Goal: Task Accomplishment & Management: Manage account settings

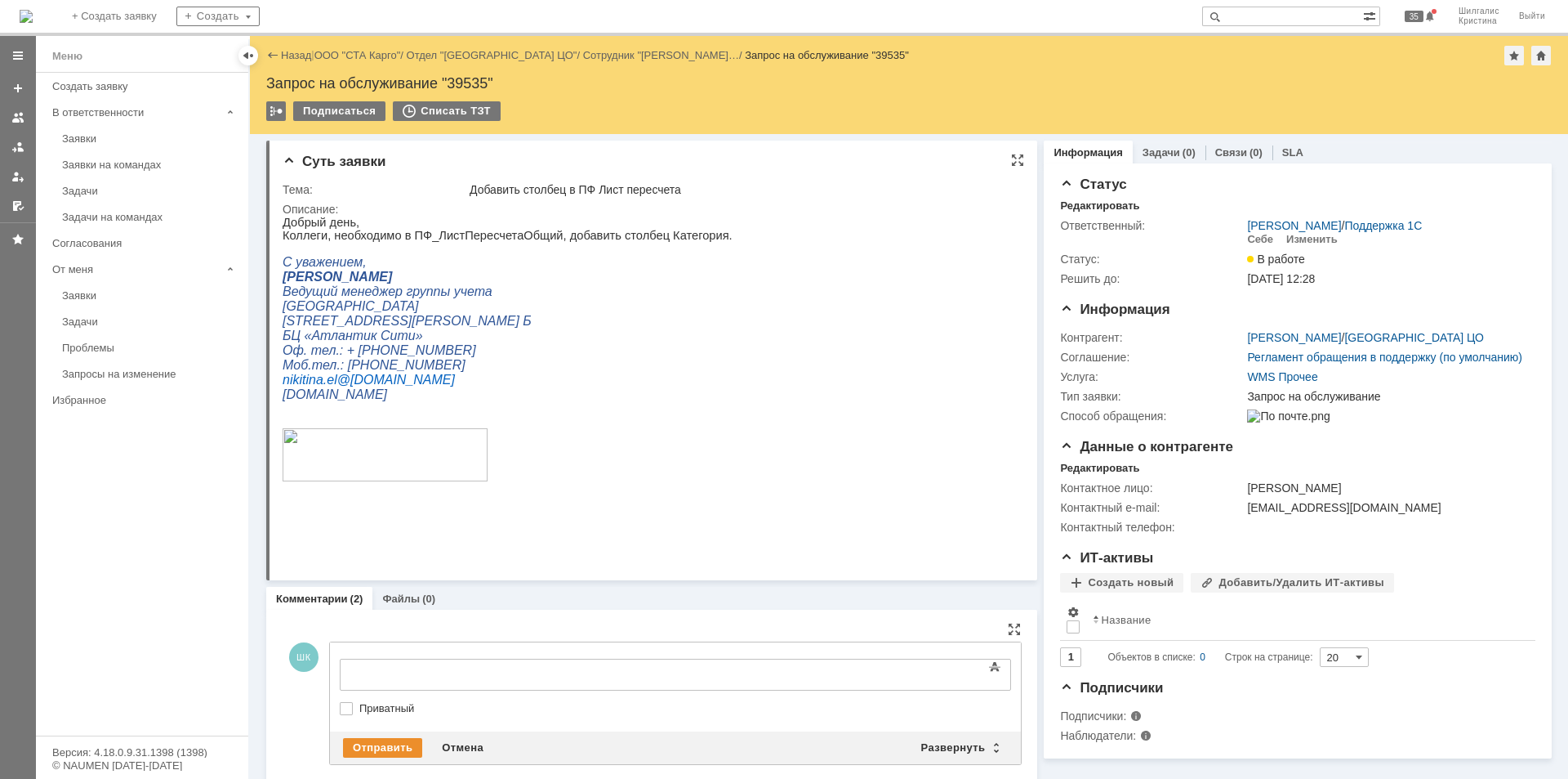
drag, startPoint x: 1022, startPoint y: 790, endPoint x: 573, endPoint y: 326, distance: 645.7
click at [340, 54] on link "ООО "СТА Карго"" at bounding box center [357, 55] width 86 height 12
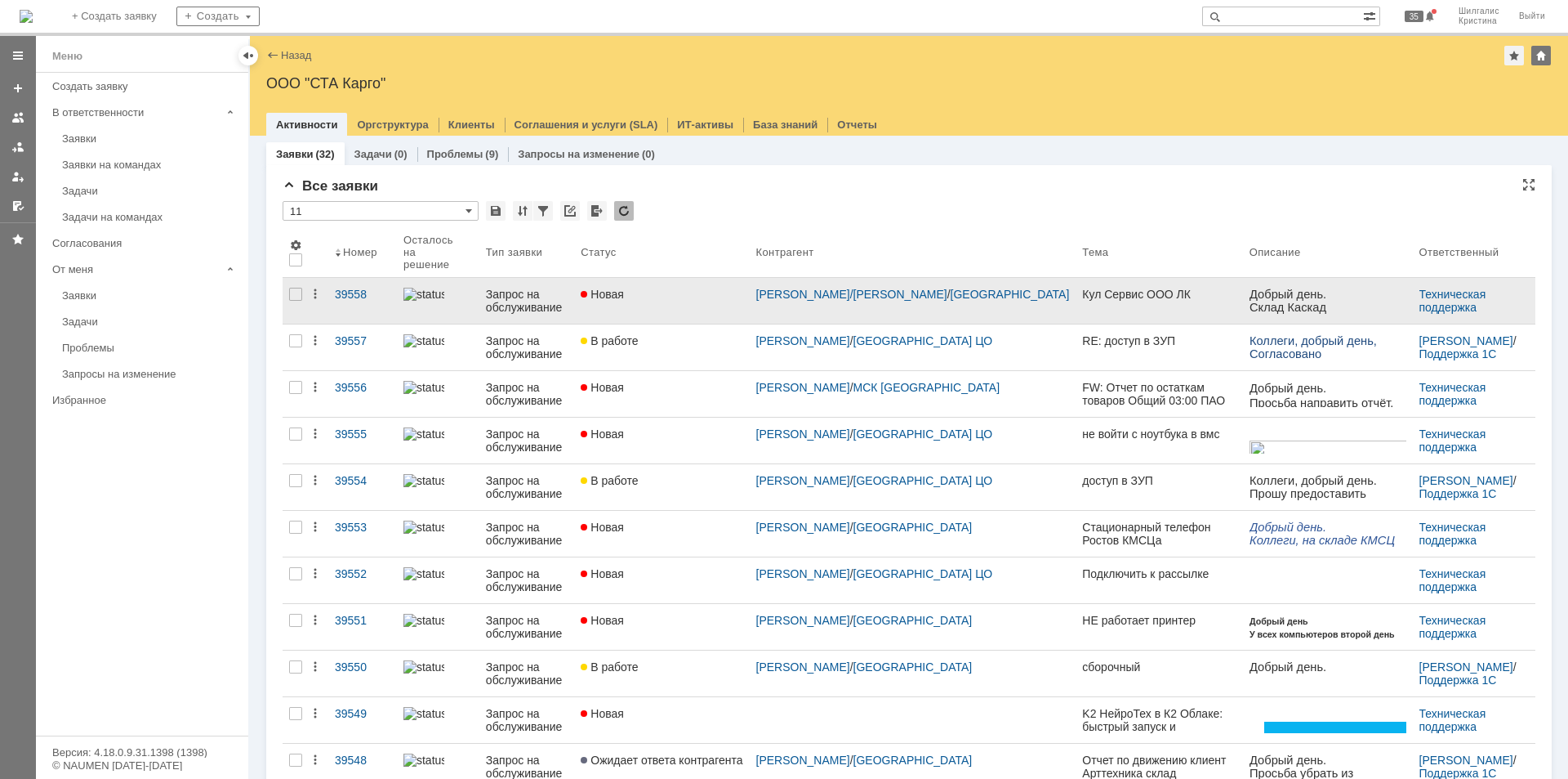
click at [624, 288] on span "Новая" at bounding box center [603, 294] width 44 height 13
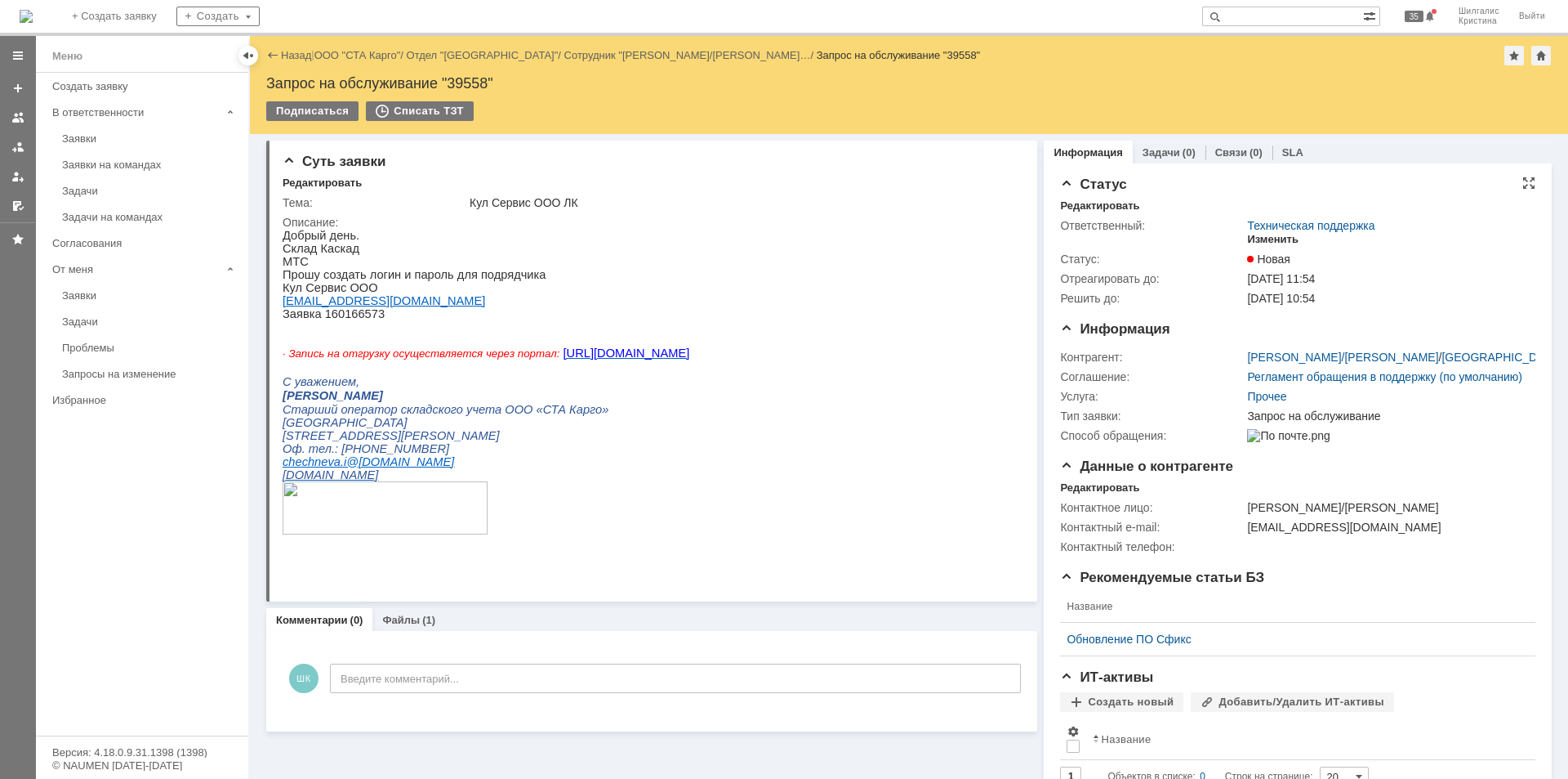
click at [1269, 238] on div "Изменить" at bounding box center [1272, 239] width 52 height 13
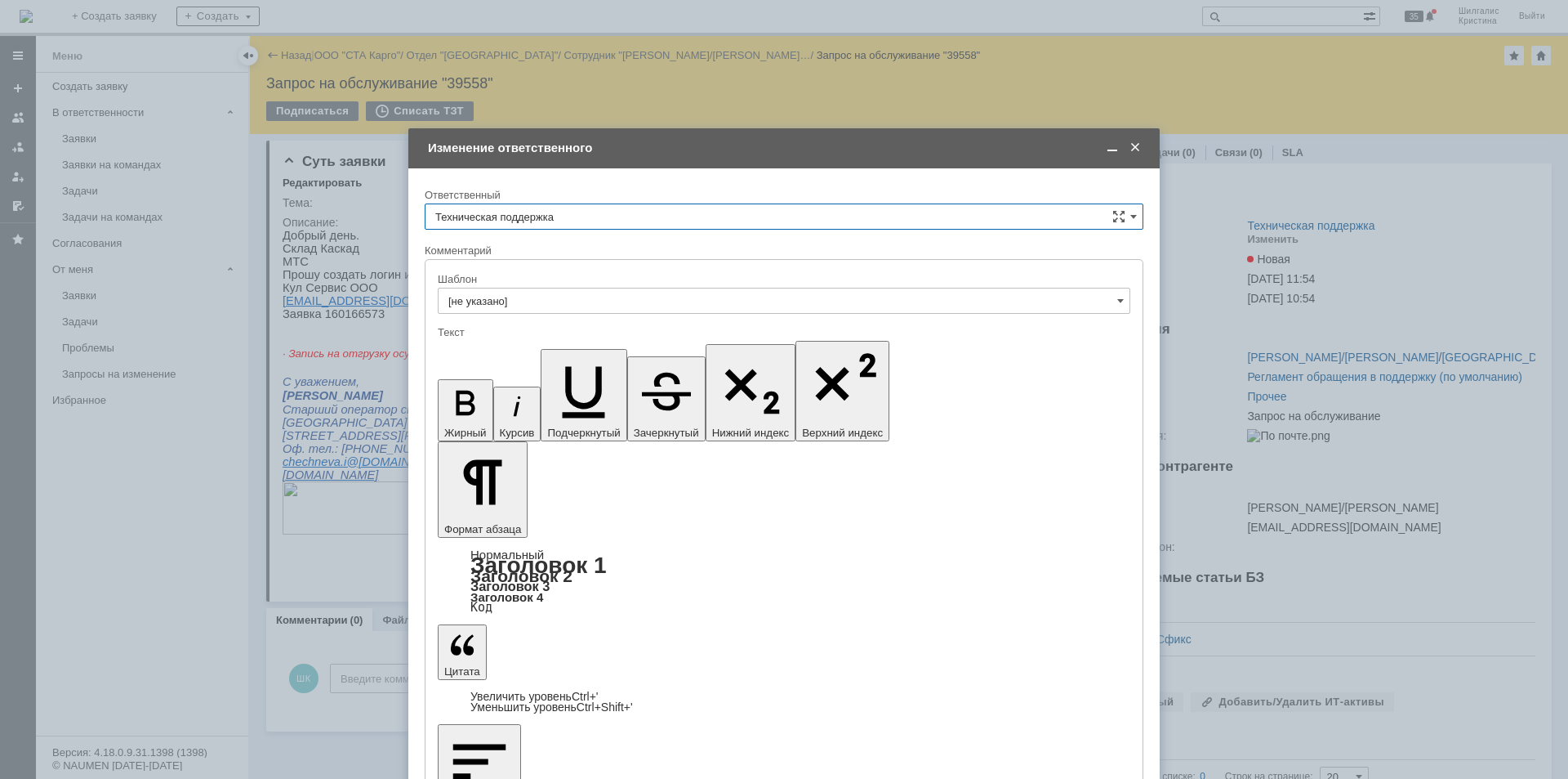
click at [586, 216] on input "Техническая поддержка" at bounding box center [784, 217] width 719 height 26
click at [528, 304] on div "[PERSON_NAME]" at bounding box center [784, 300] width 718 height 26
type input "[PERSON_NAME]"
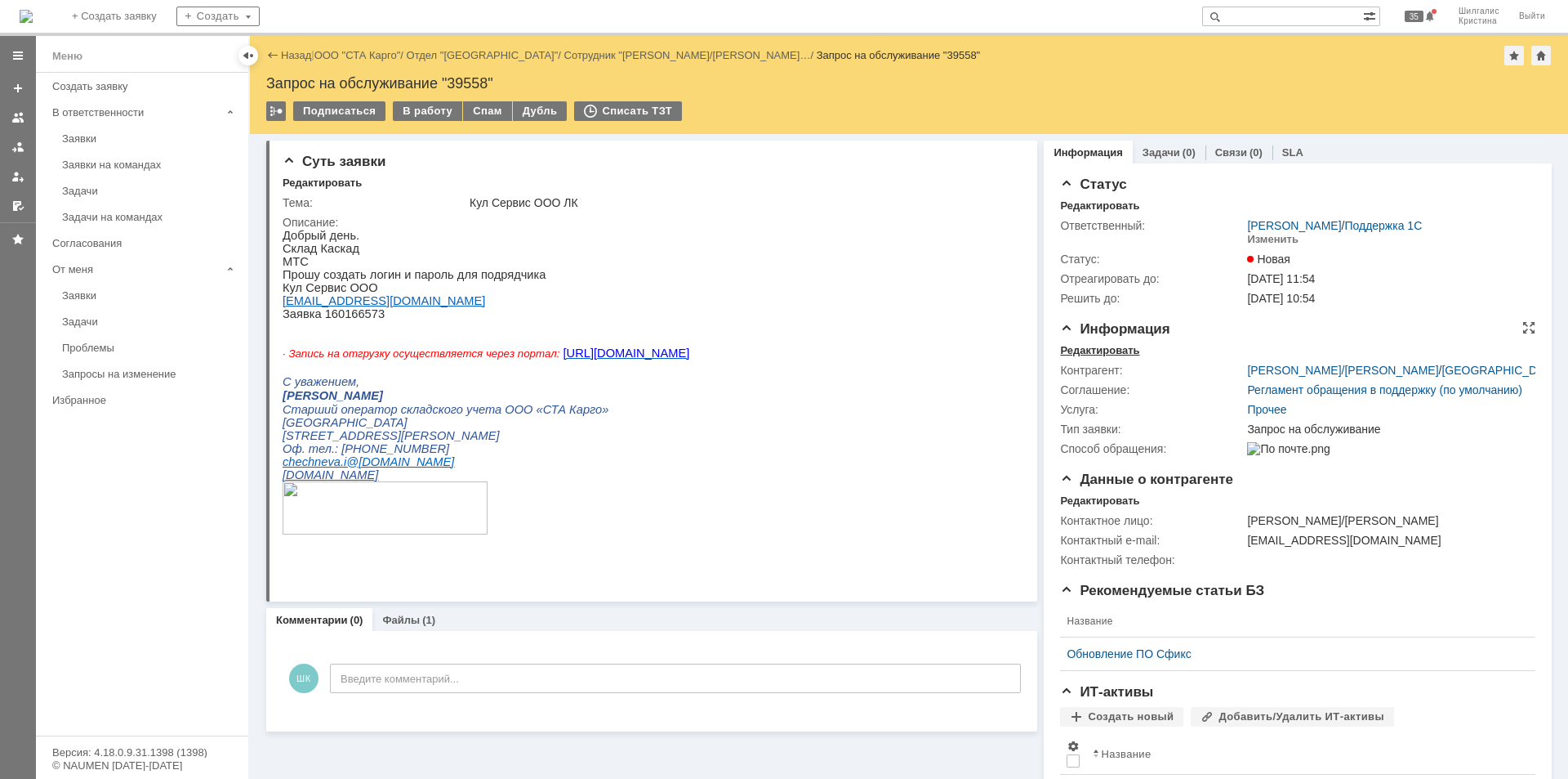
click at [1090, 350] on div "Редактировать" at bounding box center [1100, 350] width 79 height 13
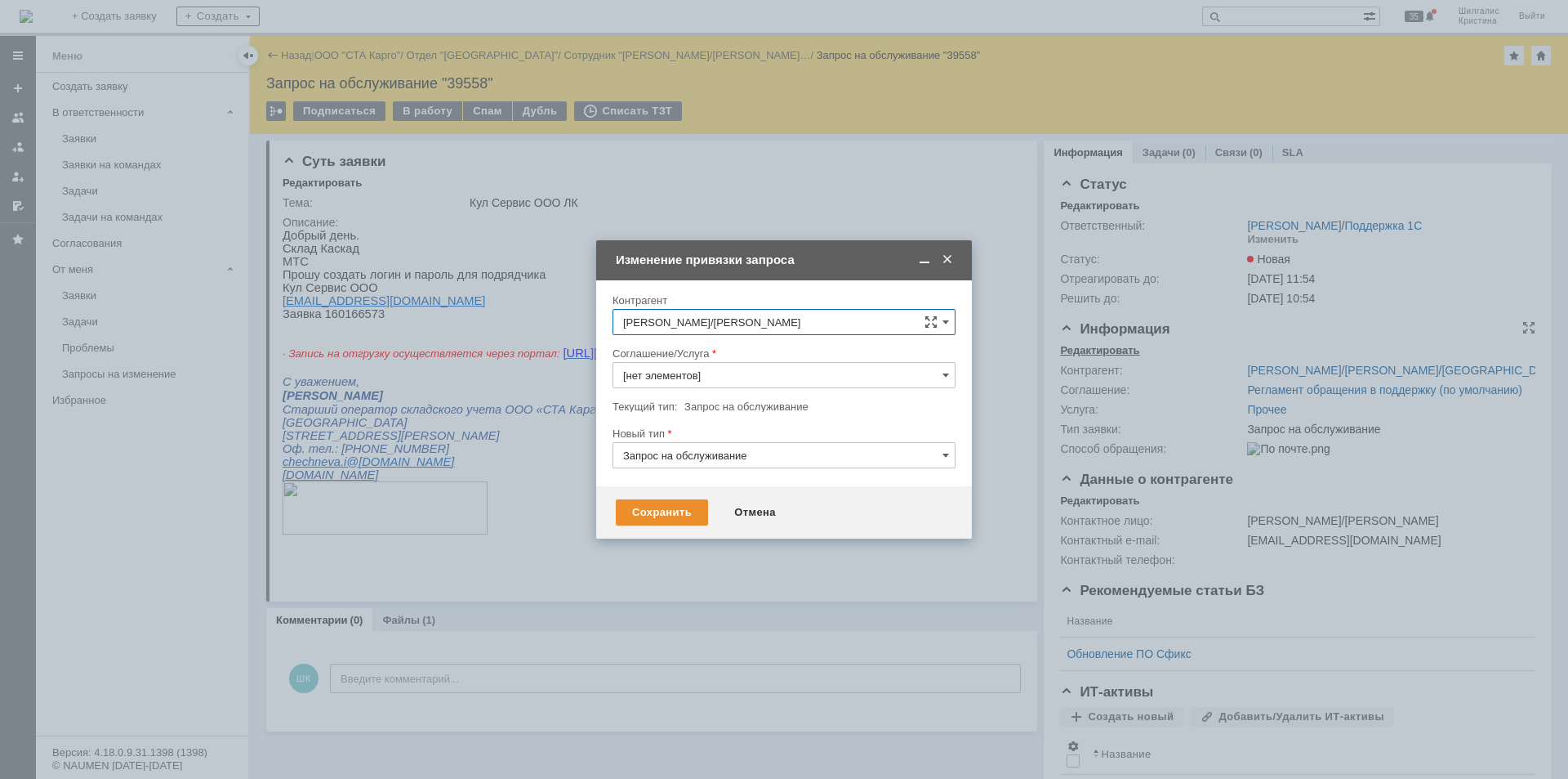
type input "Прочее"
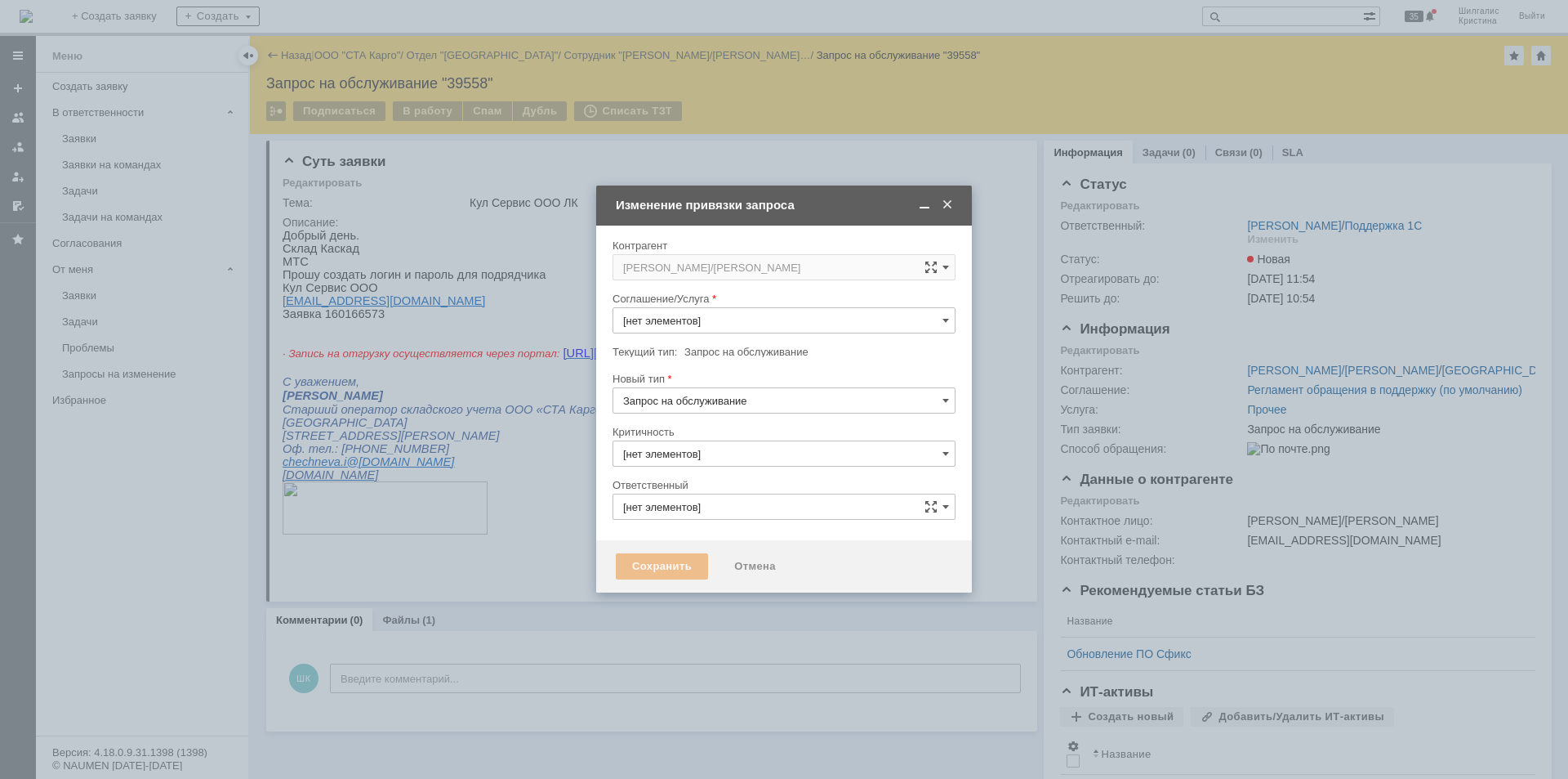
type input "3. Низкая"
type input "[PERSON_NAME]"
type input "Прочее"
type input "[не указано]"
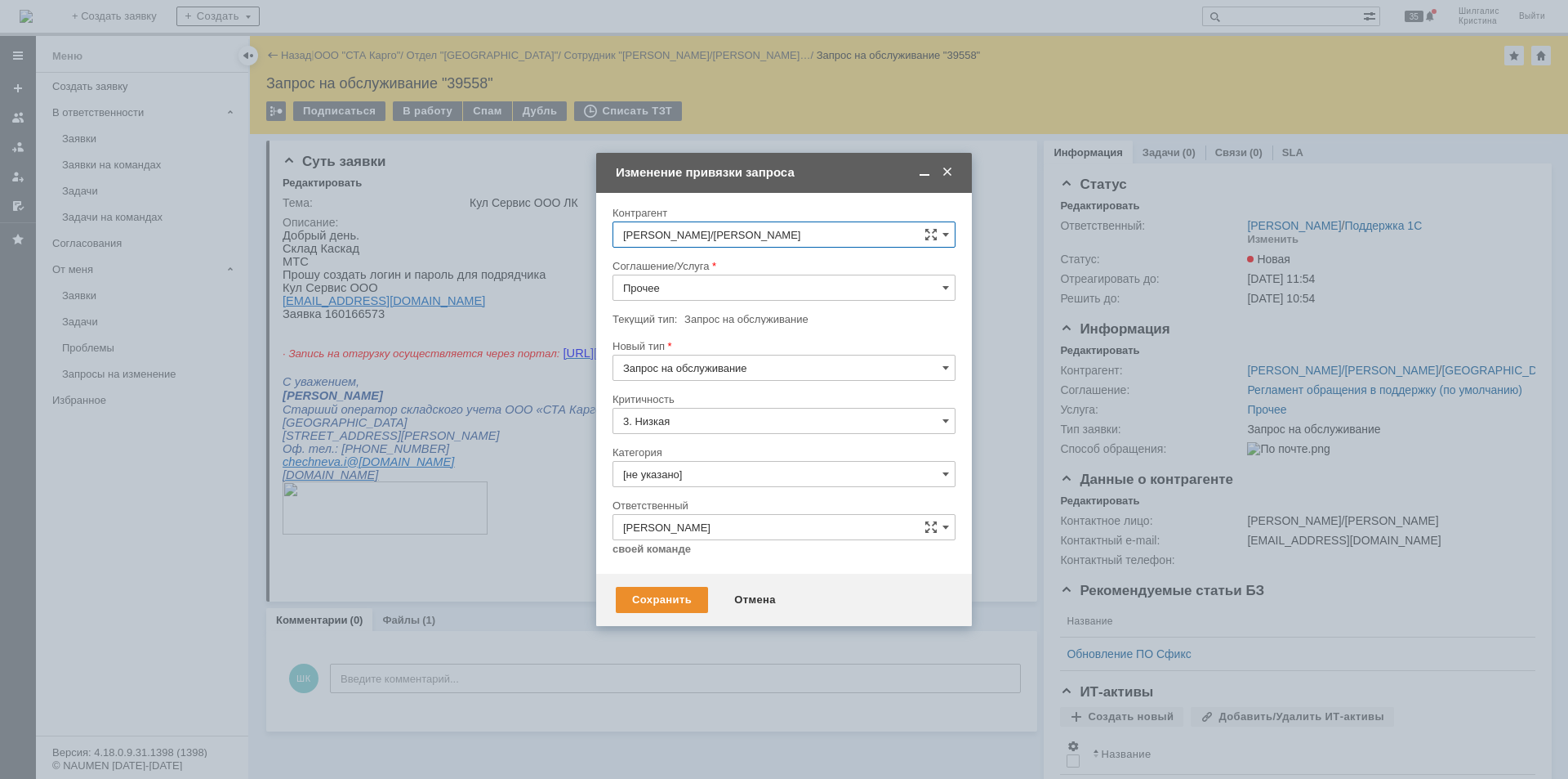
click at [701, 291] on input "Прочее" at bounding box center [784, 288] width 343 height 26
click at [705, 438] on div "WMS Прочее" at bounding box center [783, 431] width 341 height 26
type input "WMS Прочее"
click at [684, 474] on input "[не указано]" at bounding box center [784, 474] width 343 height 26
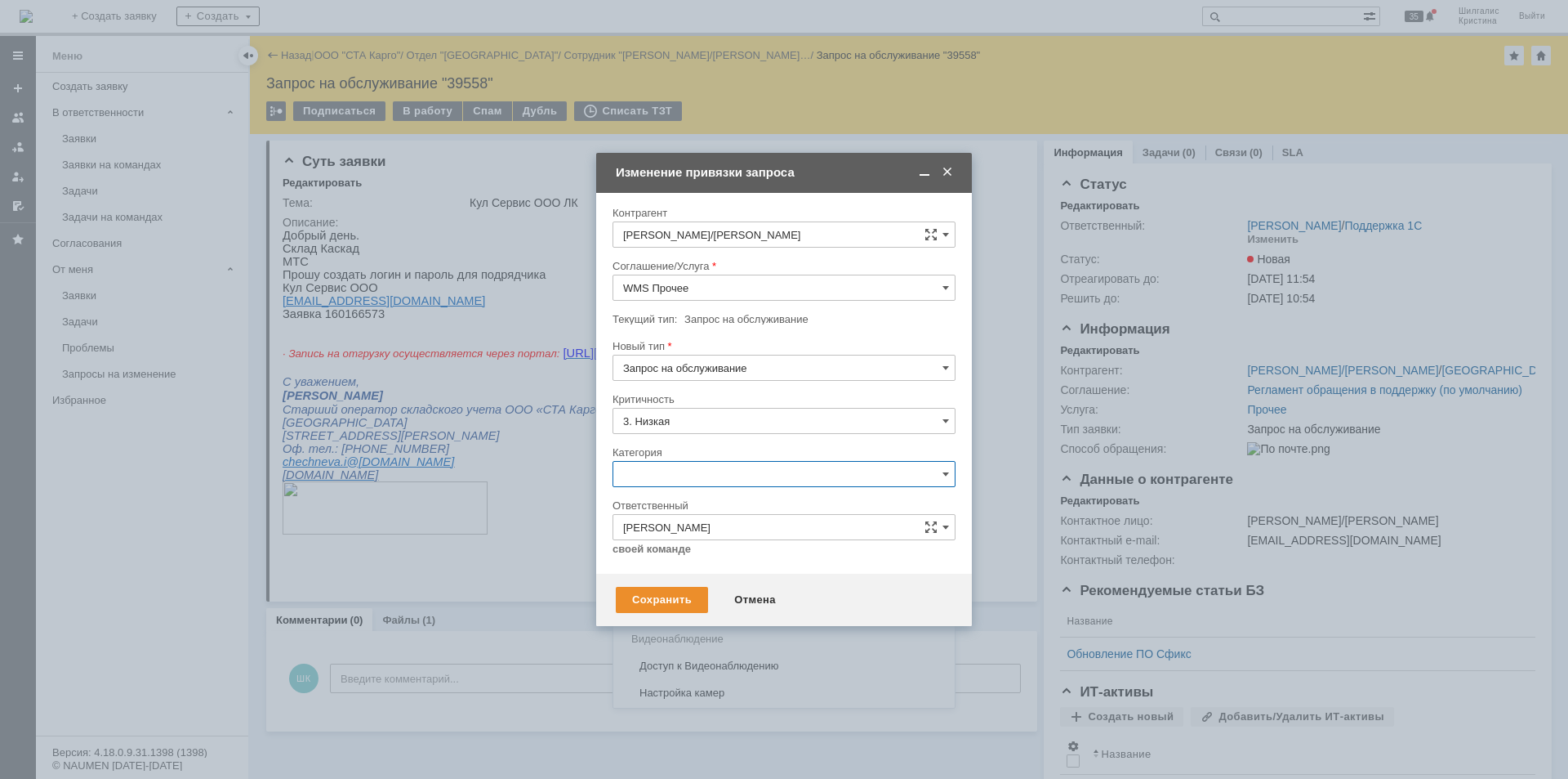
click at [685, 560] on span "Изменение" at bounding box center [784, 558] width 322 height 13
type input "Изменение"
click at [653, 596] on div "Сохранить" at bounding box center [661, 600] width 92 height 26
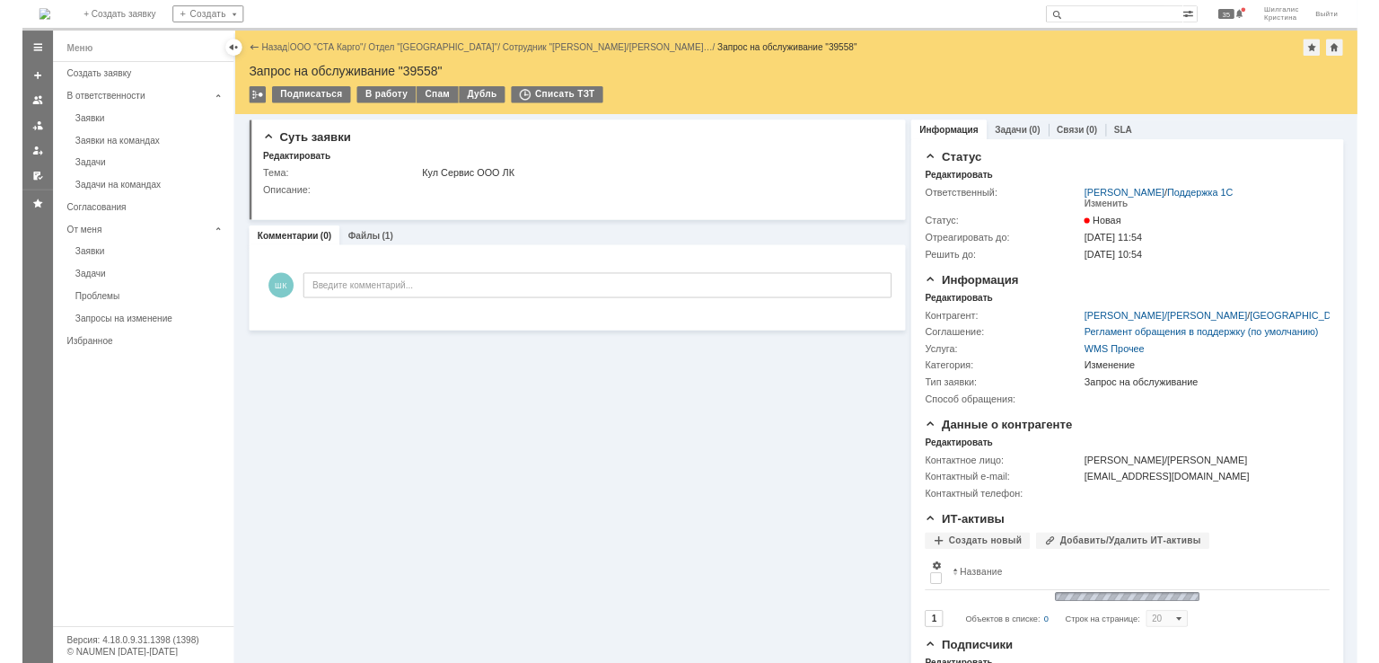
scroll to position [0, 0]
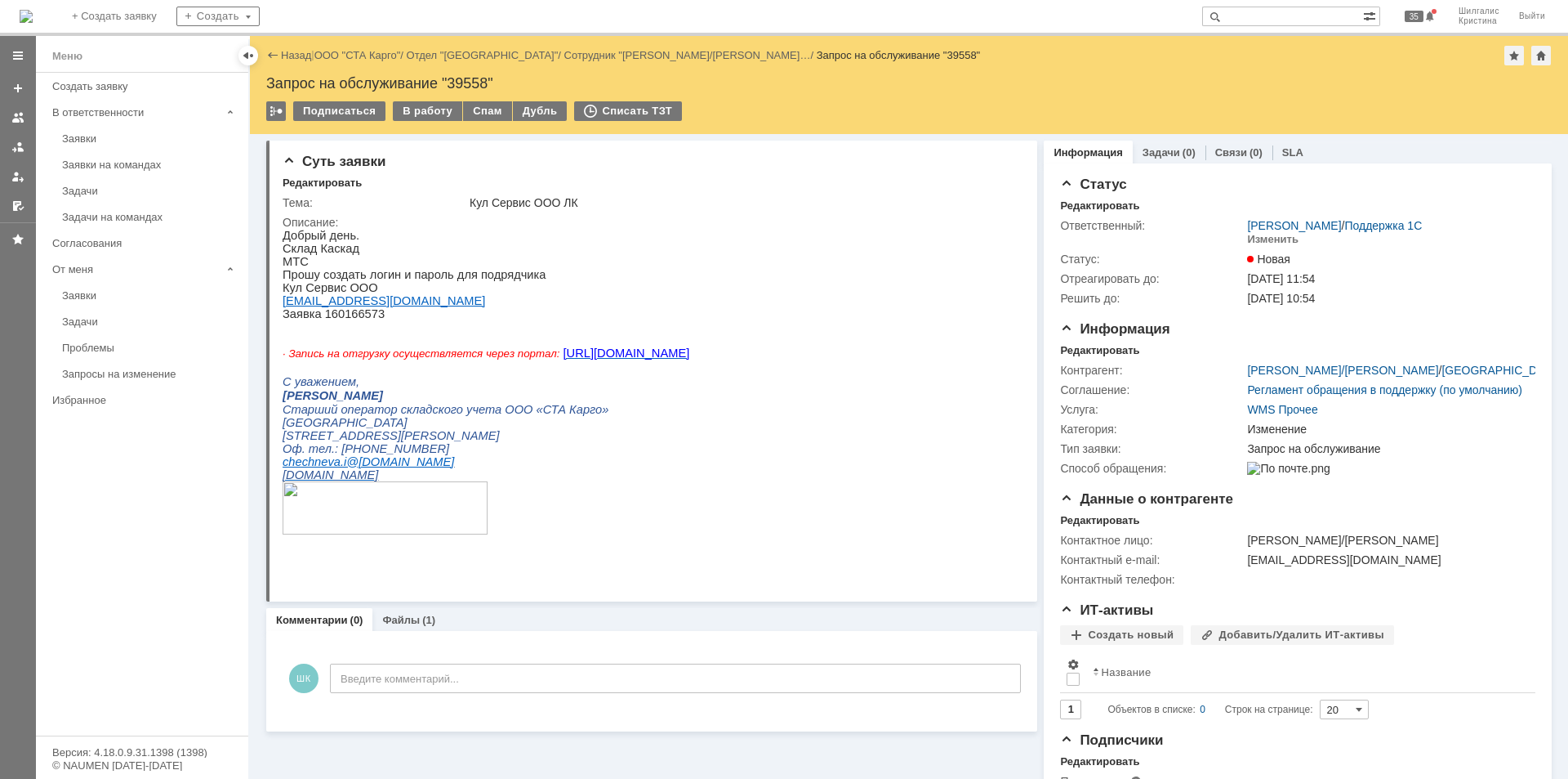
click at [672, 294] on p "Кул Сервис ООО" at bounding box center [486, 288] width 407 height 13
drag, startPoint x: 368, startPoint y: 304, endPoint x: 294, endPoint y: 312, distance: 74.4
click at [284, 308] on p "info@cool-s.ru" at bounding box center [486, 300] width 407 height 13
copy link "info@cool-s.ru"
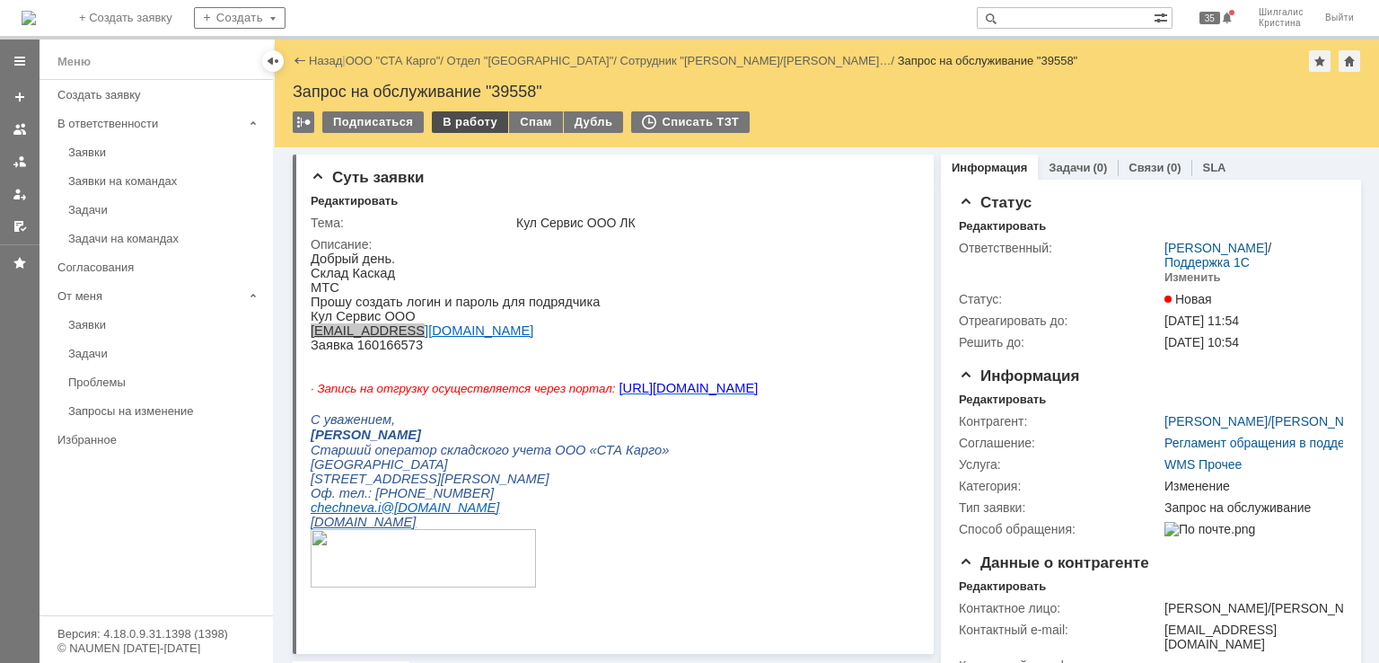
click at [468, 116] on div "В работу" at bounding box center [470, 122] width 76 height 22
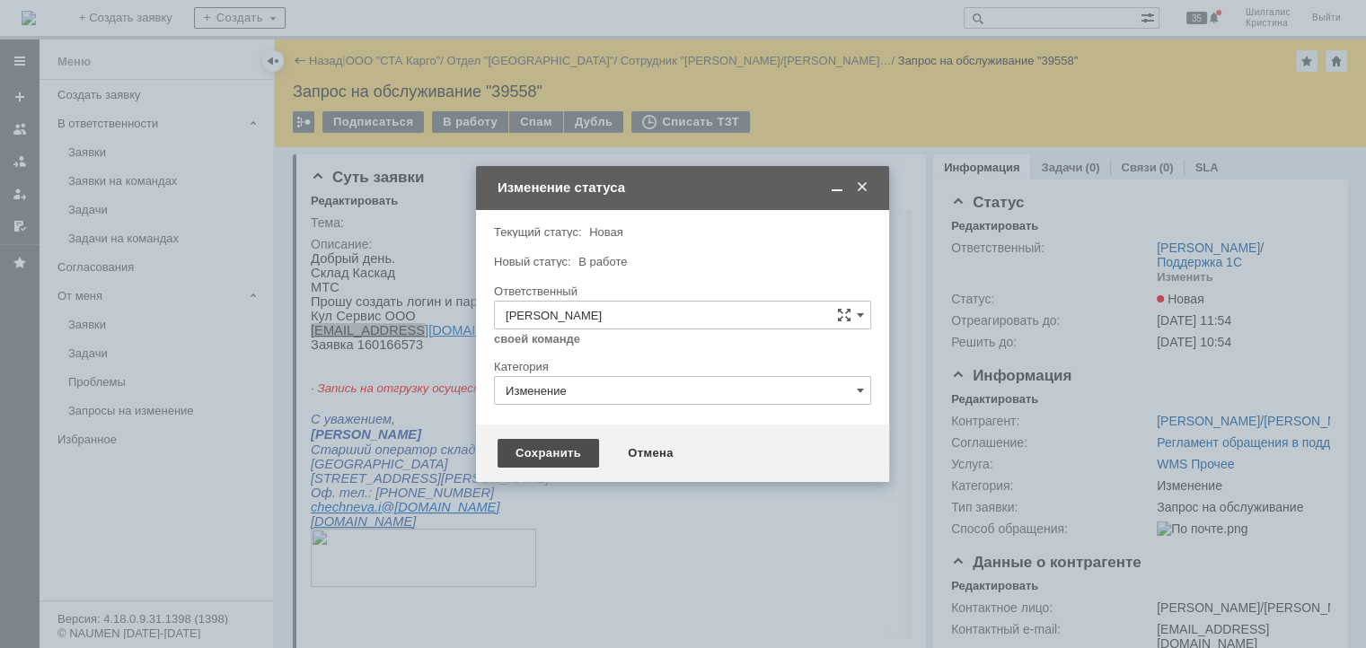
click at [566, 455] on div "Сохранить" at bounding box center [548, 453] width 101 height 29
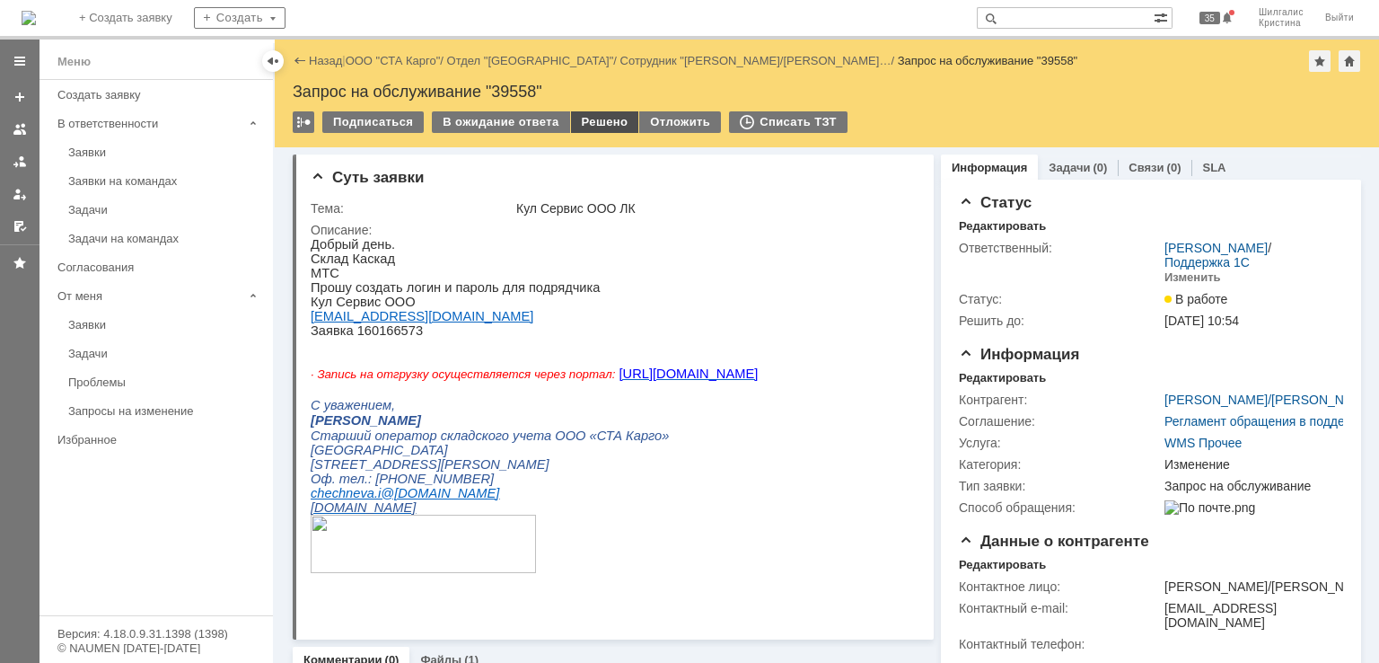
click at [581, 125] on div "Решено" at bounding box center [605, 122] width 68 height 22
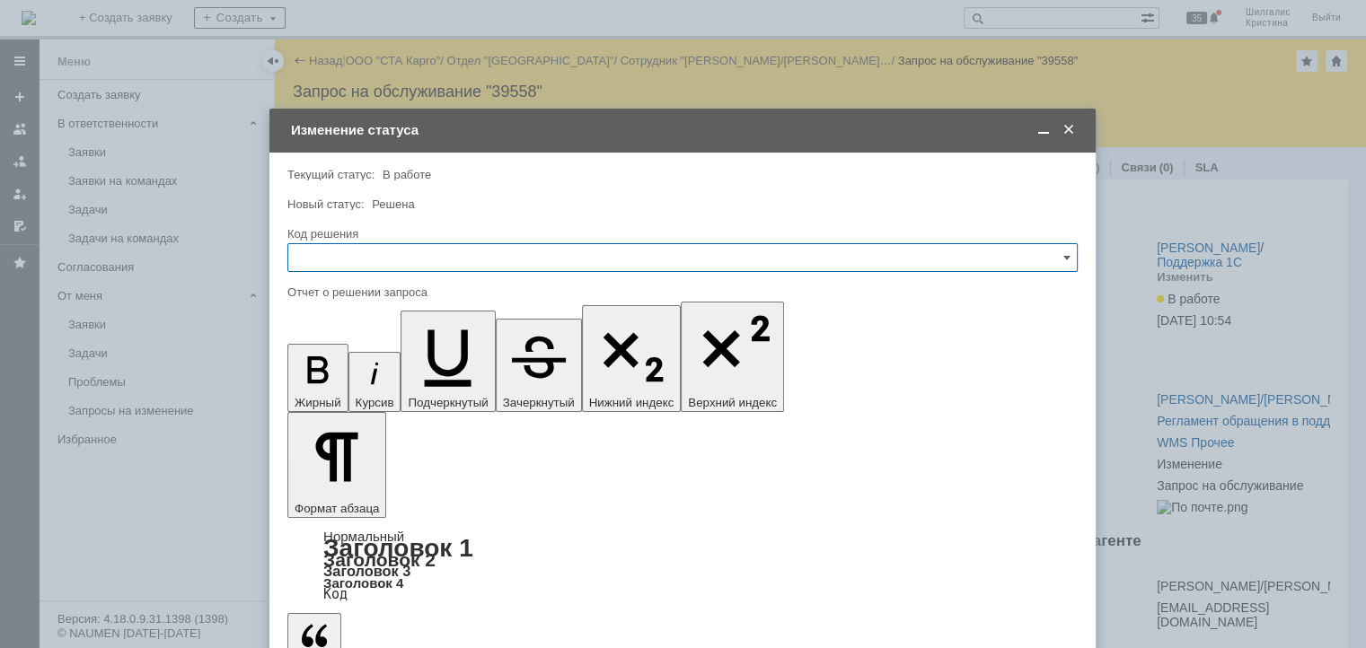
click at [410, 253] on input "text" at bounding box center [682, 257] width 790 height 29
click at [379, 500] on span "Решено" at bounding box center [682, 498] width 767 height 14
type input "Решено"
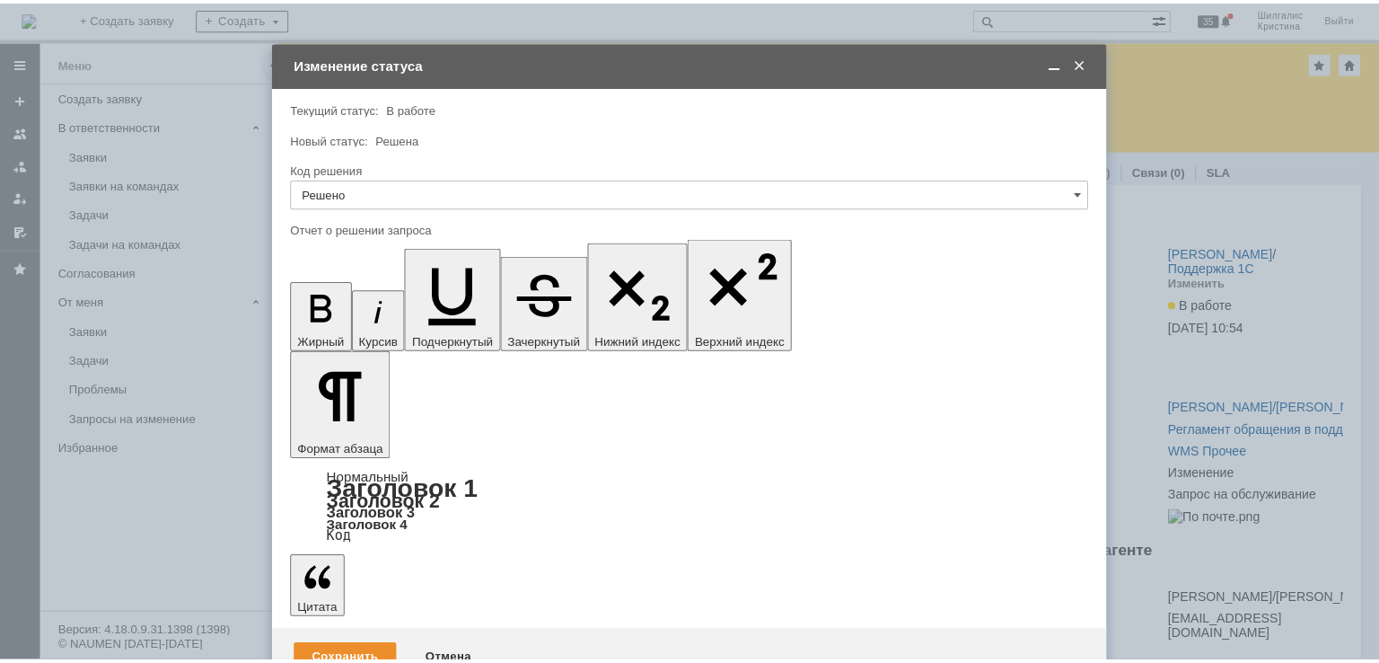
scroll to position [273, 0]
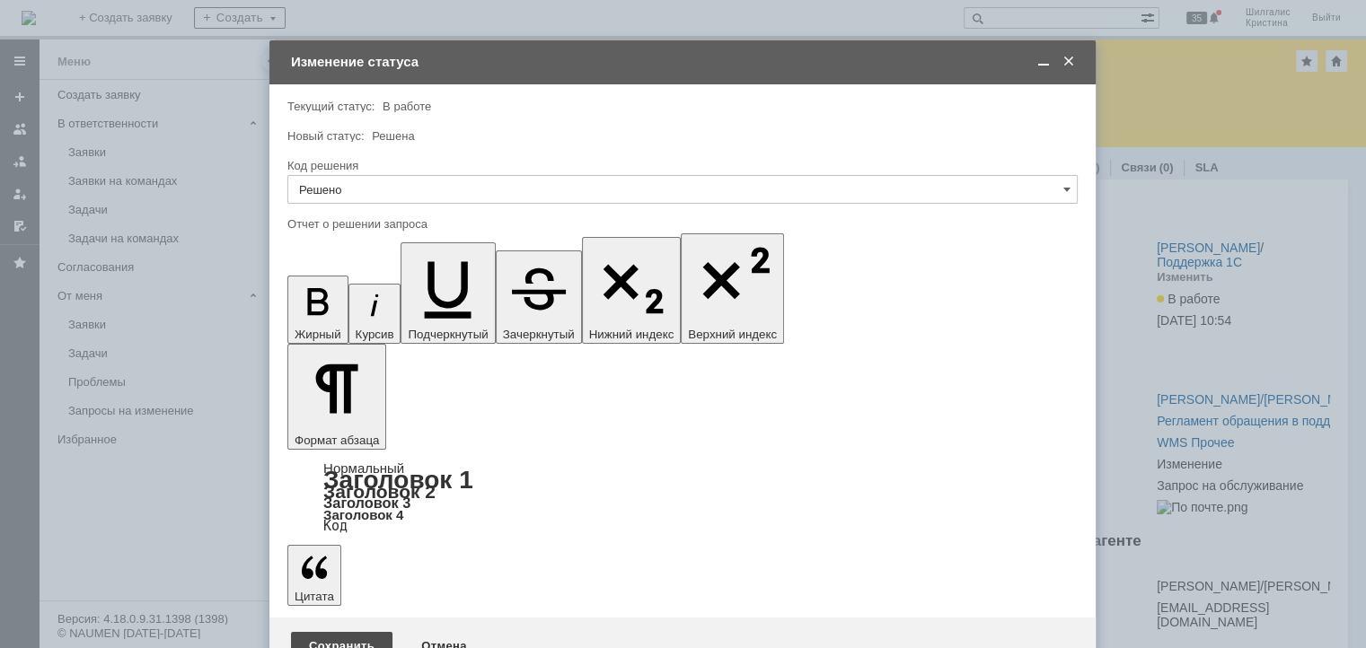
click at [354, 632] on div "Сохранить" at bounding box center [341, 646] width 101 height 29
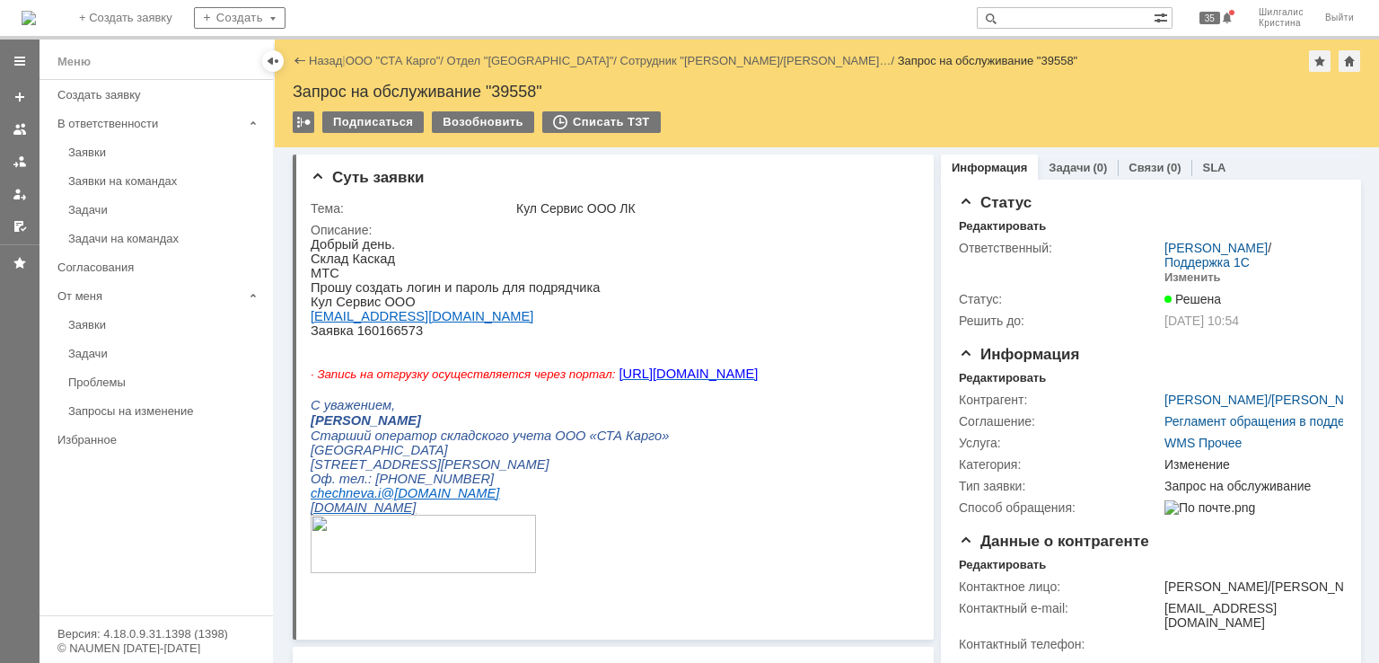
scroll to position [0, 0]
click at [1044, 22] on input "text" at bounding box center [1065, 18] width 177 height 22
type input "услуг"
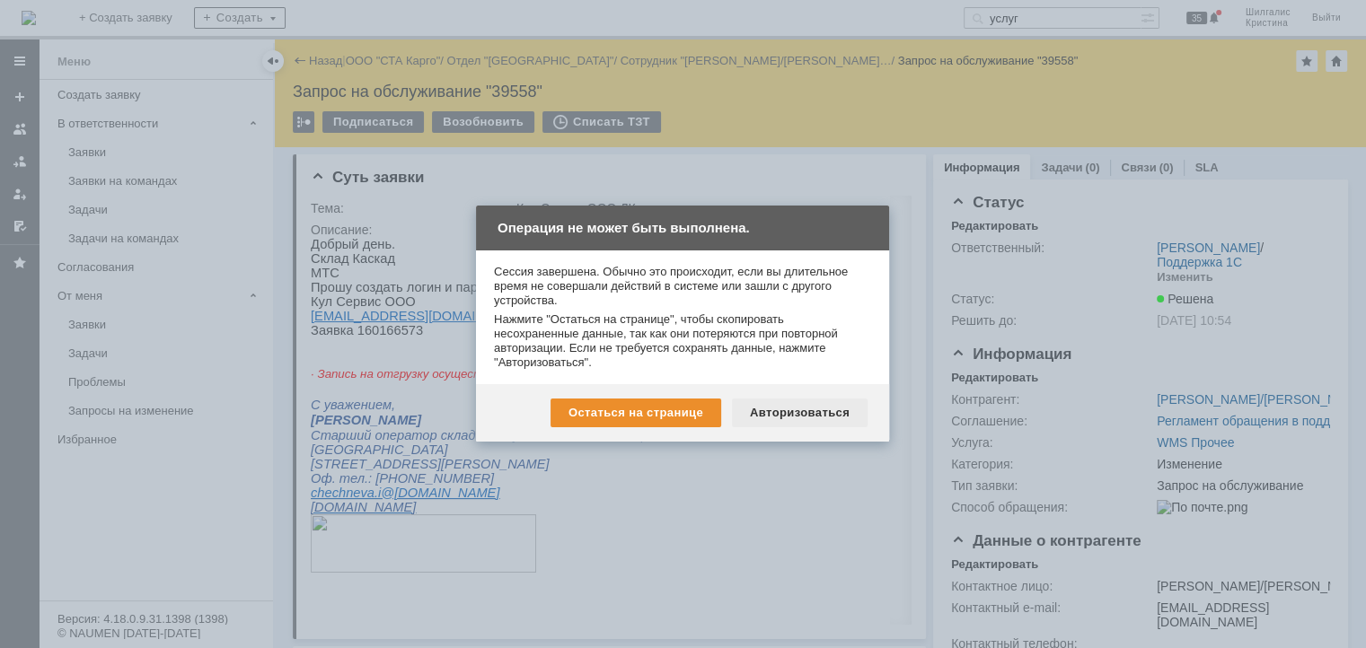
click at [808, 410] on div "Авторизоваться" at bounding box center [800, 413] width 136 height 29
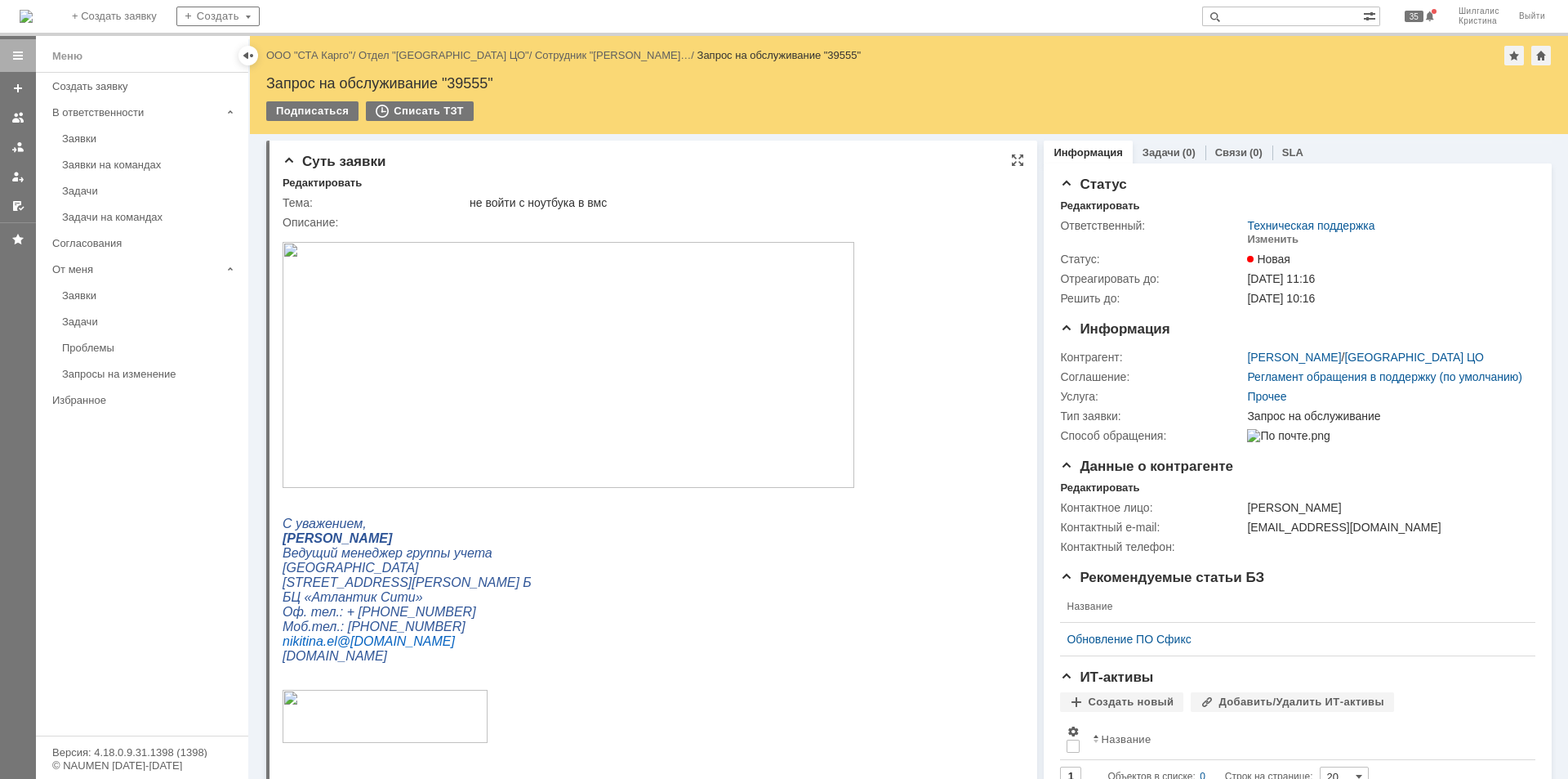
click at [581, 357] on img at bounding box center [568, 365] width 572 height 246
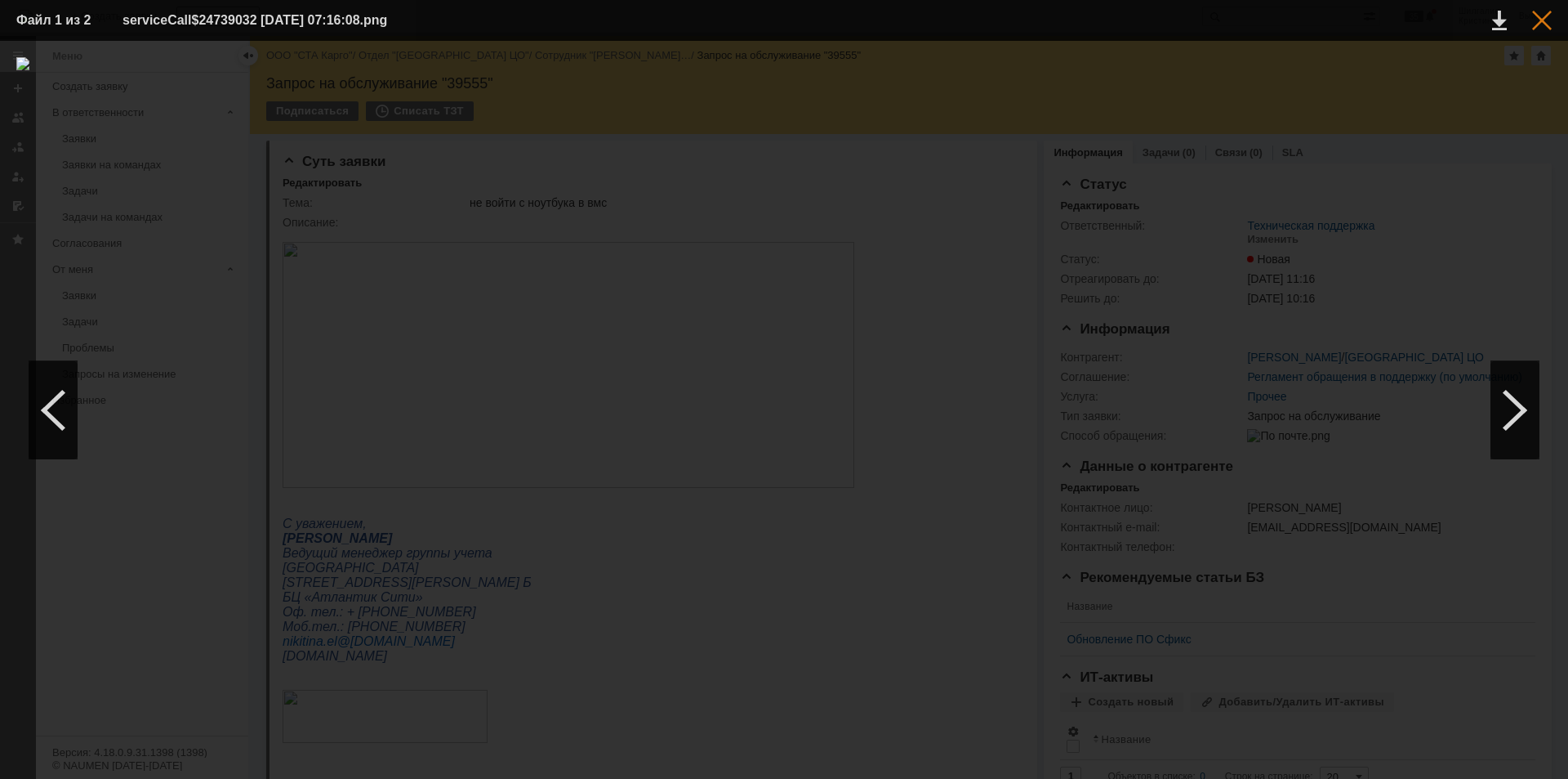
click at [1543, 15] on div at bounding box center [1543, 21] width 20 height 20
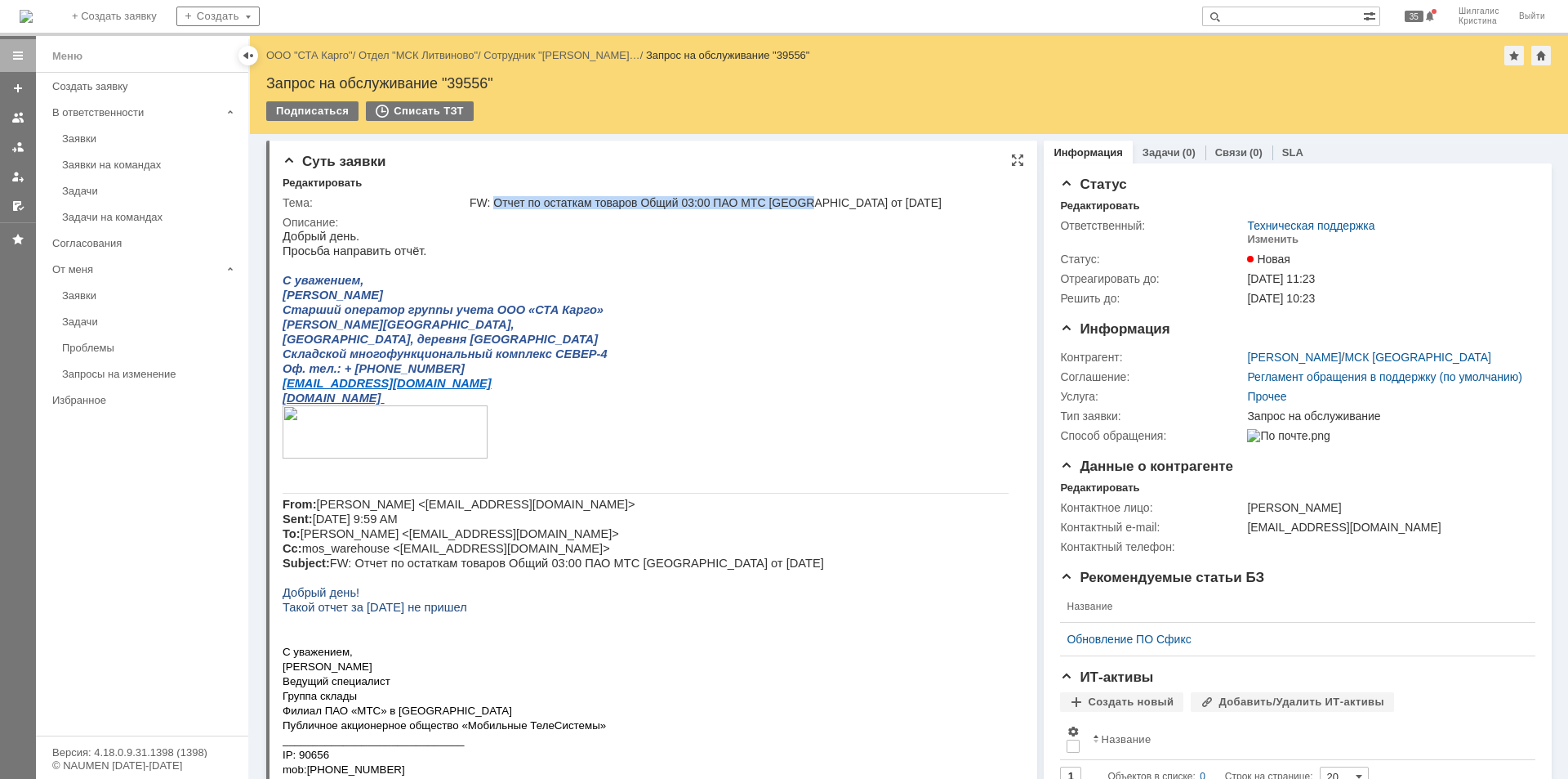
drag, startPoint x: 805, startPoint y: 200, endPoint x: 493, endPoint y: 199, distance: 312.0
click at [493, 199] on div "FW: Отчет по остаткам товаров Общий 03:00 ПАО МТС [GEOGRAPHIC_DATA] от [DATE]" at bounding box center [741, 203] width 544 height 13
copy div "Отчет по остаткам товаров Общий 03:00 ПАО МТС Москва"
click at [1265, 239] on div "Изменить" at bounding box center [1272, 239] width 52 height 13
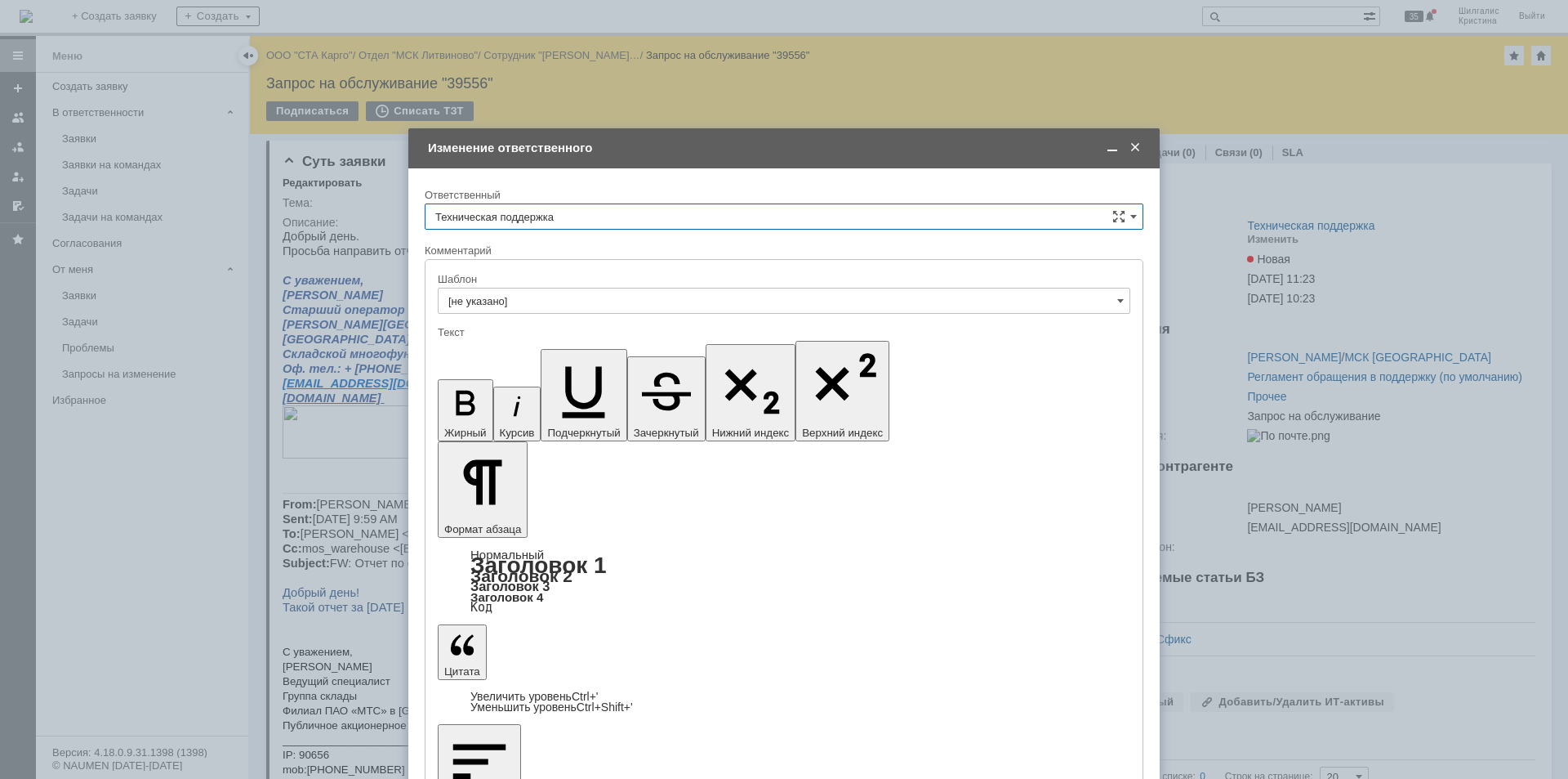
click at [544, 207] on input "Техническая поддержка" at bounding box center [784, 217] width 719 height 26
click at [518, 301] on span "[PERSON_NAME]" at bounding box center [784, 300] width 698 height 13
type input "[PERSON_NAME]"
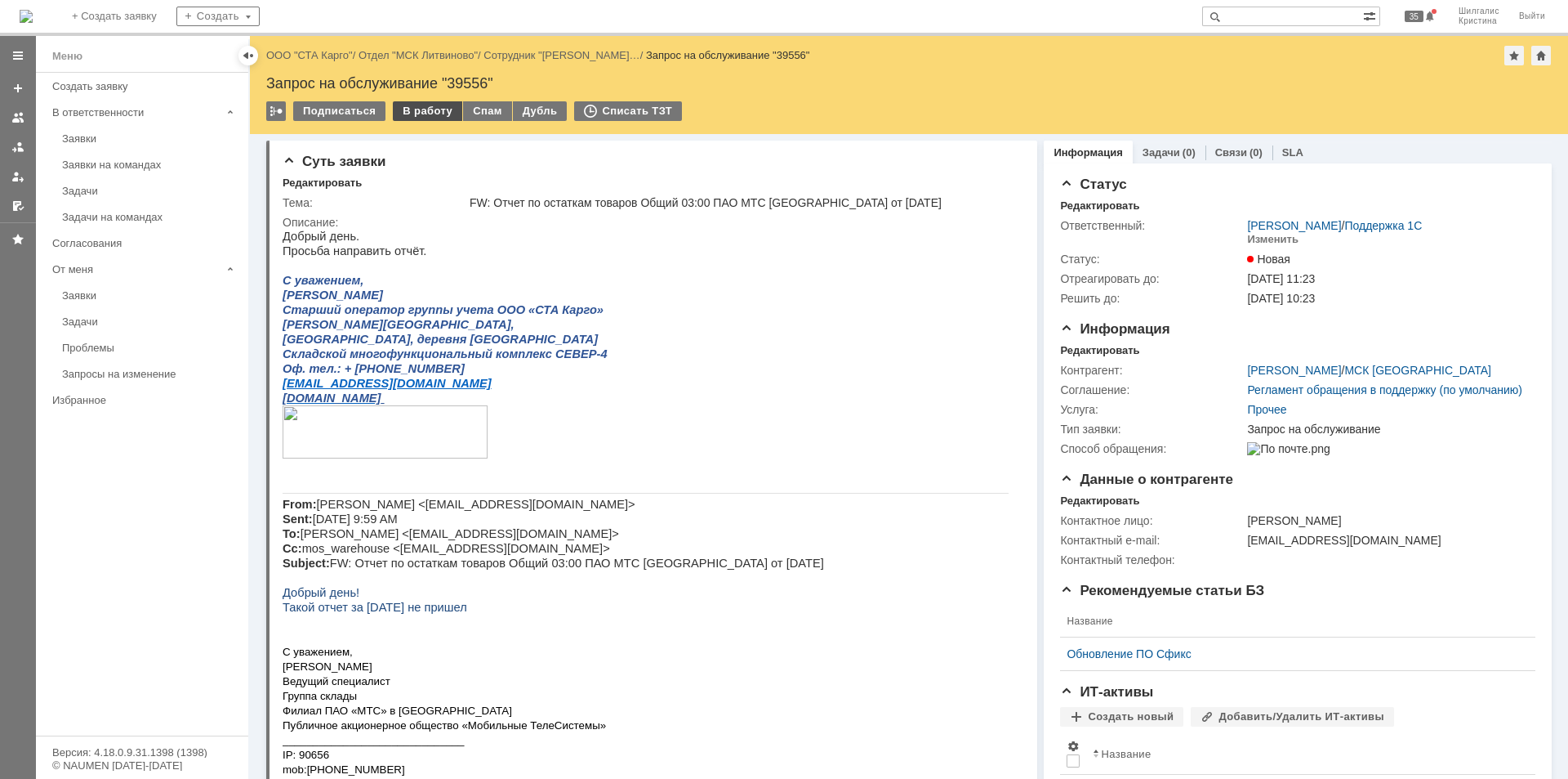
click at [413, 107] on div "В работу" at bounding box center [427, 111] width 69 height 20
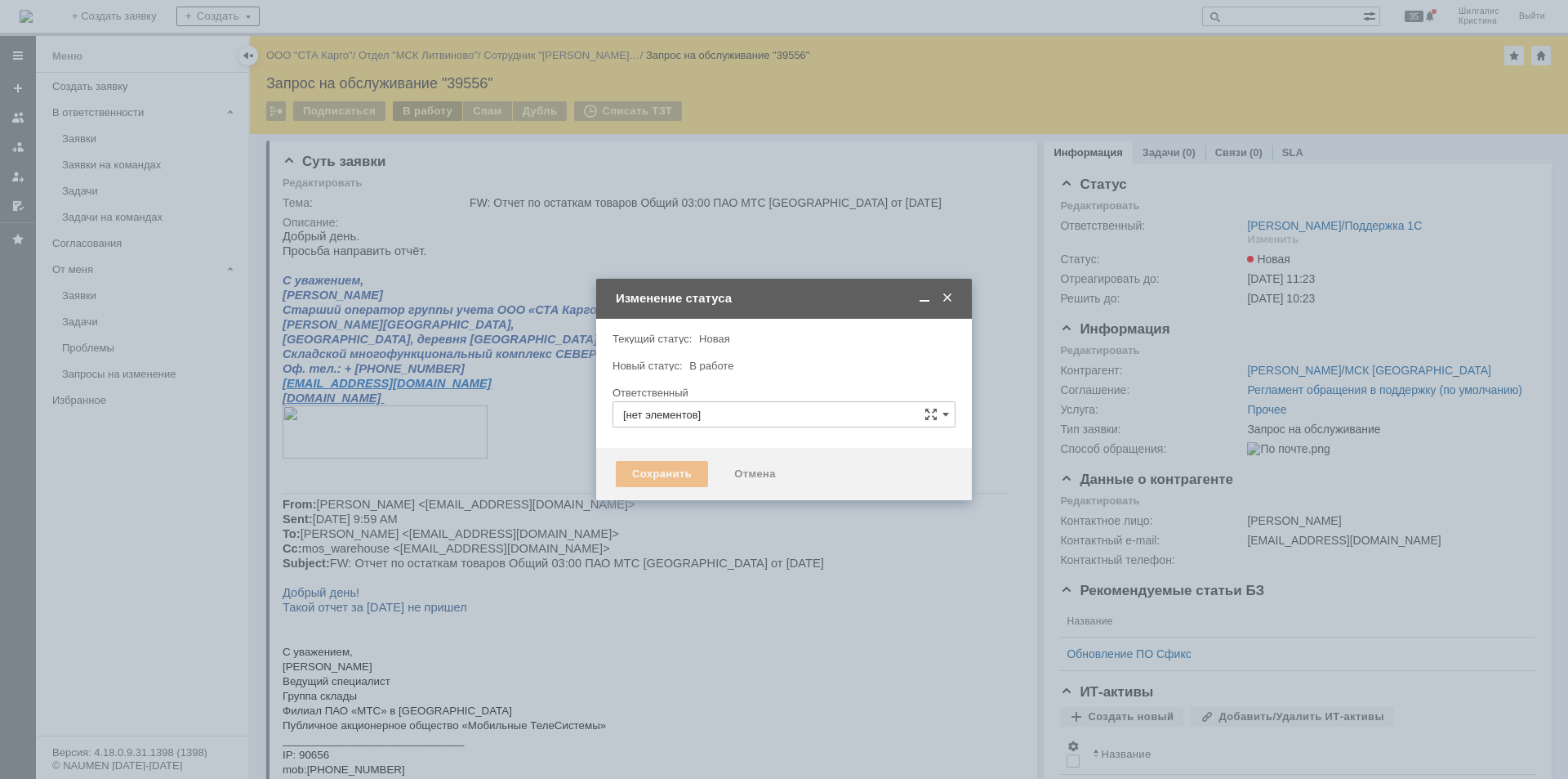
type input "[PERSON_NAME]"
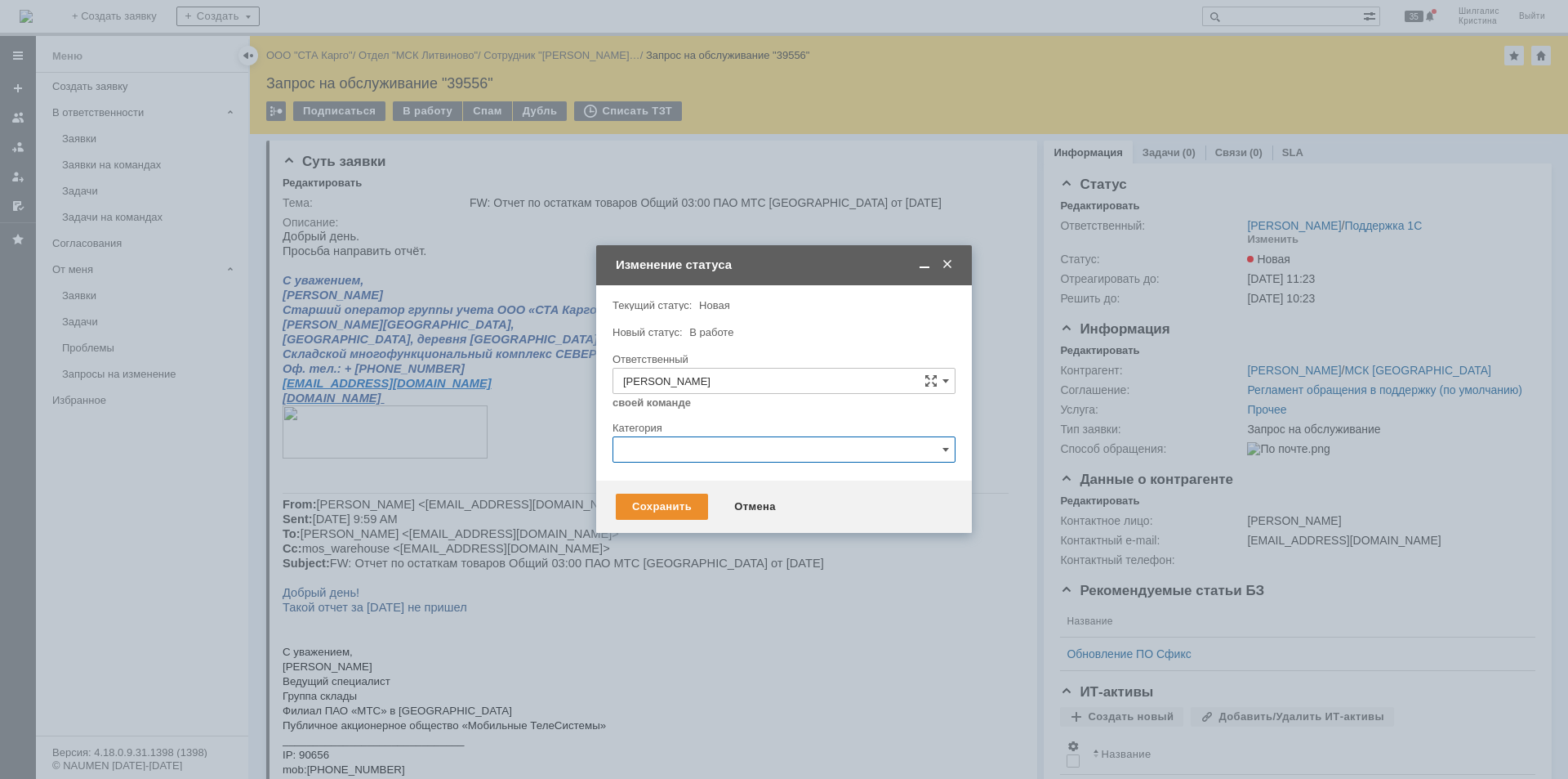
click at [665, 446] on input "text" at bounding box center [784, 450] width 343 height 26
click at [691, 560] on span "Консультация пользователя" at bounding box center [784, 561] width 322 height 13
click at [675, 505] on div "Сохранить" at bounding box center [661, 506] width 92 height 26
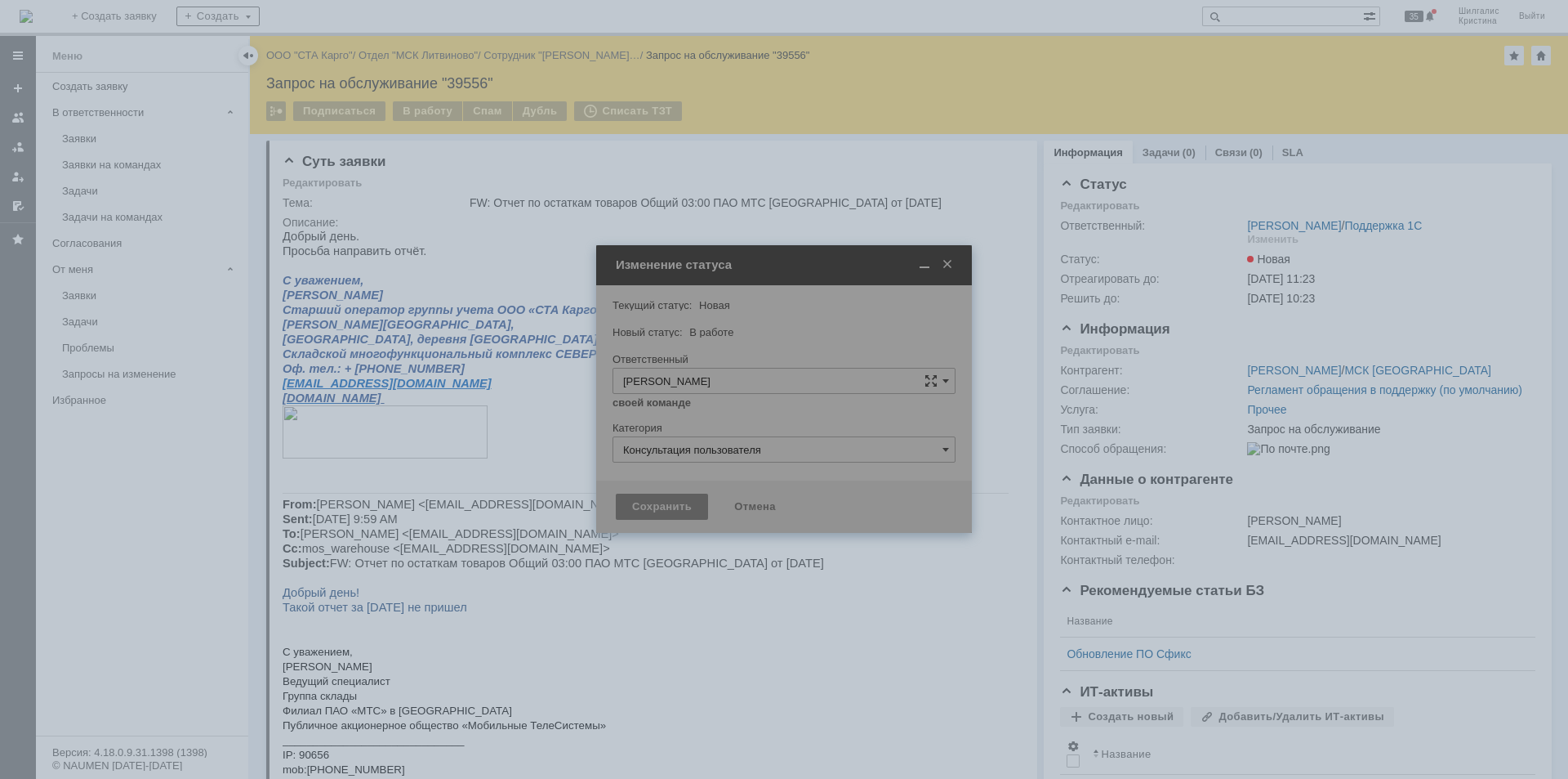
type input "Консультация пользователя"
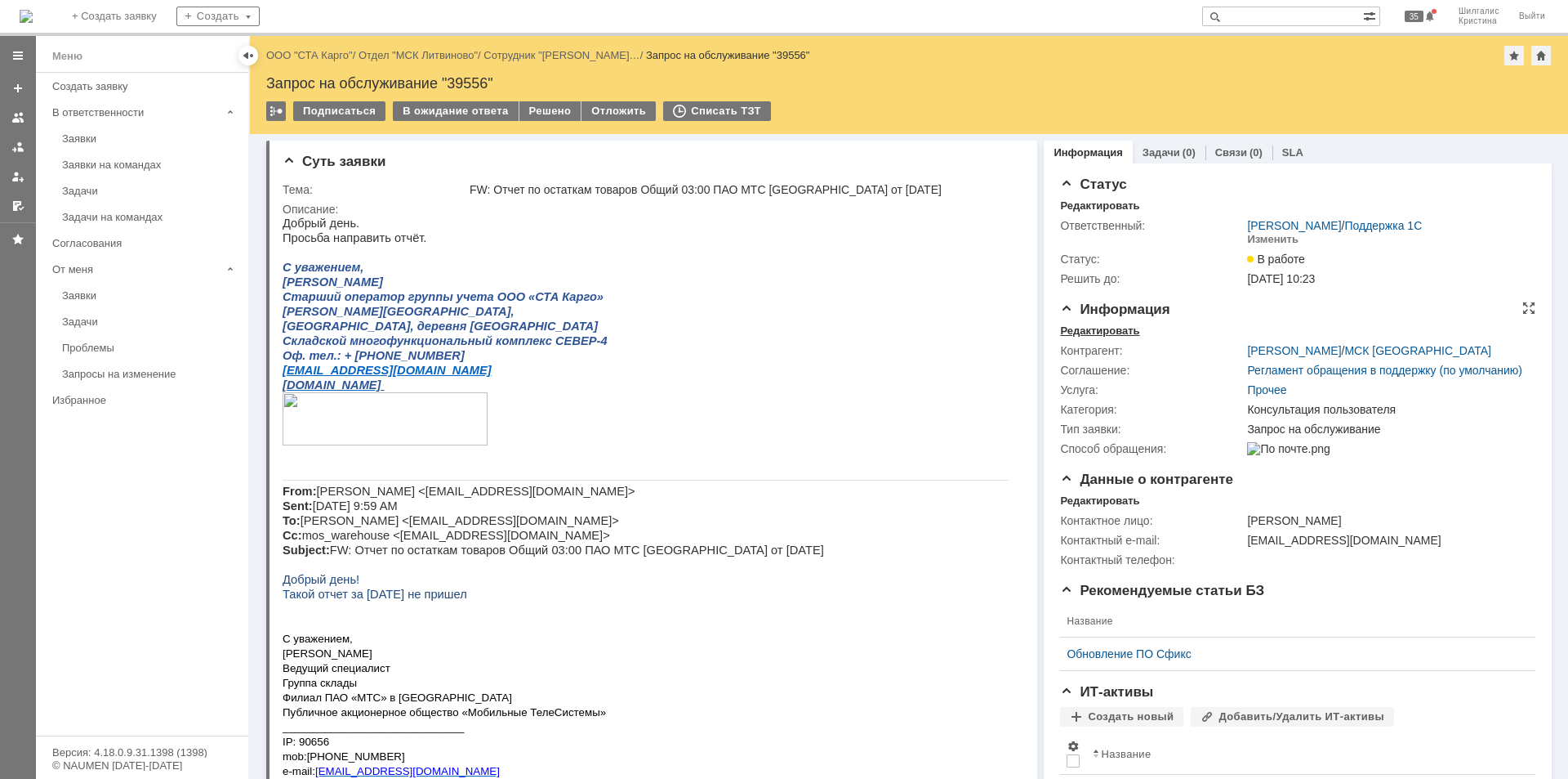
click at [1081, 329] on div "Редактировать" at bounding box center [1100, 331] width 79 height 13
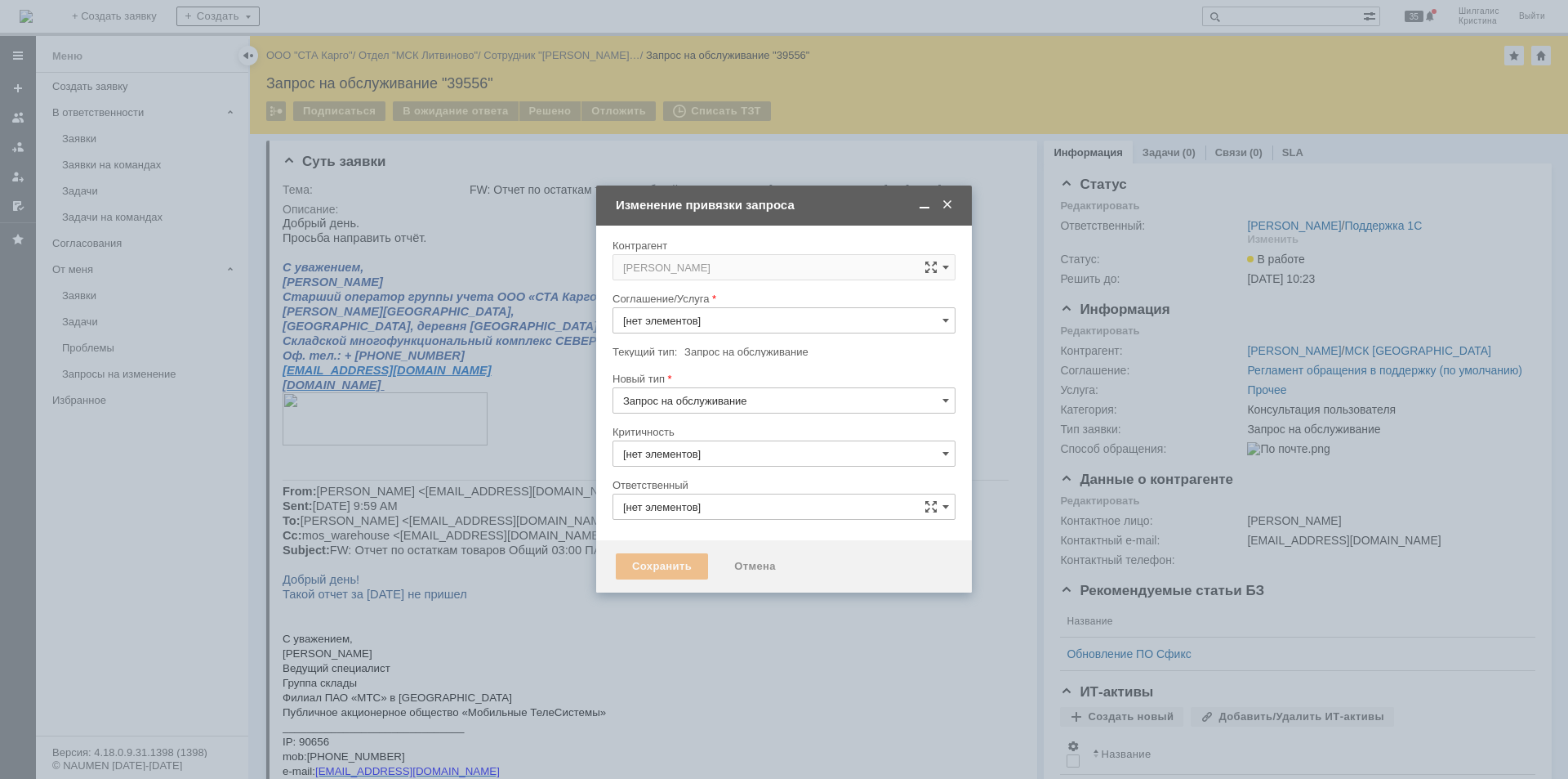
type input "Прочее"
type input "3. Низкая"
type input "[PERSON_NAME]"
type input "Консультация пользователя"
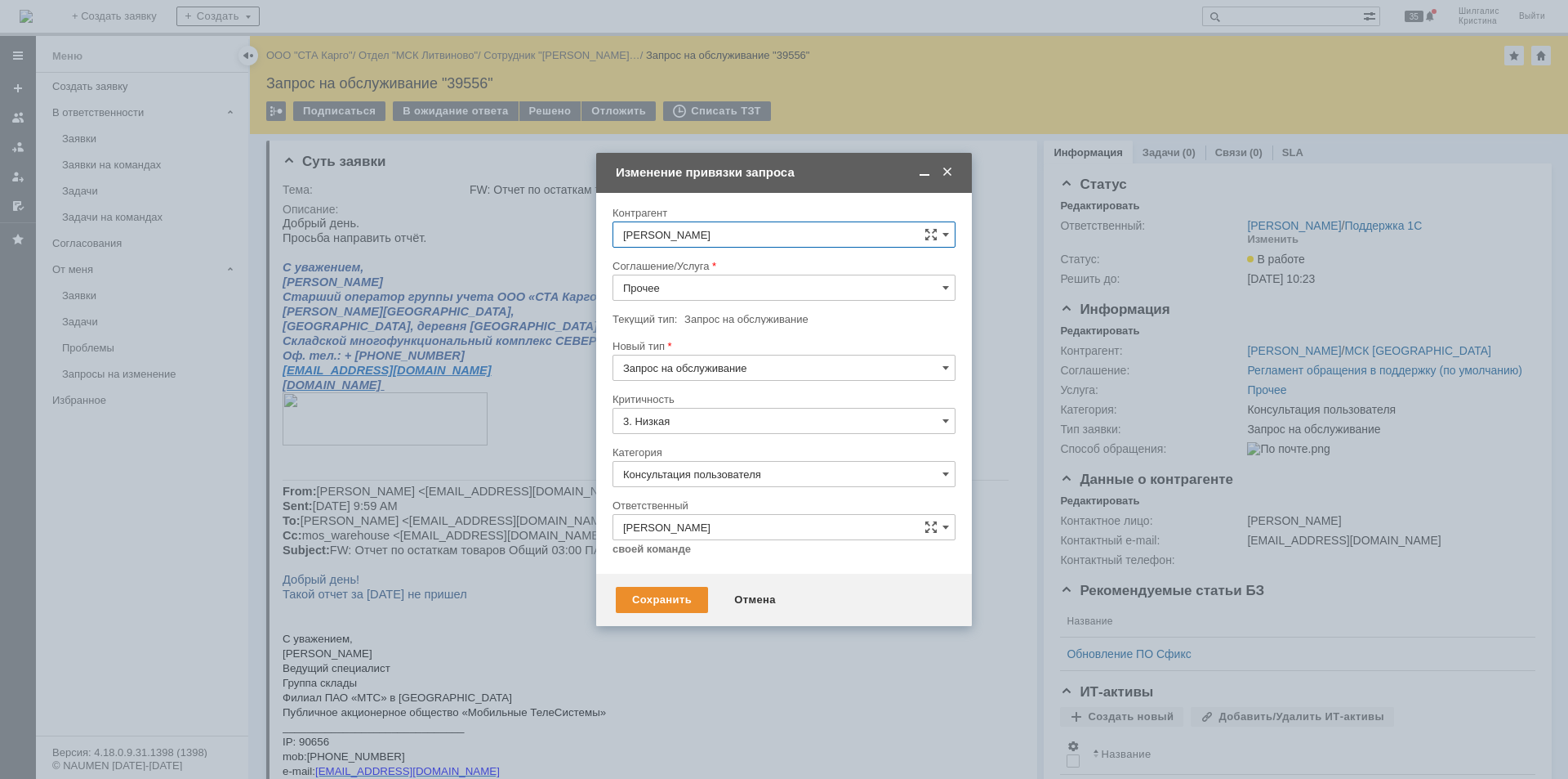
click at [701, 287] on input "Прочее" at bounding box center [784, 288] width 343 height 26
click at [709, 459] on span "WMS Отчетность" at bounding box center [784, 460] width 322 height 13
type input "WMS Отчетность"
click at [669, 594] on div "Сохранить" at bounding box center [661, 600] width 92 height 26
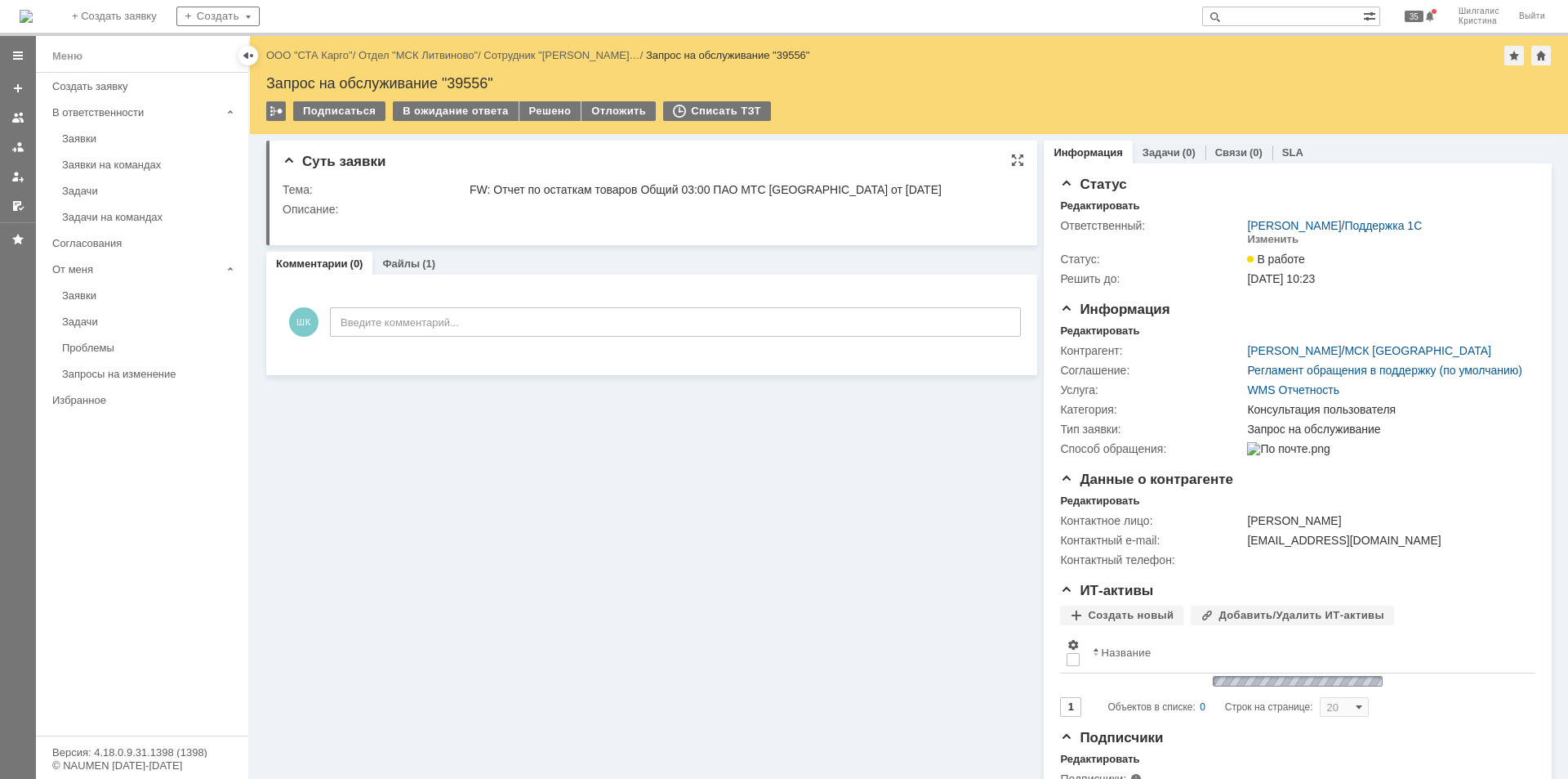
scroll to position [0, 0]
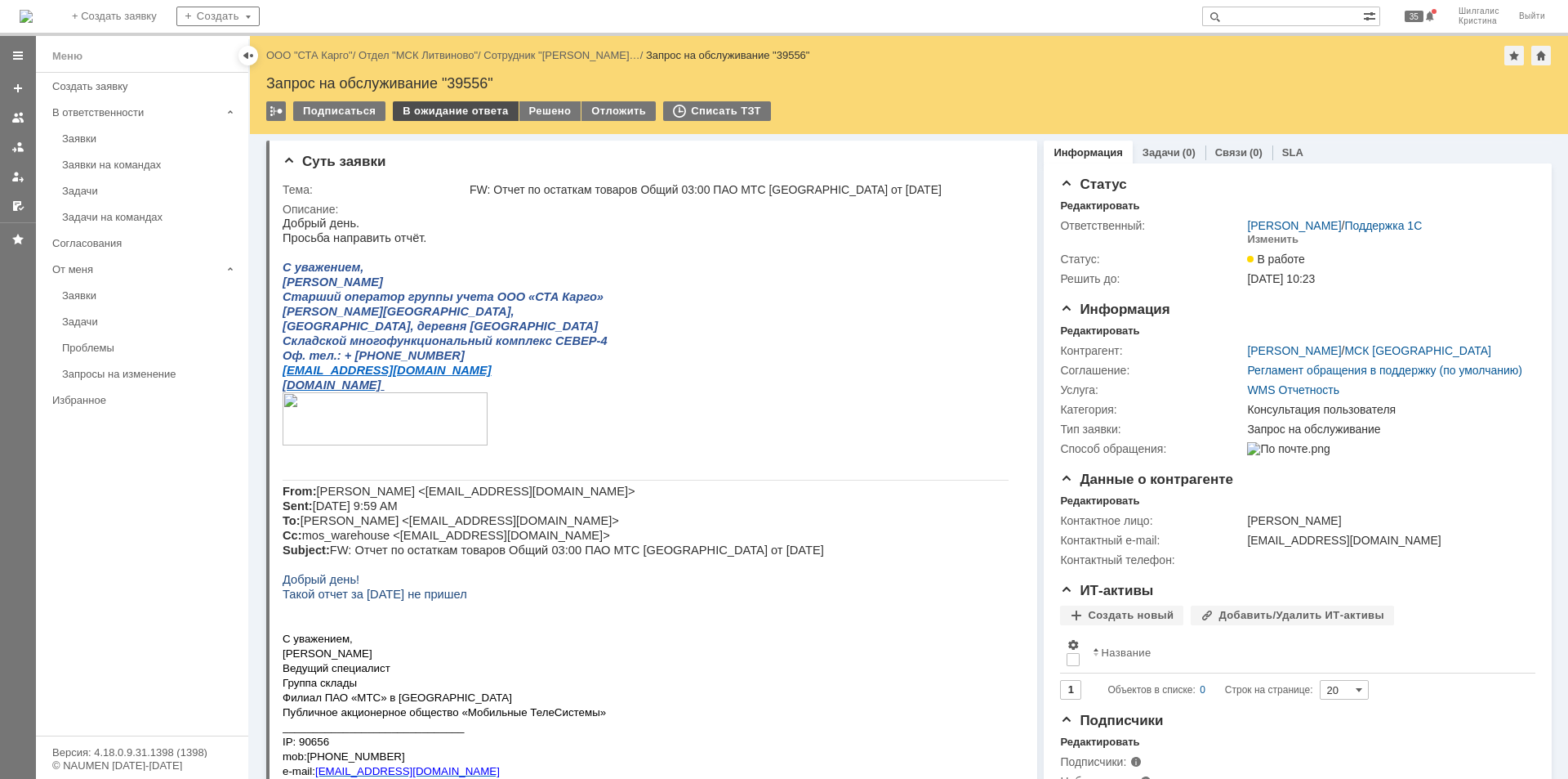
click at [456, 108] on div "В ожидание ответа" at bounding box center [455, 111] width 125 height 20
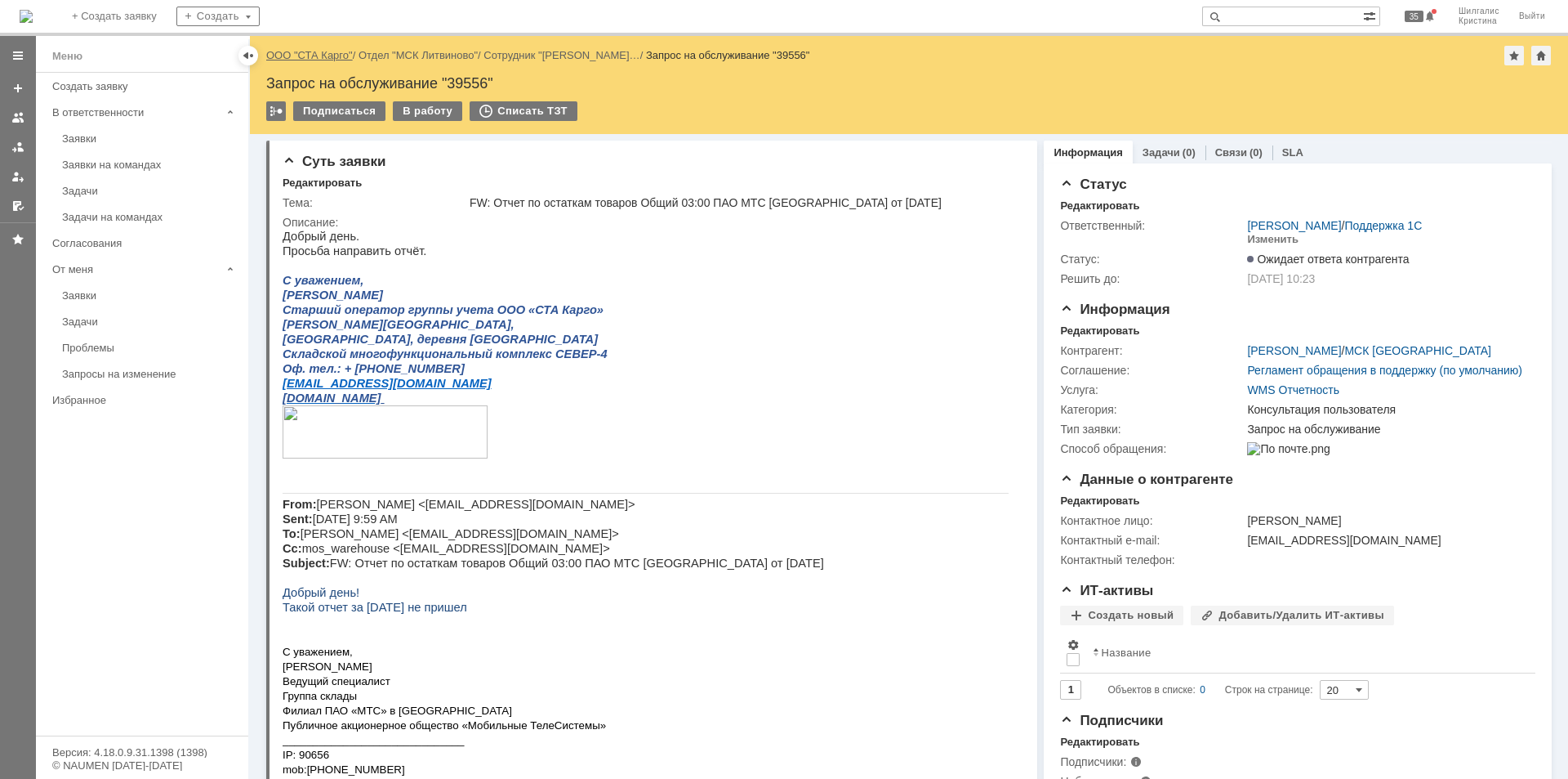
click at [327, 58] on link "ООО "СТА Карго"" at bounding box center [309, 55] width 86 height 12
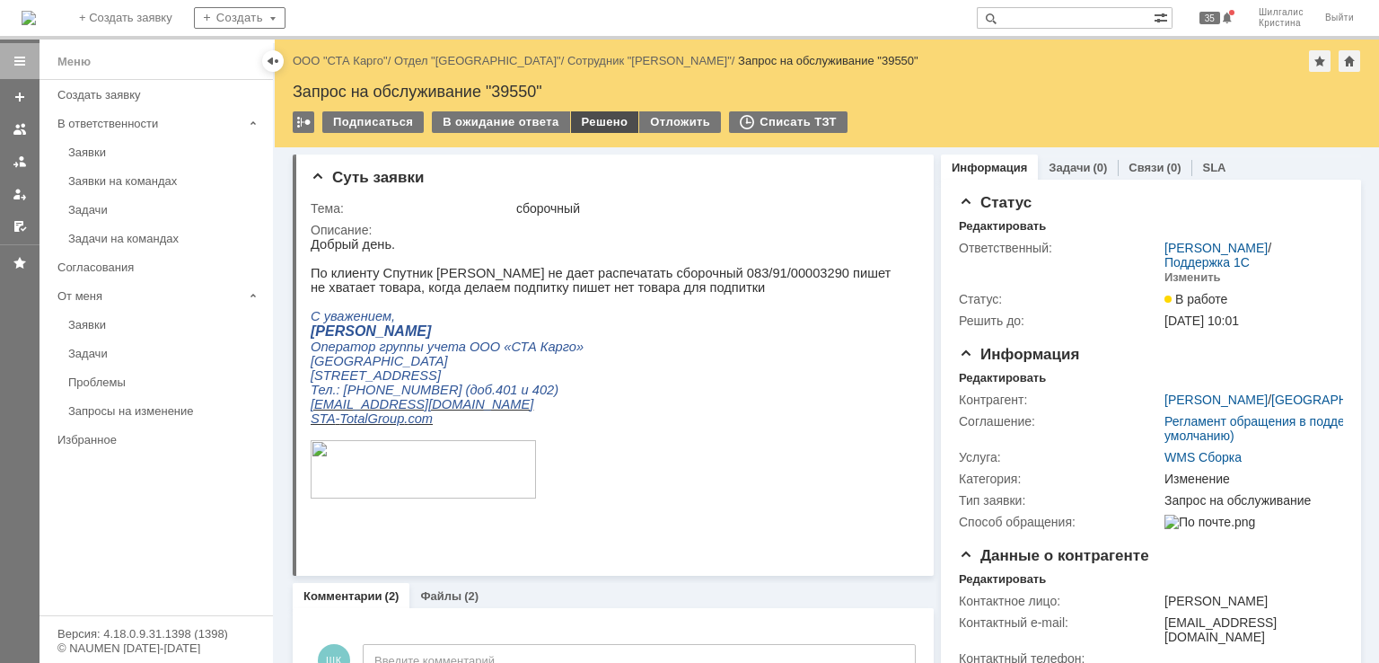
click at [594, 119] on div "Решено" at bounding box center [605, 122] width 68 height 22
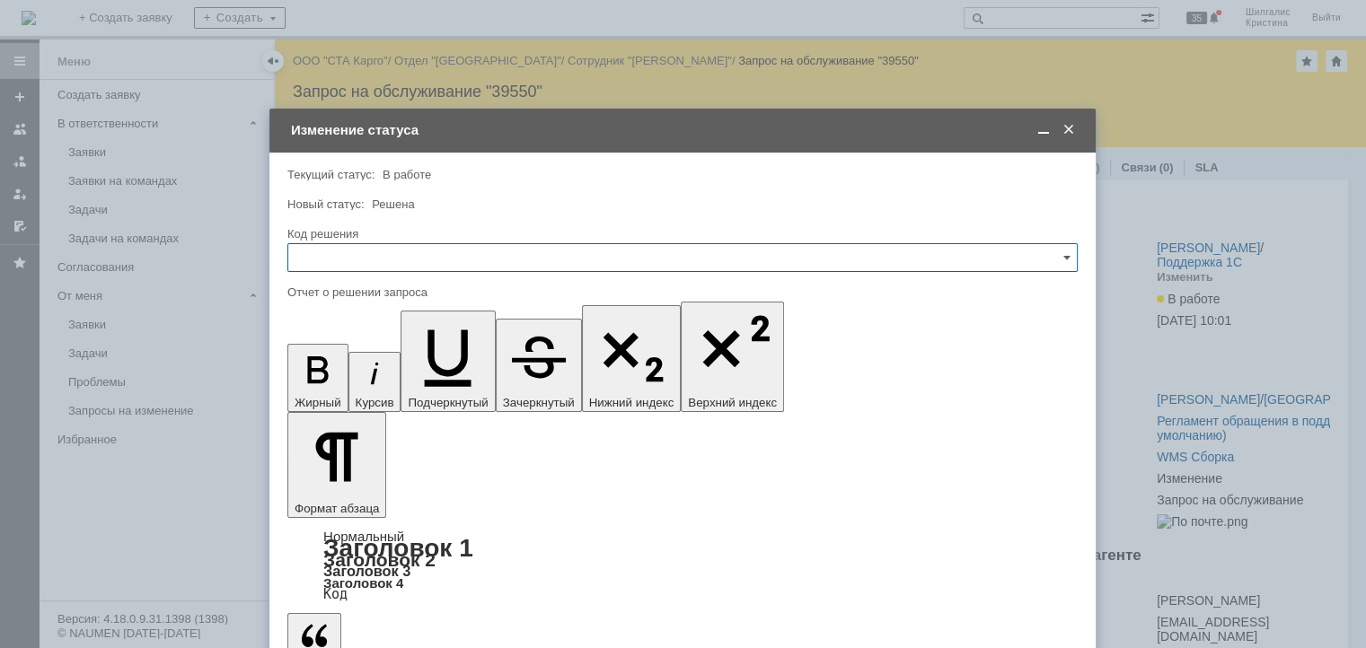
click at [411, 252] on input "text" at bounding box center [682, 257] width 790 height 29
click at [340, 498] on span "Решено" at bounding box center [682, 498] width 767 height 14
type input "Решено"
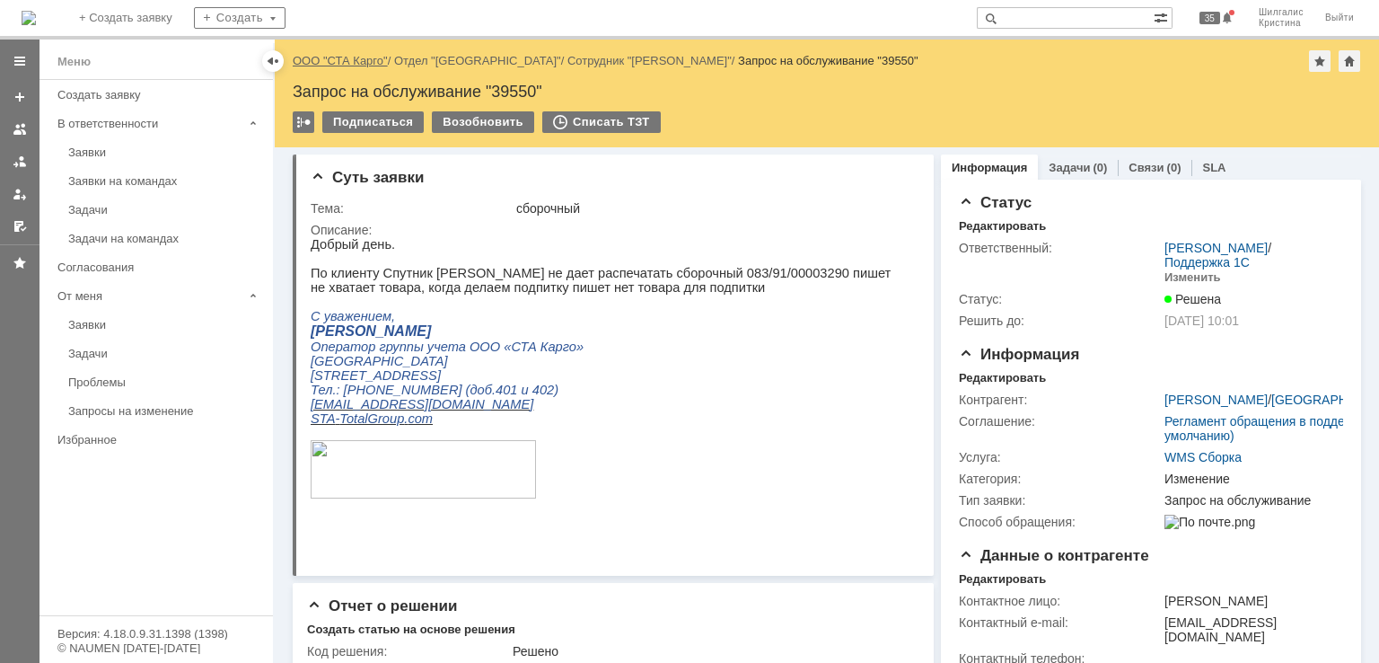
click at [338, 61] on link "ООО "СТА Карго"" at bounding box center [340, 60] width 95 height 13
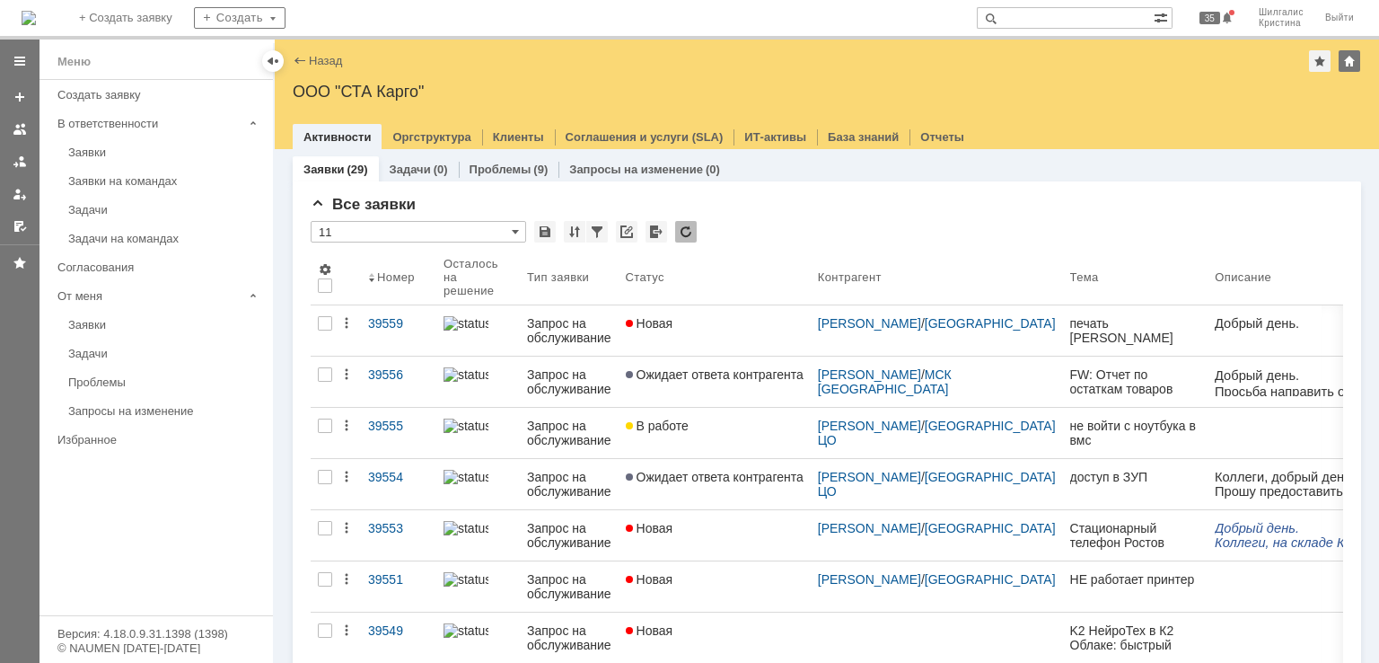
click at [721, 327] on div "Новая" at bounding box center [715, 323] width 178 height 14
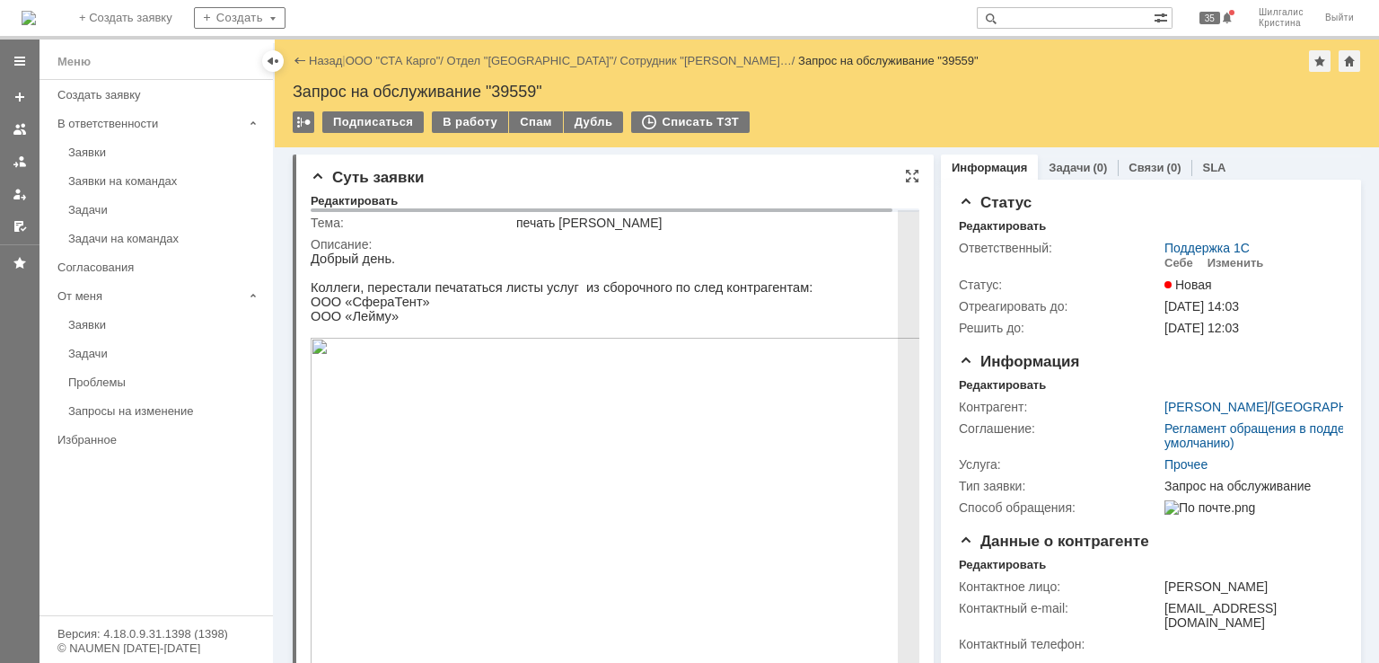
scroll to position [180, 0]
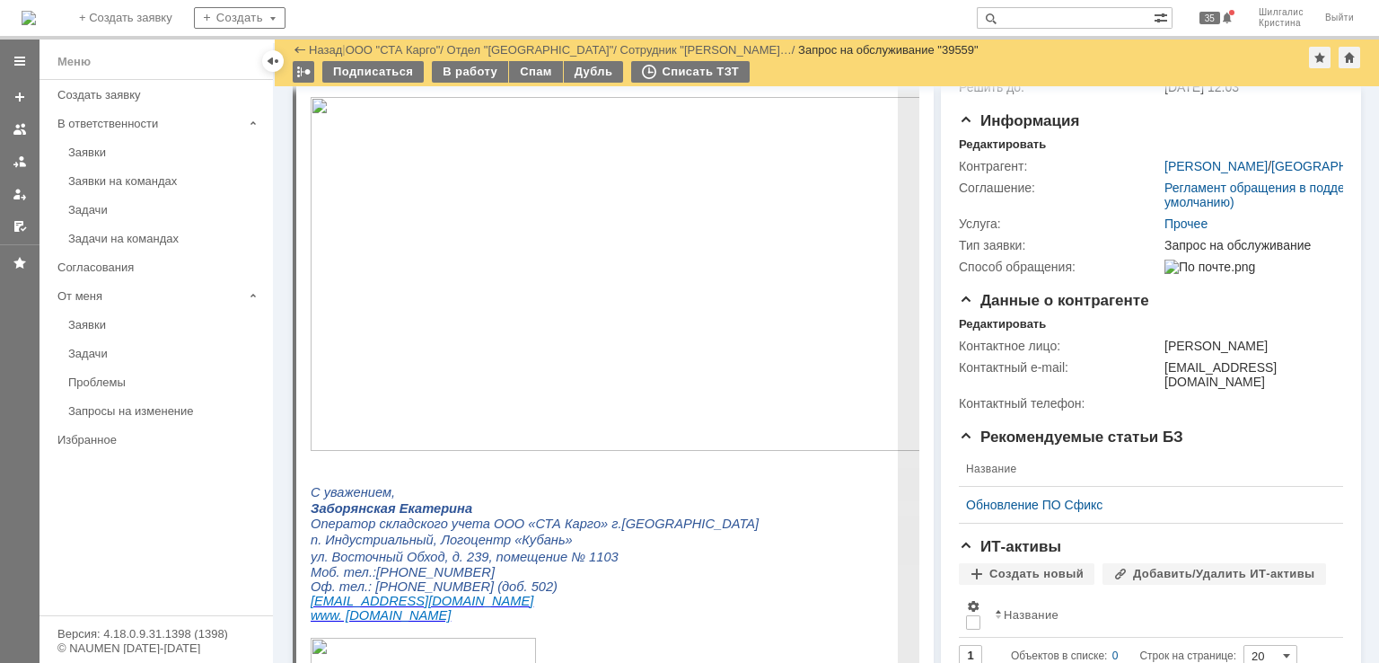
click at [424, 365] on img at bounding box center [625, 274] width 629 height 354
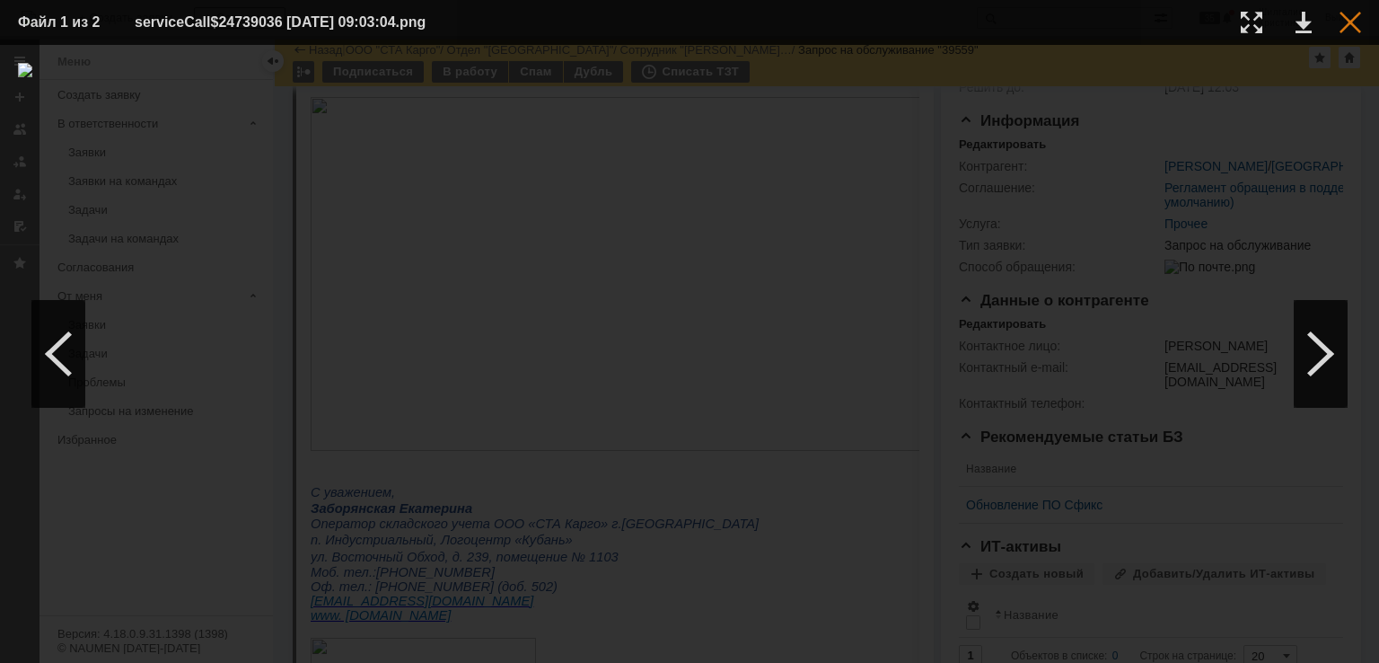
click at [1355, 24] on div at bounding box center [1351, 23] width 22 height 22
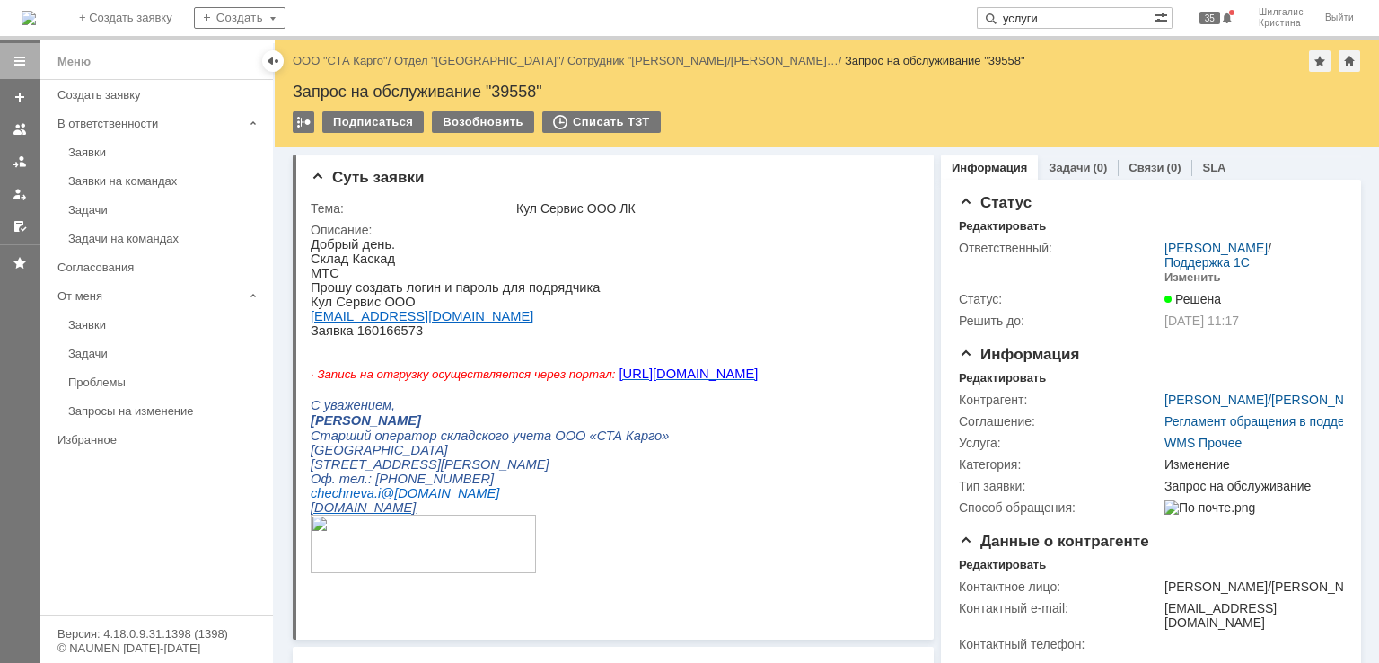
type input "услуги"
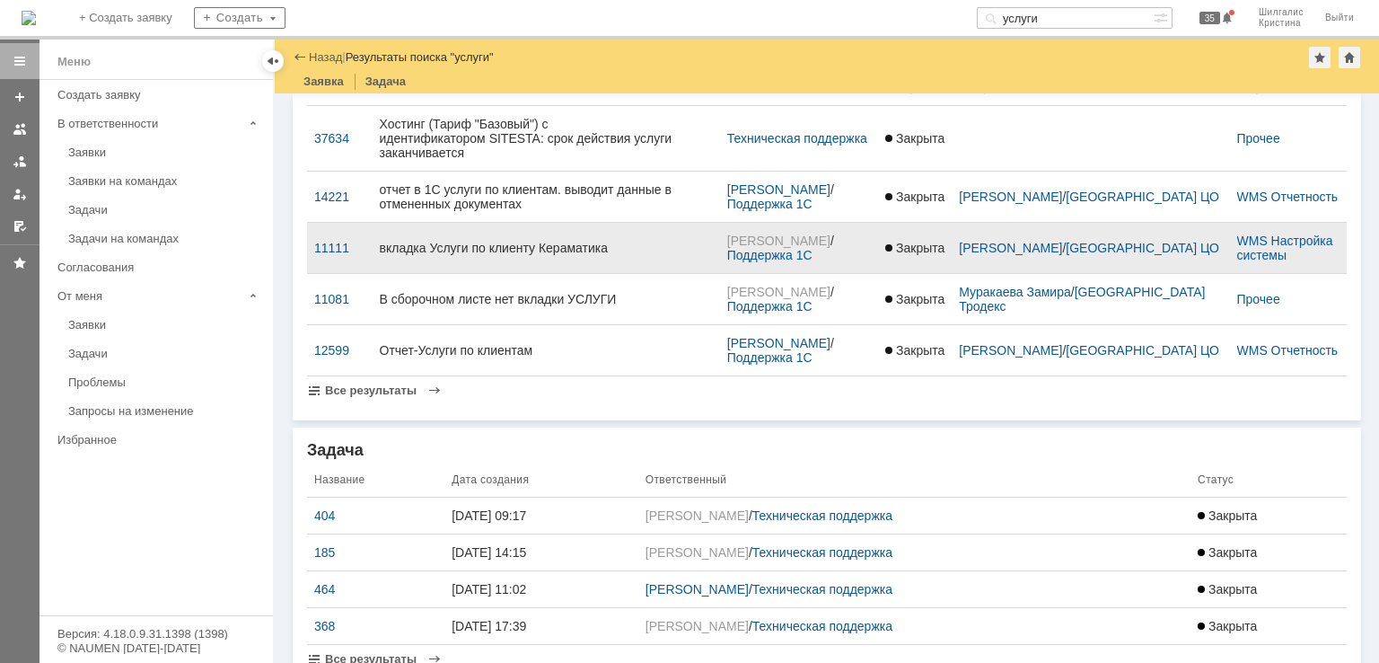
scroll to position [83, 0]
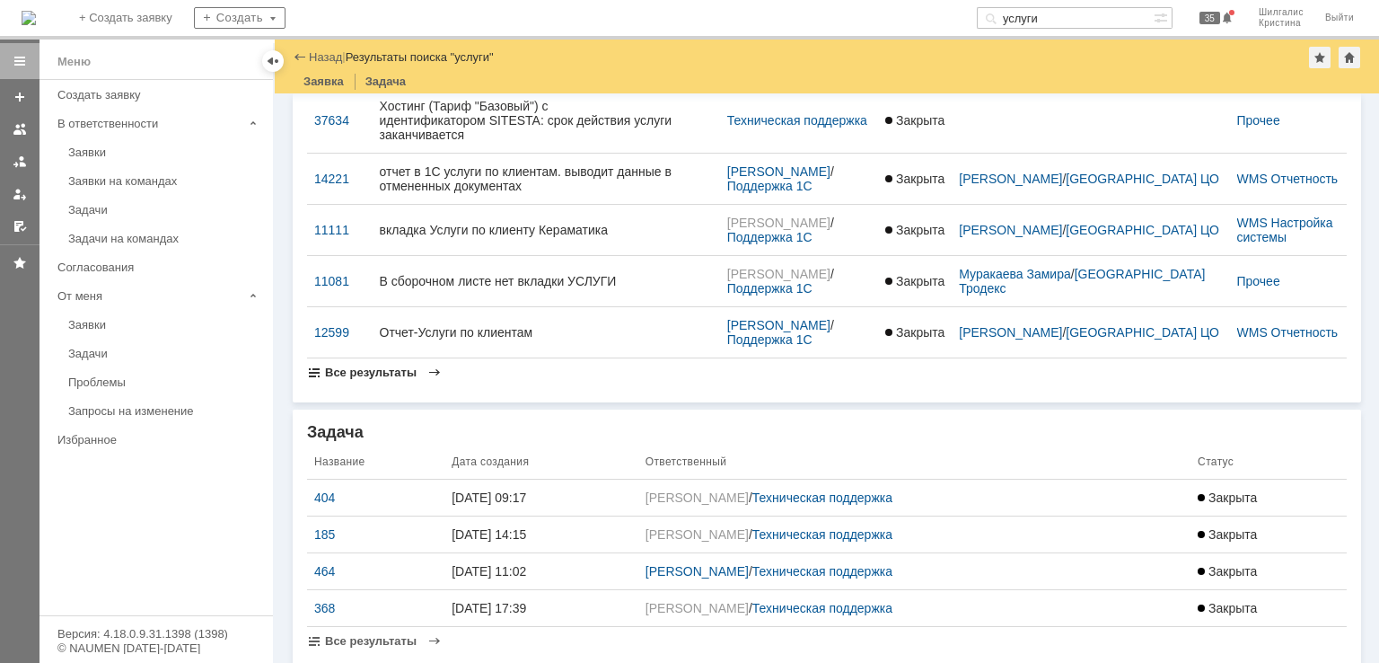
click at [364, 366] on span "Все результаты" at bounding box center [371, 372] width 92 height 13
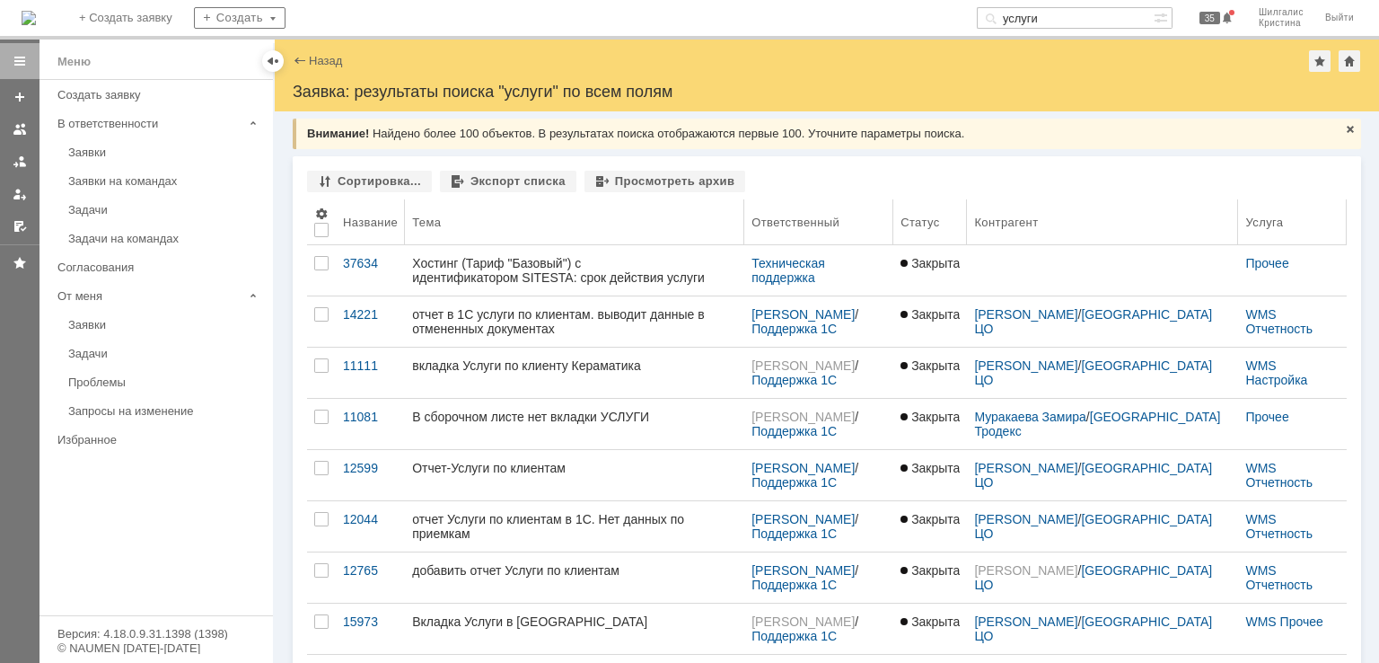
click at [353, 216] on div "Название" at bounding box center [370, 222] width 55 height 13
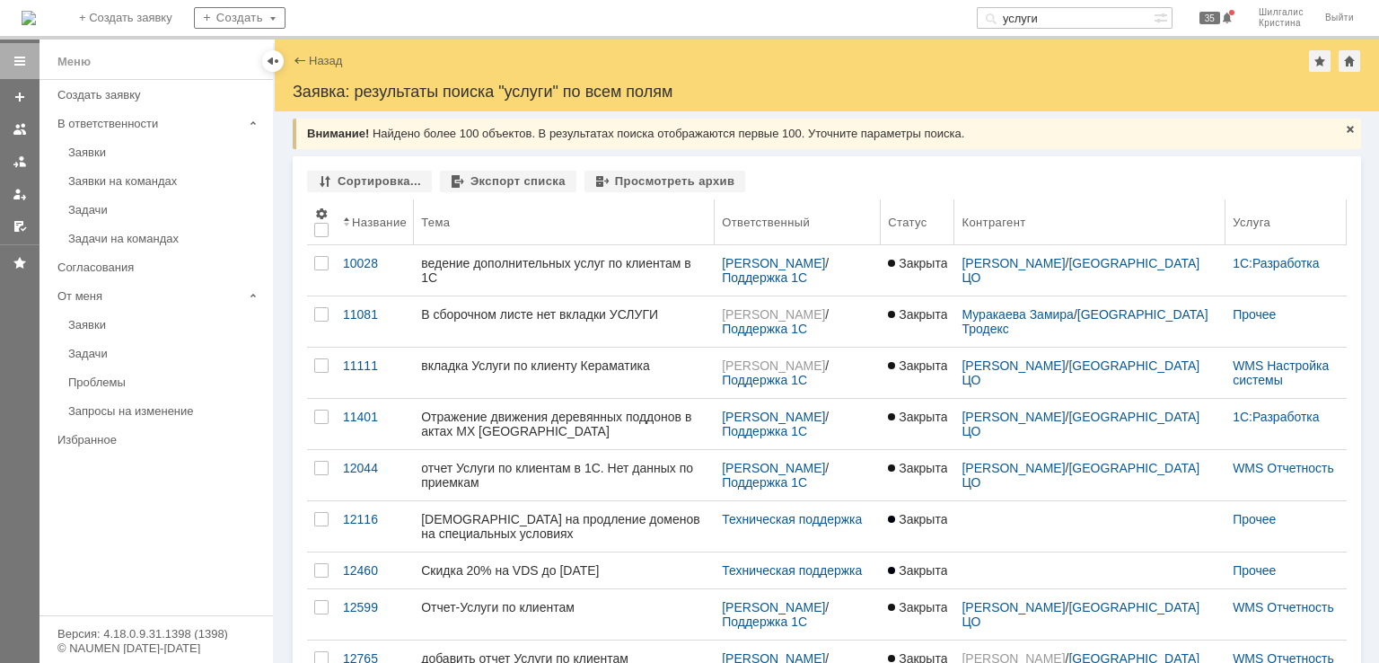
click at [362, 220] on div "Название" at bounding box center [379, 222] width 55 height 13
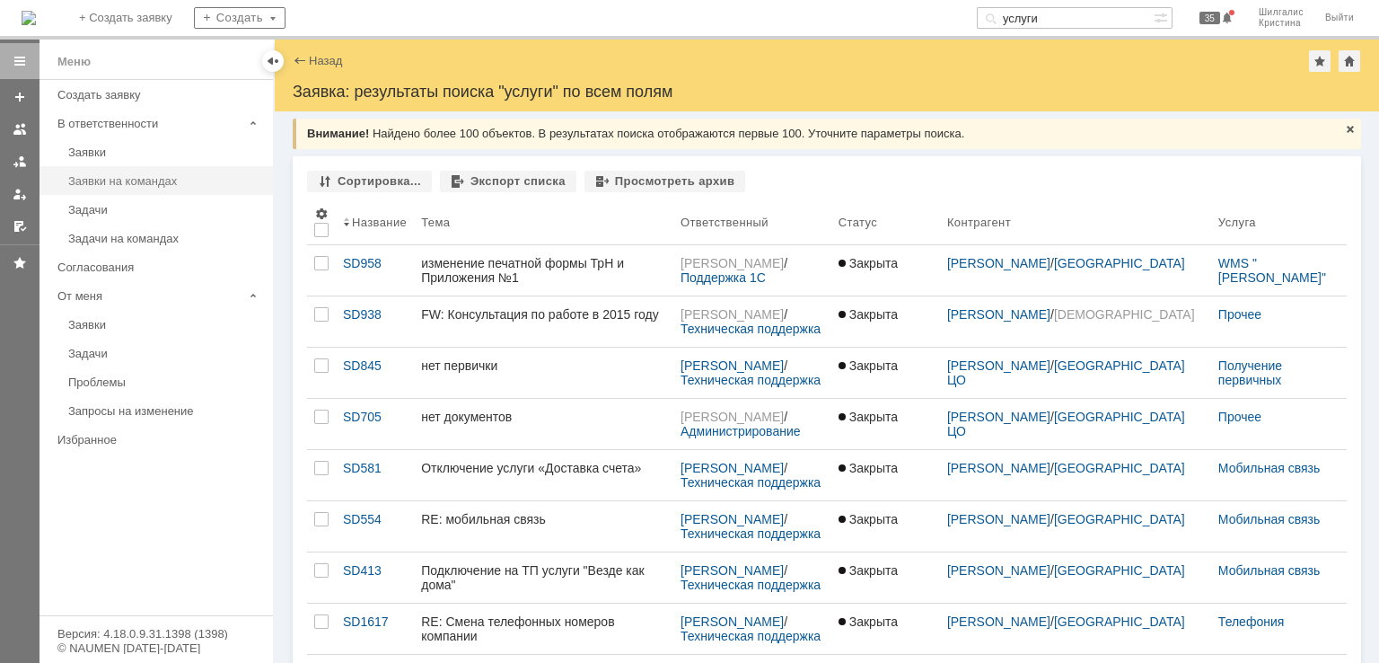
click at [112, 181] on div "Заявки на командах" at bounding box center [165, 180] width 194 height 13
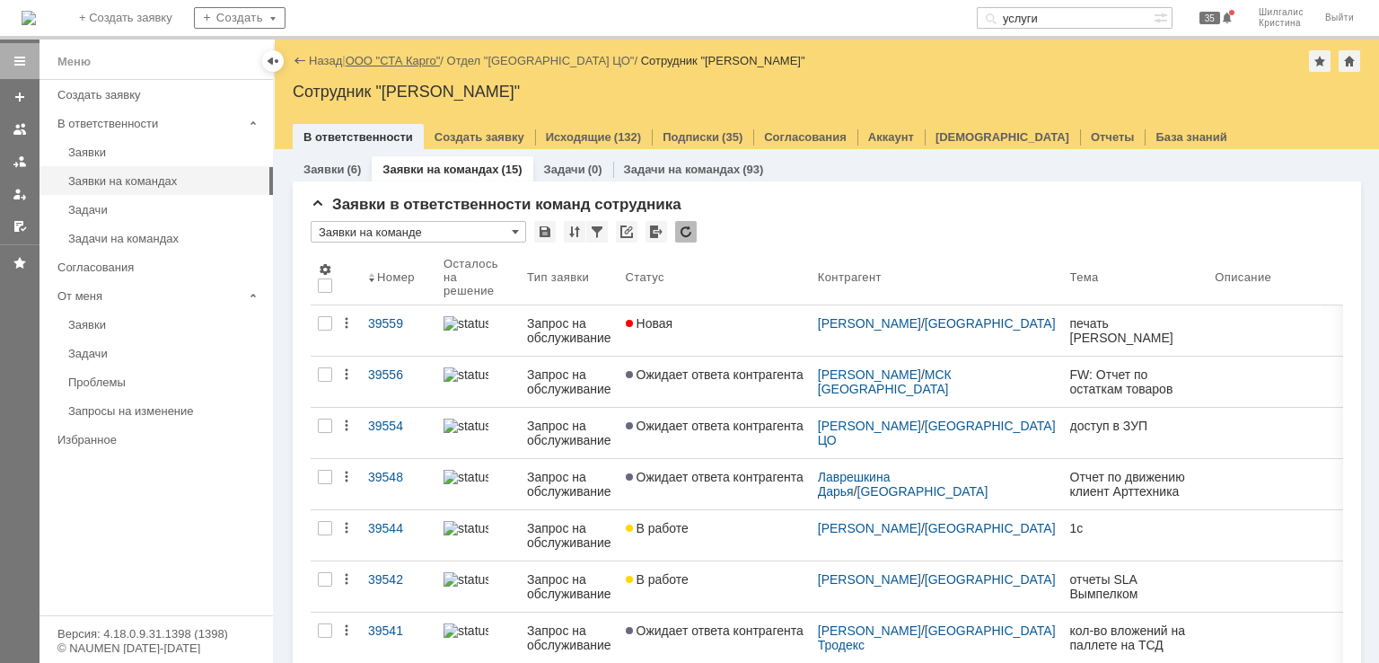
click at [385, 63] on link "ООО "СТА Карго"" at bounding box center [393, 60] width 95 height 13
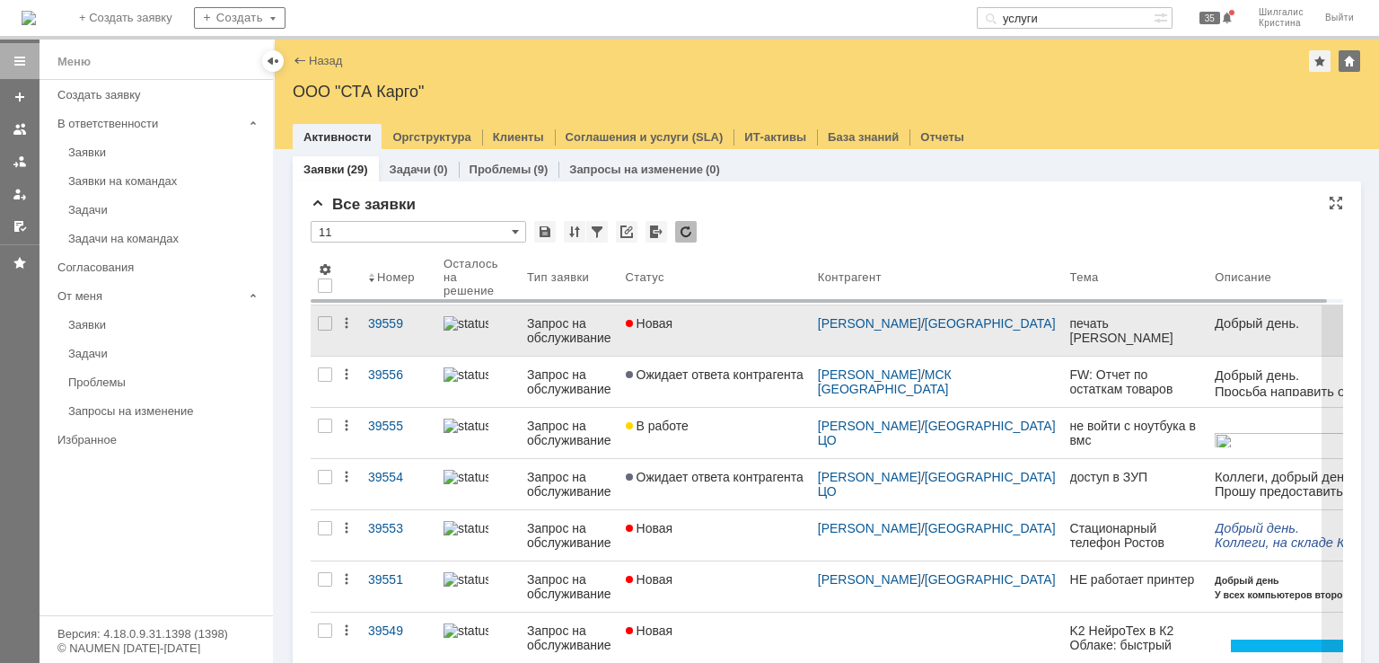
click at [689, 330] on link "Новая" at bounding box center [715, 330] width 192 height 50
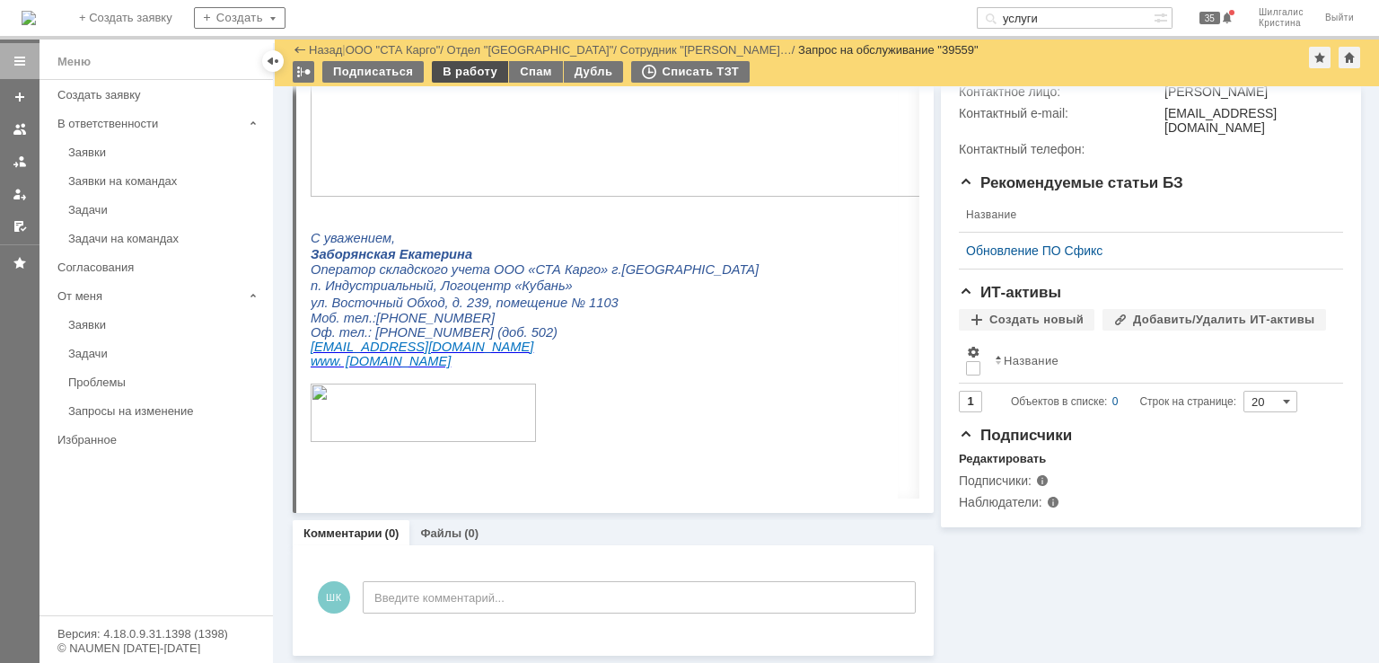
click at [468, 73] on div "В работу" at bounding box center [470, 72] width 76 height 22
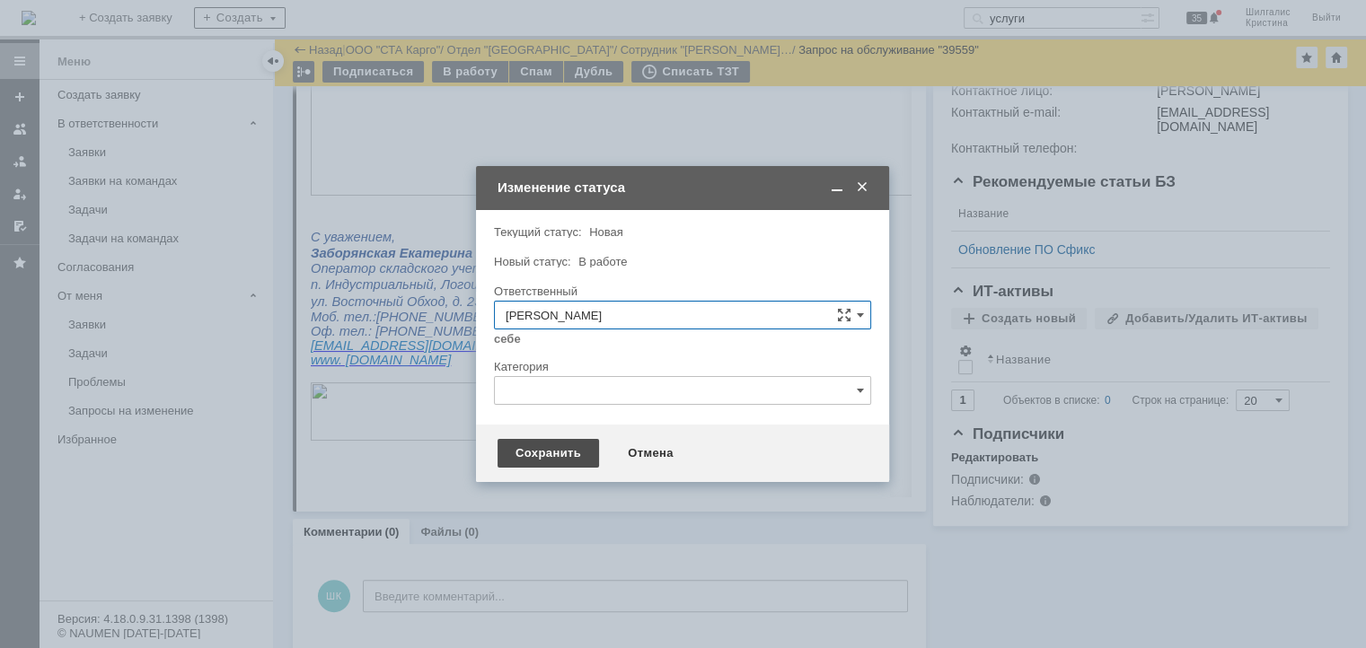
click at [533, 453] on div "Сохранить" at bounding box center [548, 453] width 101 height 29
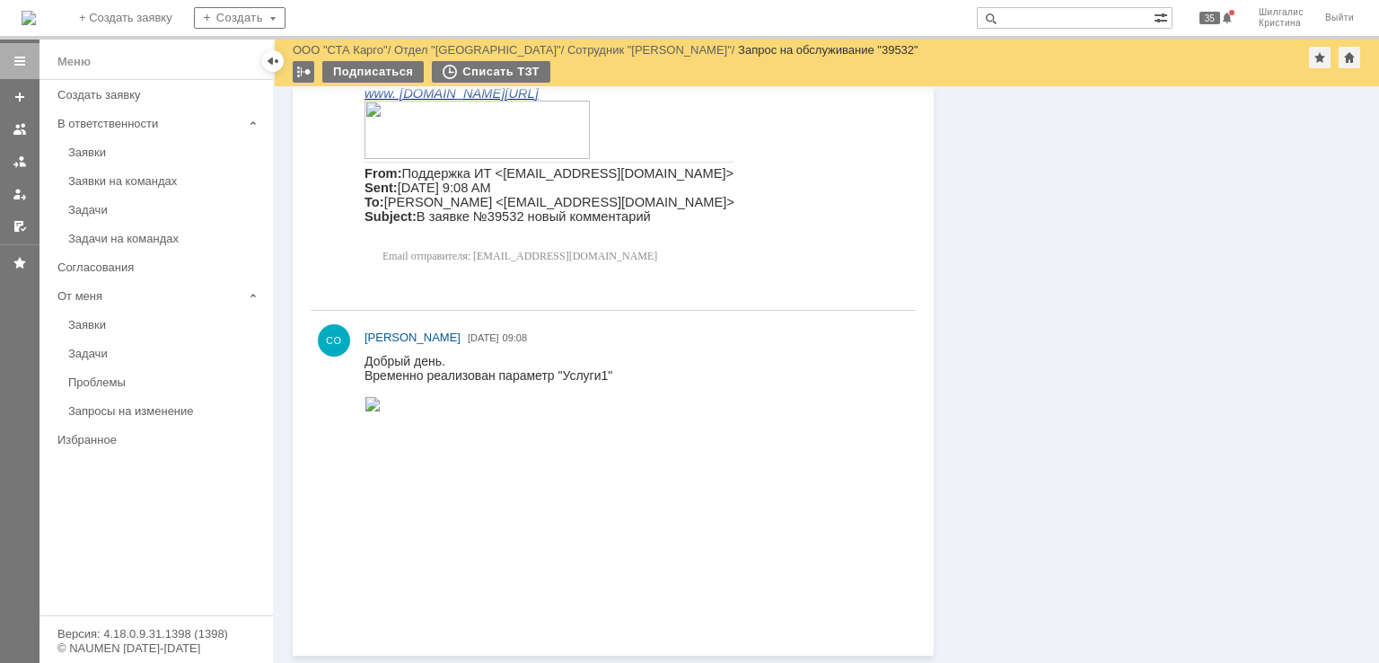
scroll to position [515, 0]
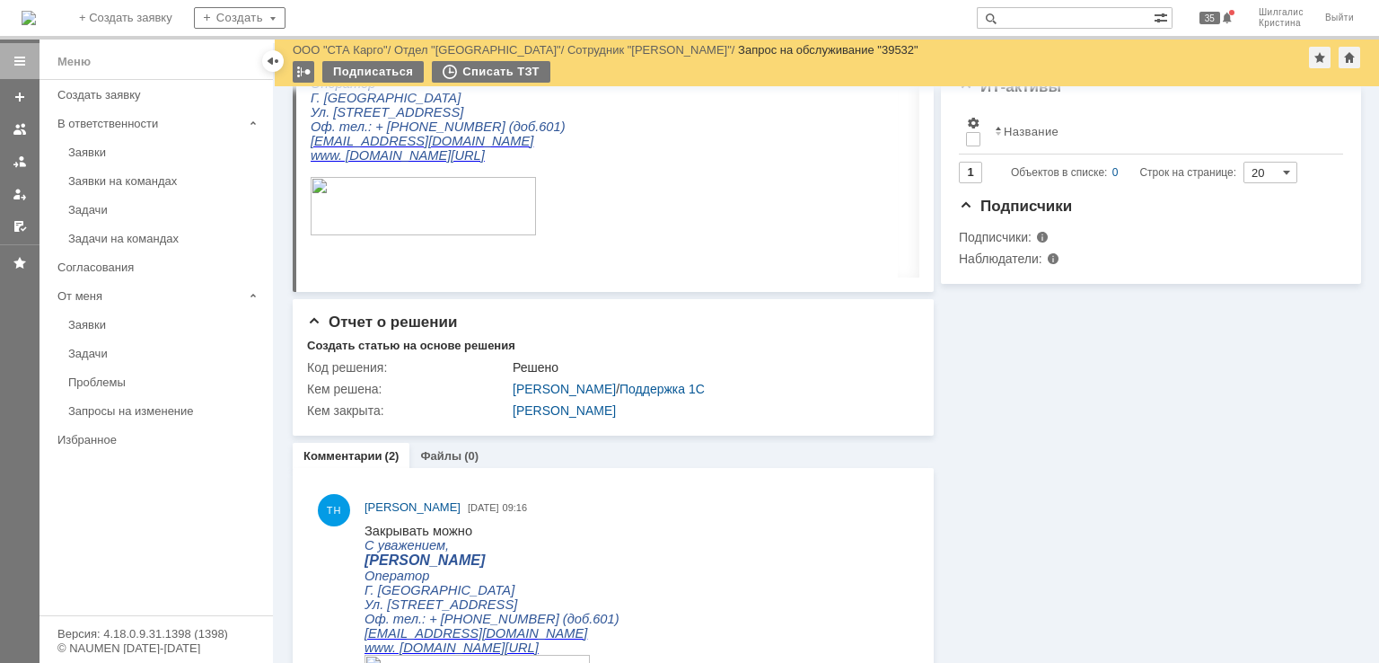
drag, startPoint x: 1005, startPoint y: 489, endPoint x: 804, endPoint y: 188, distance: 362.7
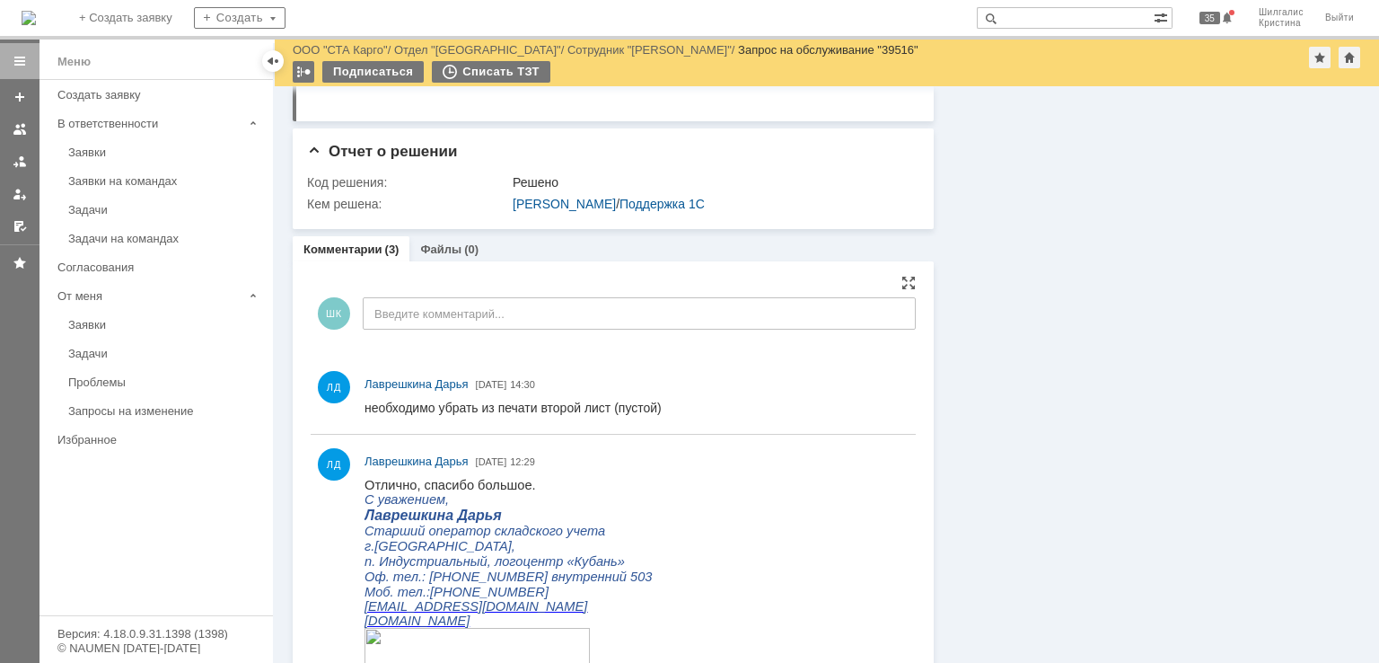
scroll to position [1168, 0]
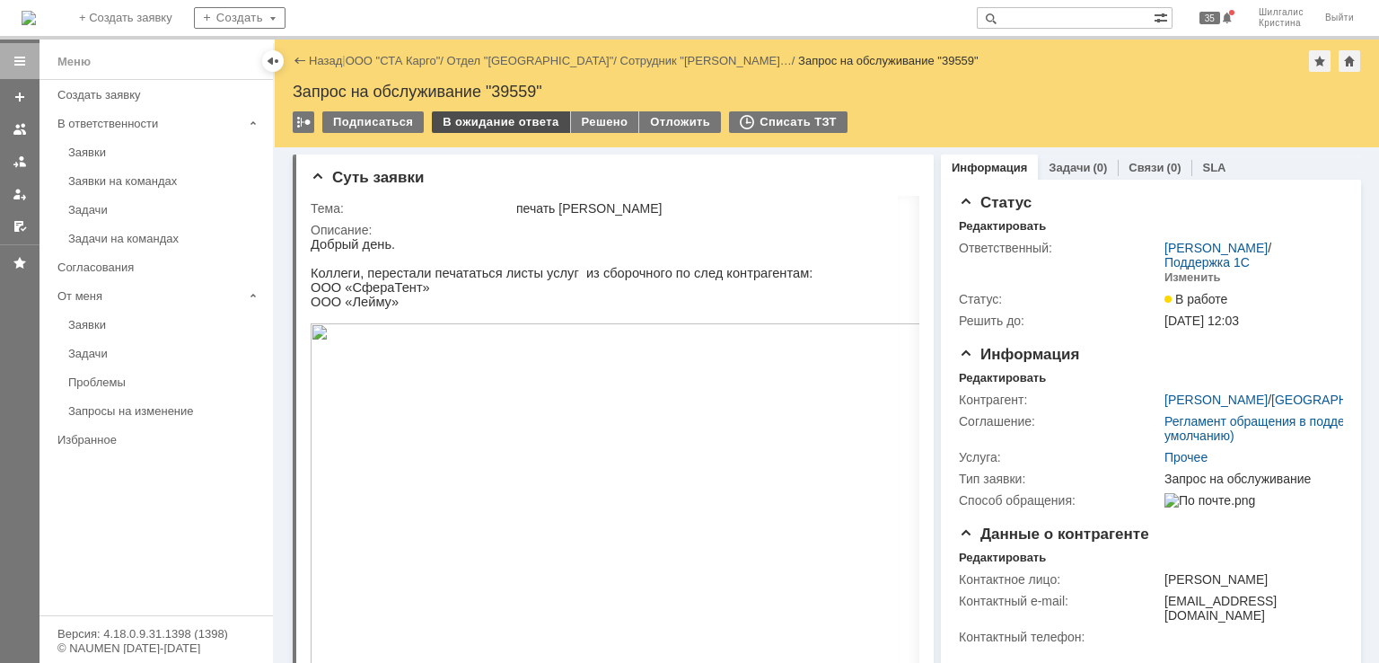
click at [507, 122] on div "В ожидание ответа" at bounding box center [500, 122] width 137 height 22
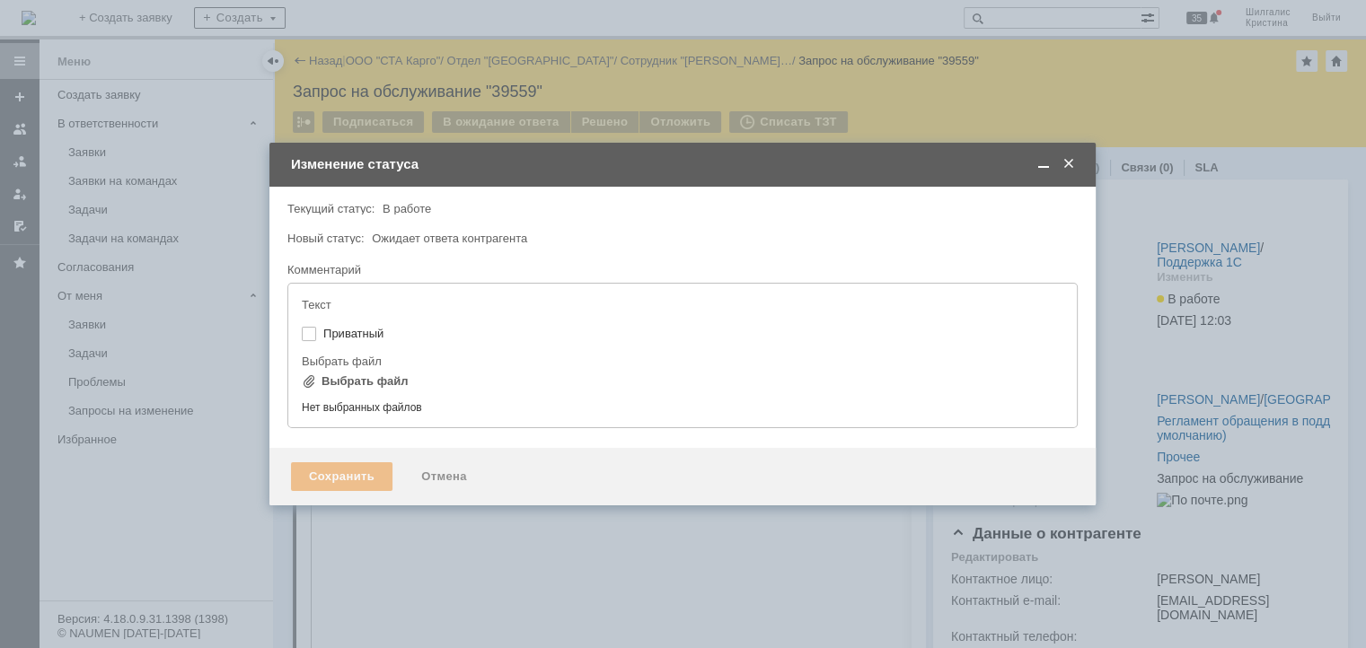
type input "[не указано]"
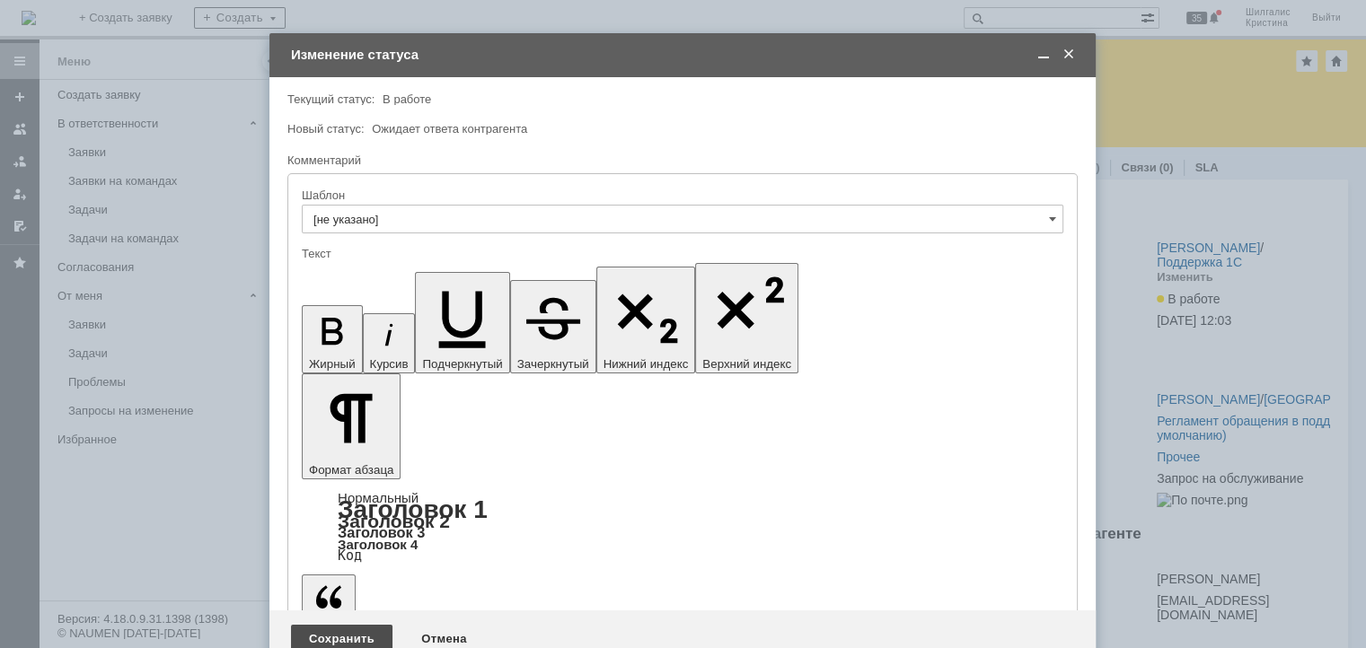
click at [316, 625] on div "Сохранить" at bounding box center [341, 639] width 101 height 29
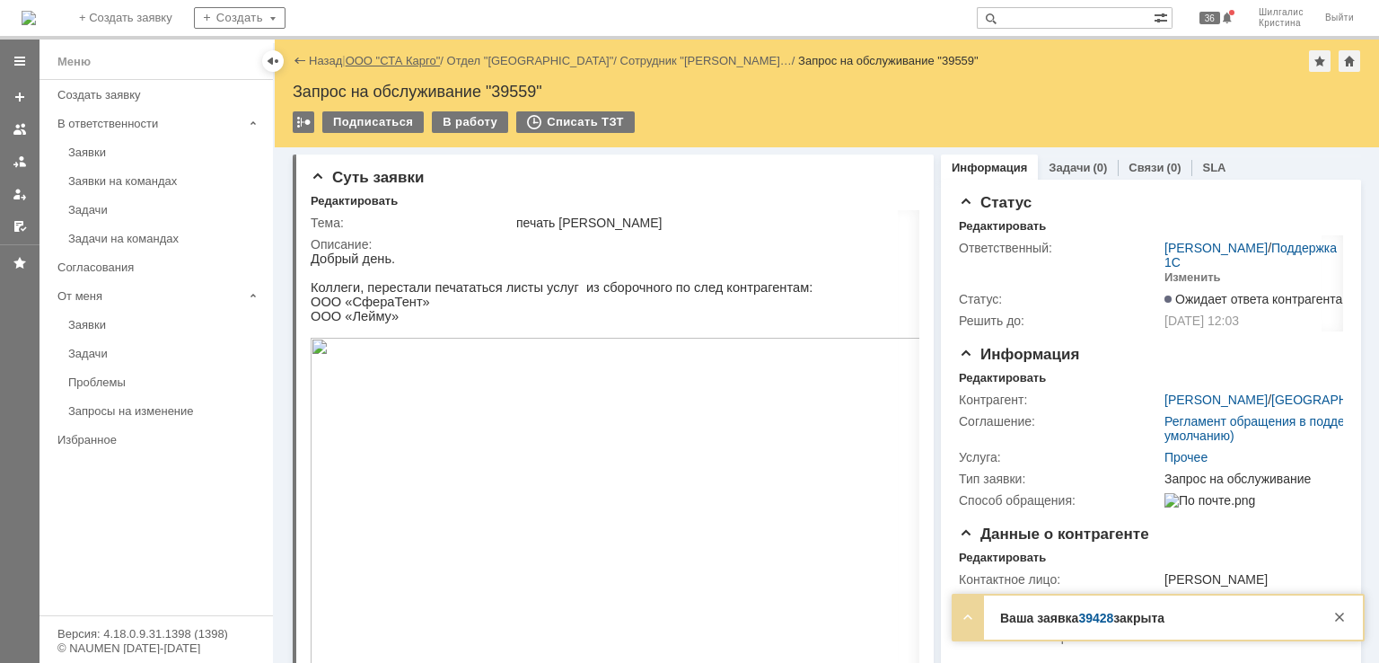
click at [377, 64] on link "ООО "СТА Карго"" at bounding box center [393, 60] width 95 height 13
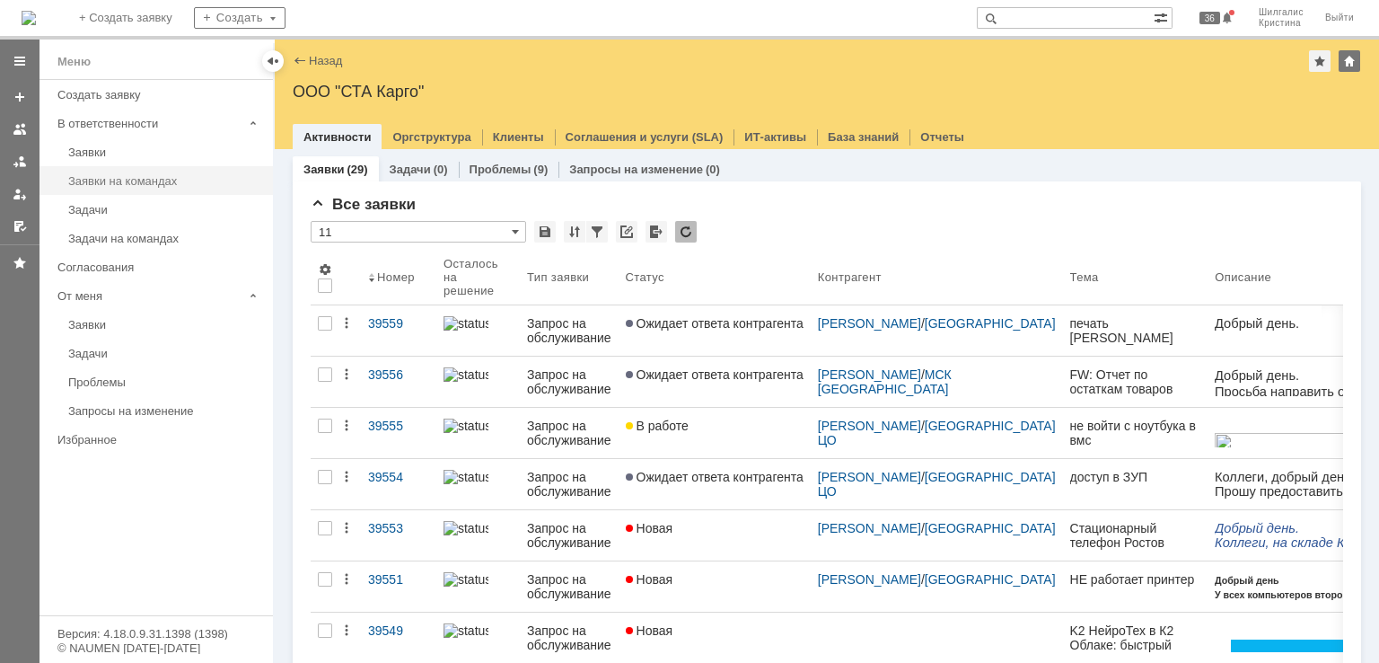
click at [146, 178] on div "Заявки на командах" at bounding box center [165, 180] width 194 height 13
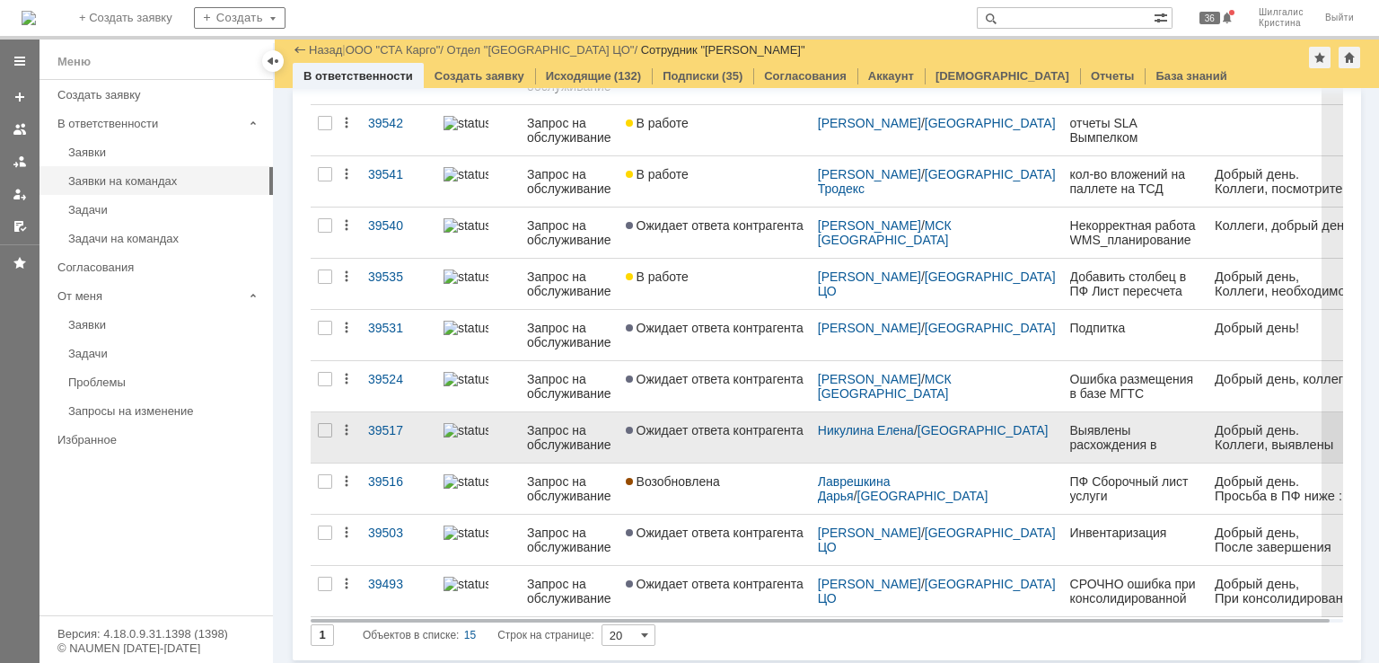
scroll to position [396, 0]
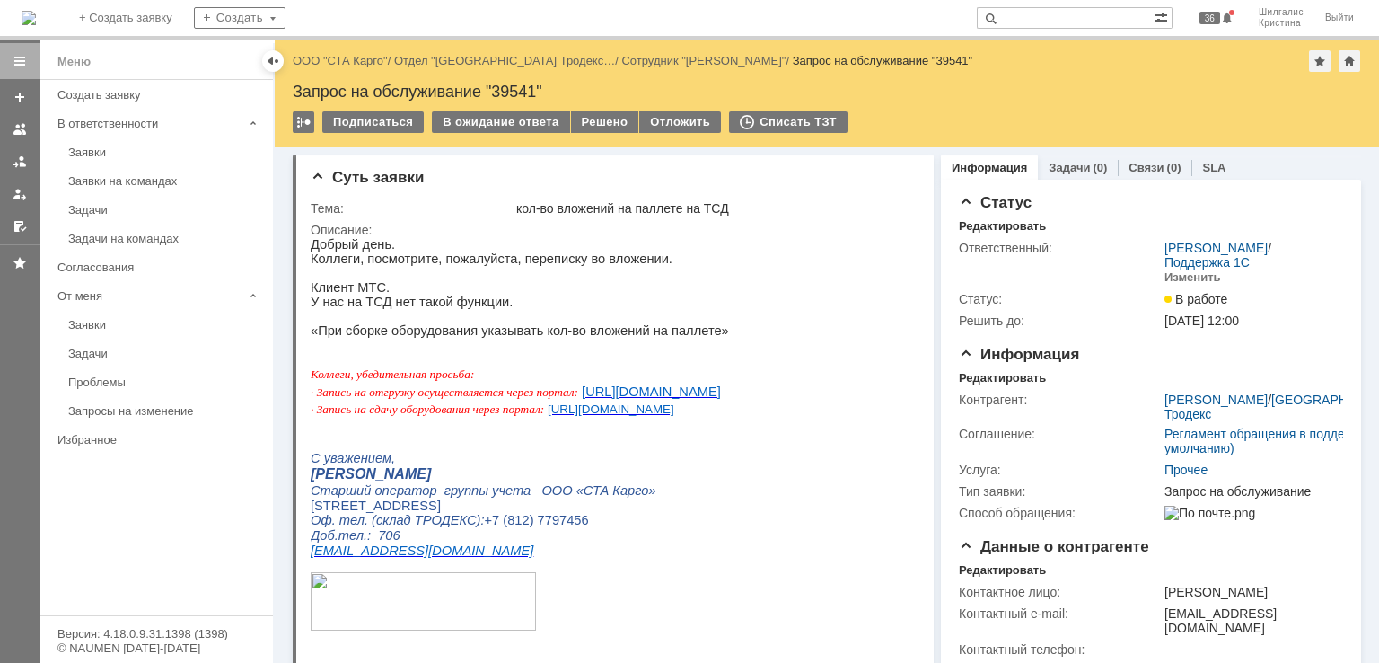
click at [591, 101] on div "Назад | ООО "СТА Карго" / Отдел "Санкт-Петербург Тродекс… / Сотрудник "Швецова …" at bounding box center [827, 94] width 1105 height 108
click at [590, 119] on div "Решено" at bounding box center [605, 122] width 68 height 22
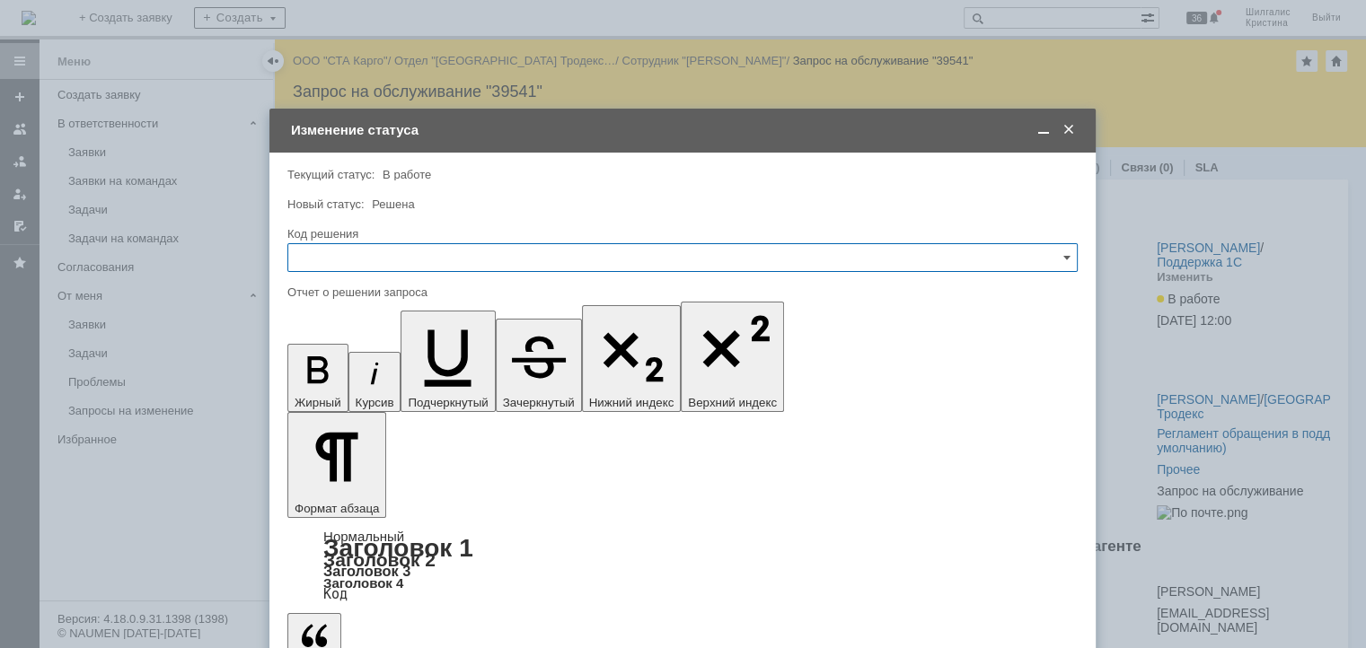
click at [414, 247] on input "text" at bounding box center [682, 257] width 790 height 29
click at [334, 491] on span "Решено" at bounding box center [682, 498] width 767 height 14
type input "Решено"
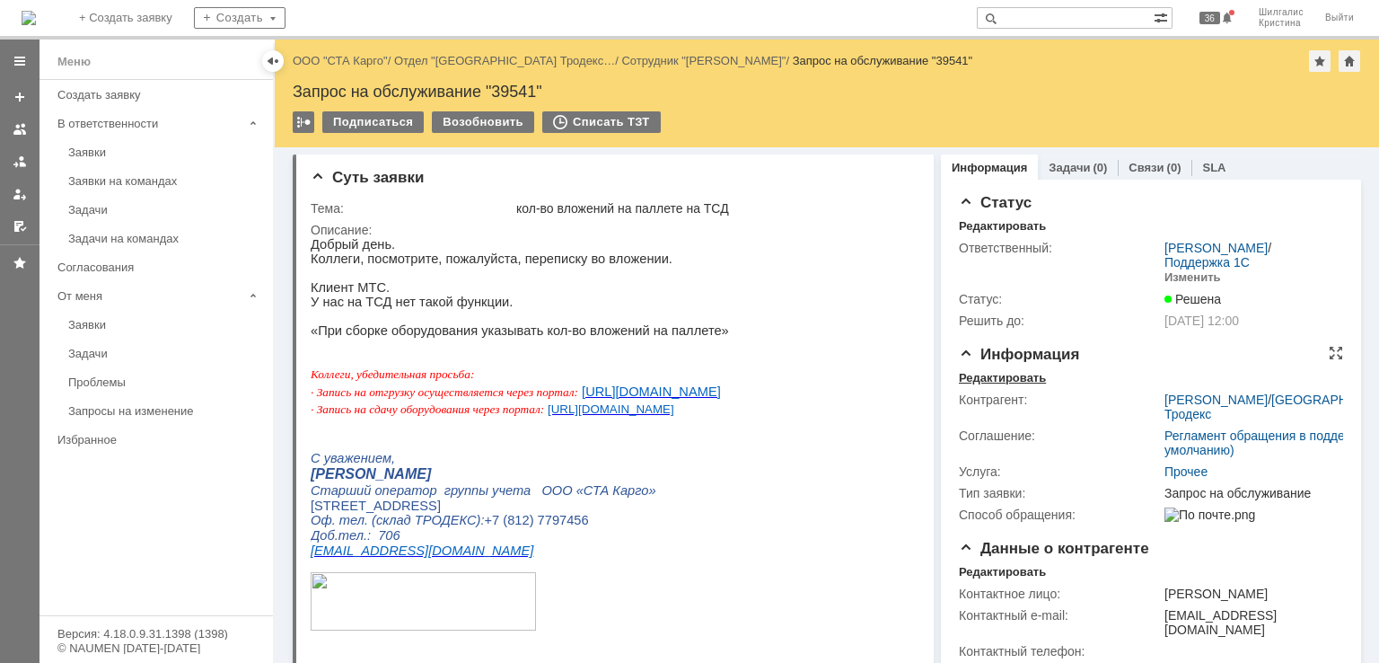
click at [995, 378] on div "Редактировать" at bounding box center [1002, 378] width 87 height 14
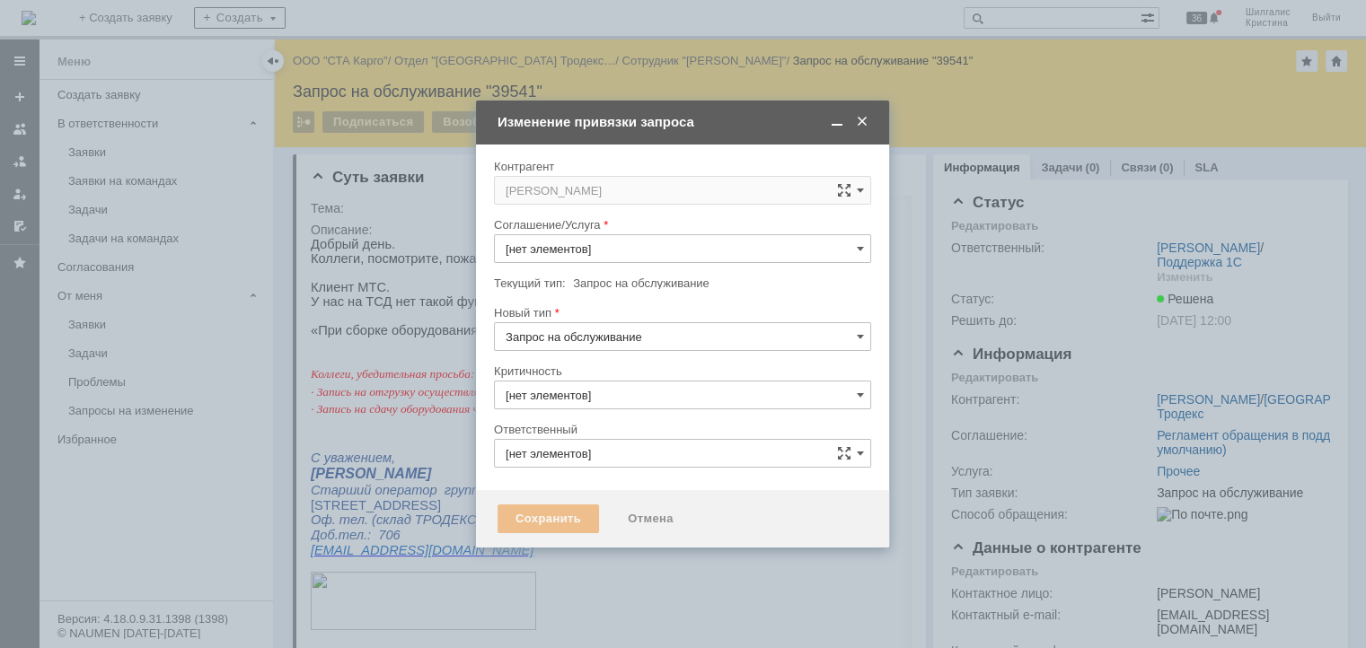
type input "3. Низкая"
type input "[PERSON_NAME]"
type input "Прочее"
type input "[не указано]"
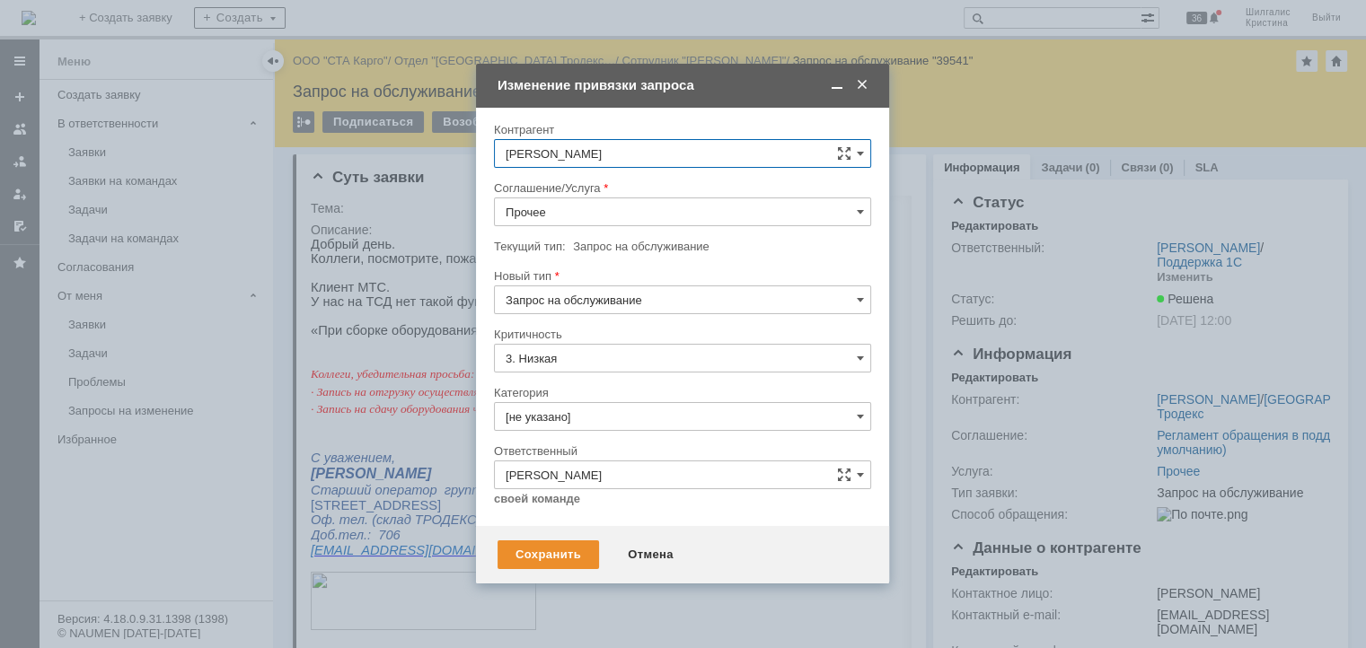
click at [562, 217] on input "Прочее" at bounding box center [682, 212] width 377 height 29
click at [561, 375] on span "WMS Прочее" at bounding box center [683, 375] width 354 height 14
type input "WMS Прочее"
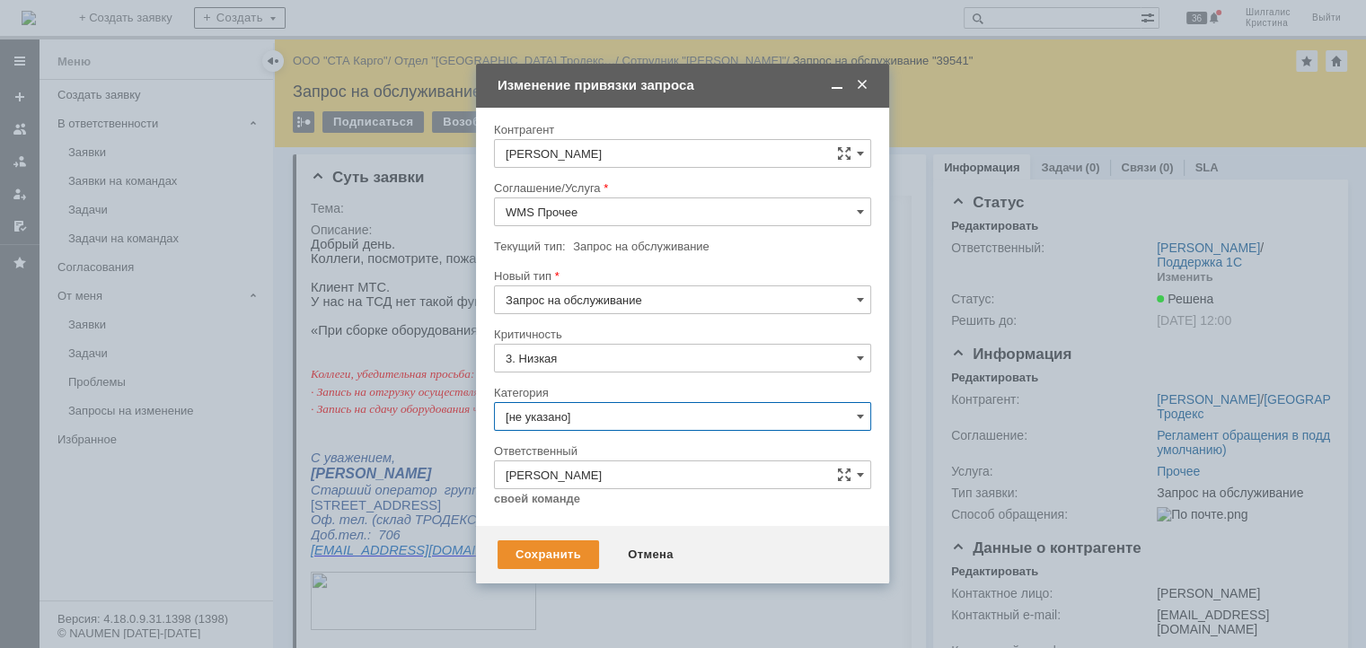
click at [584, 421] on input "[не указано]" at bounding box center [682, 416] width 377 height 29
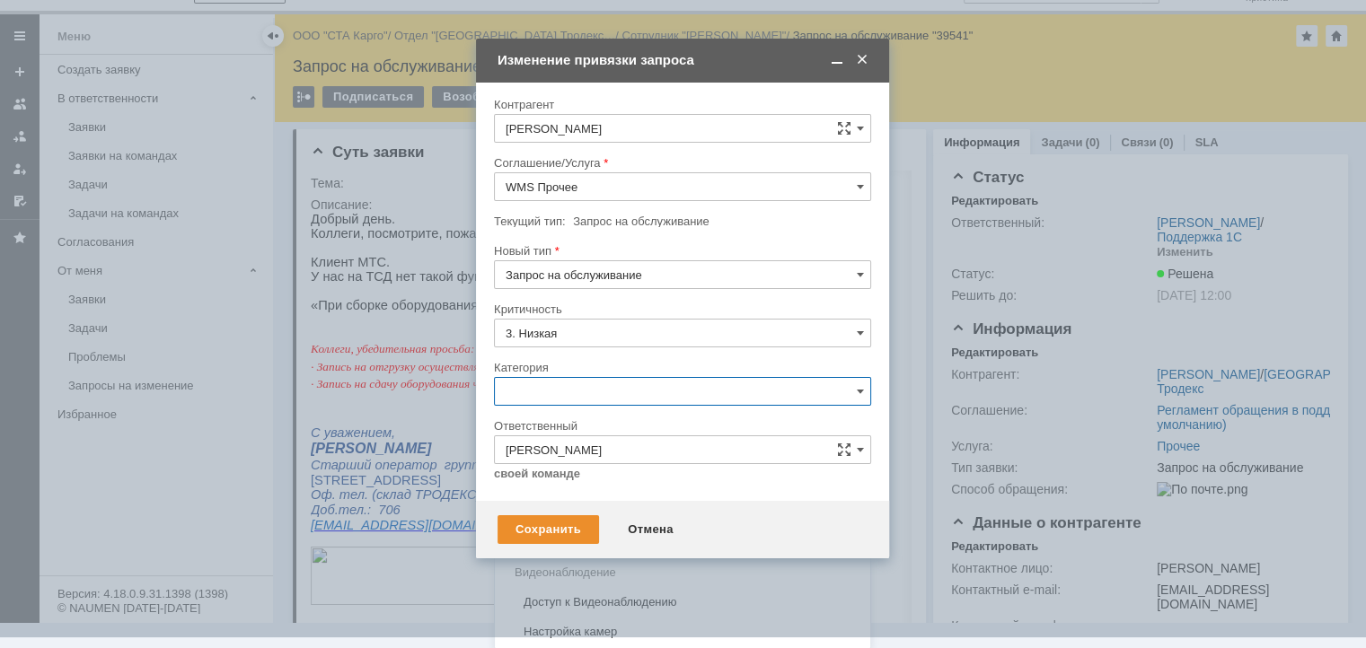
click at [584, 511] on span "Консультация пользователя" at bounding box center [683, 514] width 354 height 14
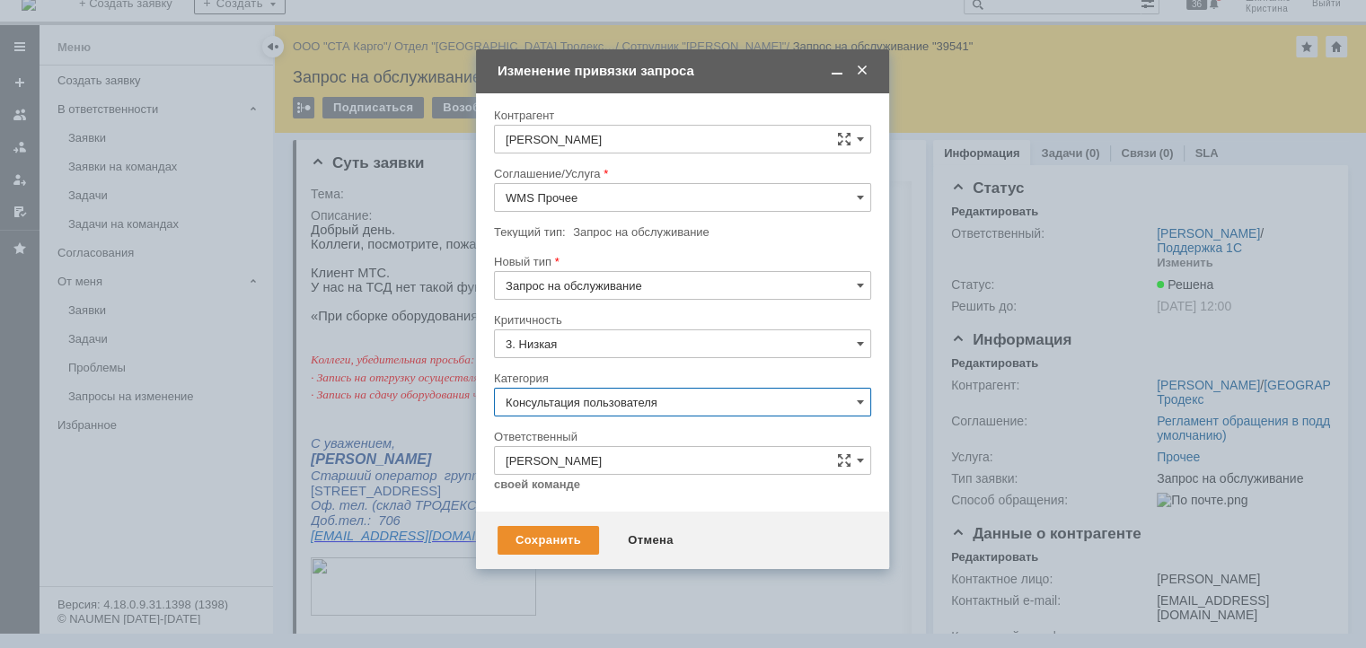
scroll to position [14, 0]
click at [540, 545] on div "Сохранить" at bounding box center [548, 540] width 101 height 29
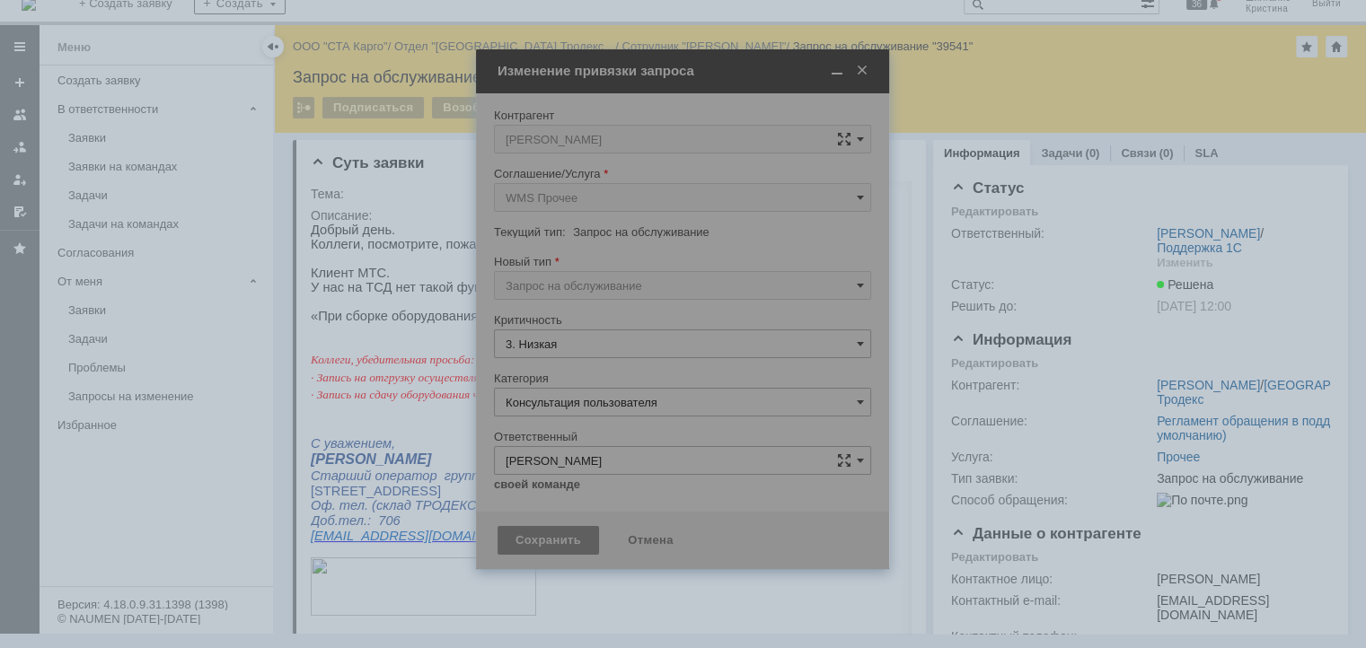
type input "Консультация пользователя"
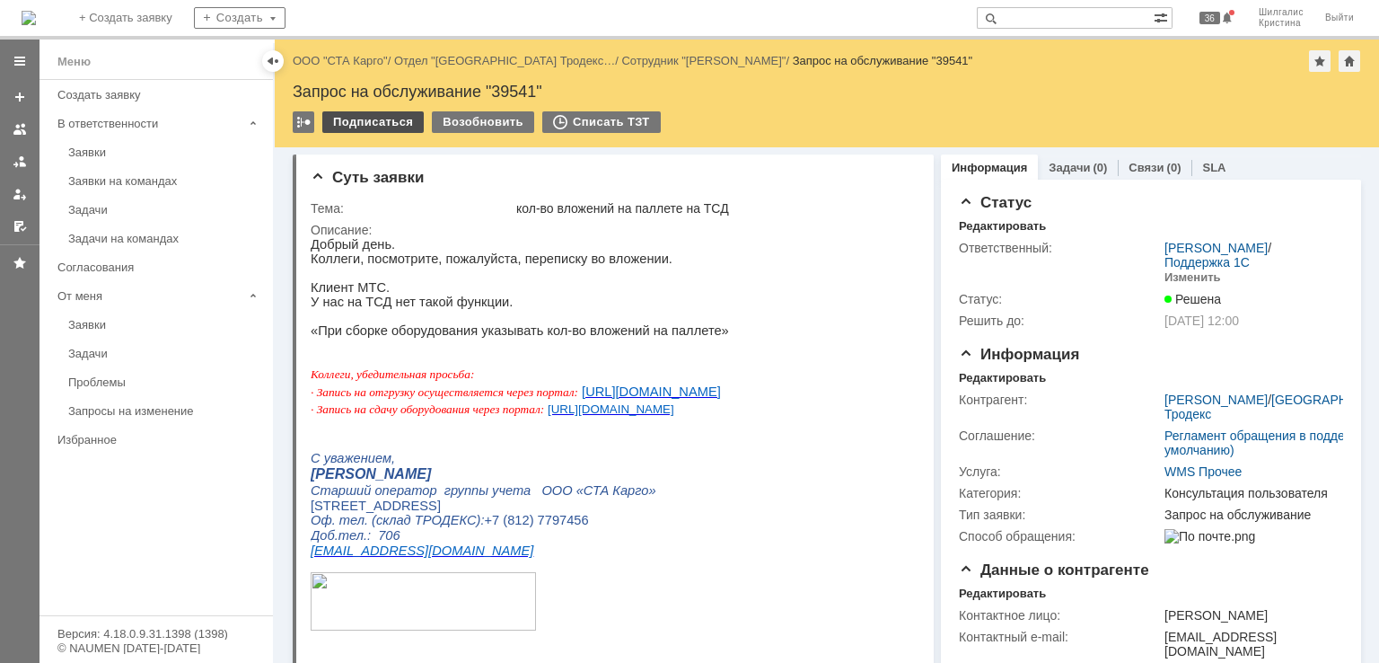
scroll to position [0, 0]
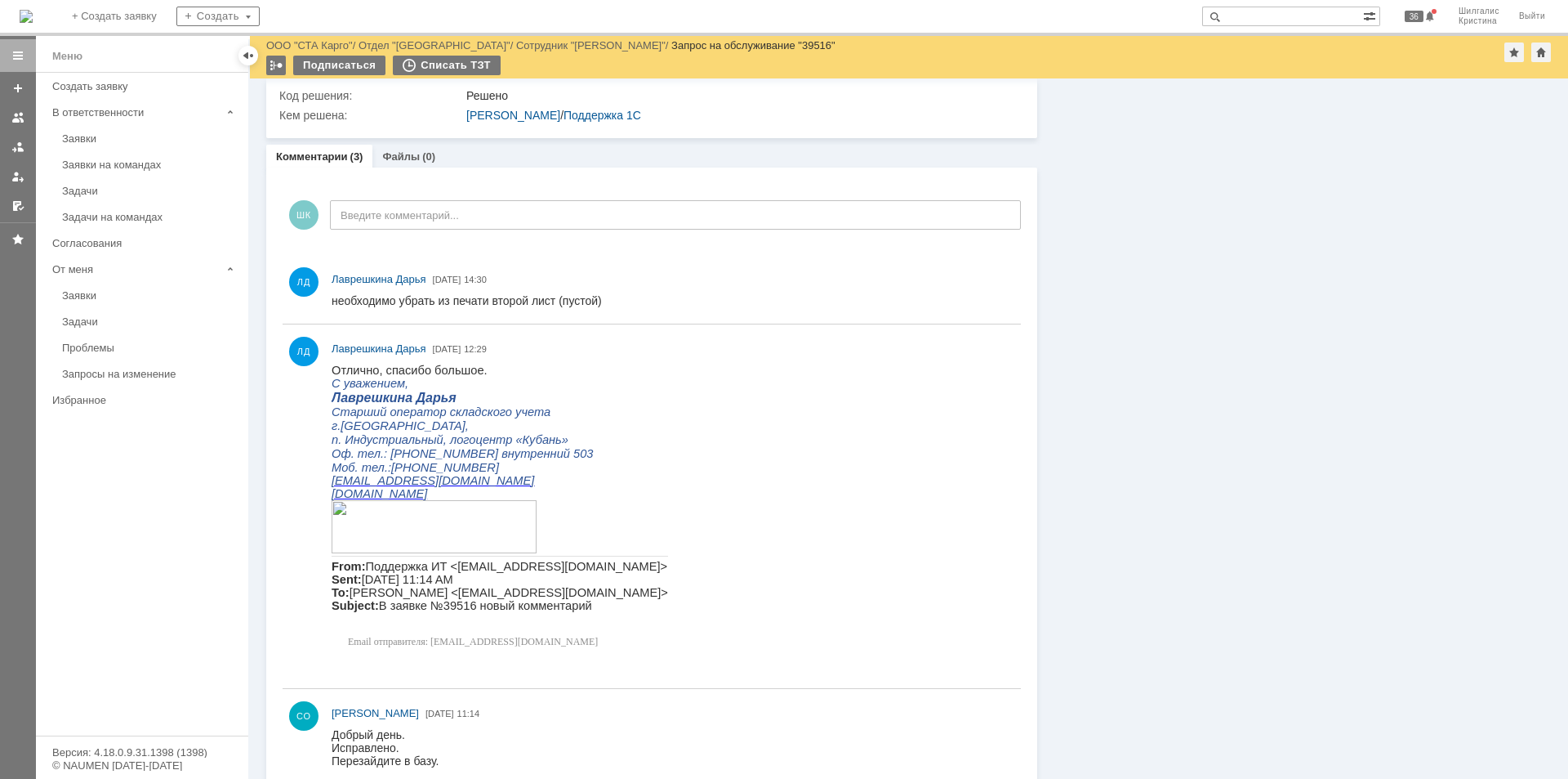
scroll to position [887, 0]
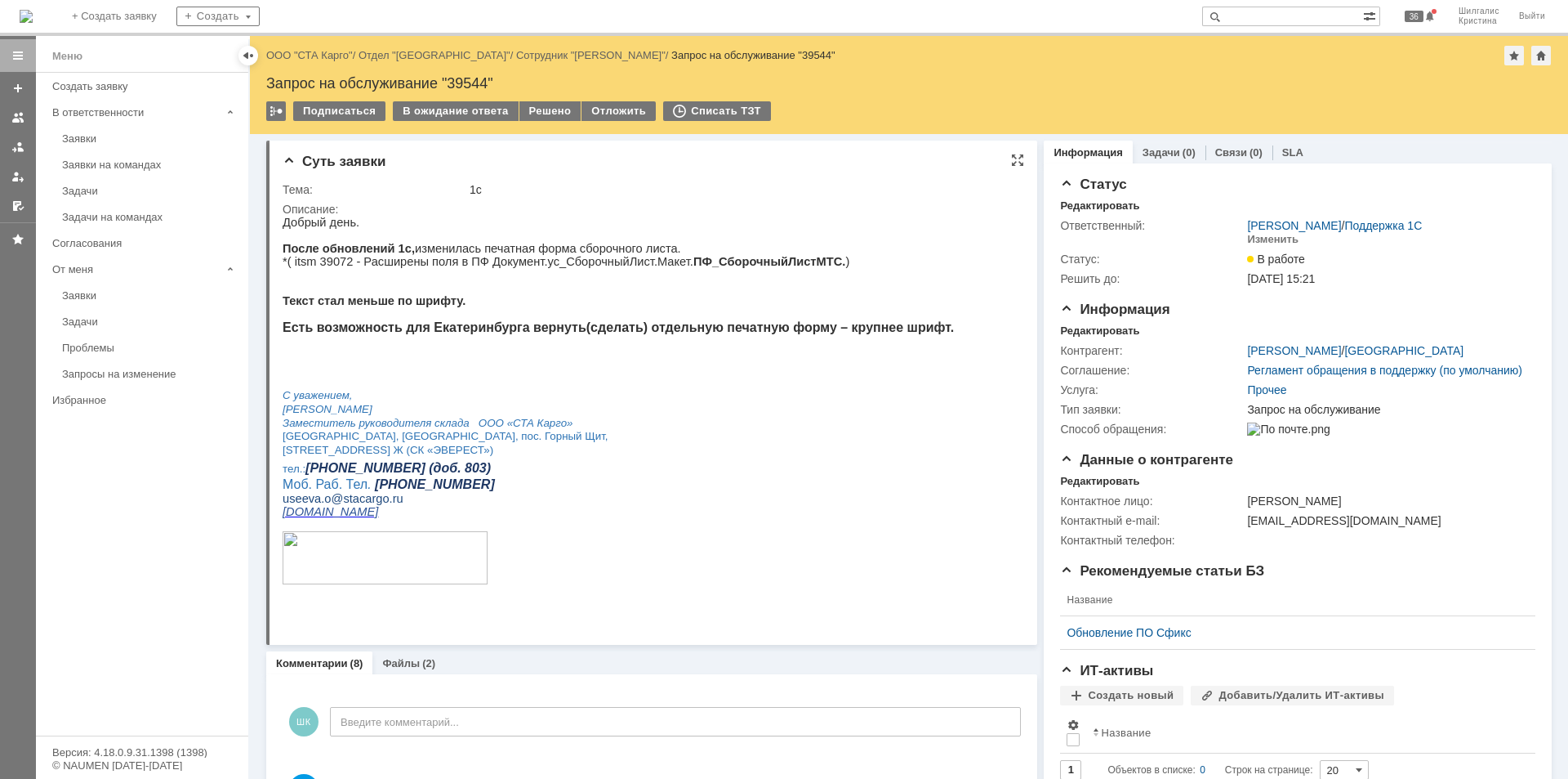
click at [801, 255] on p "После обновлений 1с, изменилась печатная форма сборочного листа." at bounding box center [618, 248] width 671 height 13
click at [308, 55] on link "ООО "СТА Карго"" at bounding box center [309, 55] width 86 height 12
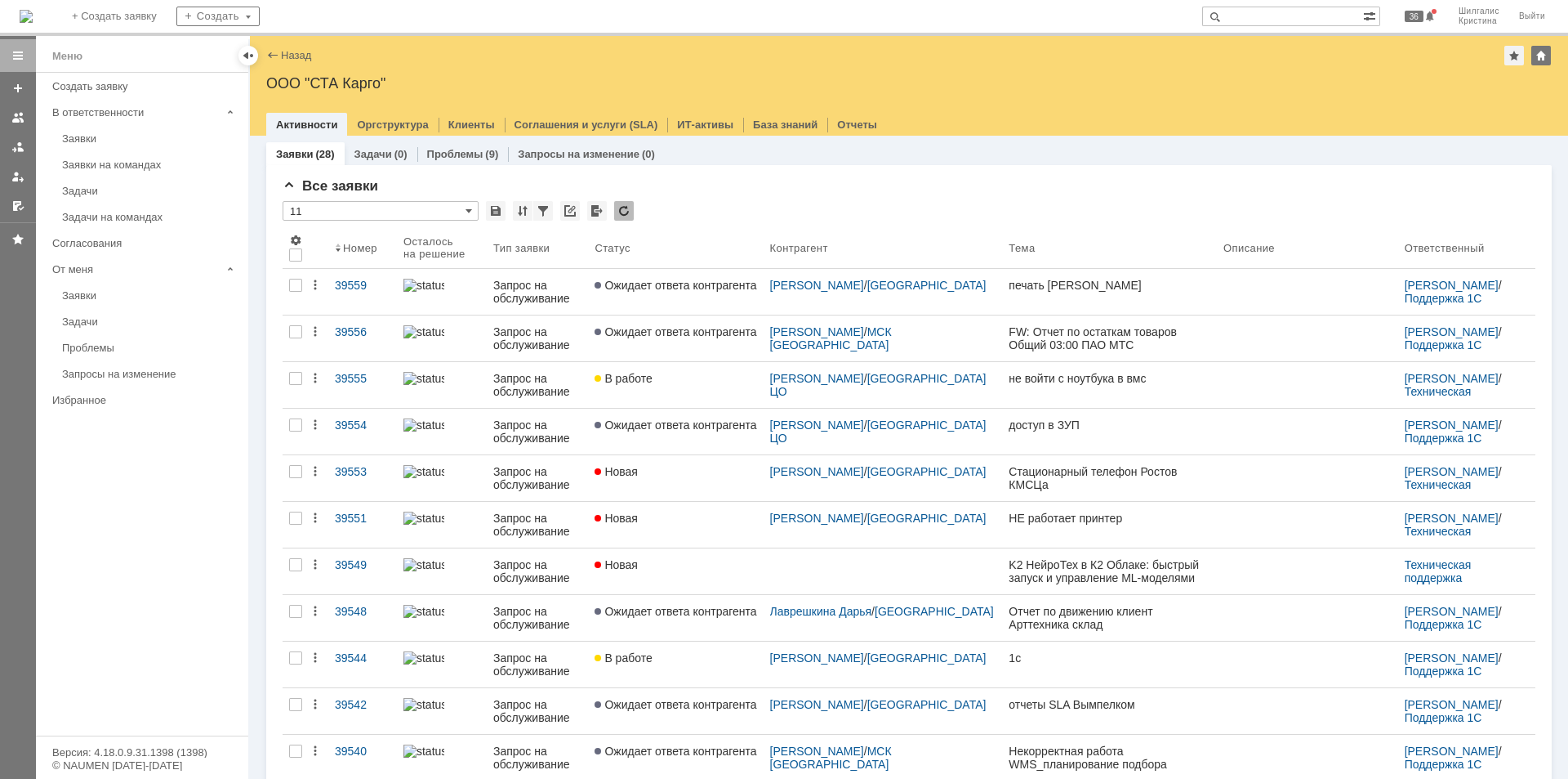
click at [1254, 15] on input "text" at bounding box center [1282, 16] width 161 height 20
paste input "Отчет по неотгруженным заказам 01:00 ООО АРТТЕХНИКА Краснодар"
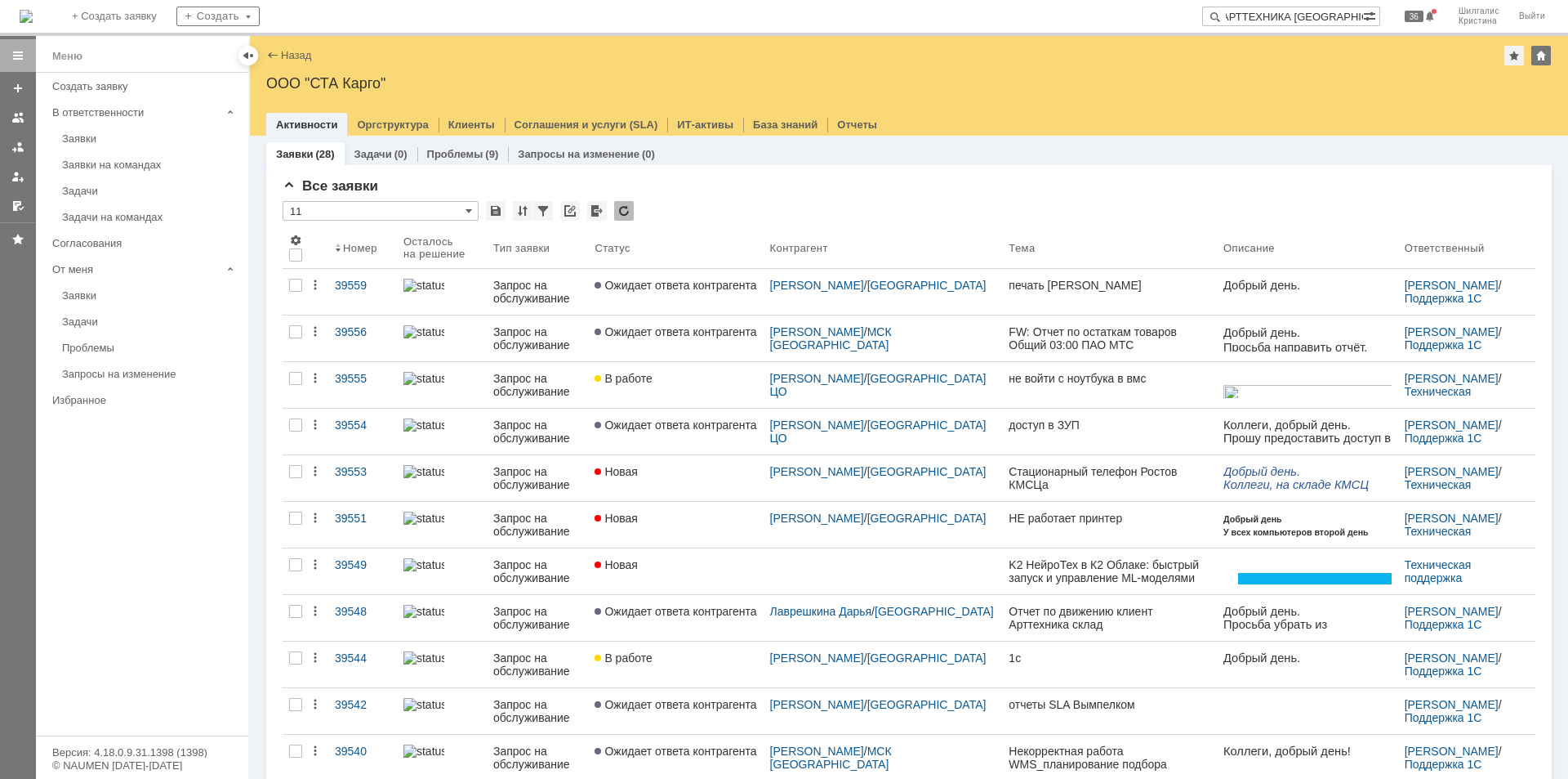
type input "Отчет по неотгруженным заказам 01:00 ООО АРТТЕХНИКА Краснодар"
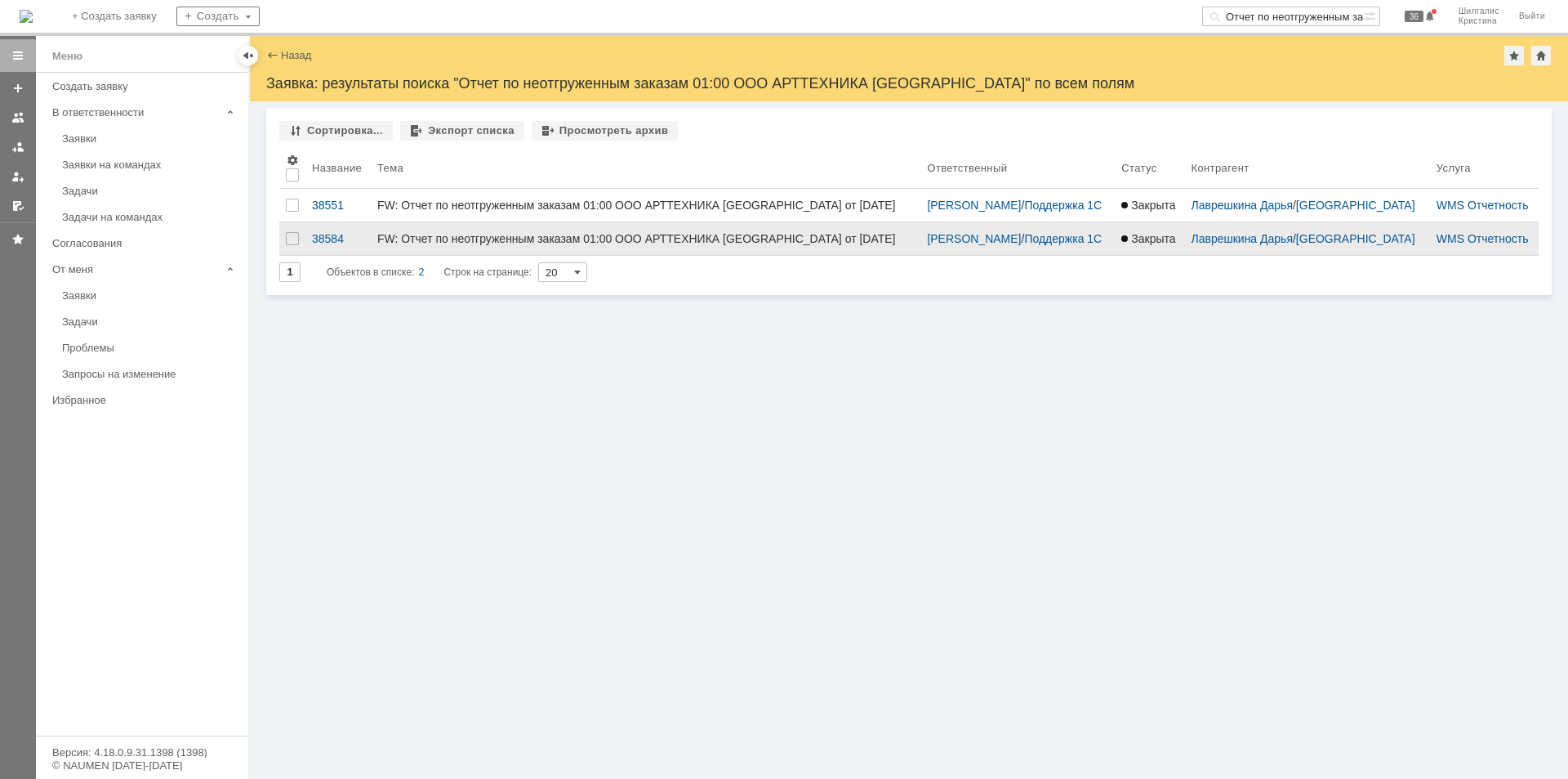
click at [668, 236] on div "FW: Отчет по неотгруженным заказам 01:00 ООО АРТТЕХНИКА Краснодар от 23.06.2025" at bounding box center [646, 238] width 537 height 13
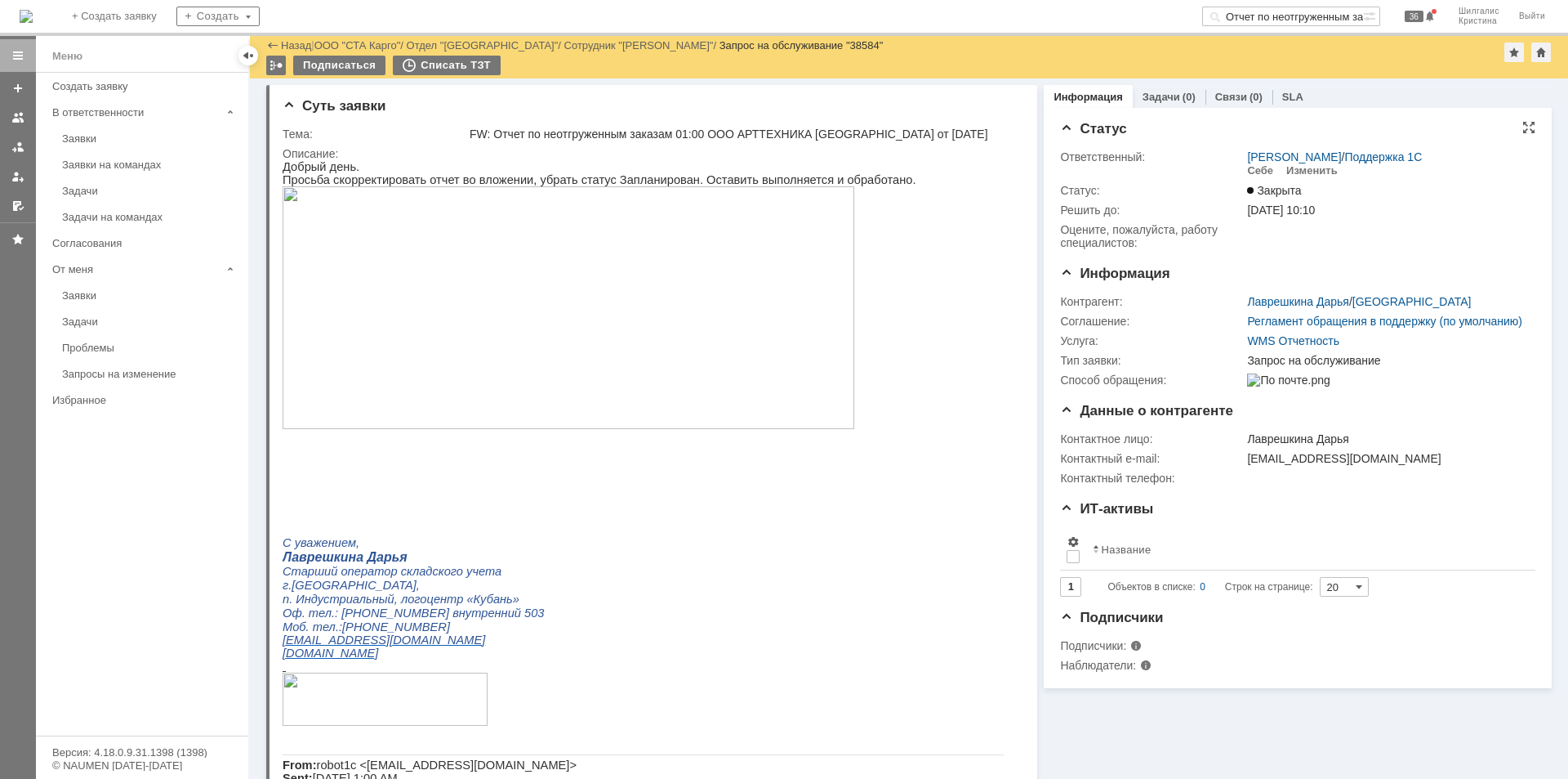
drag, startPoint x: 1110, startPoint y: 490, endPoint x: 1061, endPoint y: 251, distance: 244.0
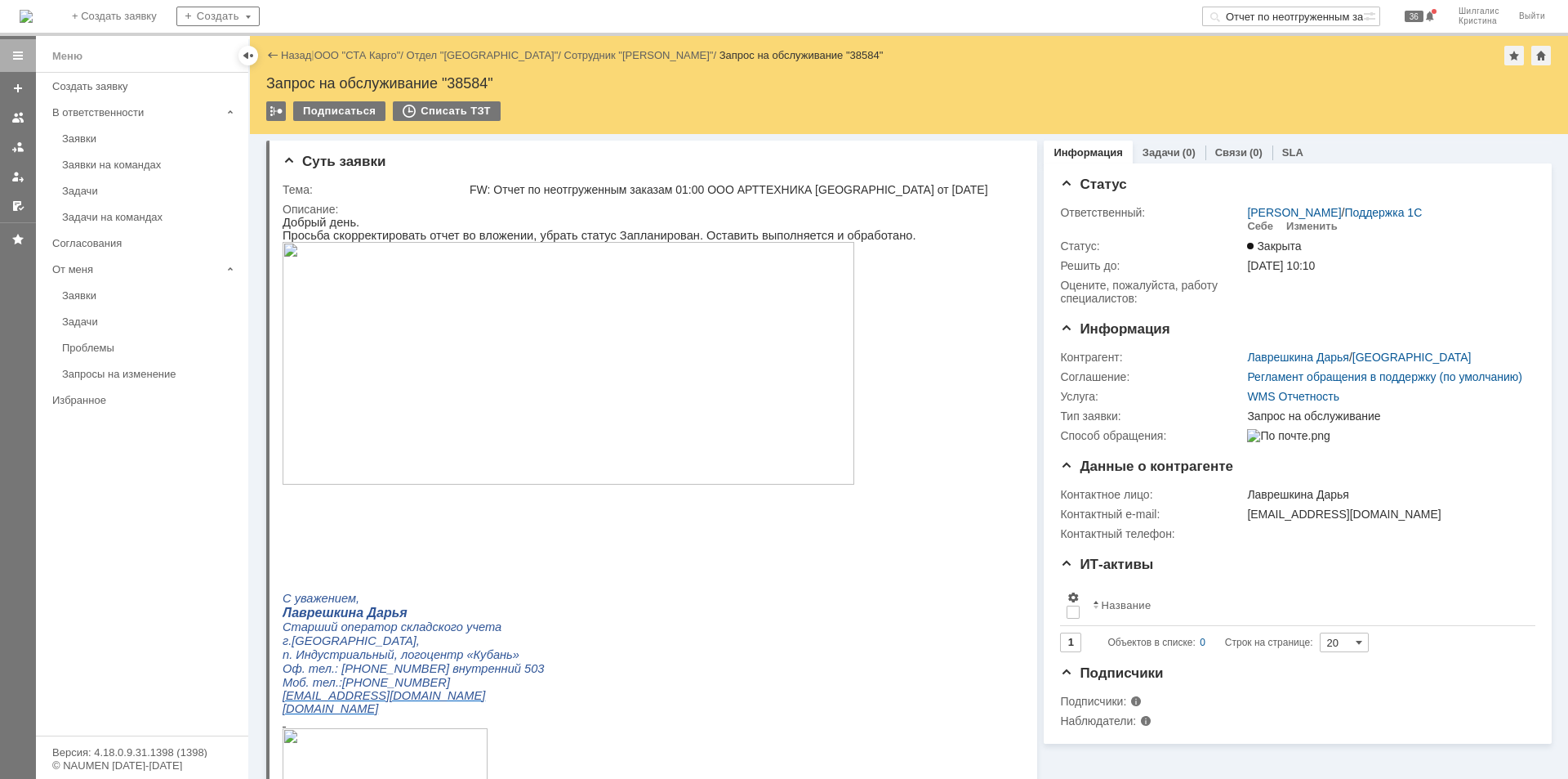
click at [1254, 16] on input "Отчет по неотгруженным заказам 01:00 ООО АРТТЕХНИКА Краснодар" at bounding box center [1282, 16] width 161 height 20
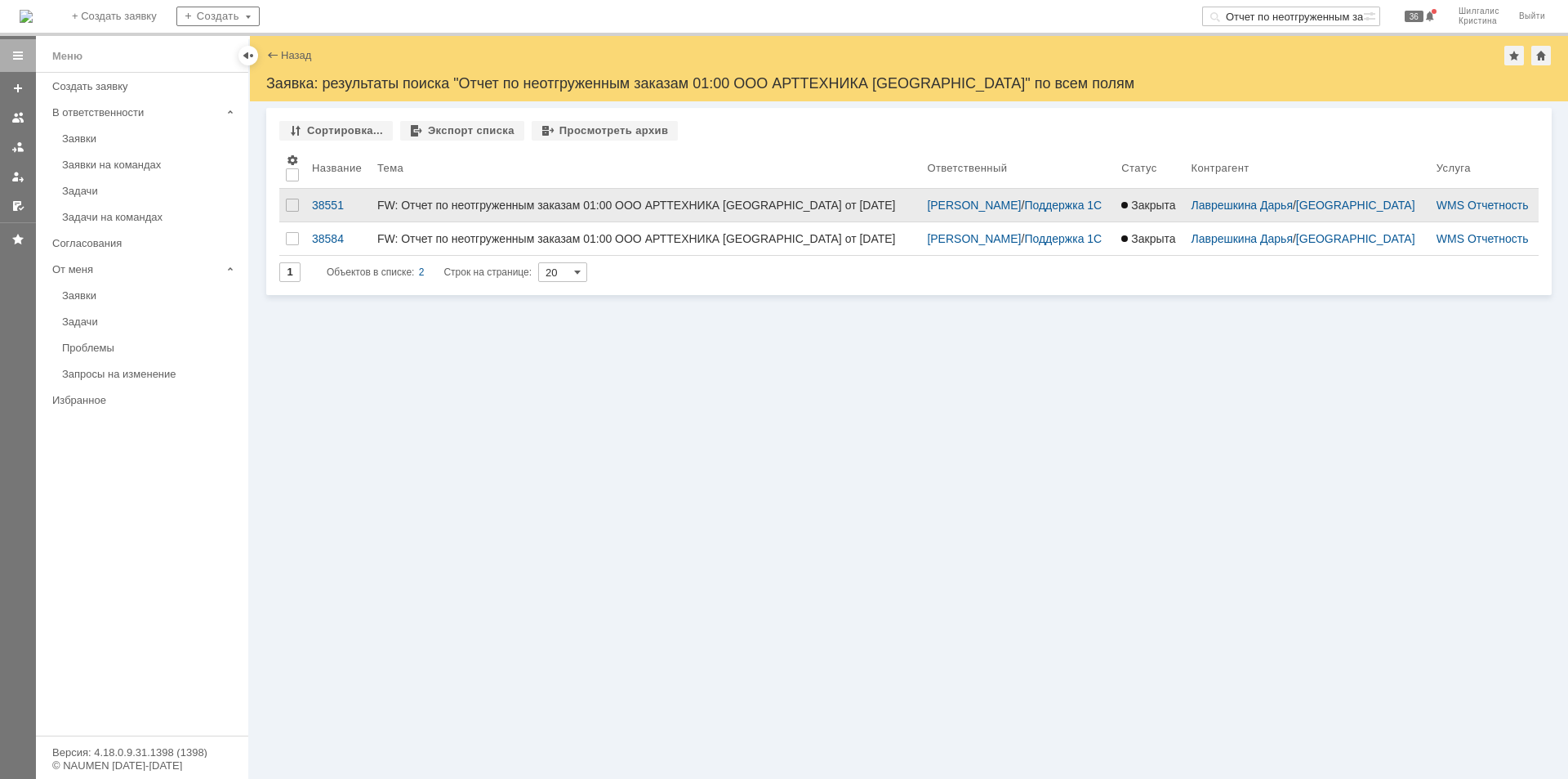
click at [564, 203] on div "FW: Отчет по неотгруженным заказам 01:00 ООО АРТТЕХНИКА Краснодар от 18.06.2025" at bounding box center [646, 205] width 537 height 13
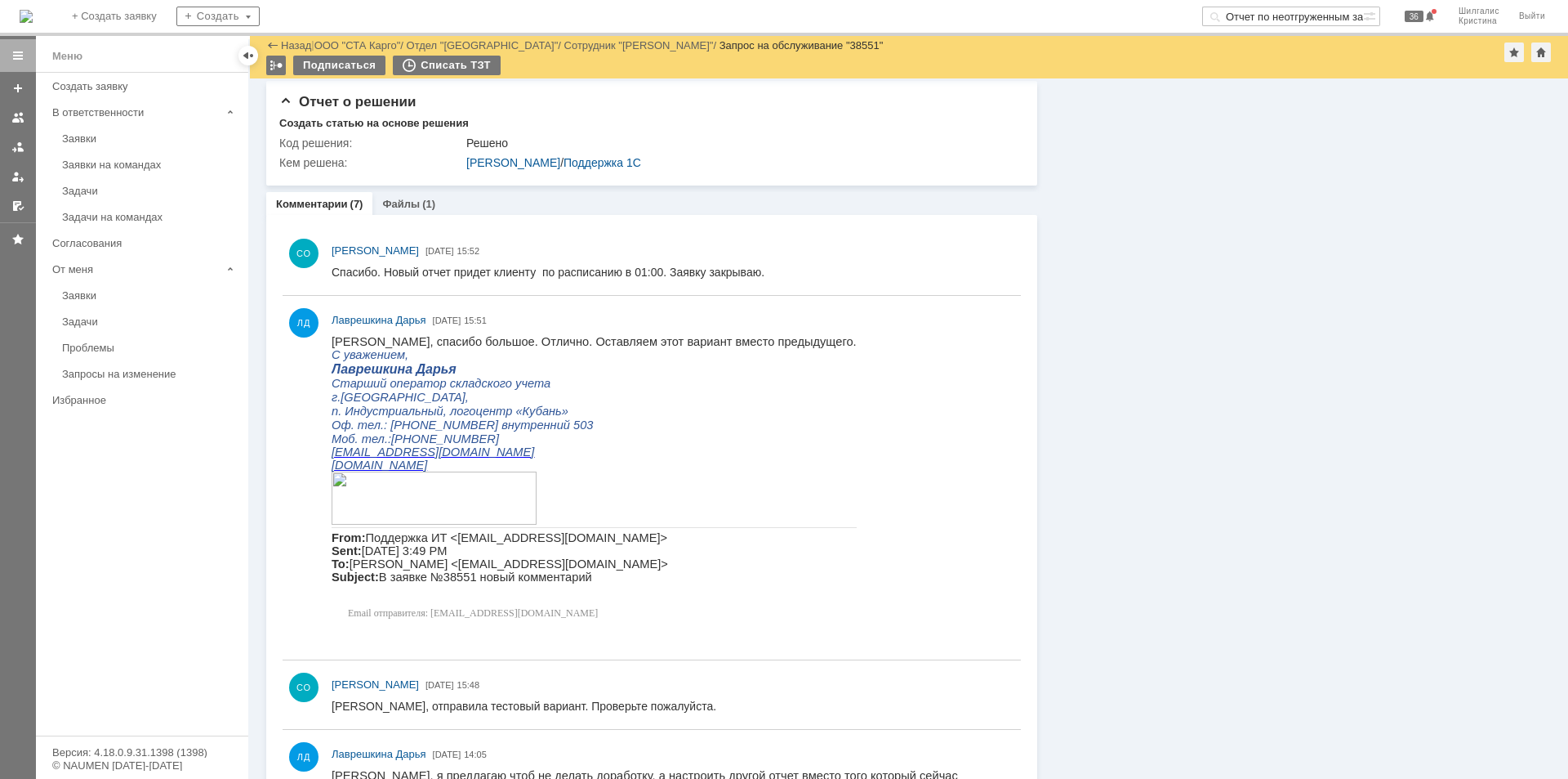
click at [1191, 447] on div "Информация Задачи (0) Связи (0) SLA Статус Ответственный: Смирнова Ольга / Подд…" at bounding box center [1295, 665] width 515 height 3299
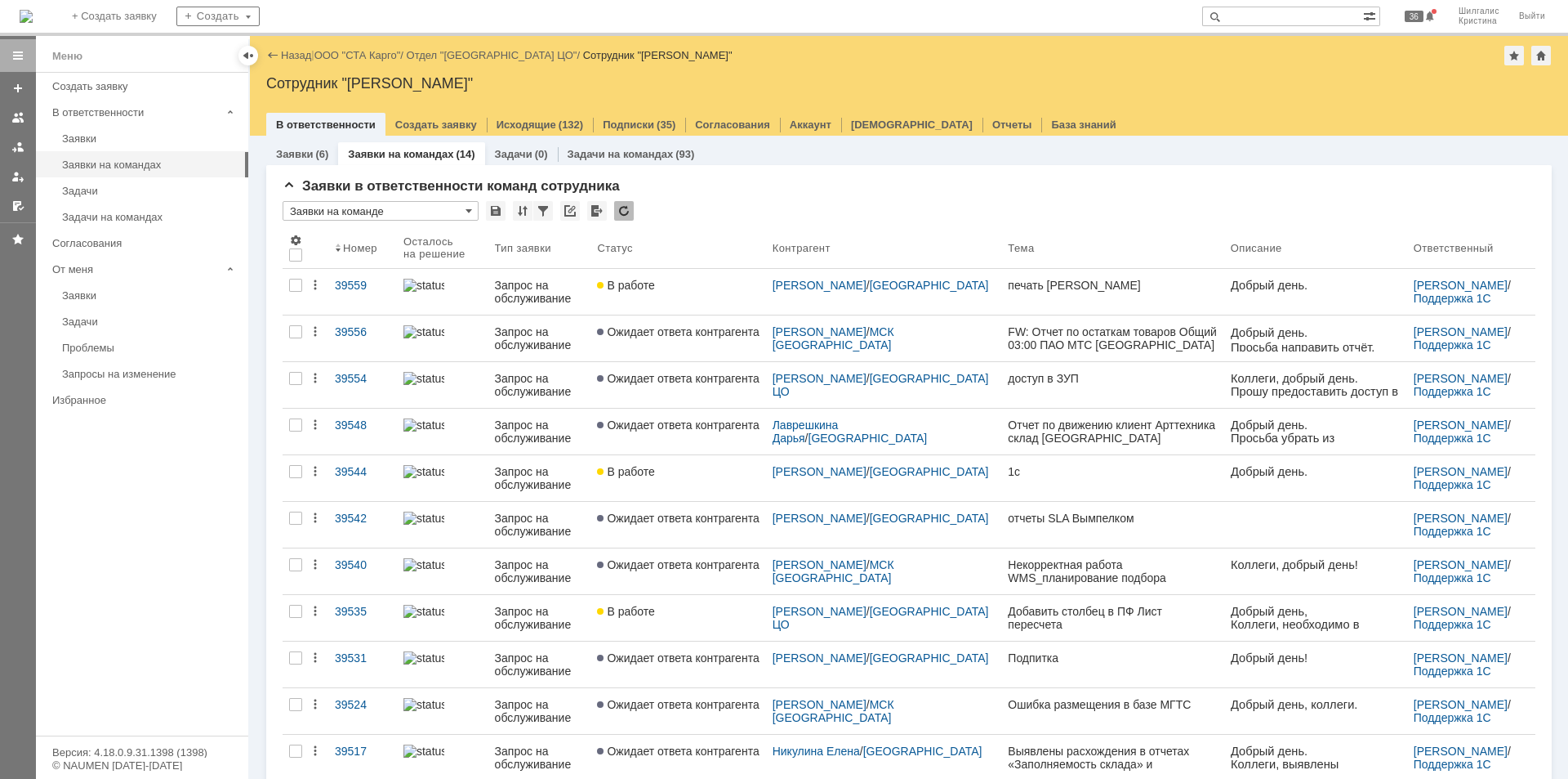
click at [1291, 16] on input "text" at bounding box center [1282, 16] width 161 height 20
paste input "39524"
type input "39524"
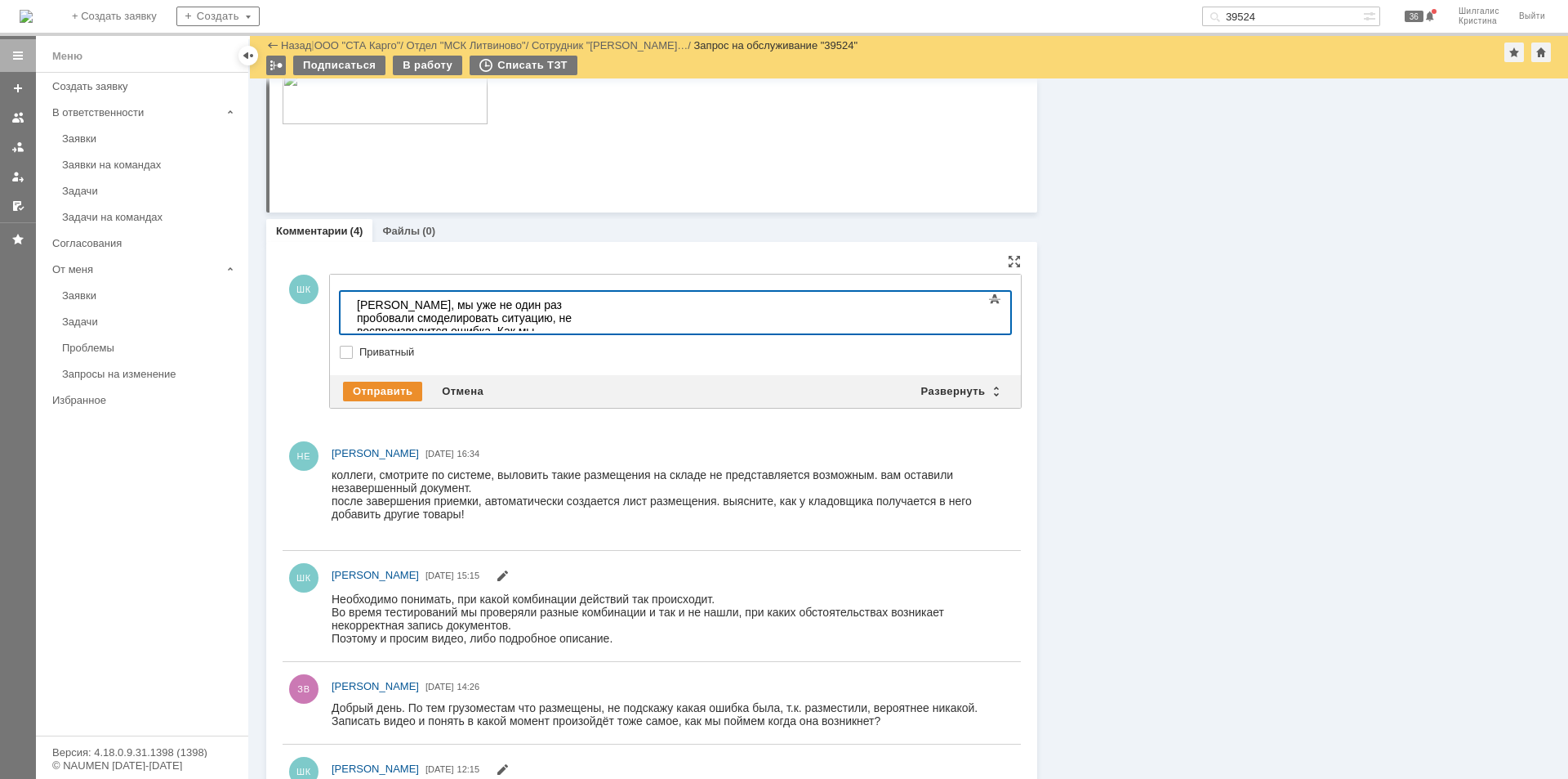
click at [451, 326] on body "Елена, мы уже не один раз пробовали смоделировать ситуацию, не воспроизводится …" at bounding box center [472, 325] width 245 height 66
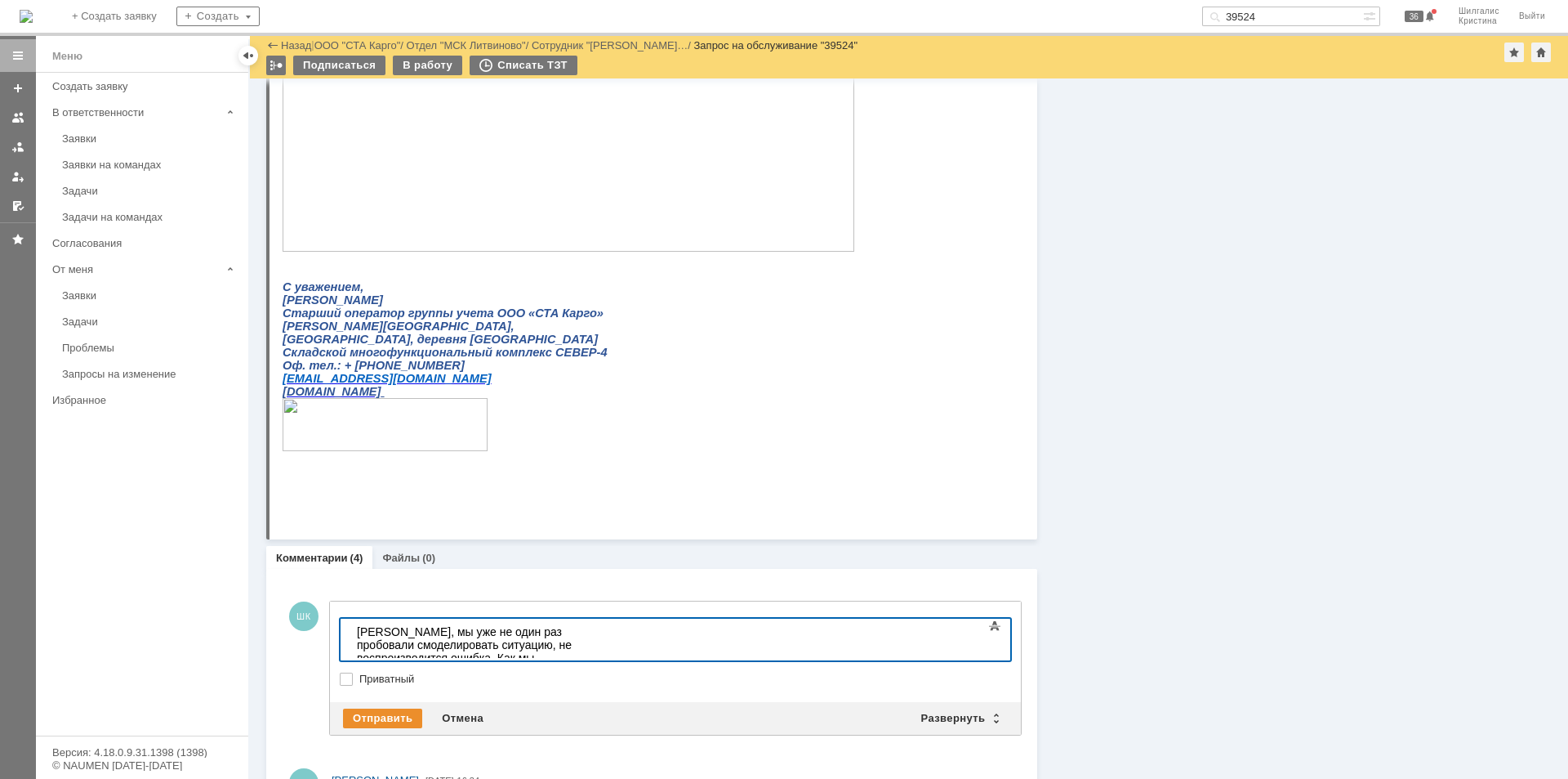
scroll to position [1063, 0]
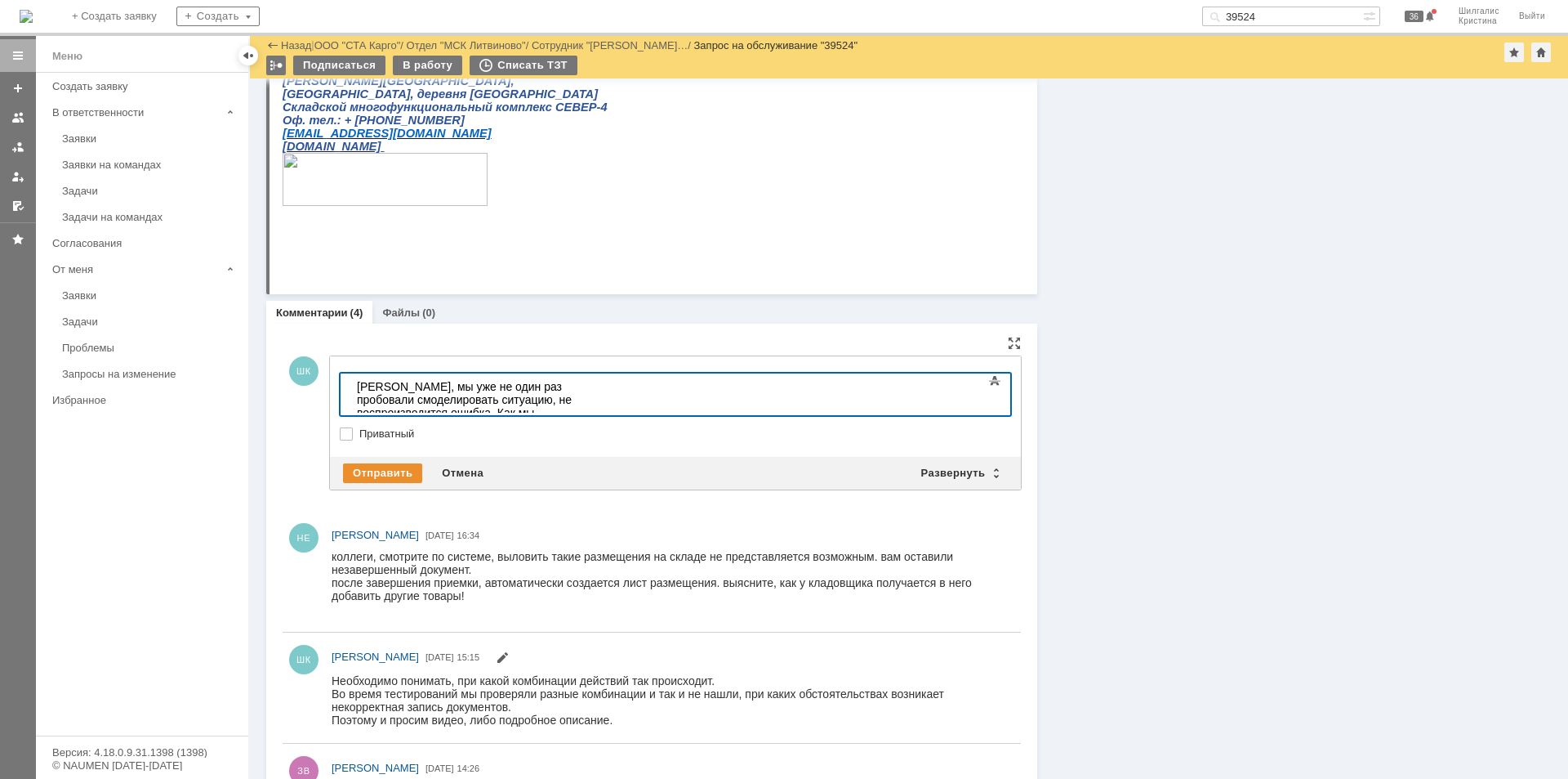
click at [589, 400] on div "Елена, мы уже не один раз пробовали смоделировать ситуацию, не воспроизводится …" at bounding box center [472, 420] width 232 height 78
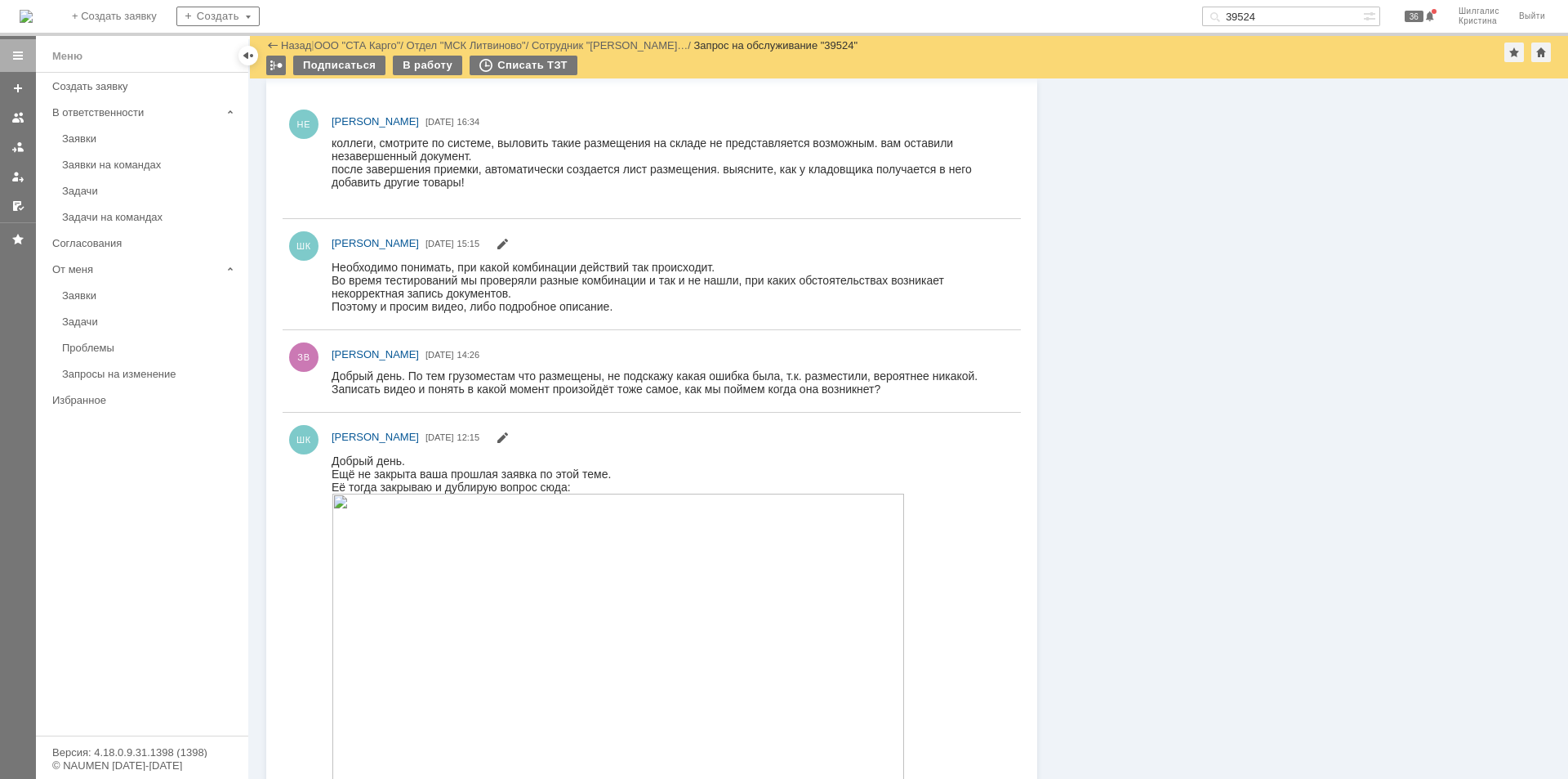
scroll to position [0, 0]
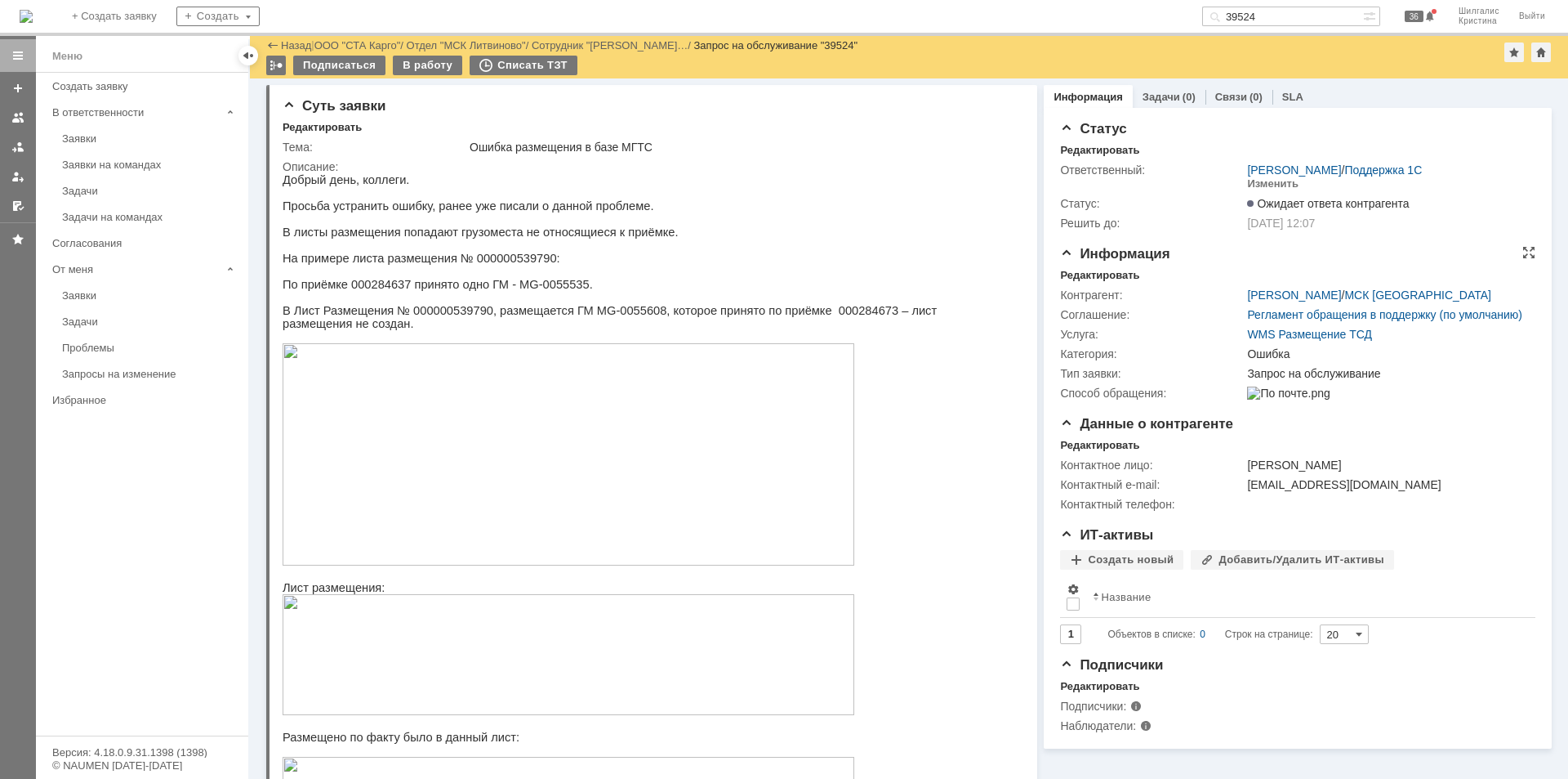
drag, startPoint x: 1108, startPoint y: 544, endPoint x: 1060, endPoint y: 330, distance: 219.3
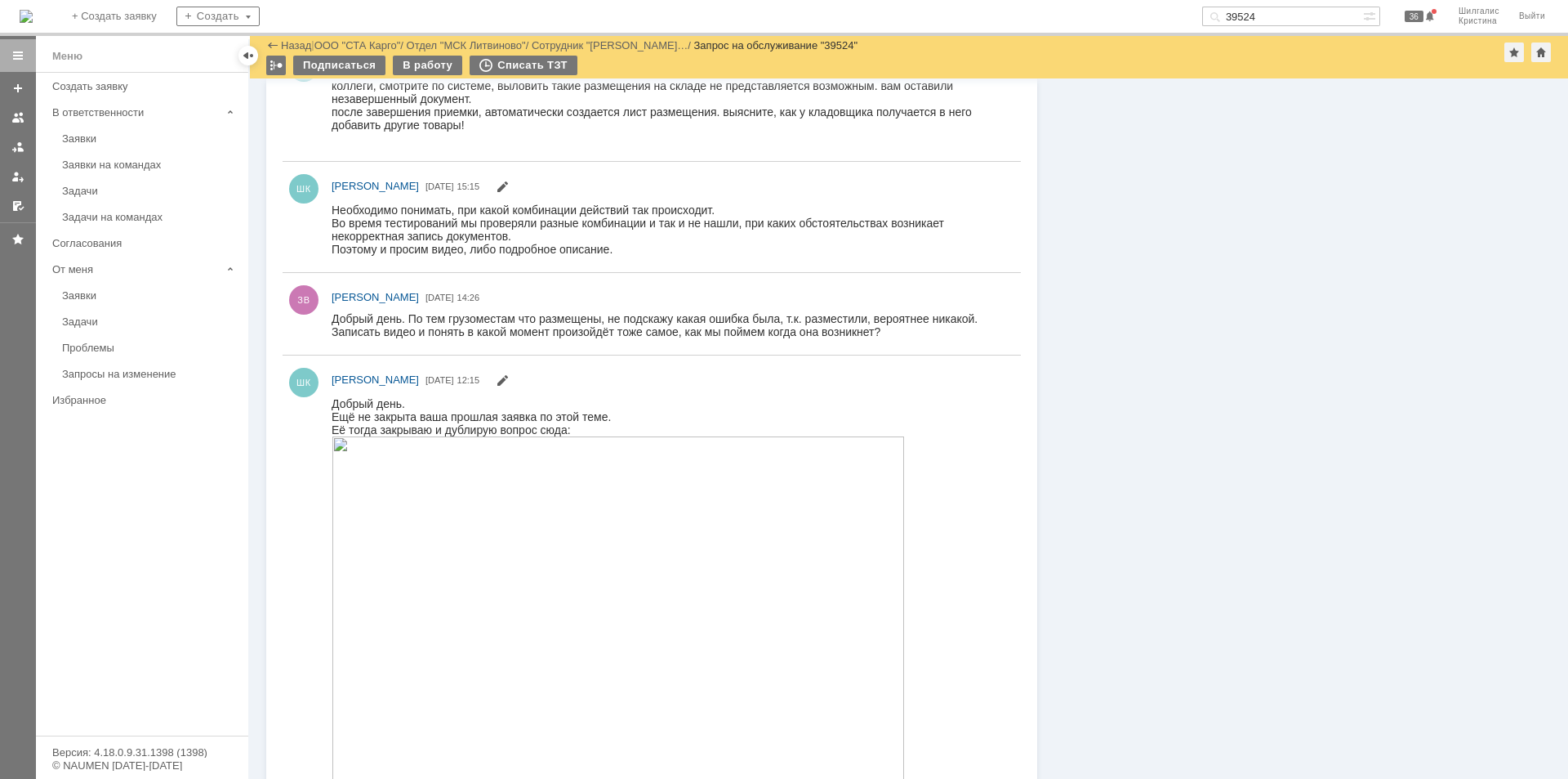
scroll to position [1634, 0]
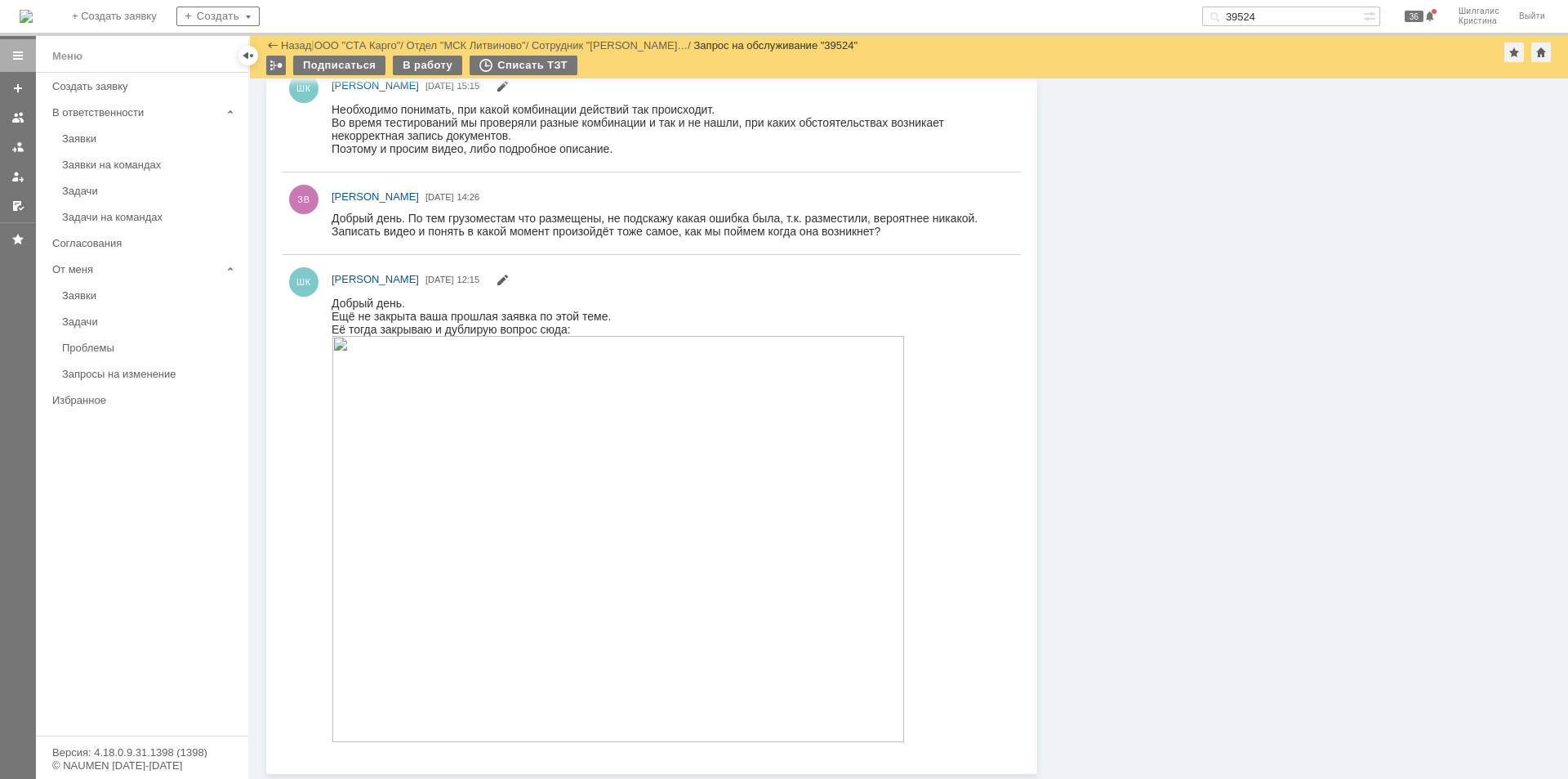
drag, startPoint x: 1173, startPoint y: 588, endPoint x: 1174, endPoint y: 671, distance: 83.0
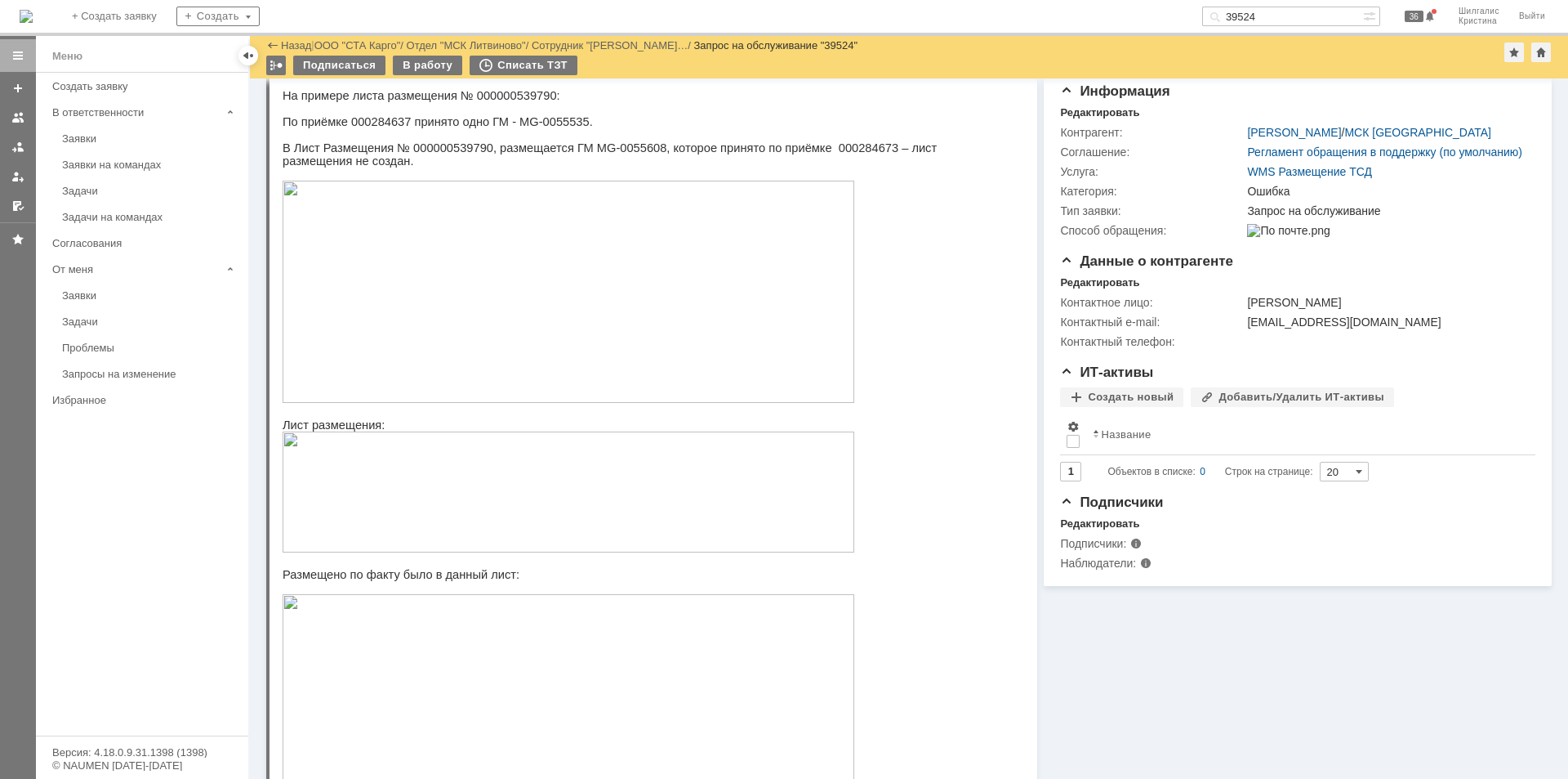
scroll to position [0, 0]
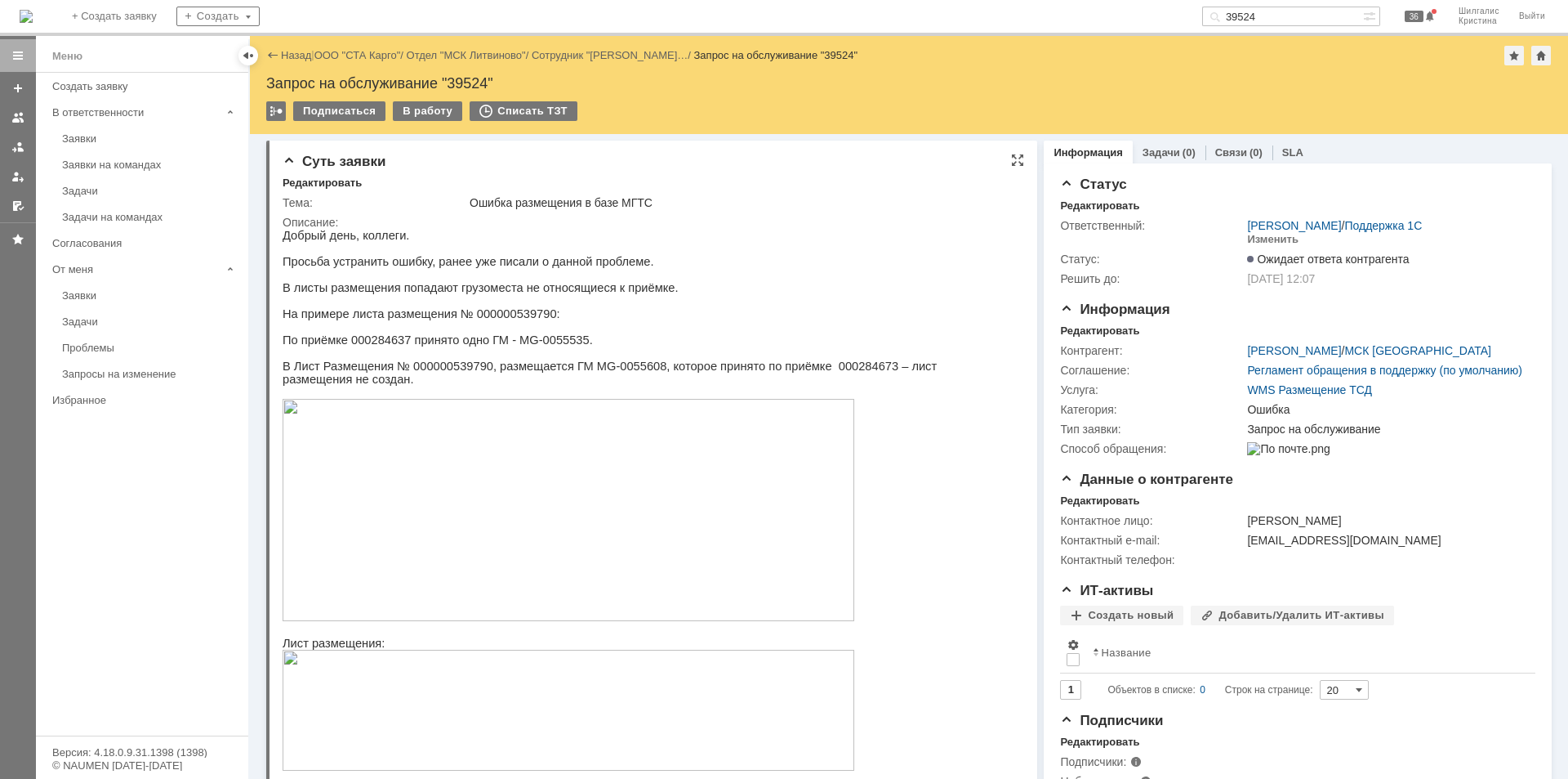
click at [501, 320] on p "На примере листа размещения № 000000539790:" at bounding box center [646, 314] width 726 height 13
copy p "000000539790"
drag, startPoint x: 1285, startPoint y: 20, endPoint x: 1142, endPoint y: -5, distance: 145.2
click at [1142, 0] on html "Идет загрузка, пожалуйста, подождите. На домашнюю + Создать заявку Создать 3952…" at bounding box center [784, 390] width 1568 height 779
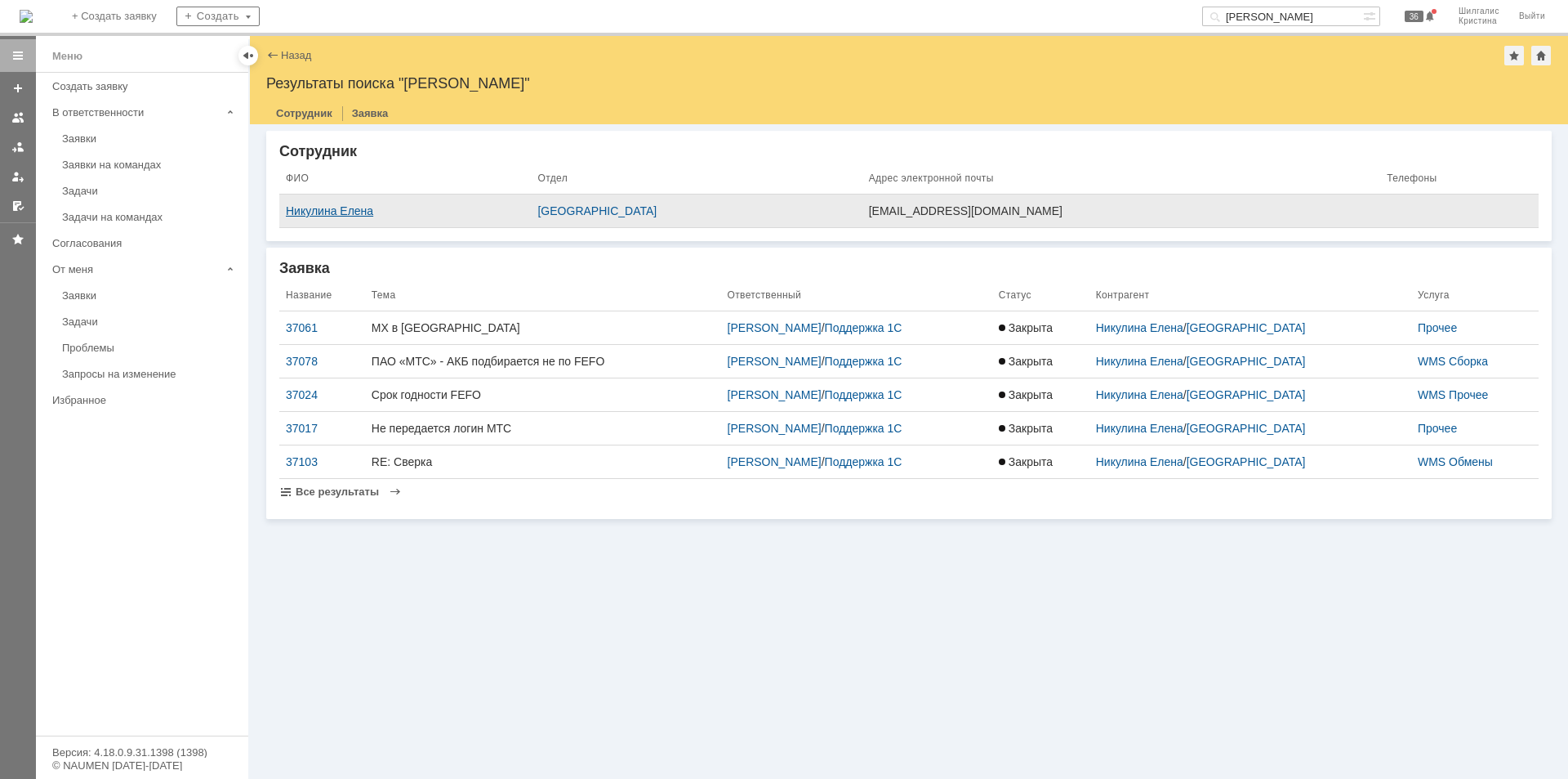
click at [525, 214] on div "Никулина Елена" at bounding box center [405, 211] width 238 height 13
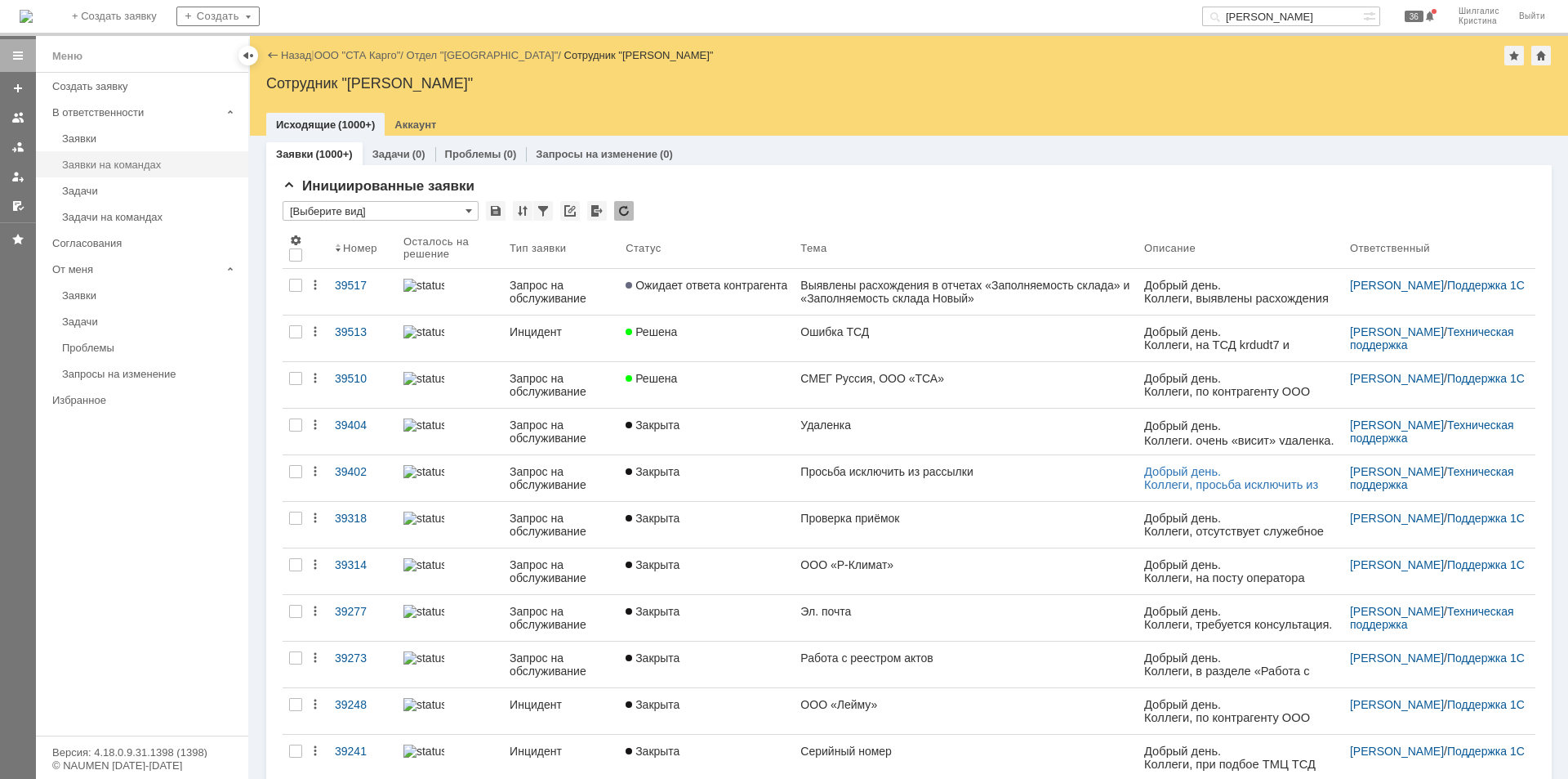
click at [100, 159] on link "Заявки на командах" at bounding box center [150, 165] width 189 height 25
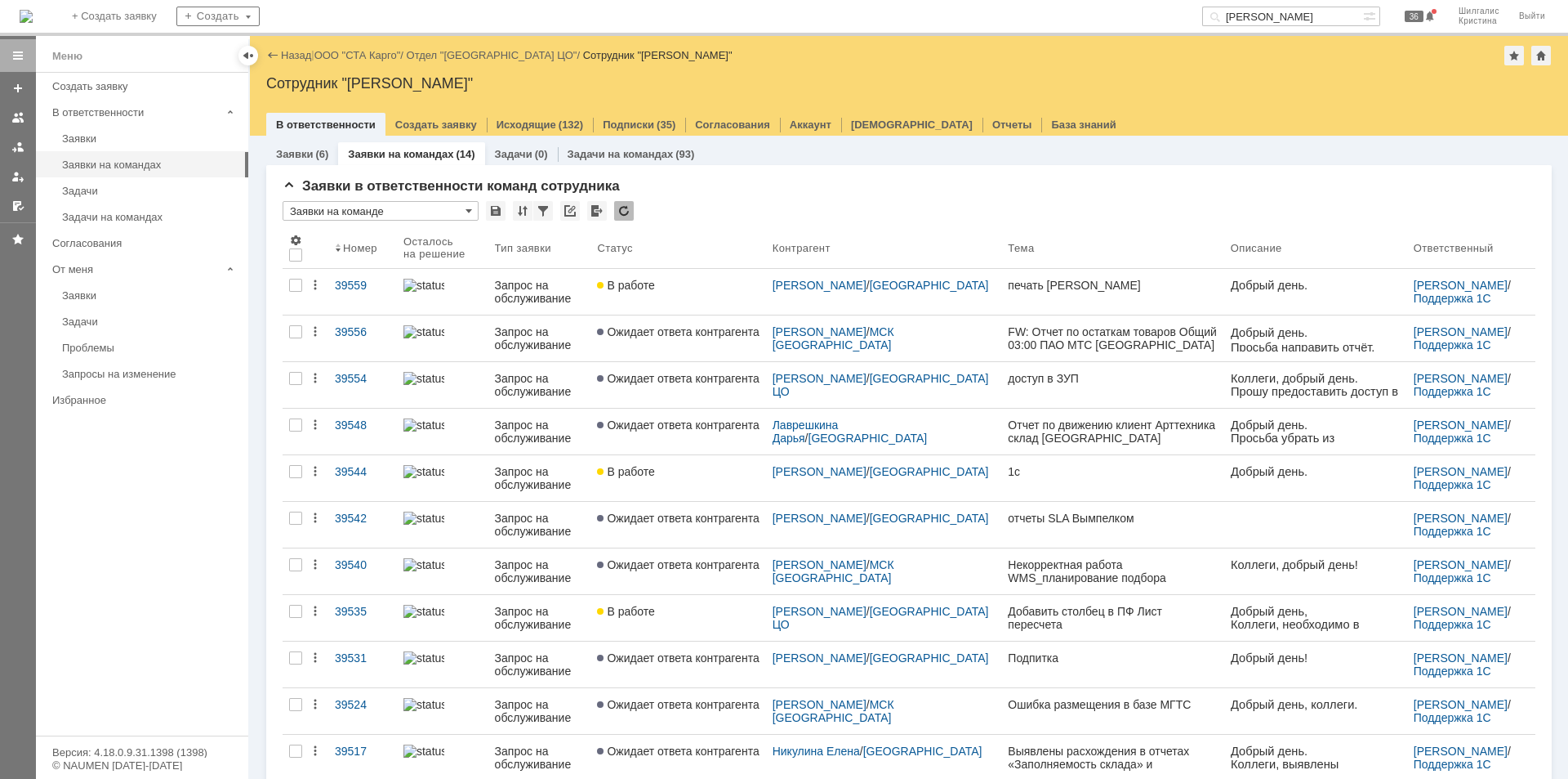
drag, startPoint x: 1297, startPoint y: 15, endPoint x: 1151, endPoint y: 5, distance: 146.3
click at [1151, 5] on div "На домашнюю + Создать заявку Создать никулина 36 Шилгалис Кристина Выйти" at bounding box center [784, 18] width 1568 height 36
paste input "000000539790"
type input "000000539790"
drag, startPoint x: 1319, startPoint y: 13, endPoint x: 1134, endPoint y: 20, distance: 185.1
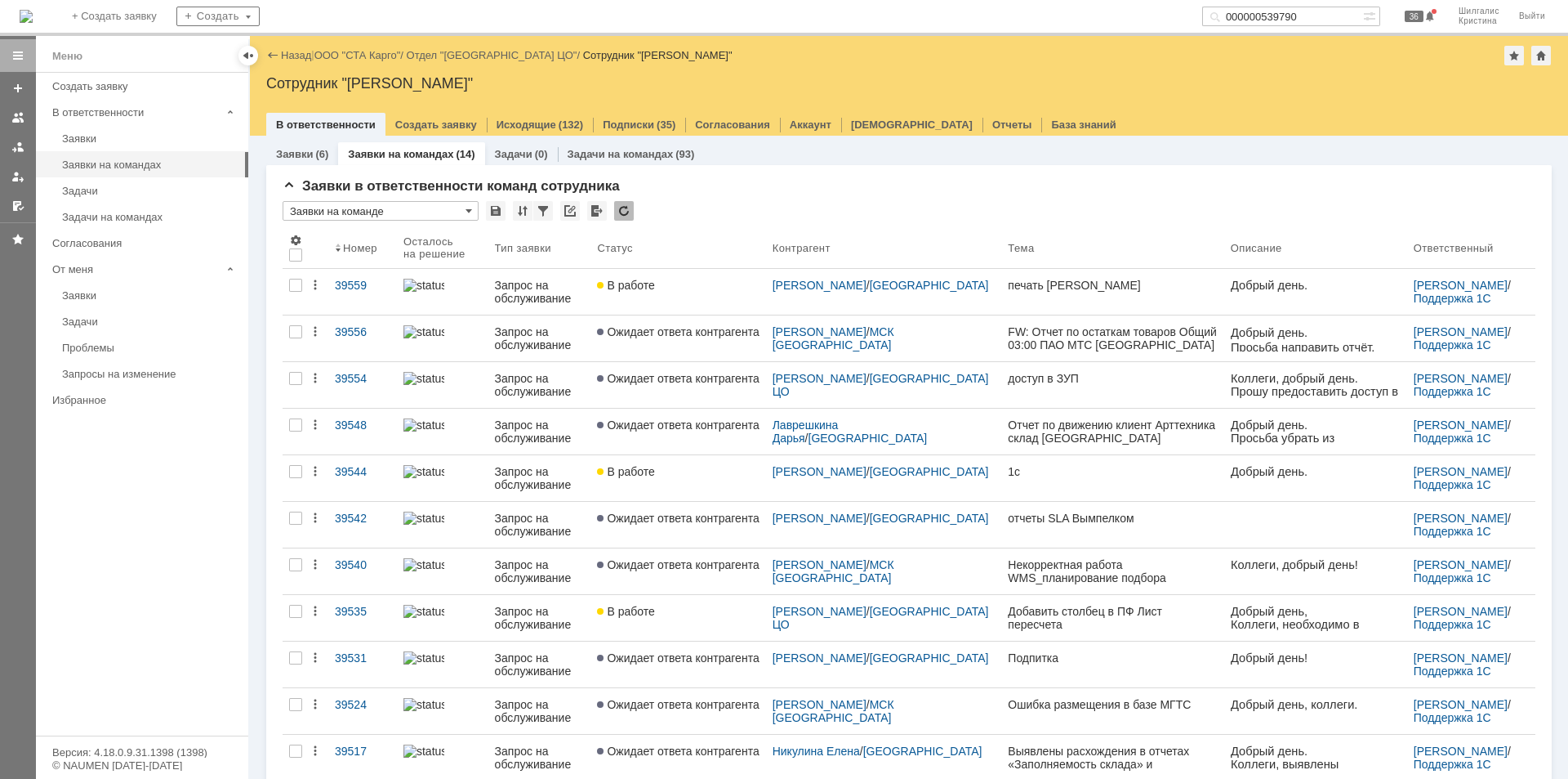
click at [1134, 20] on div "На домашнюю + Создать заявку Создать 000000539790 36 Шилгалис Кристина Выйти" at bounding box center [784, 18] width 1568 height 36
click at [709, 206] on div "* Заявки на команде" at bounding box center [910, 211] width 1253 height 21
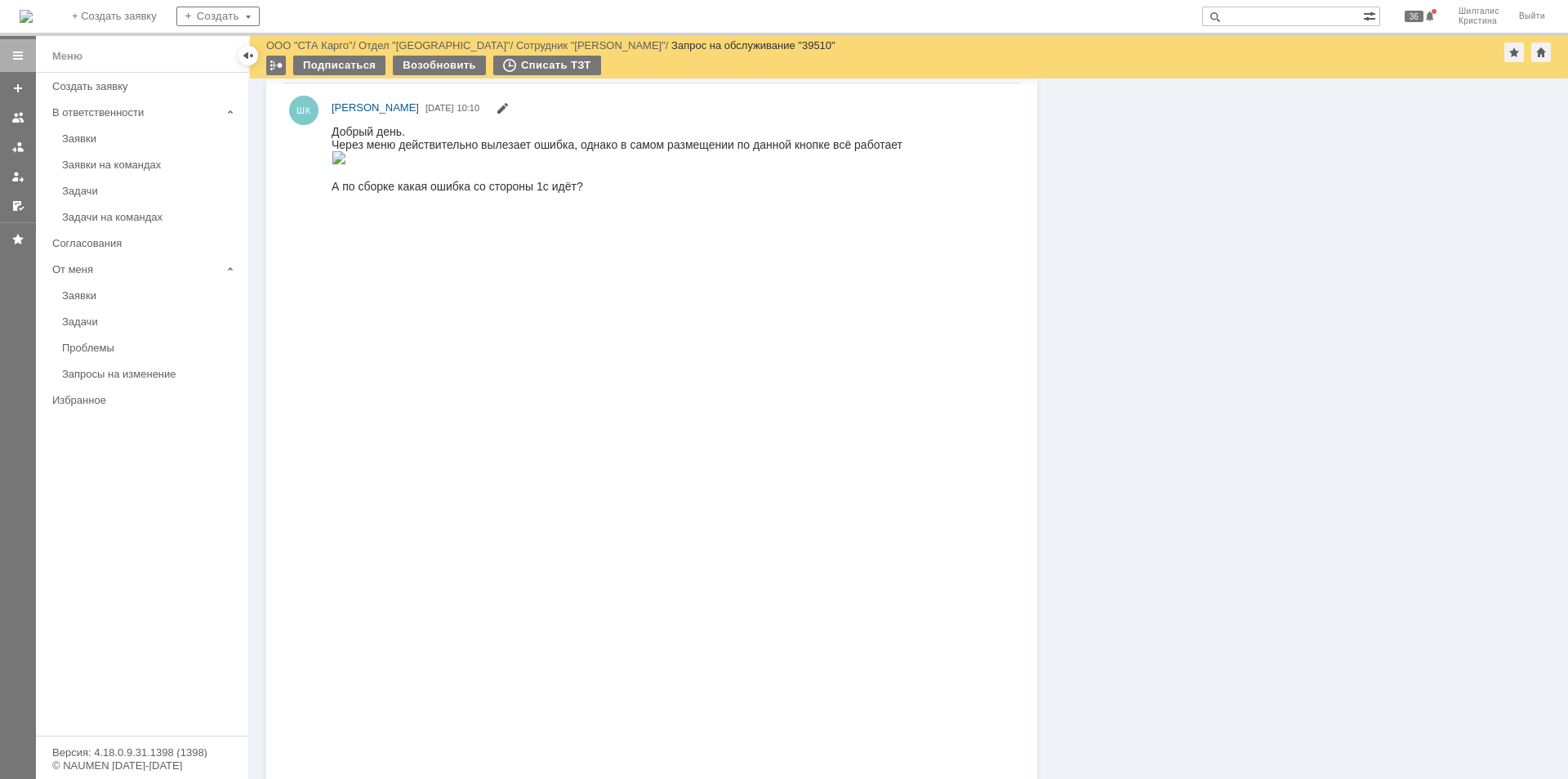
scroll to position [1539, 0]
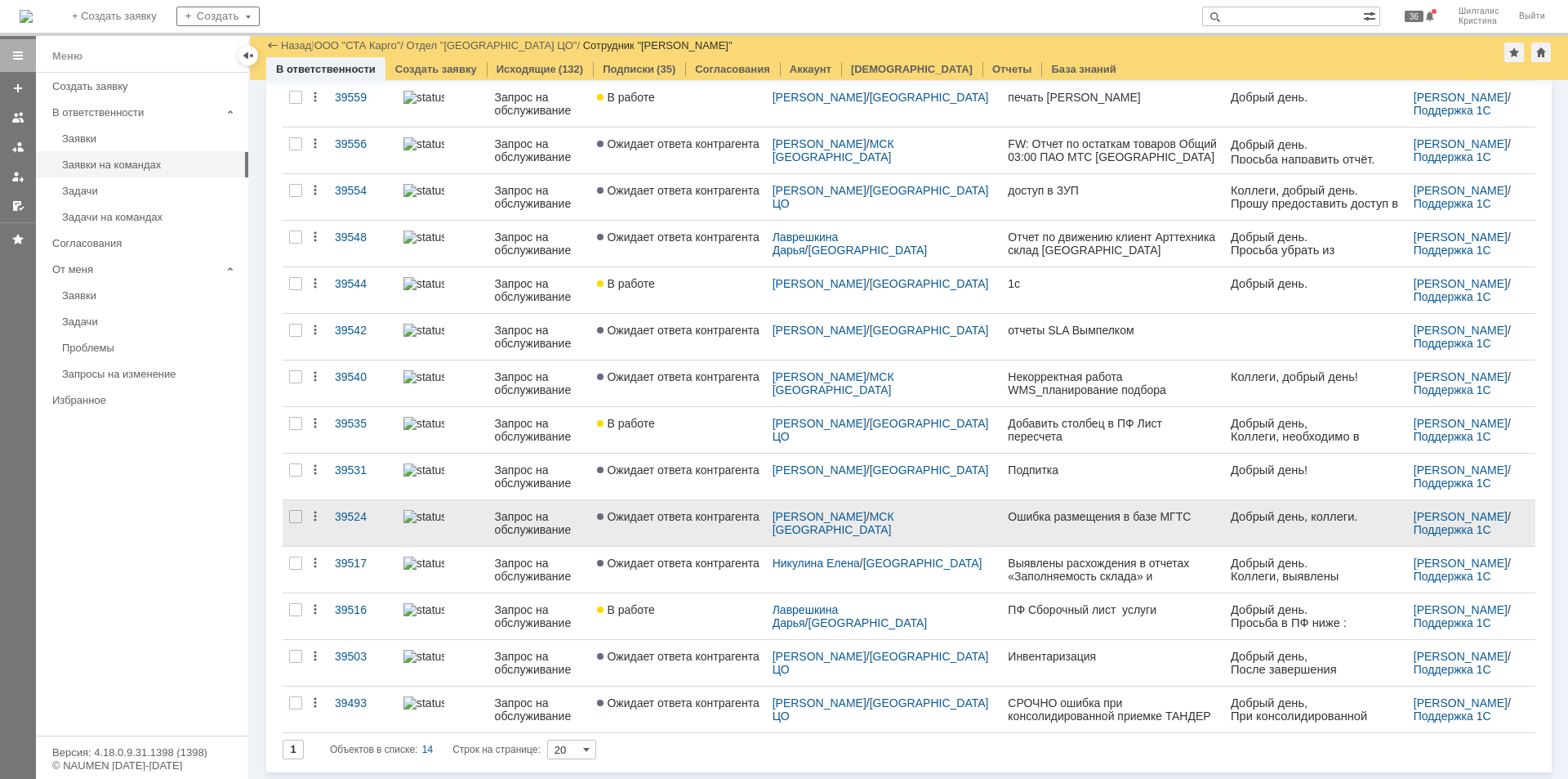
scroll to position [132, 0]
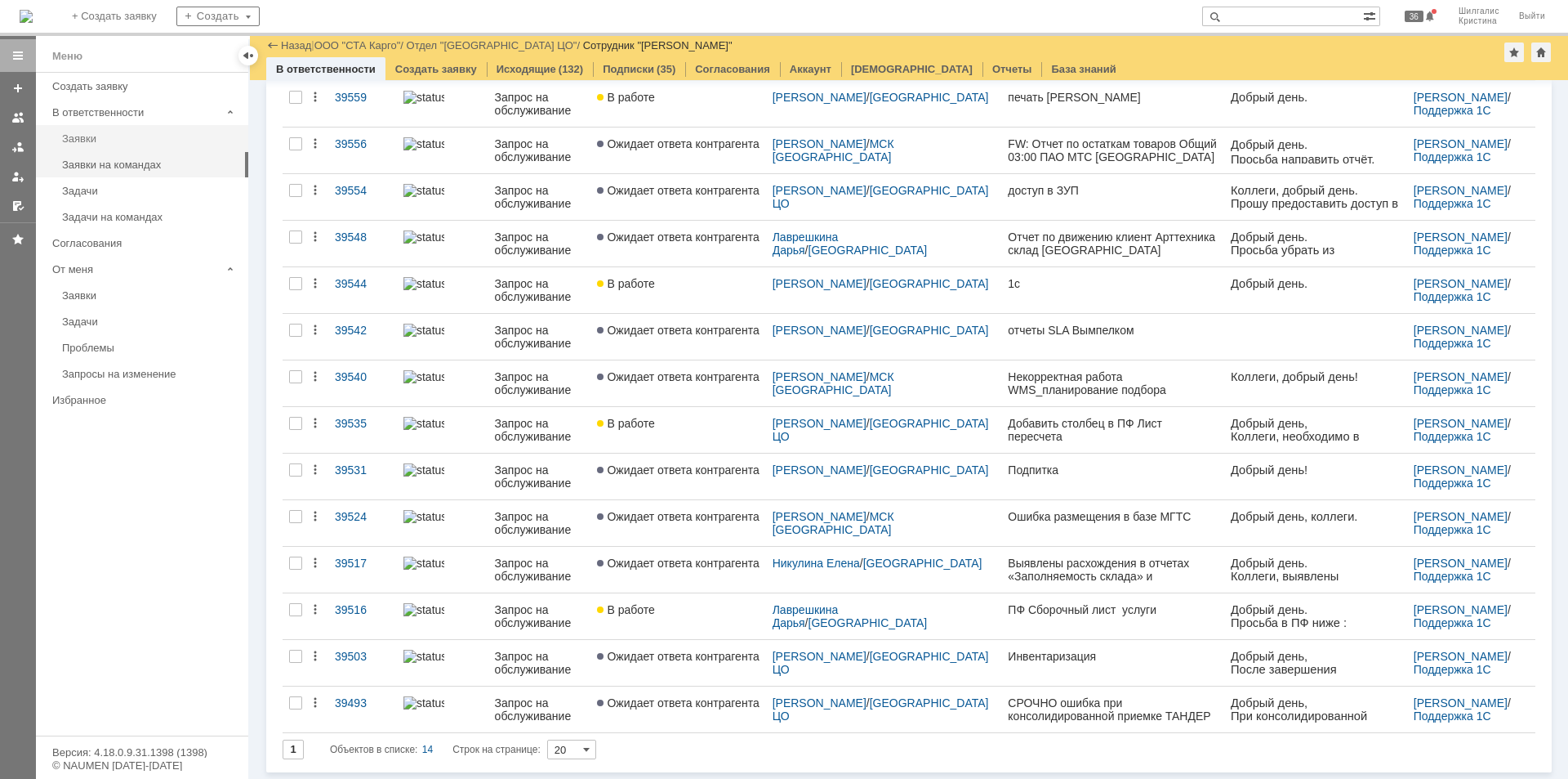
click at [152, 143] on div "Заявки" at bounding box center [150, 137] width 176 height 12
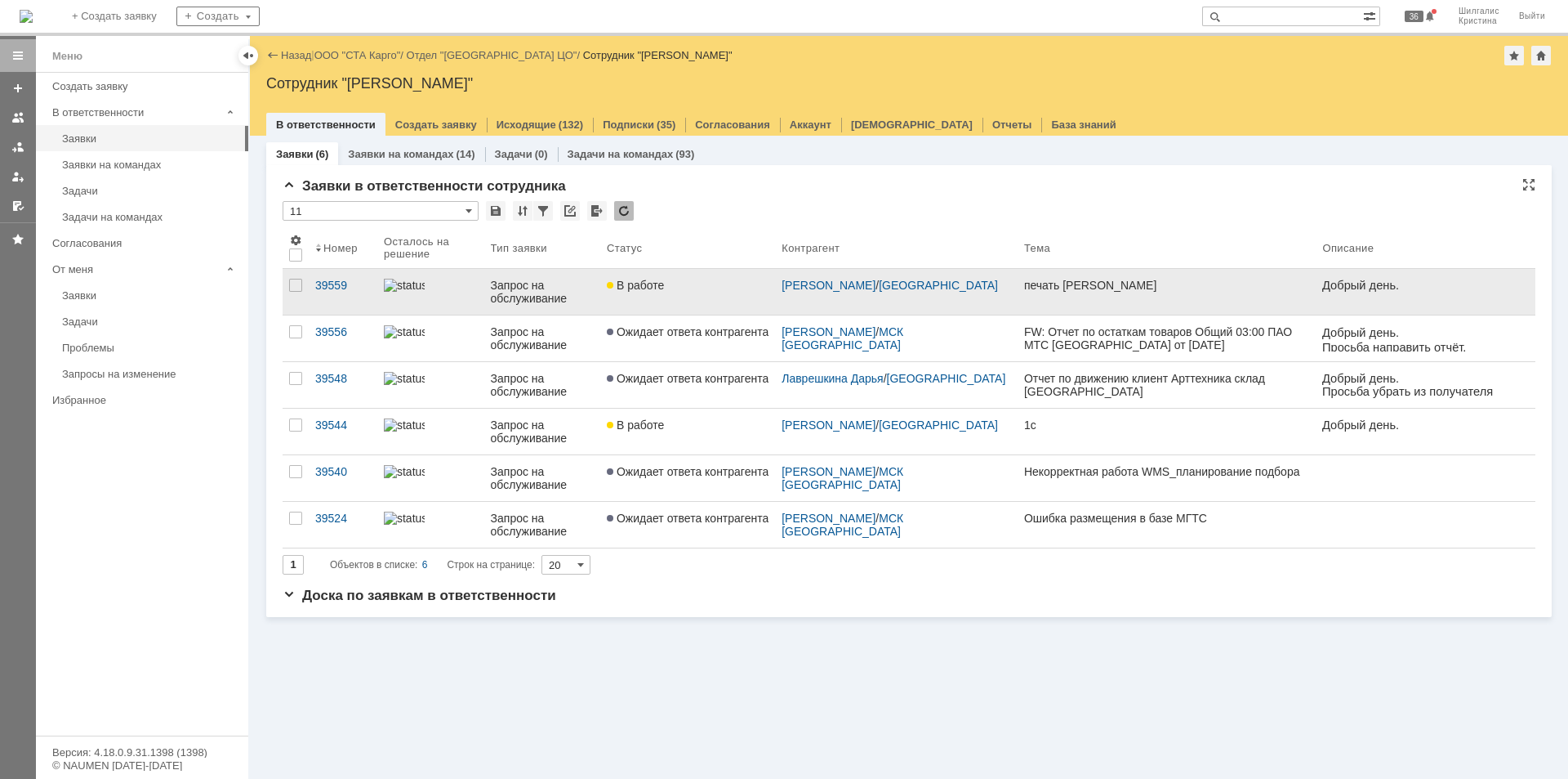
click at [681, 300] on link "В работе" at bounding box center [688, 291] width 175 height 46
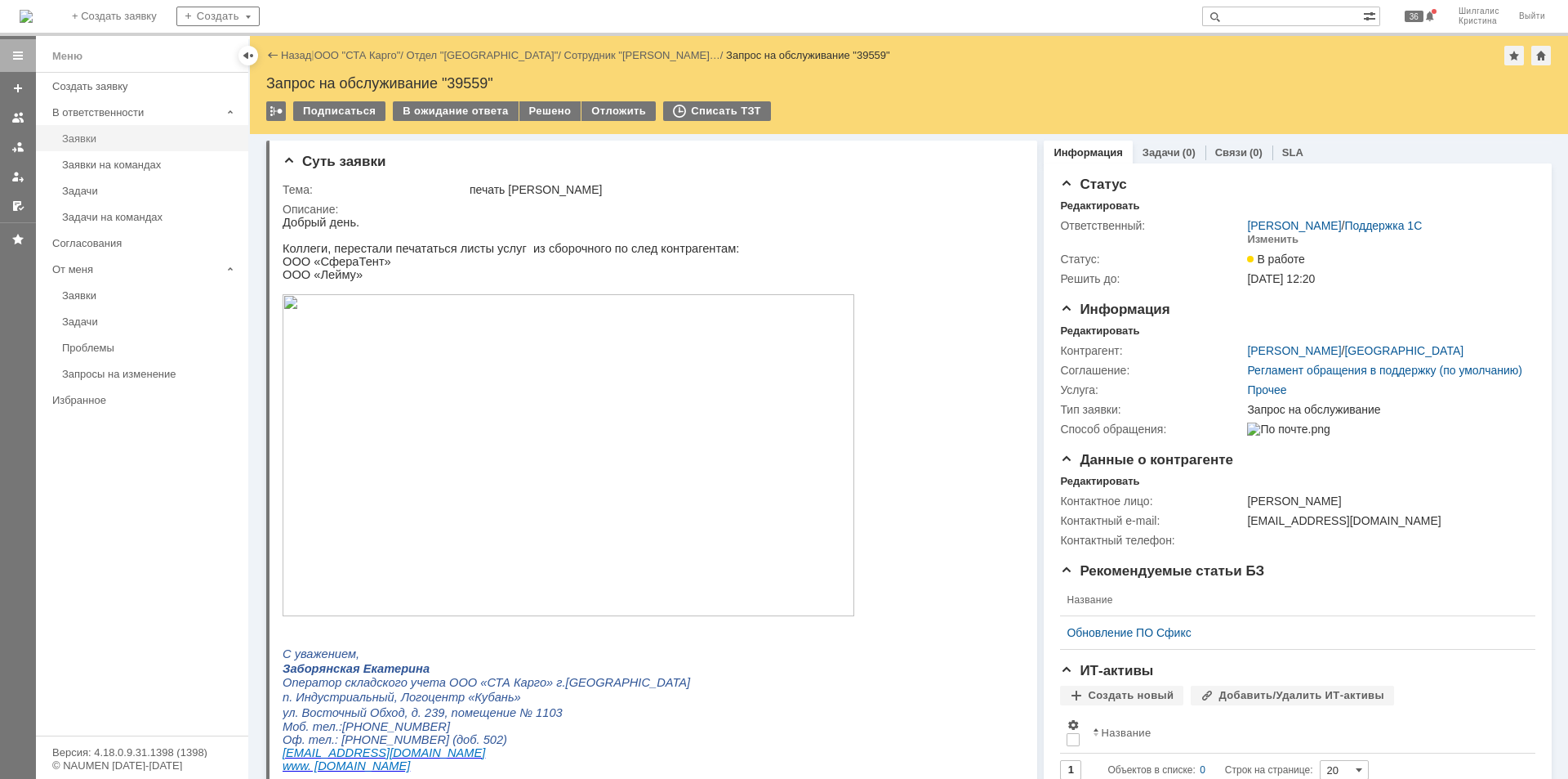
click at [132, 143] on div "Заявки" at bounding box center [150, 137] width 176 height 12
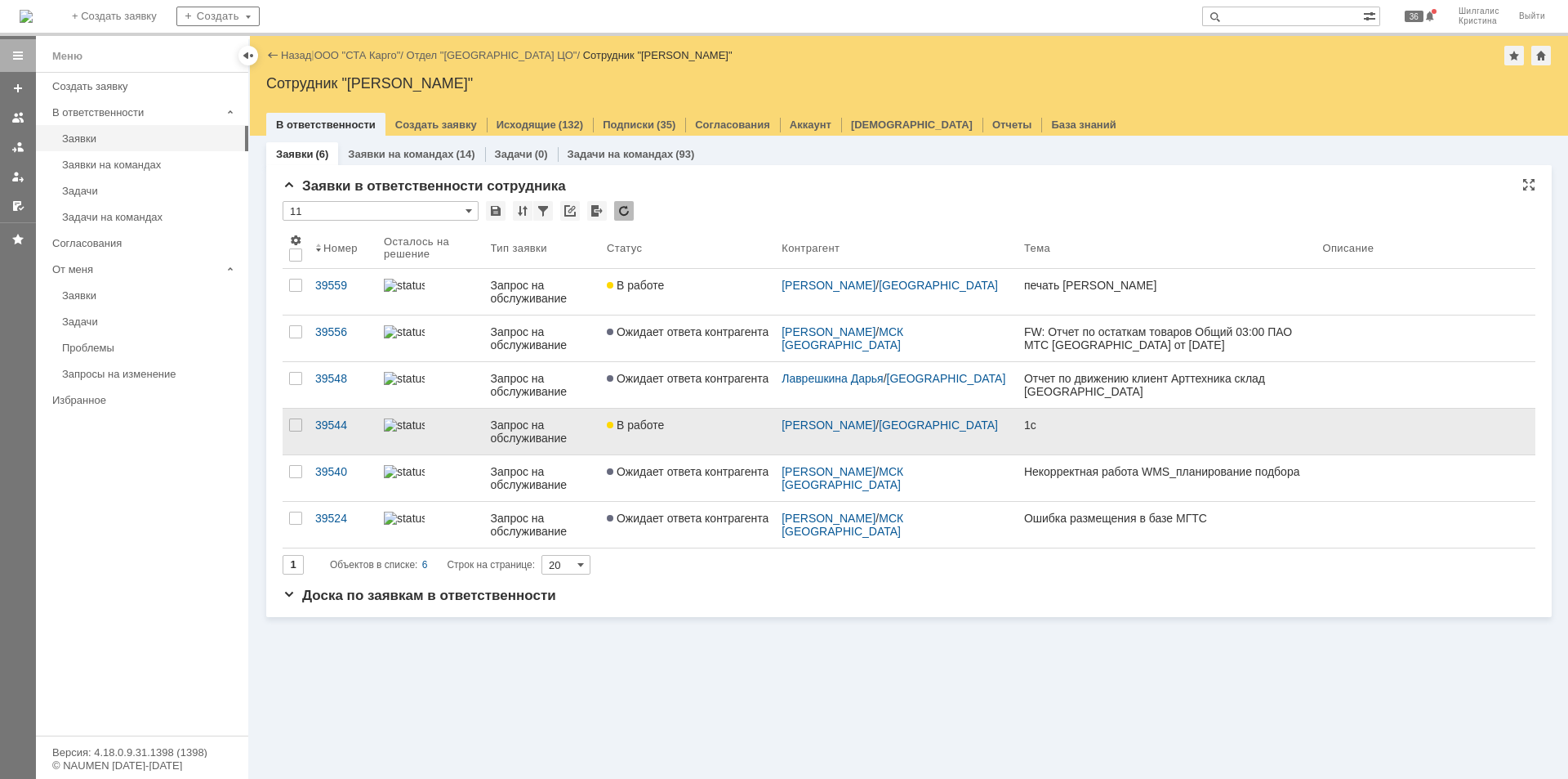
click at [675, 435] on link "В работе" at bounding box center [688, 431] width 175 height 46
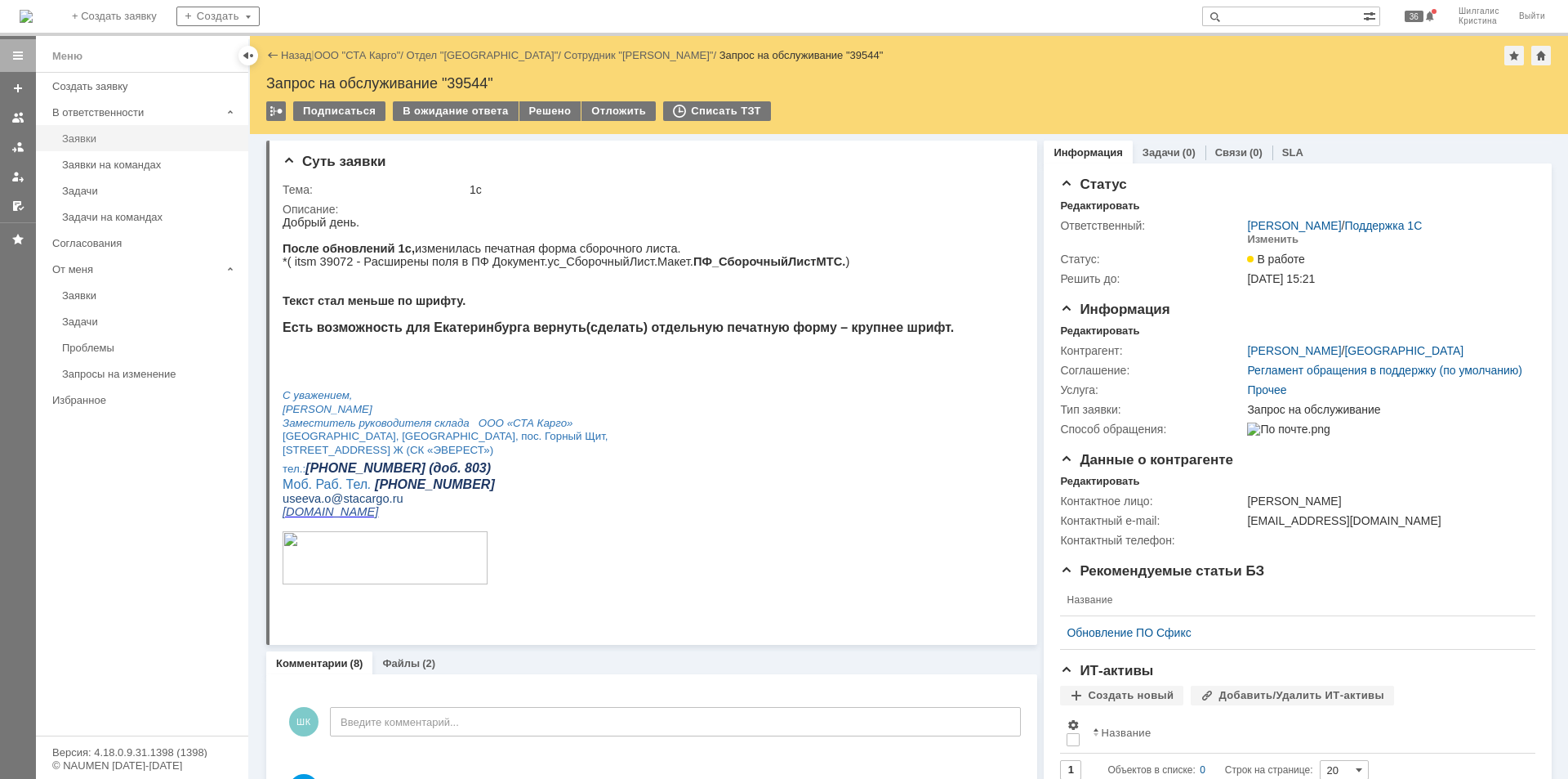
click at [85, 139] on div "Заявки" at bounding box center [150, 137] width 176 height 12
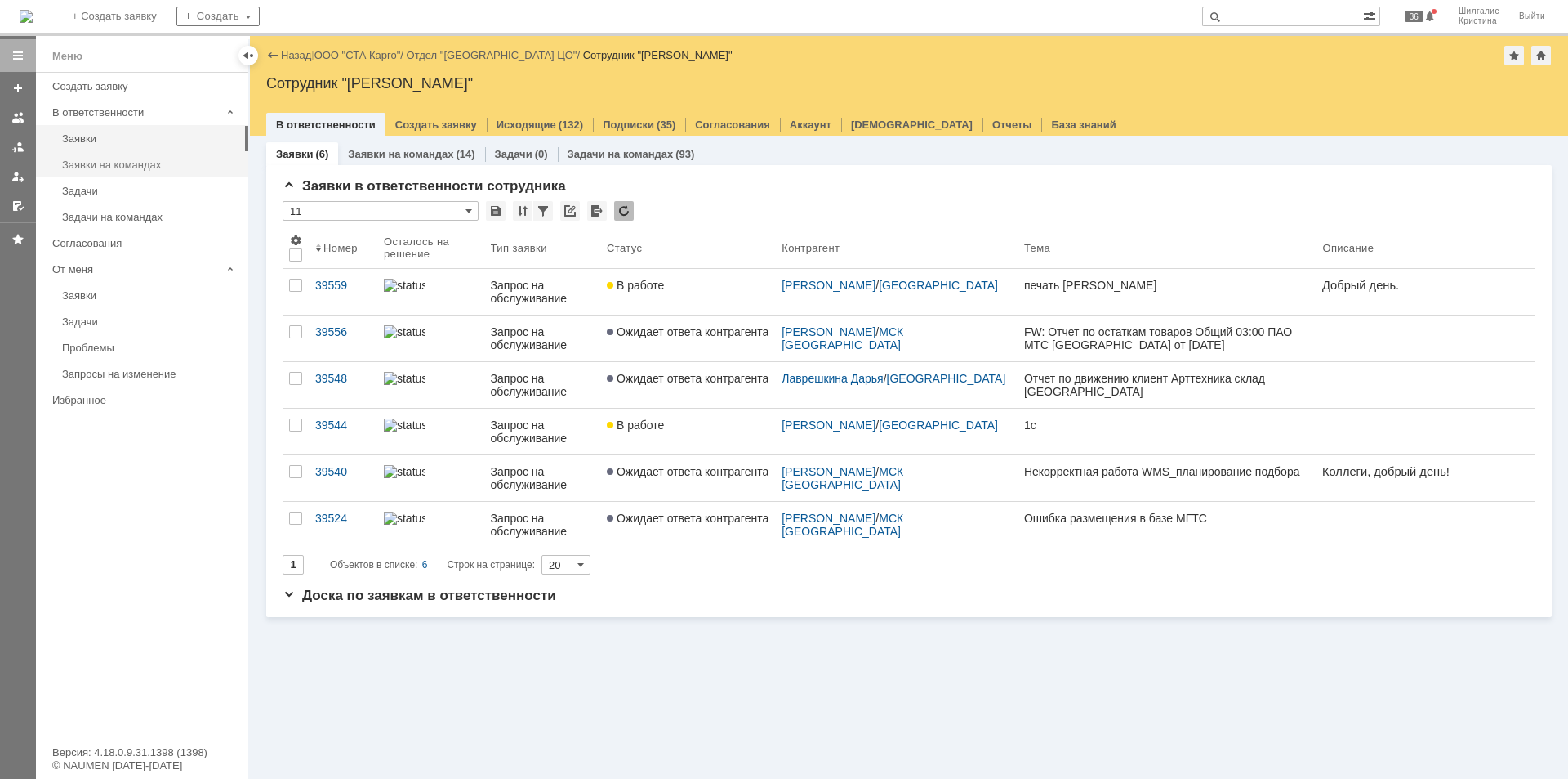
click at [161, 157] on link "Заявки на командах" at bounding box center [150, 165] width 189 height 25
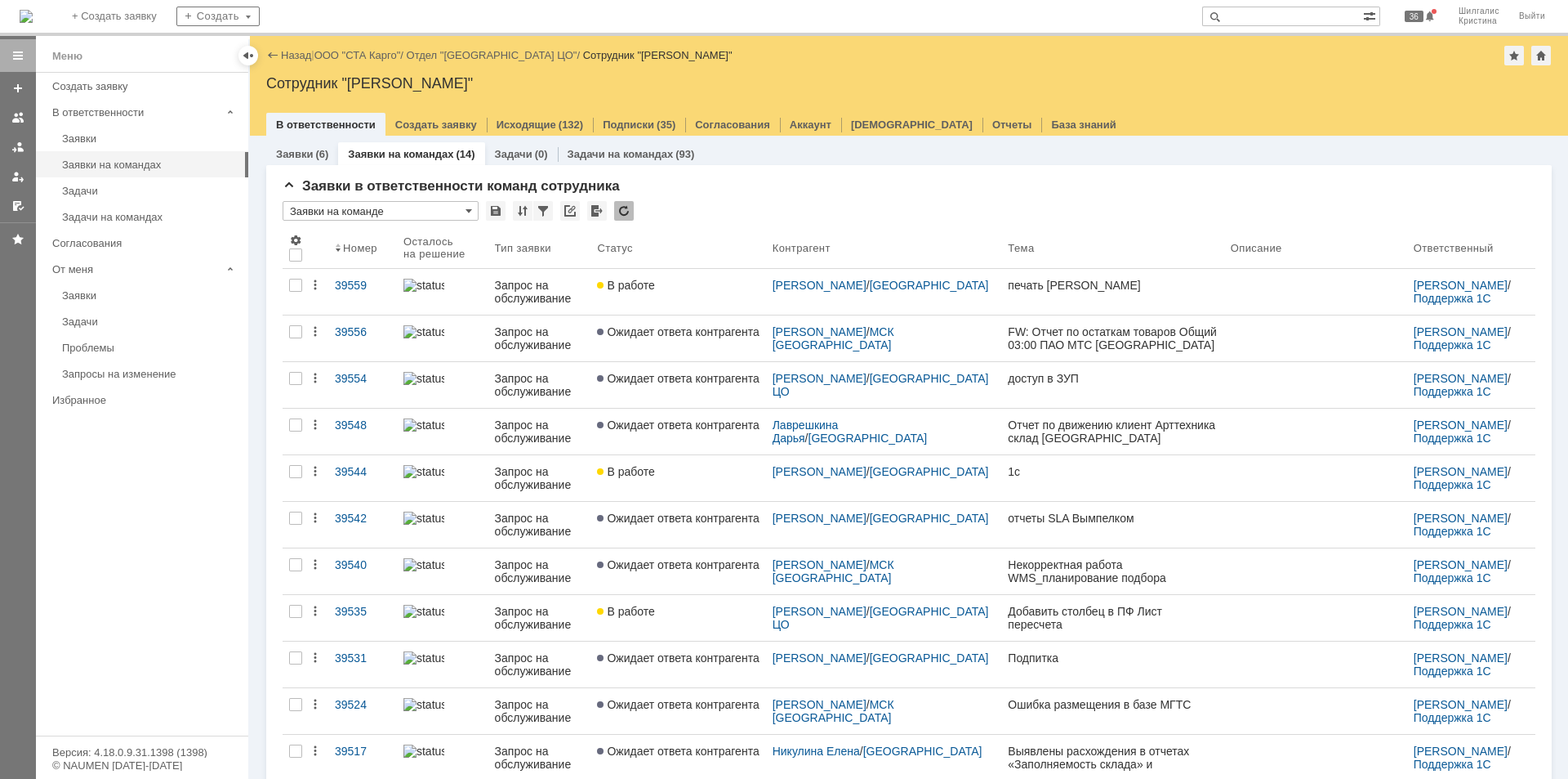
click at [366, 56] on link "ООО "СТА Карго"" at bounding box center [357, 55] width 86 height 12
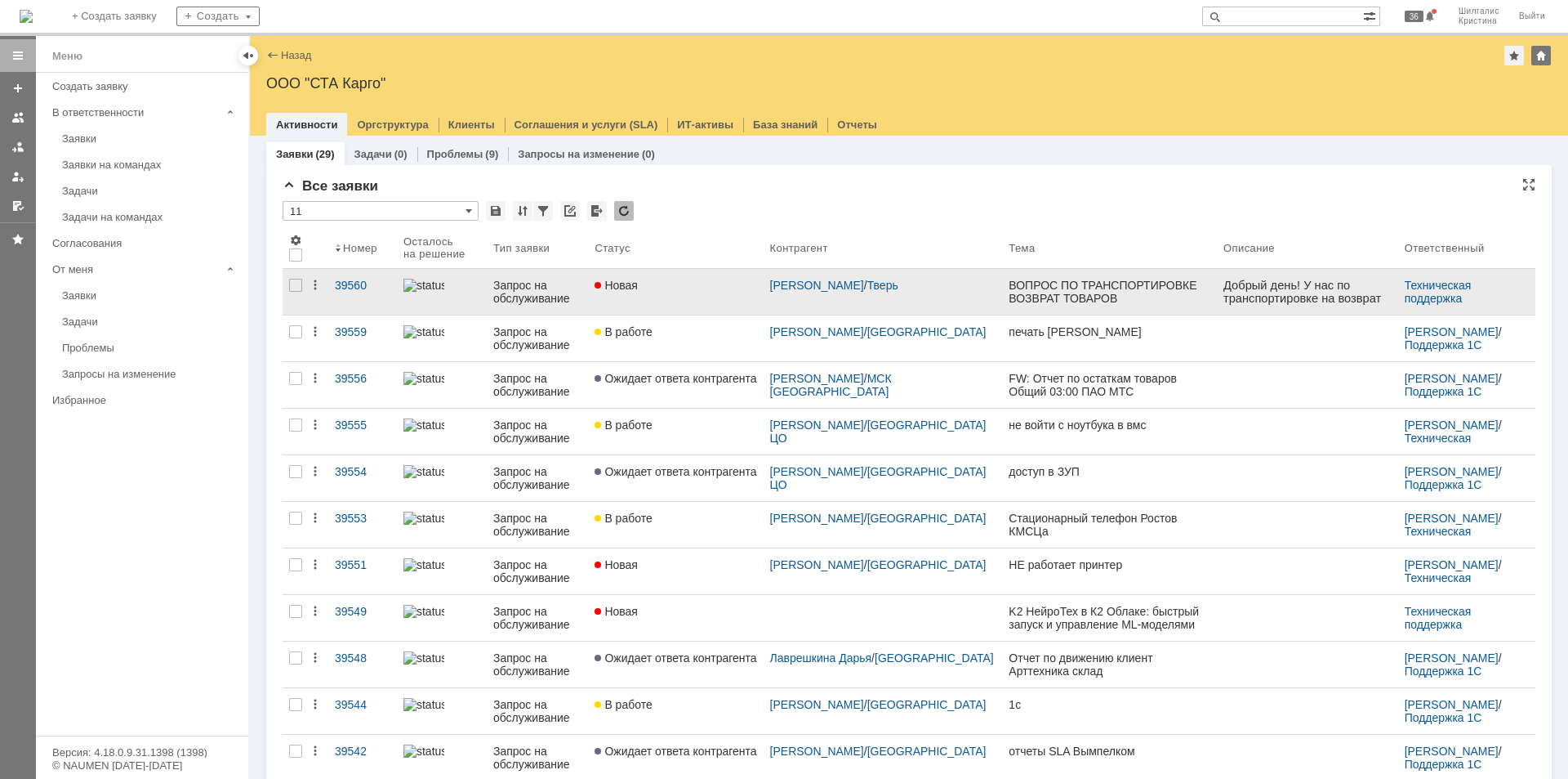
click at [695, 286] on div "Новая" at bounding box center [676, 285] width 162 height 13
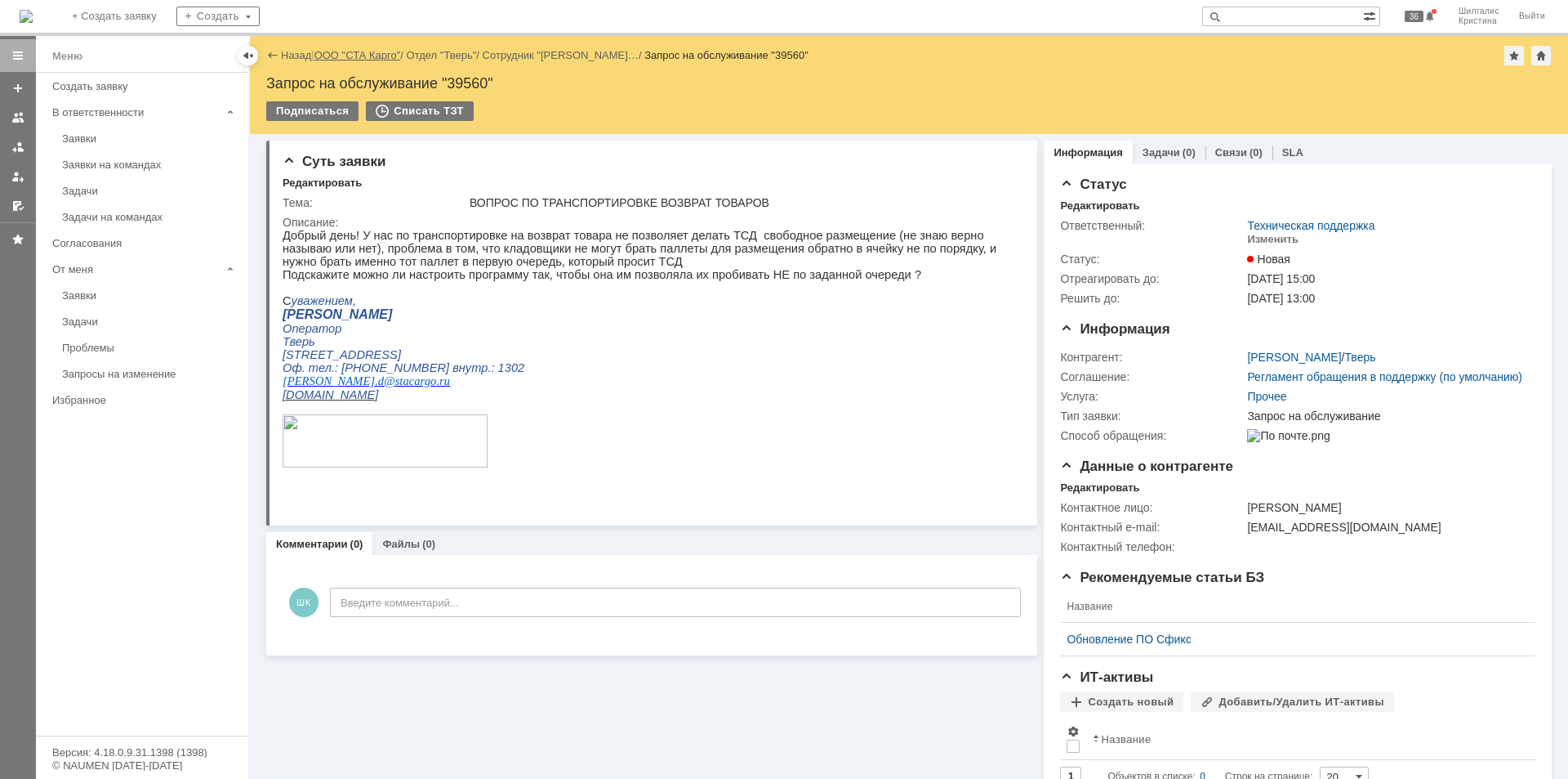
click at [365, 58] on link "ООО "СТА Карго"" at bounding box center [357, 55] width 86 height 12
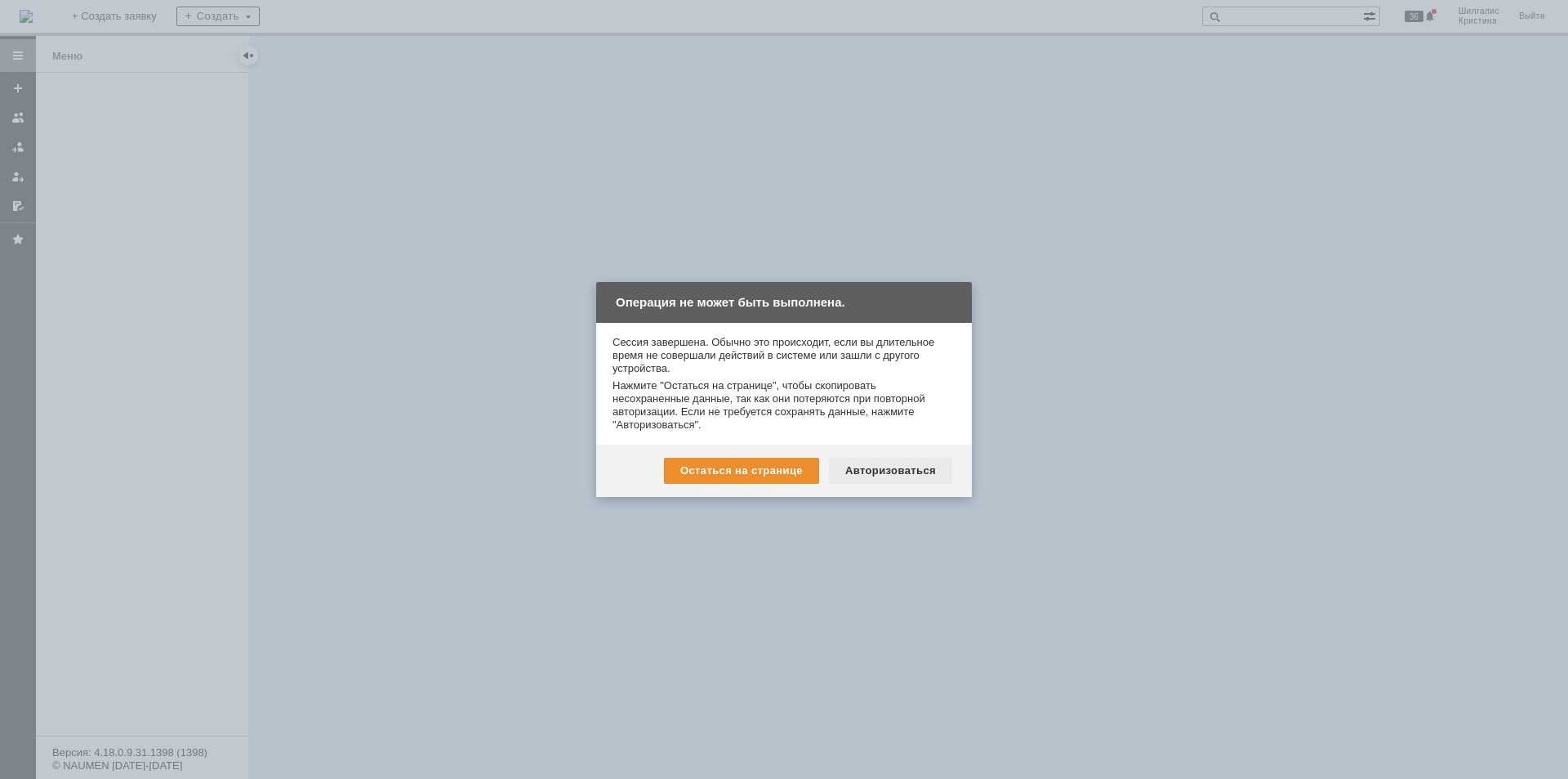
click at [899, 470] on div "Авторизоваться" at bounding box center [891, 470] width 124 height 26
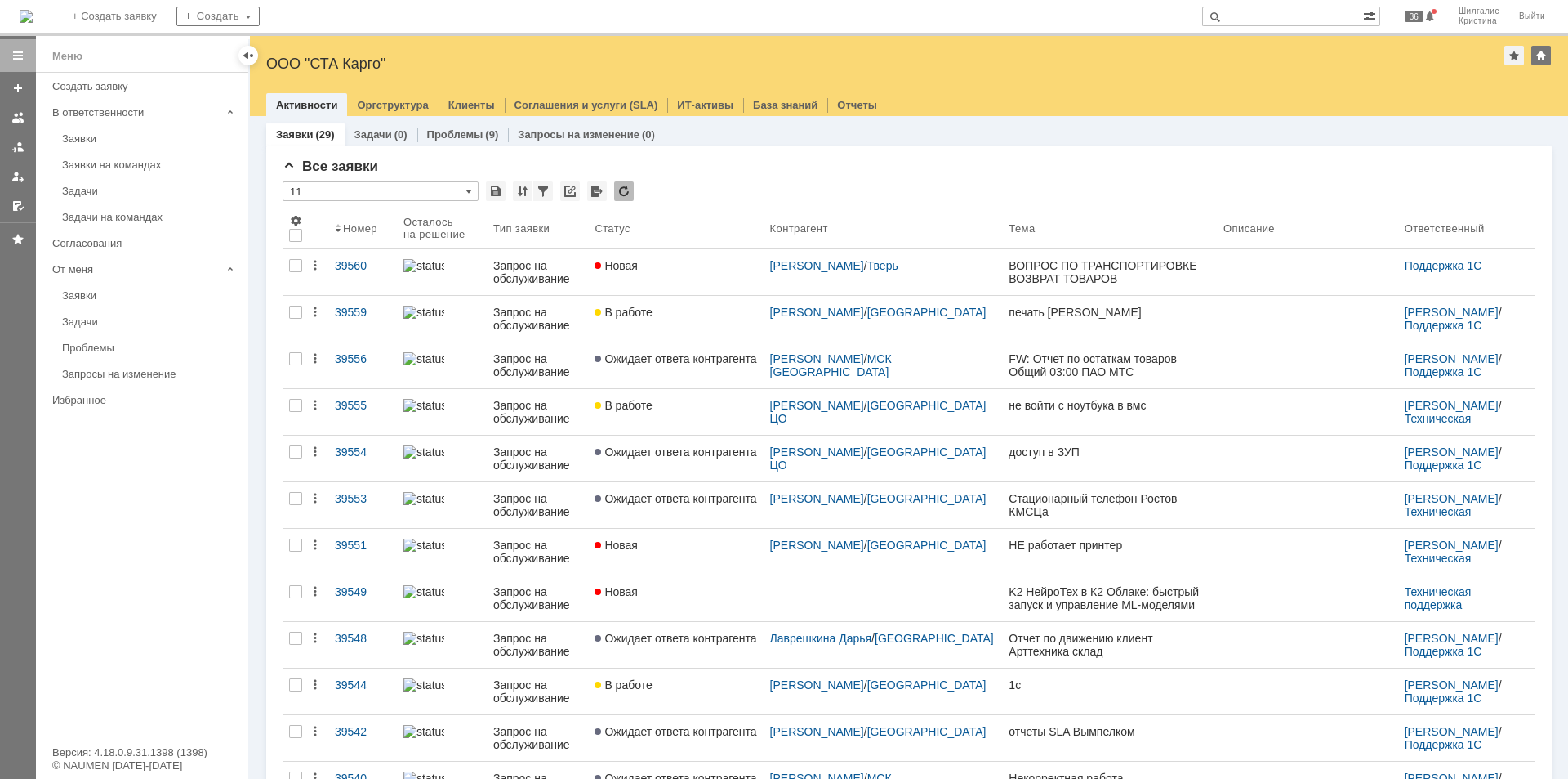
click at [1274, 20] on input "text" at bounding box center [1282, 16] width 161 height 20
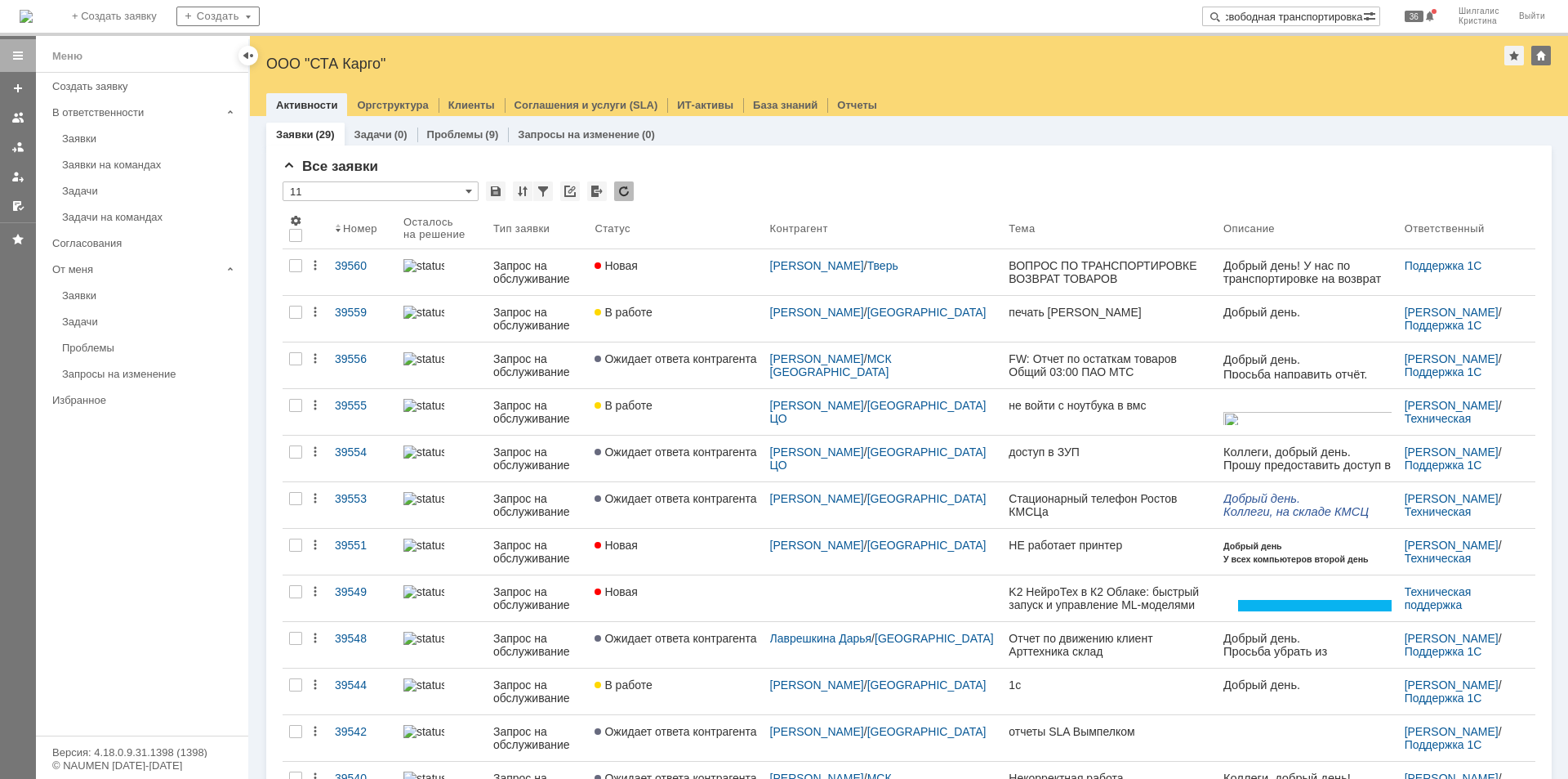
scroll to position [0, 22]
type input "свободная транспортировка"
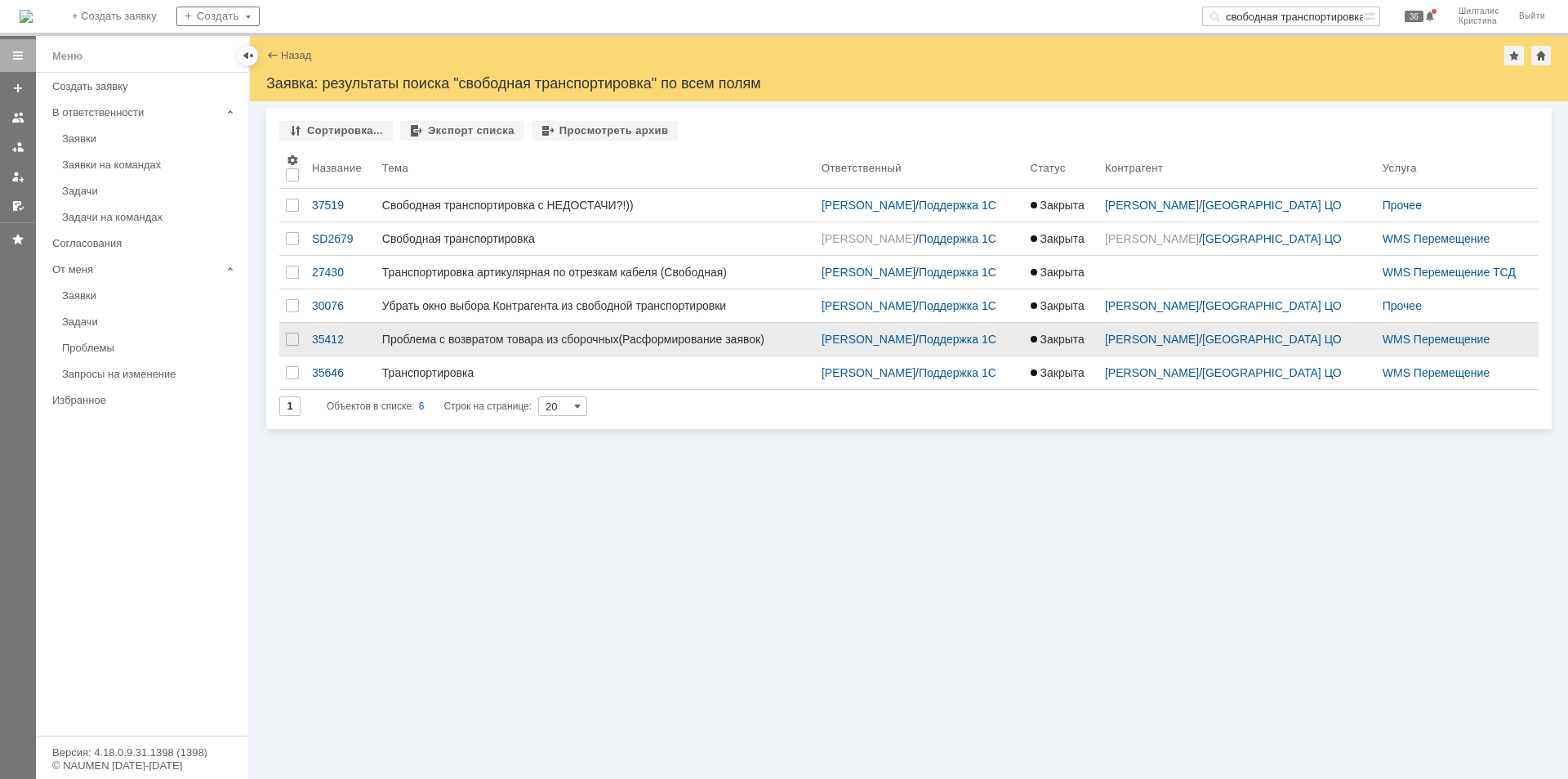
click at [590, 338] on div "Проблема с возвратом товара из сборочных(Расформирование заявок)" at bounding box center [595, 339] width 427 height 13
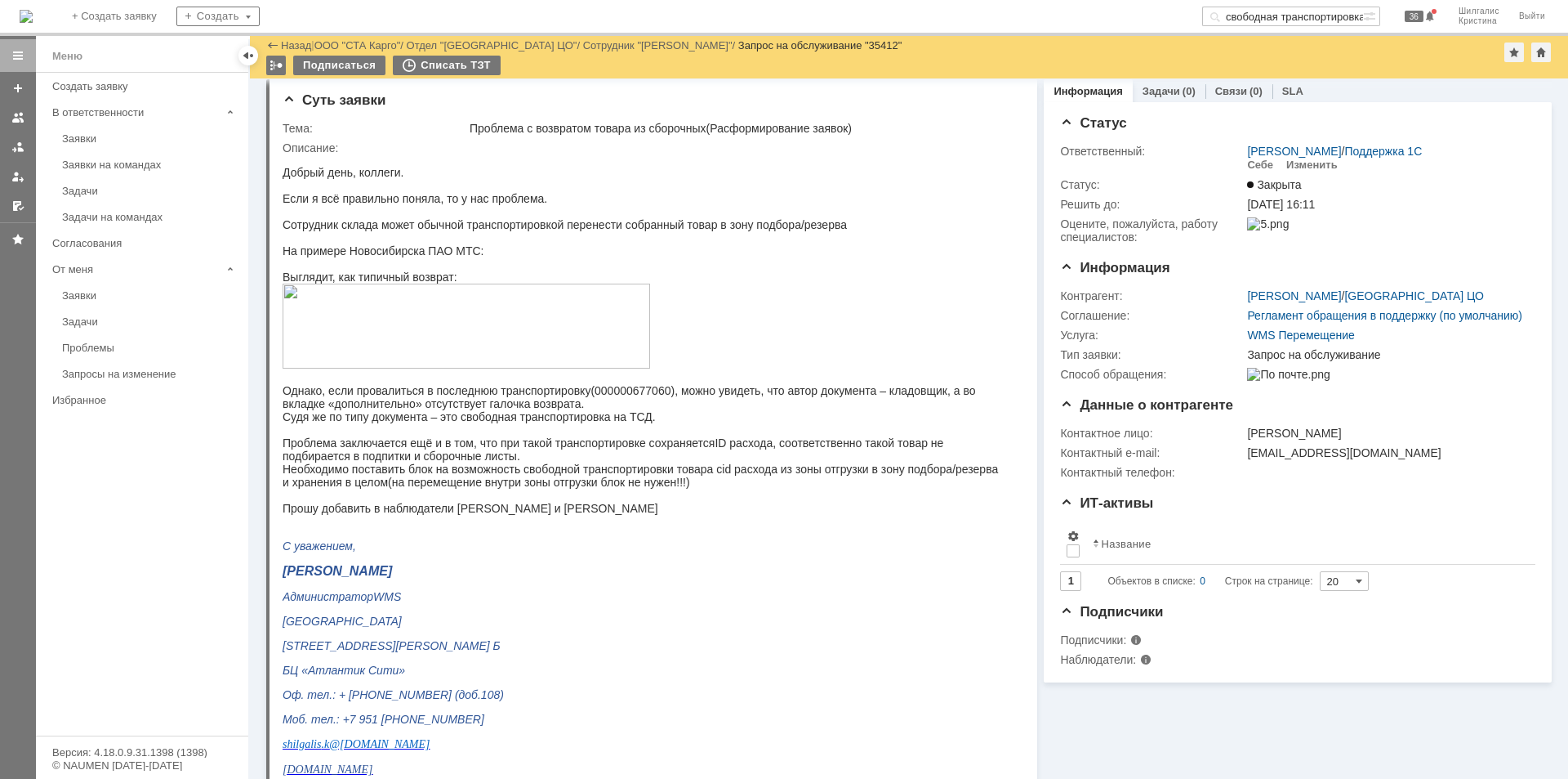
drag, startPoint x: 1104, startPoint y: 531, endPoint x: 1030, endPoint y: 449, distance: 110.5
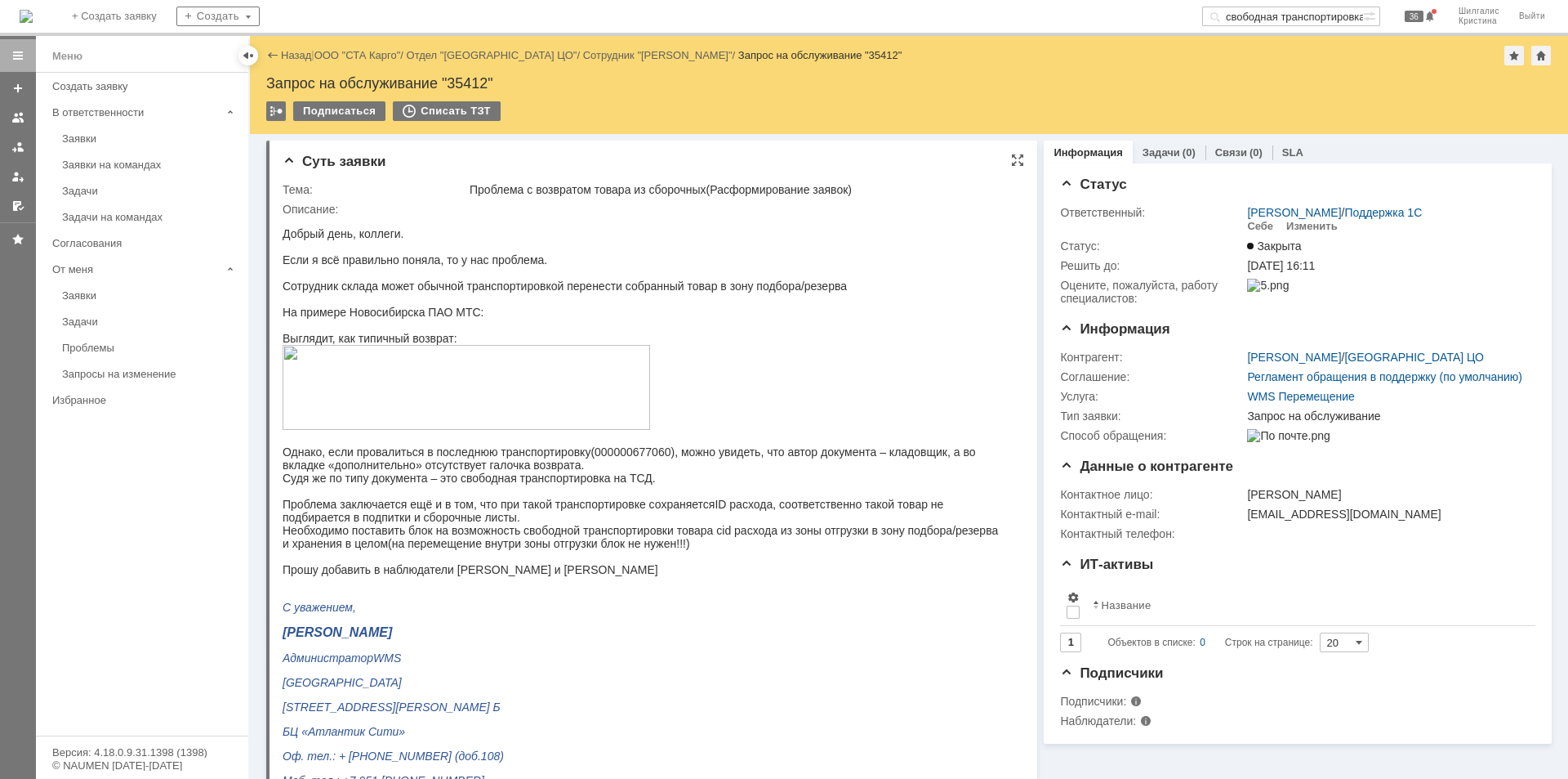
drag, startPoint x: 1366, startPoint y: 744, endPoint x: 966, endPoint y: 379, distance: 541.5
click at [356, 46] on div "Назад | ООО "СТА Карго" / Отдел "Санкт-Петербург ЦО" / Сотрудник "Шилгалис Крис…" at bounding box center [910, 56] width 1286 height 20
click at [354, 52] on link "ООО "СТА Карго"" at bounding box center [357, 55] width 86 height 12
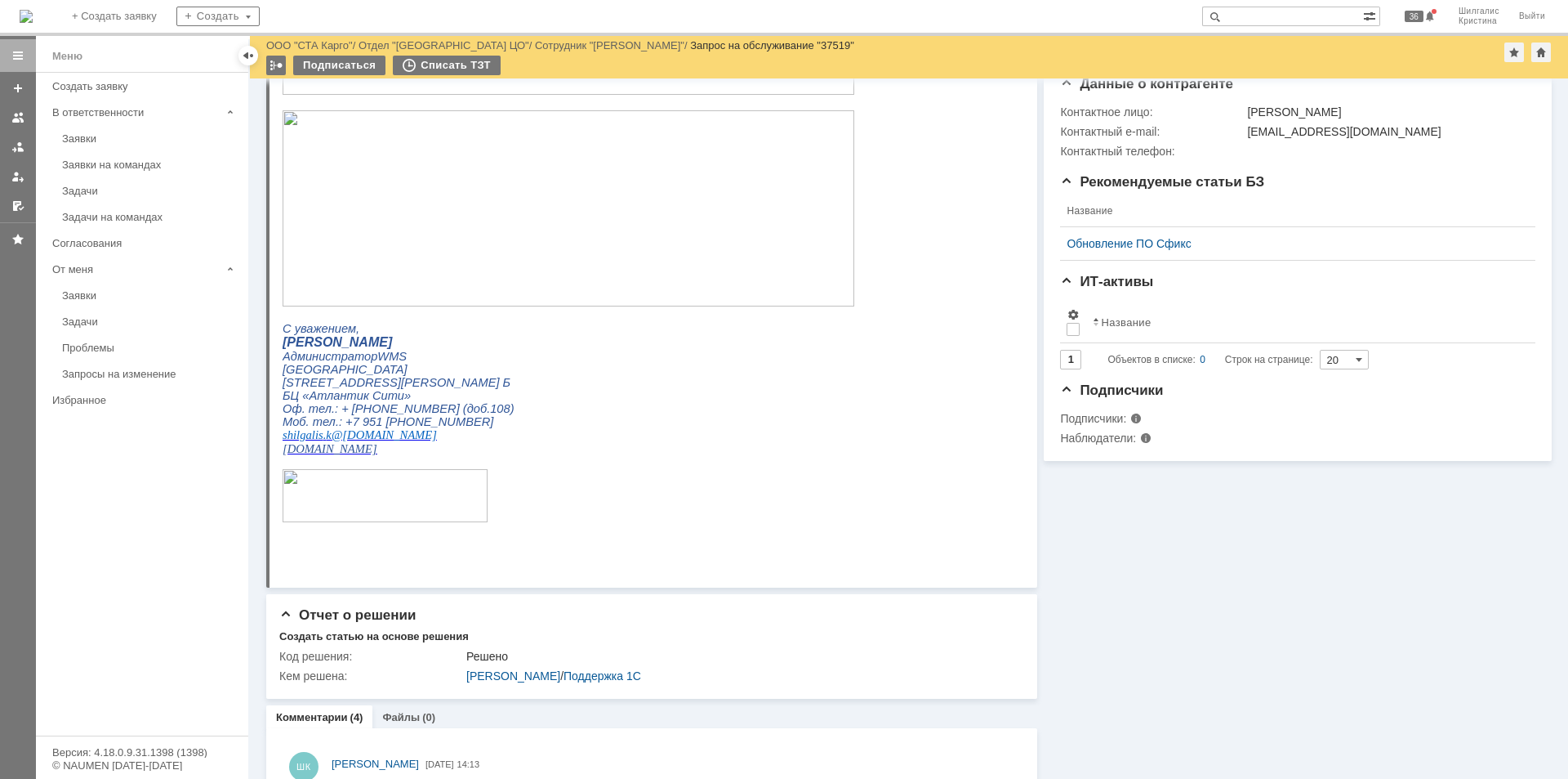
scroll to position [612, 0]
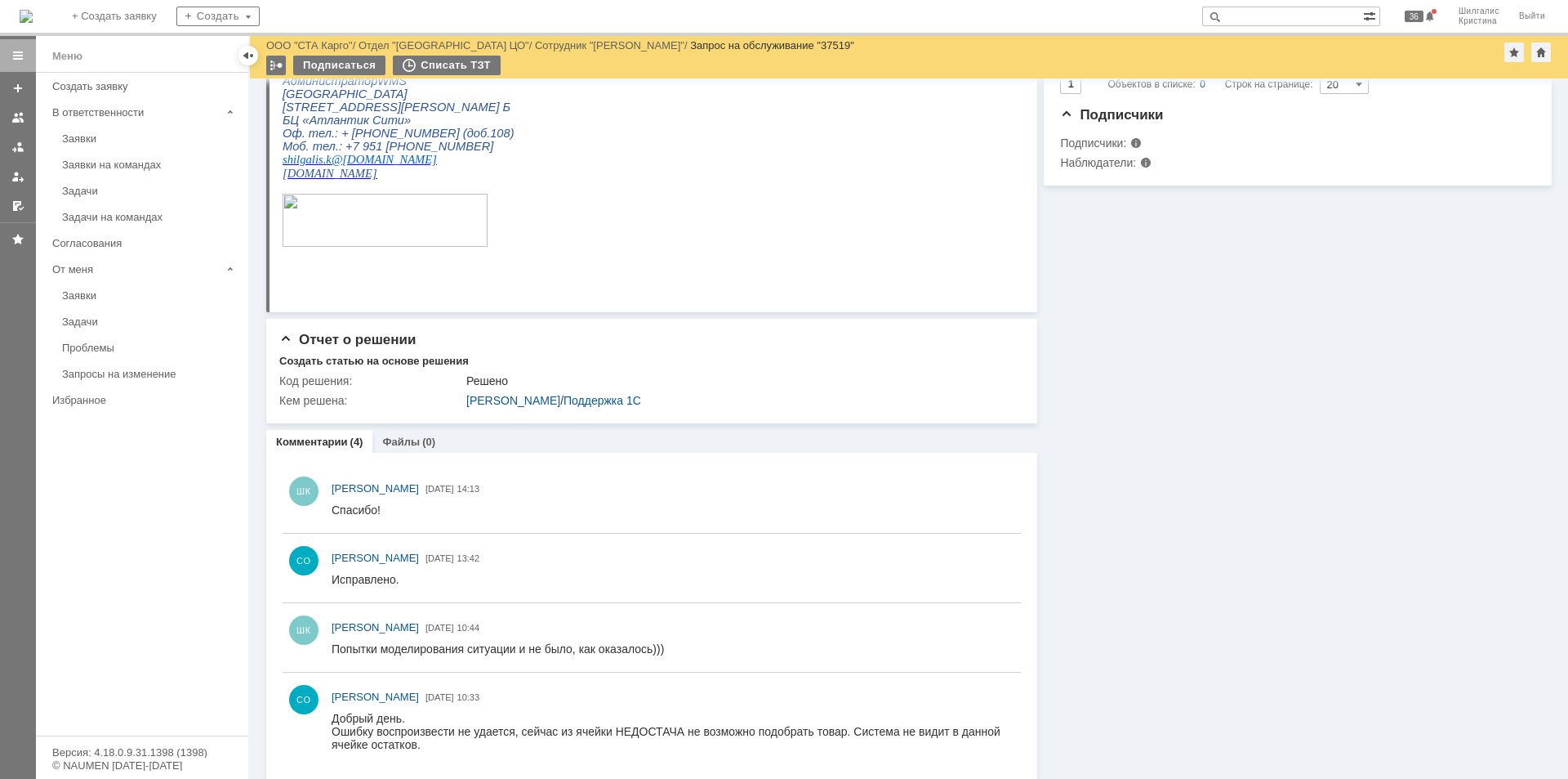
drag, startPoint x: 1111, startPoint y: 547, endPoint x: 1097, endPoint y: 533, distance: 19.8
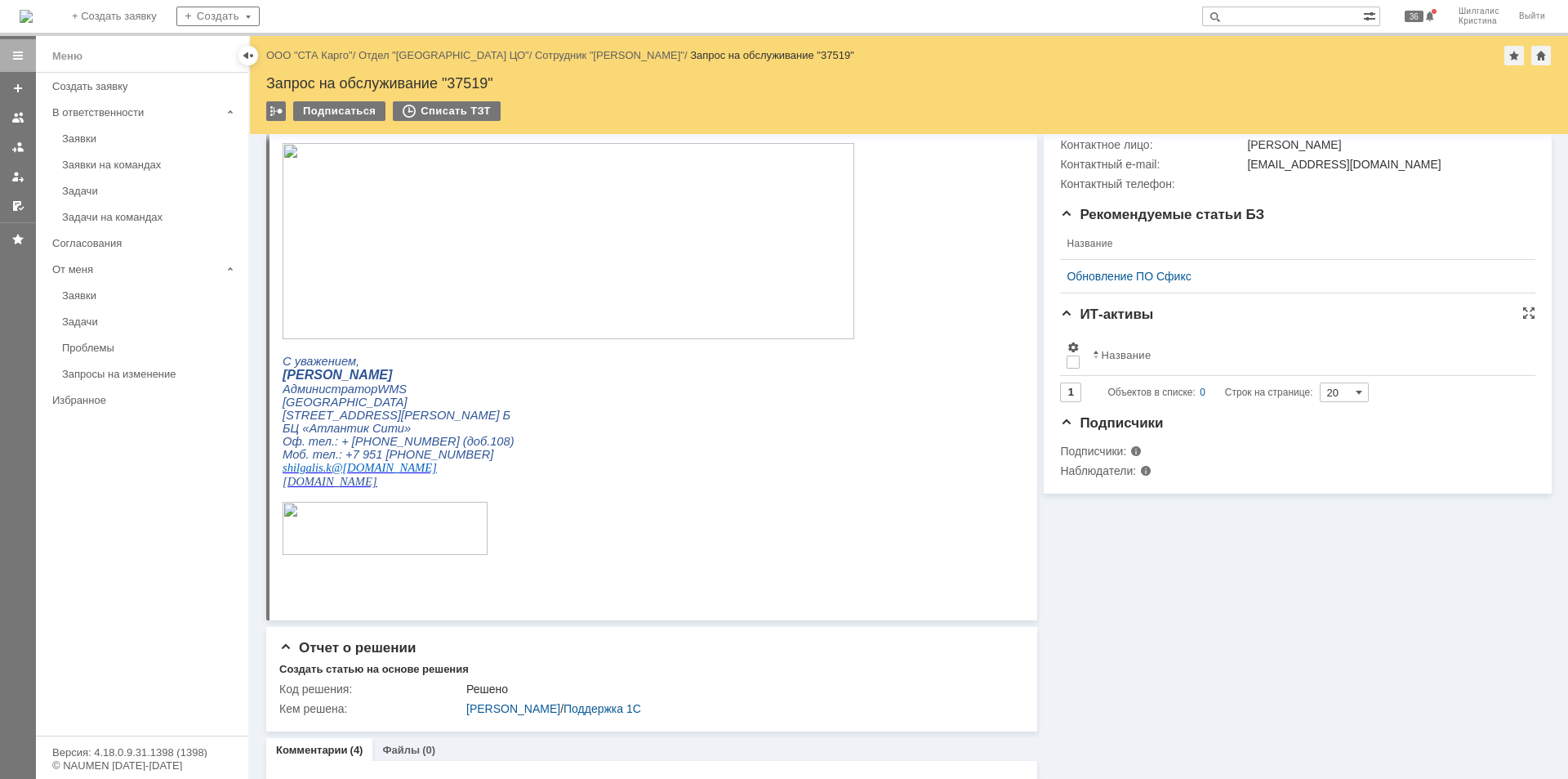
scroll to position [0, 0]
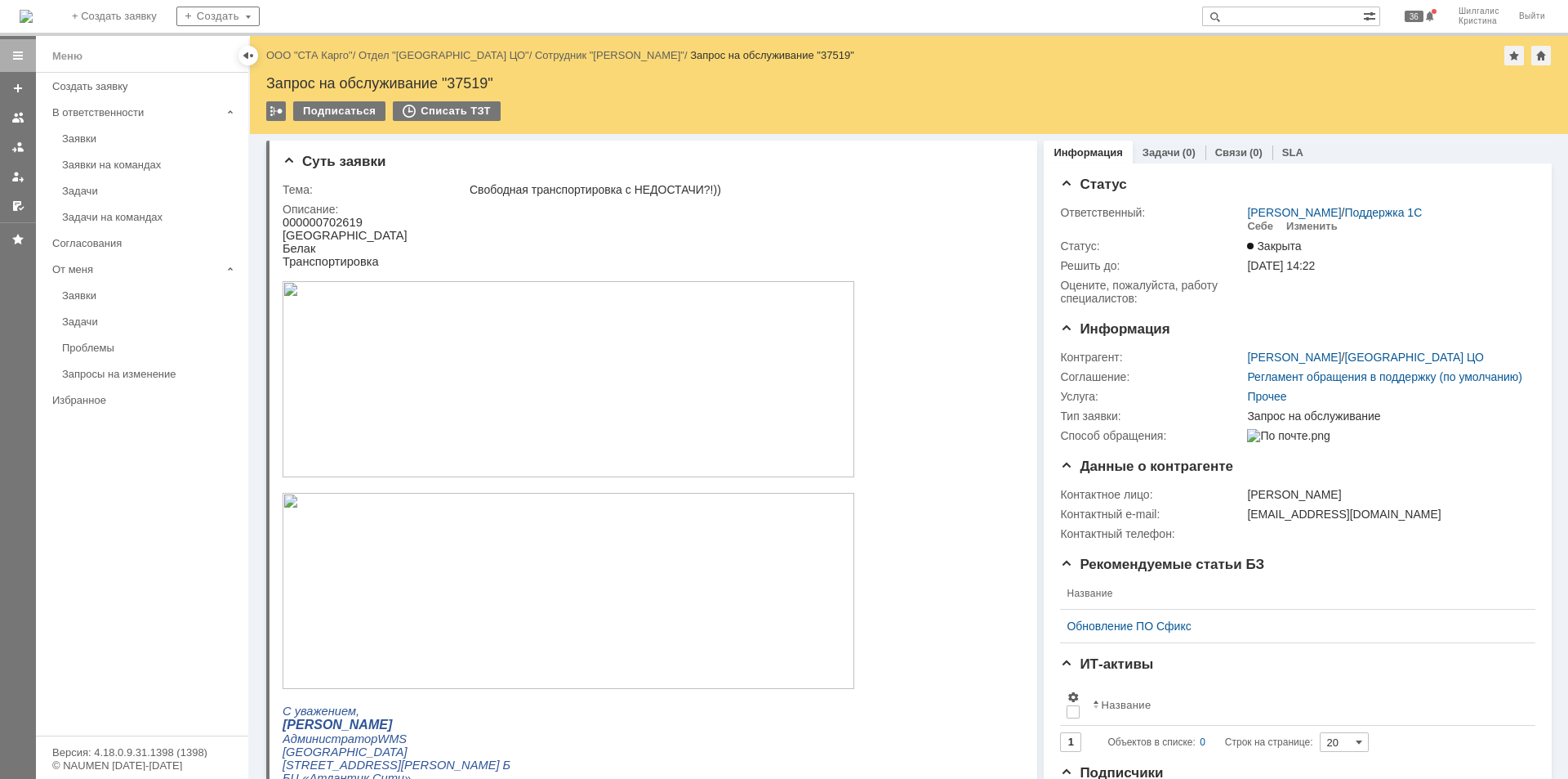
drag, startPoint x: 1092, startPoint y: 491, endPoint x: 1052, endPoint y: 413, distance: 87.7
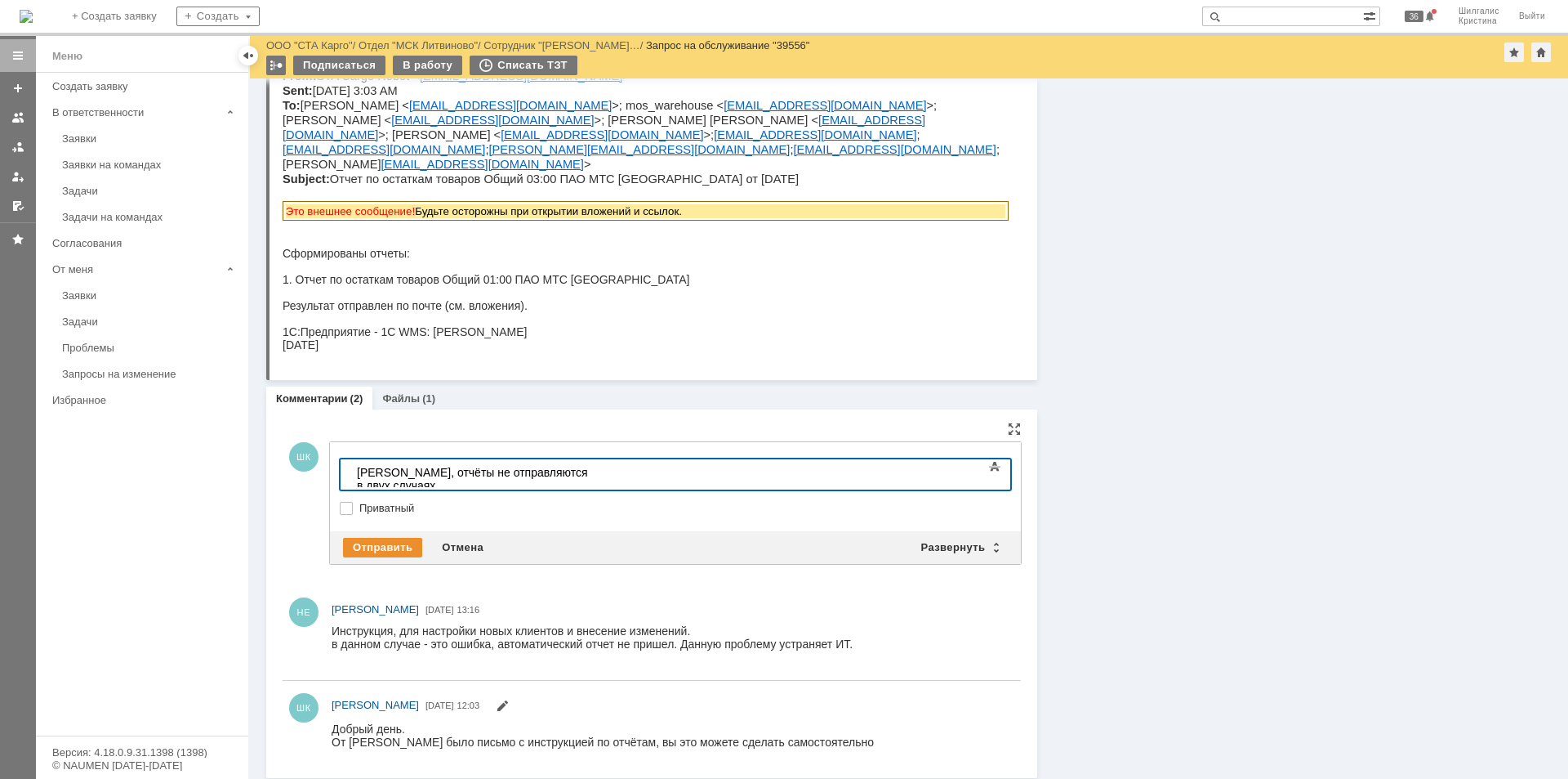
scroll to position [776, 0]
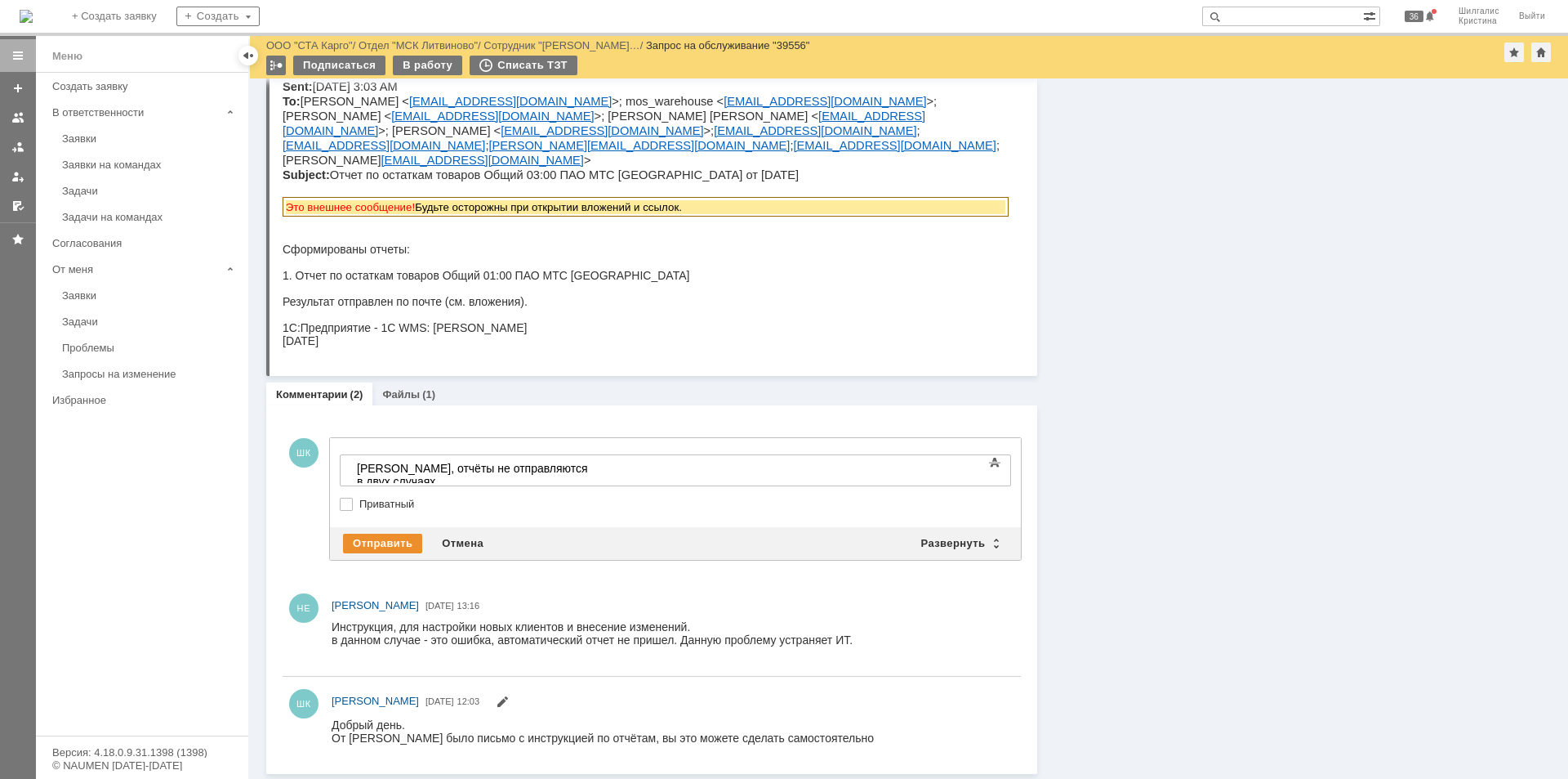
click at [1202, 594] on div "Информация Задачи (0) Связи (0) SLA Статус Редактировать Ответственный: [PERSON…" at bounding box center [1295, 37] width 515 height 1472
click at [589, 472] on div "[PERSON_NAME], отчёты не отправляются в двух случаях," at bounding box center [472, 474] width 232 height 26
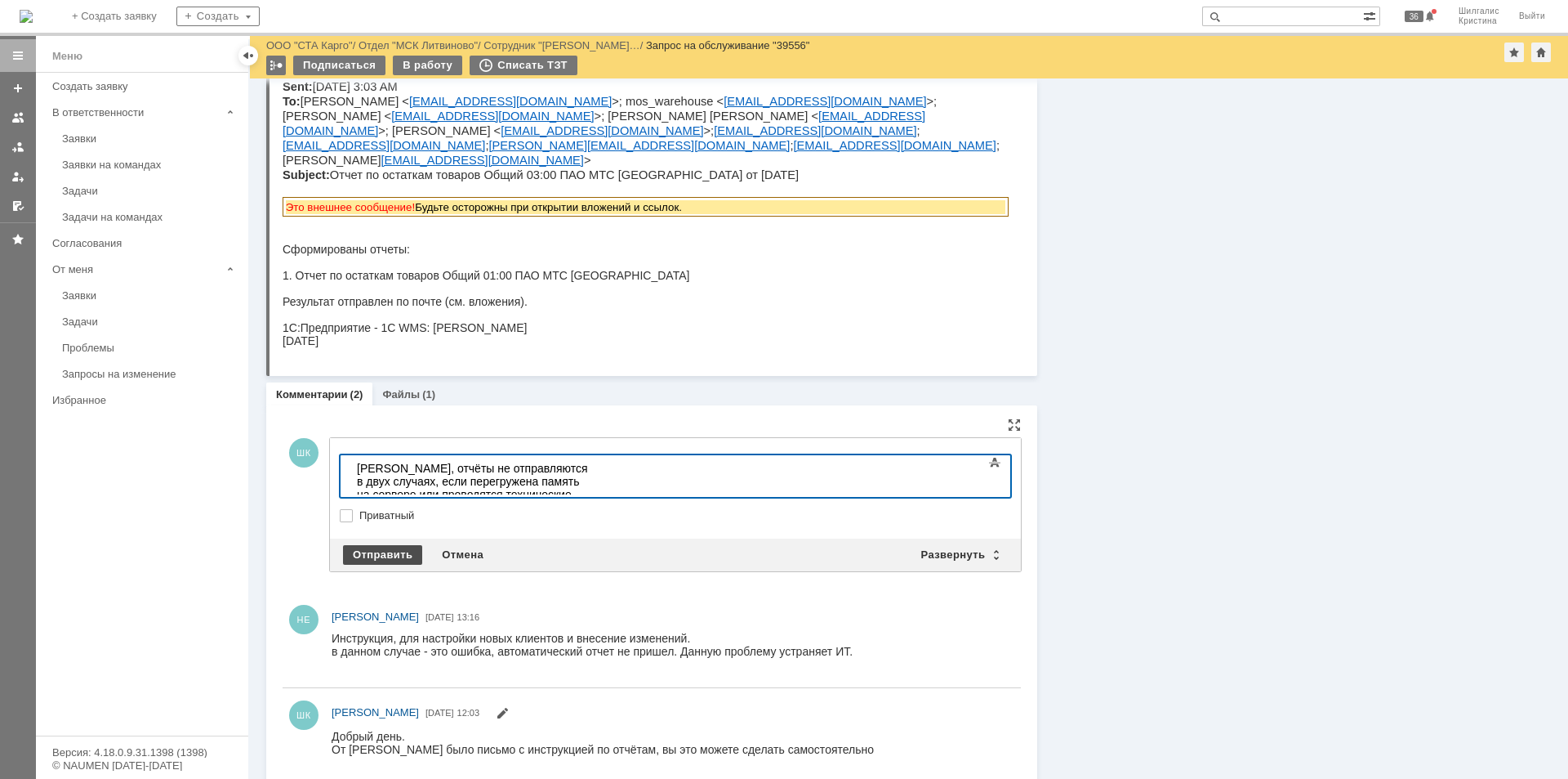
click at [377, 551] on div "Отправить" at bounding box center [382, 555] width 79 height 20
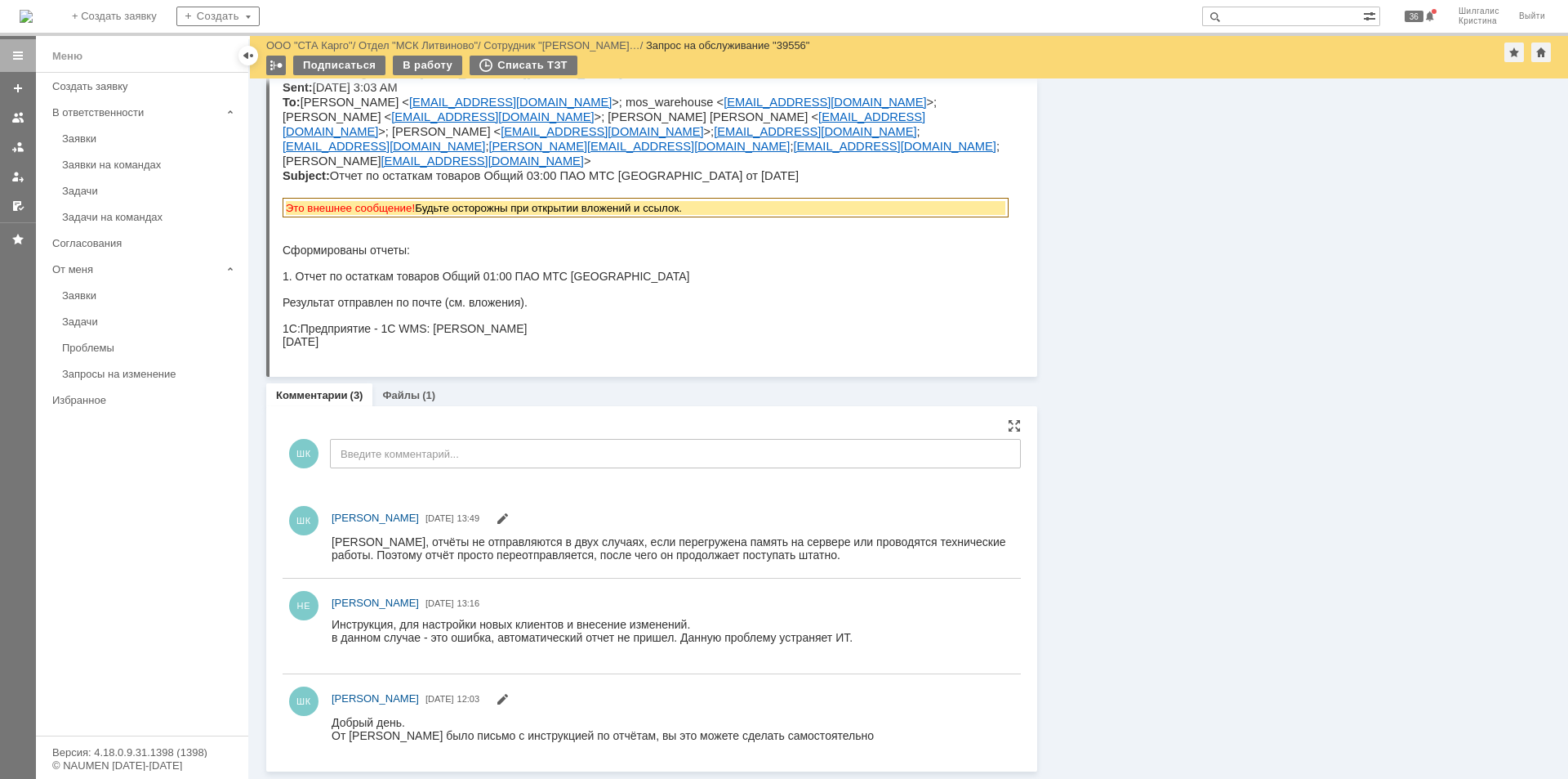
scroll to position [0, 0]
click at [1147, 595] on div "Информация Задачи (0) Связи (0) SLA Статус Редактировать Ответственный: Шилгали…" at bounding box center [1295, 37] width 515 height 1469
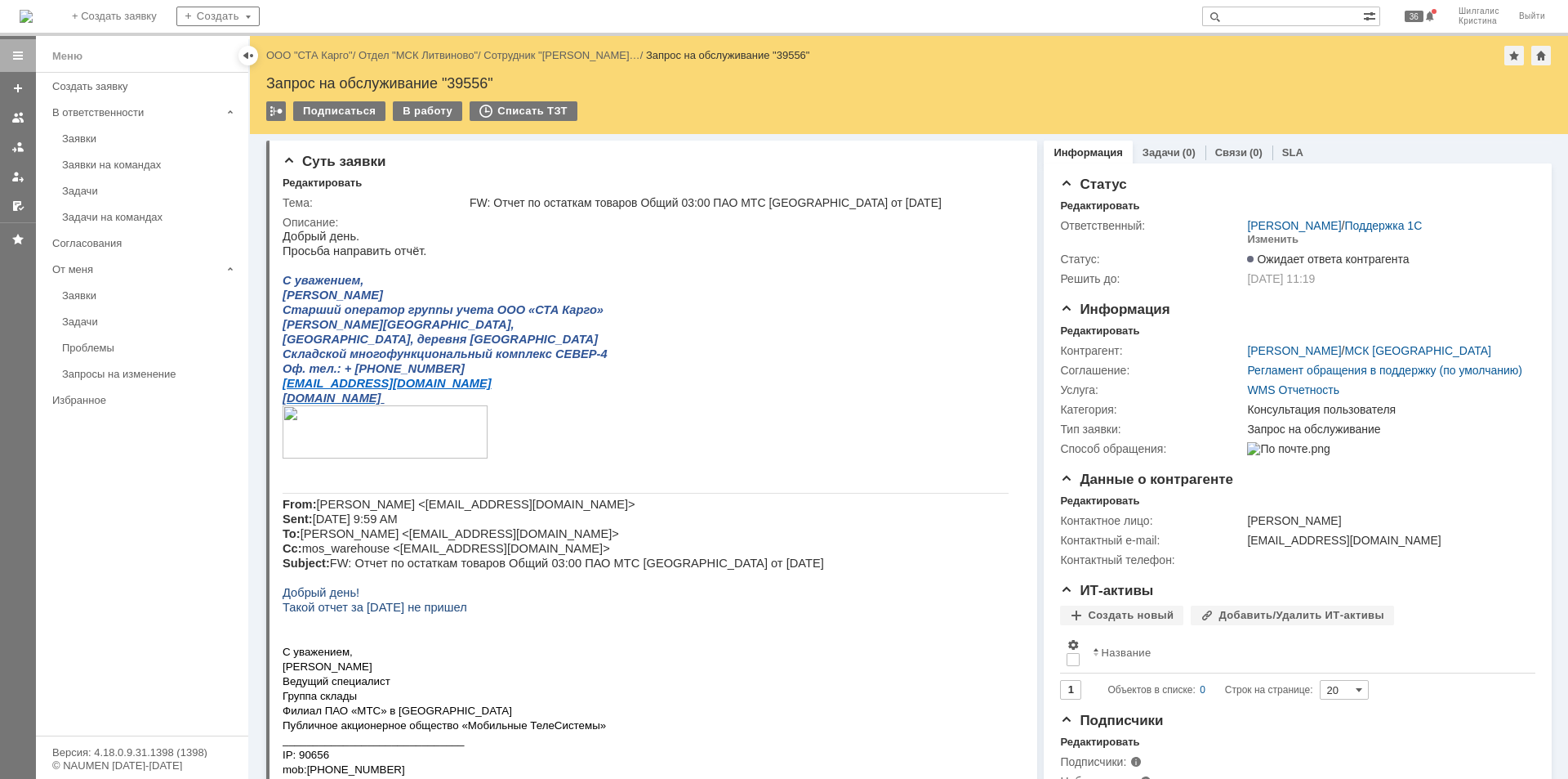
drag, startPoint x: 1181, startPoint y: 654, endPoint x: 863, endPoint y: 145, distance: 600.2
click at [317, 58] on link "ООО "СТА Карго"" at bounding box center [309, 55] width 86 height 12
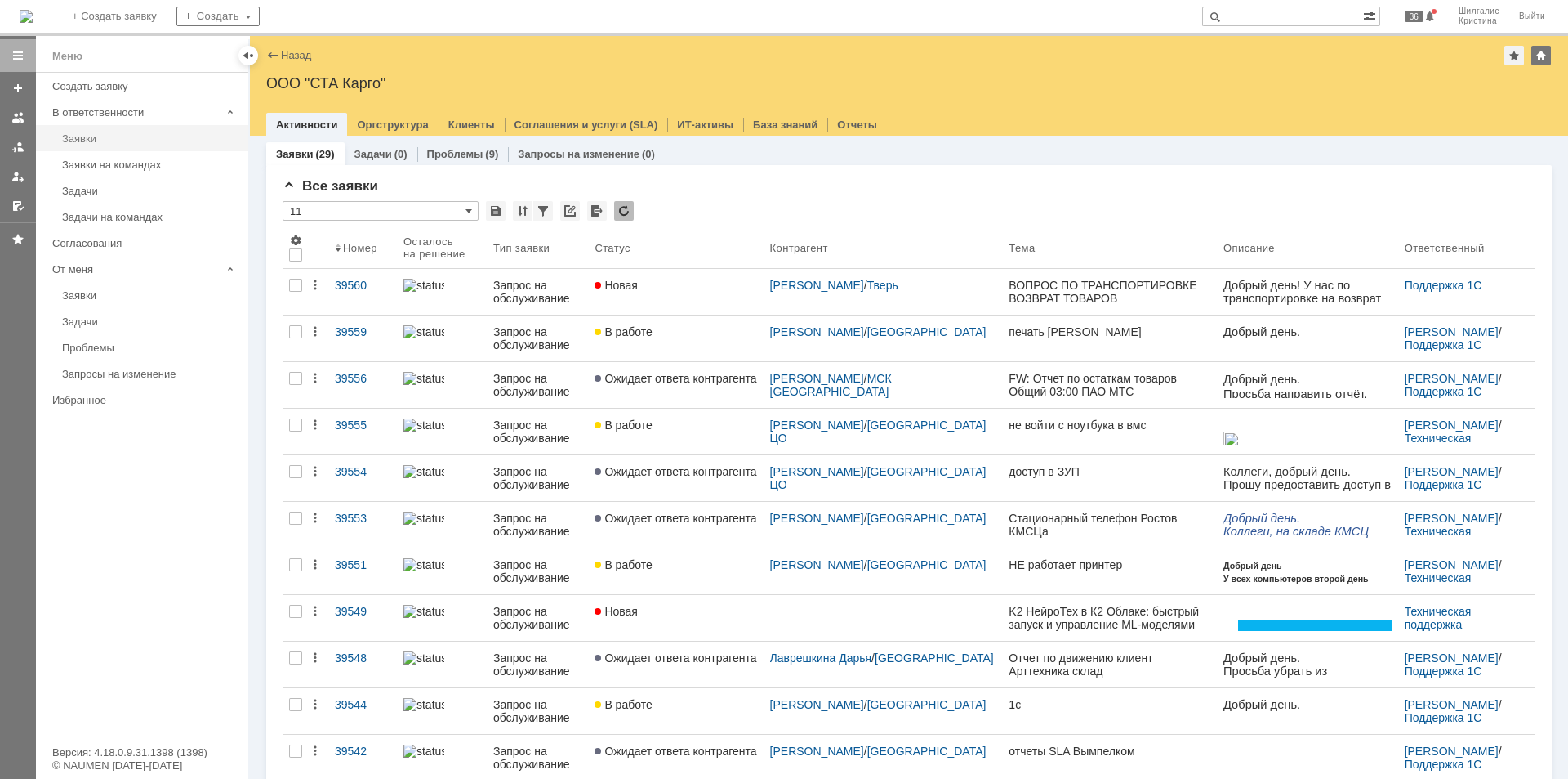
click at [113, 134] on div "Заявки" at bounding box center [150, 137] width 176 height 12
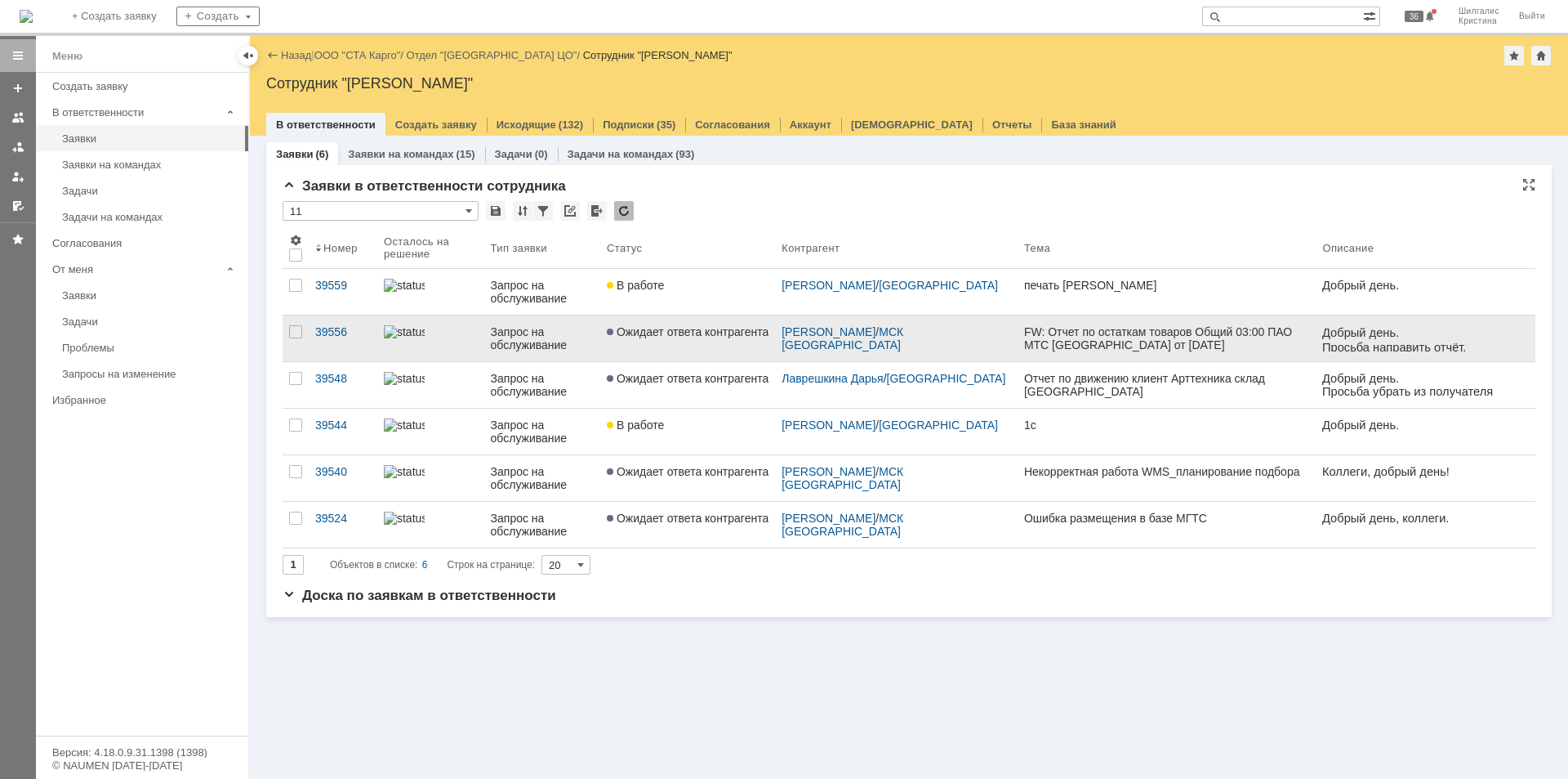
click at [689, 335] on span "Ожидает ответа контрагента" at bounding box center [688, 331] width 162 height 13
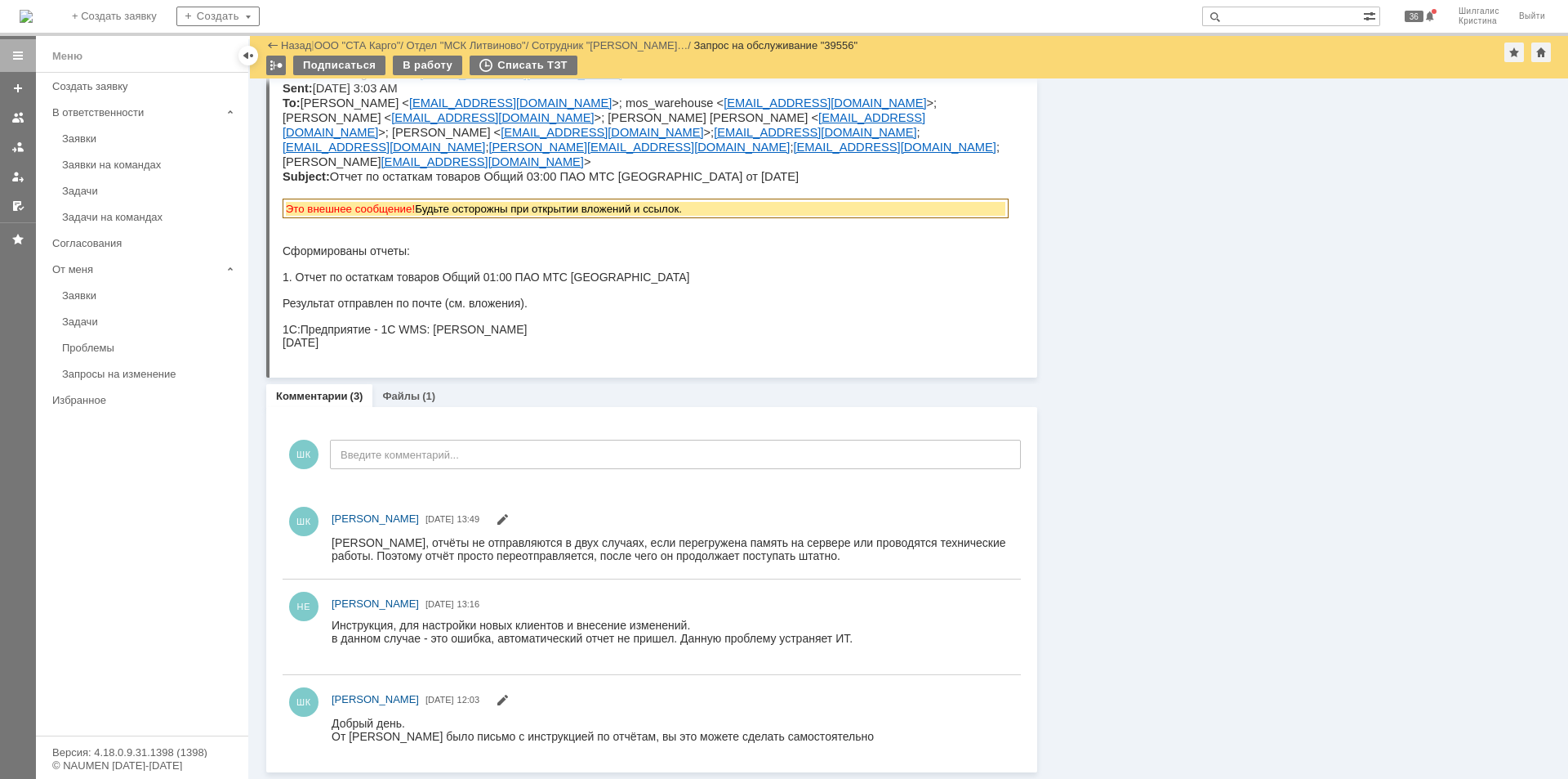
click at [1163, 581] on div "Информация Задачи (0) Связи (0) SLA Статус Редактировать Ответственный: Шилгали…" at bounding box center [1295, 38] width 515 height 1469
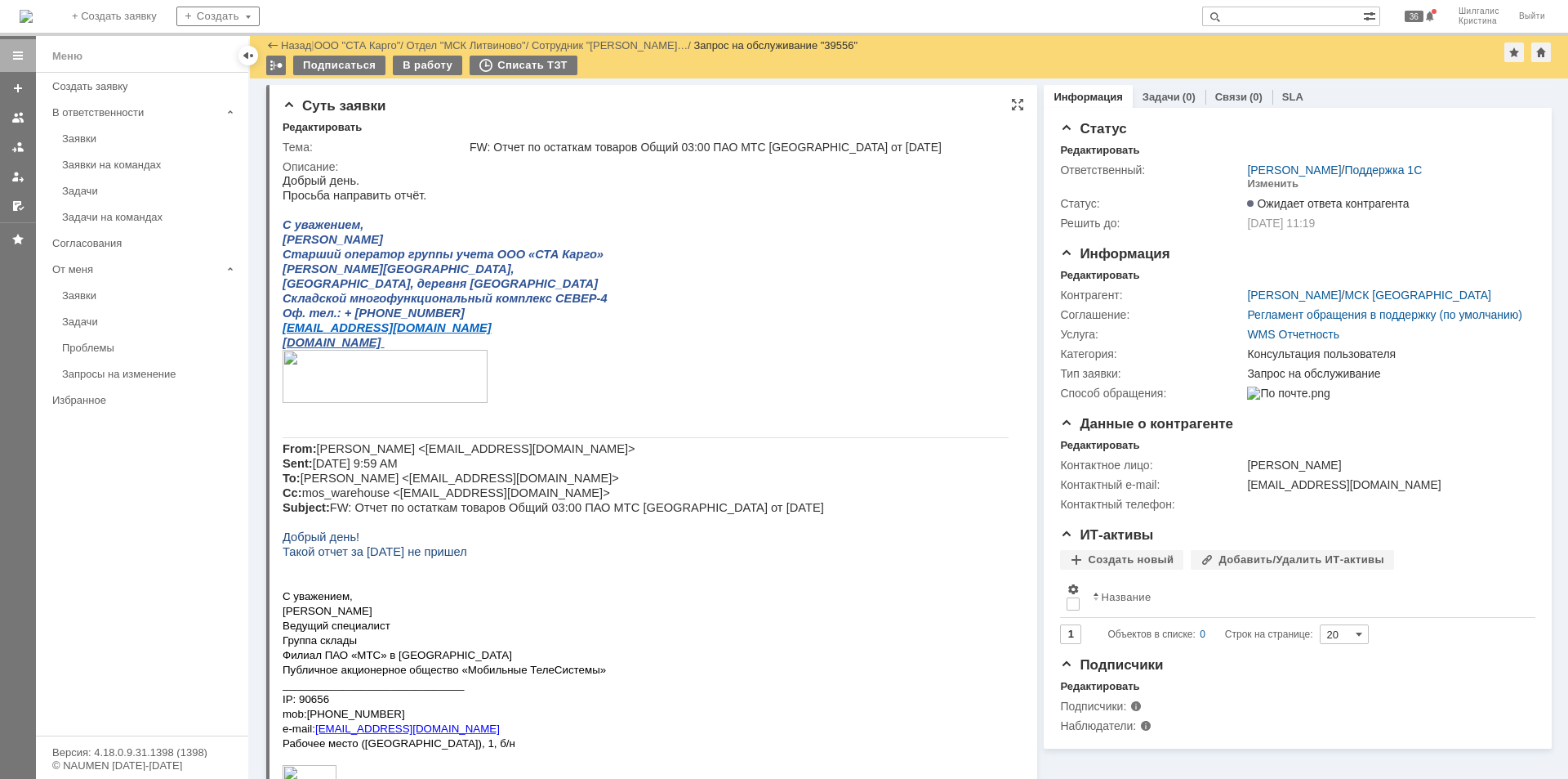
drag, startPoint x: 1372, startPoint y: 362, endPoint x: 998, endPoint y: 140, distance: 434.9
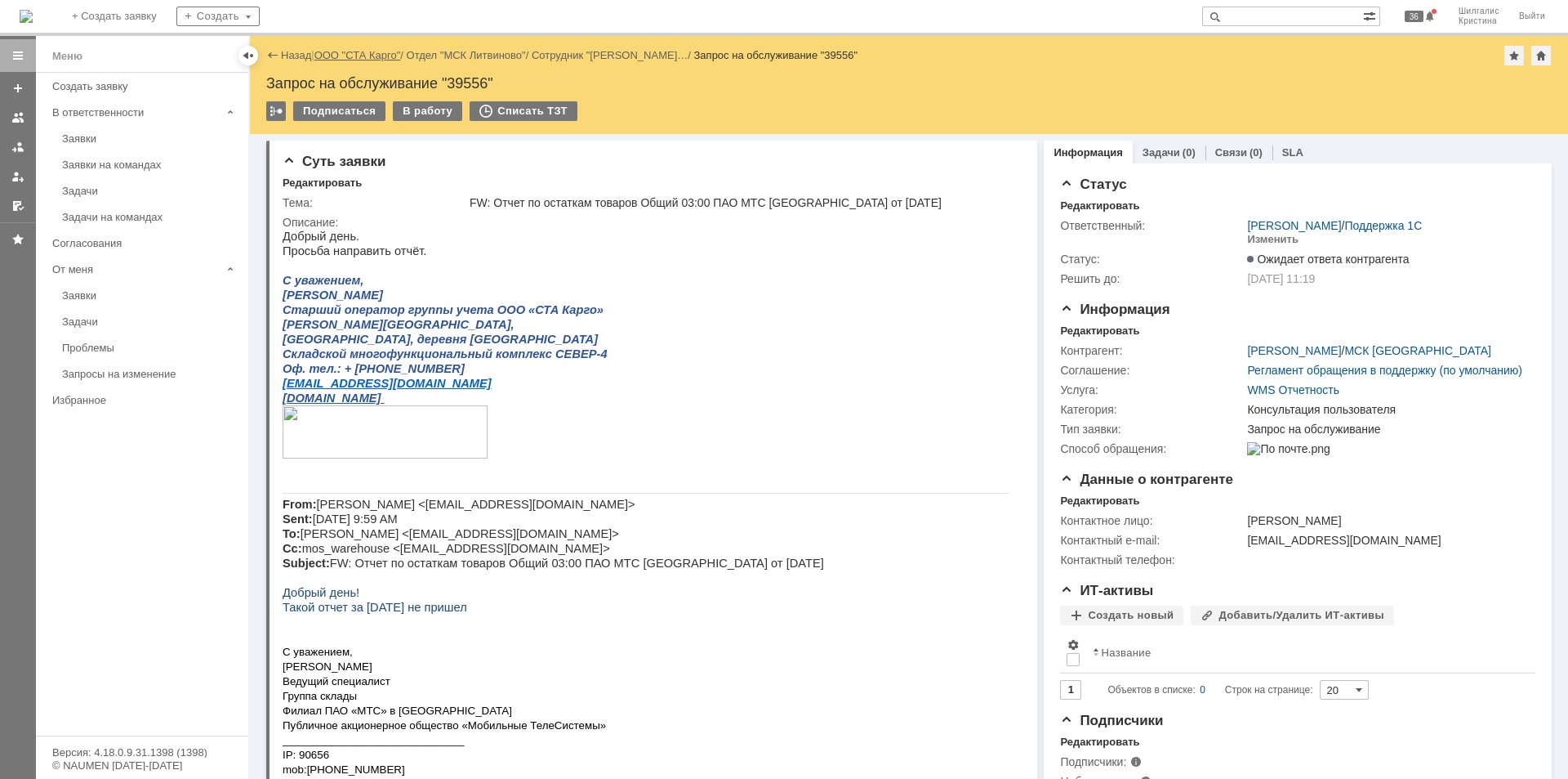
click at [360, 54] on link "ООО "СТА Карго"" at bounding box center [357, 55] width 86 height 12
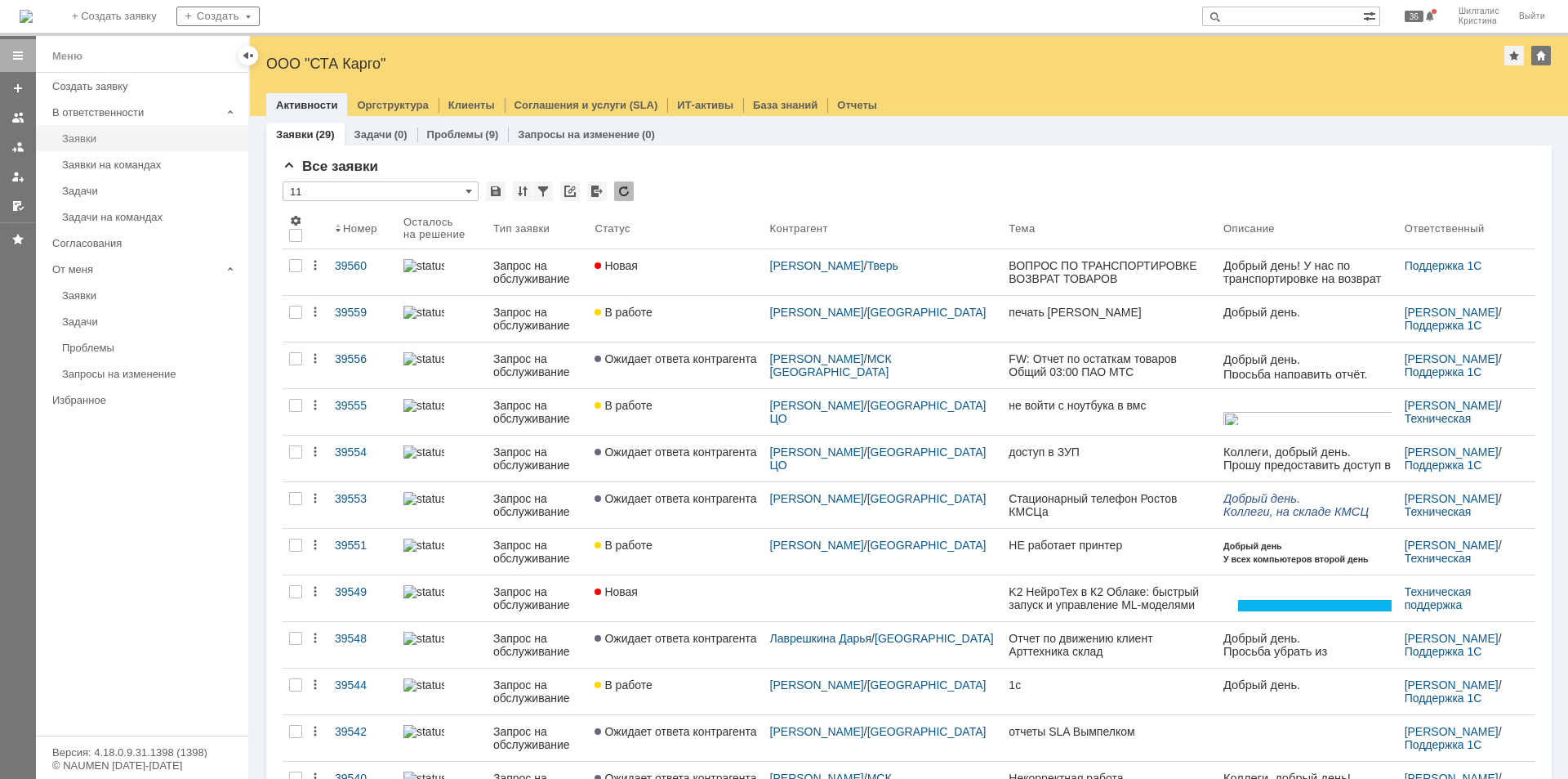
click at [100, 142] on div "Заявки" at bounding box center [150, 137] width 176 height 12
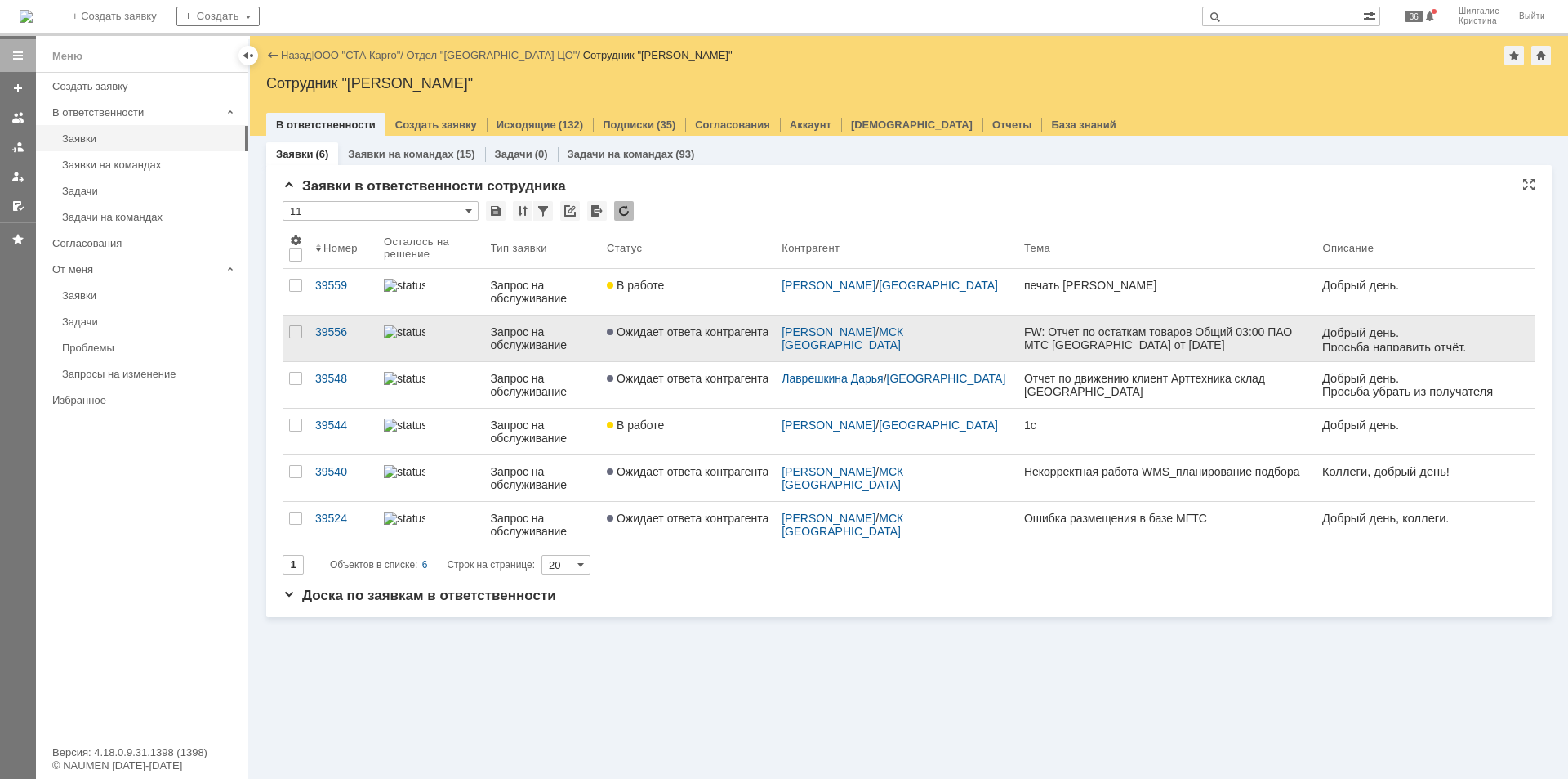
click at [653, 349] on link "Ожидает ответа контрагента" at bounding box center [688, 339] width 175 height 46
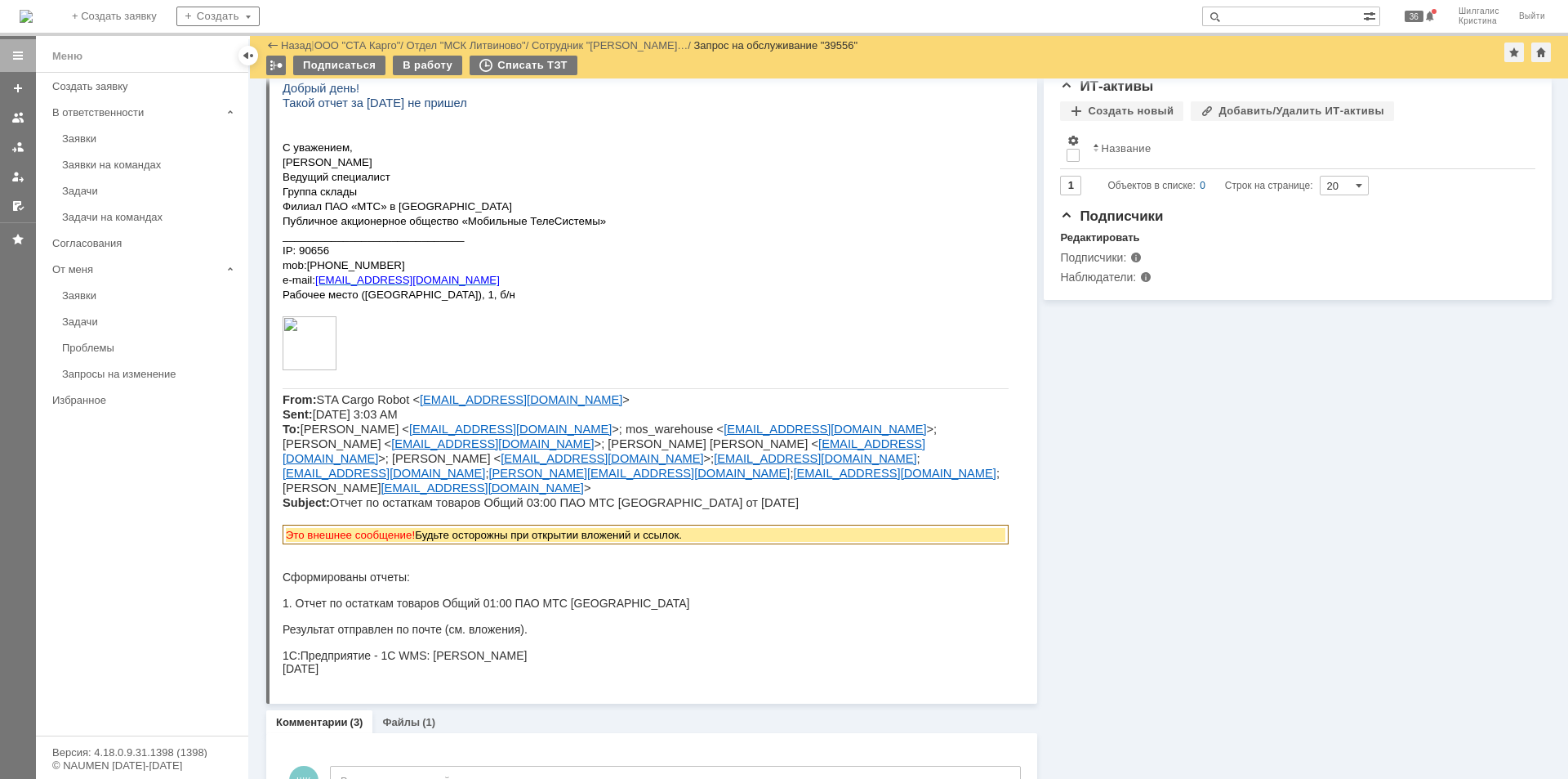
drag, startPoint x: 822, startPoint y: 463, endPoint x: 817, endPoint y: 342, distance: 121.1
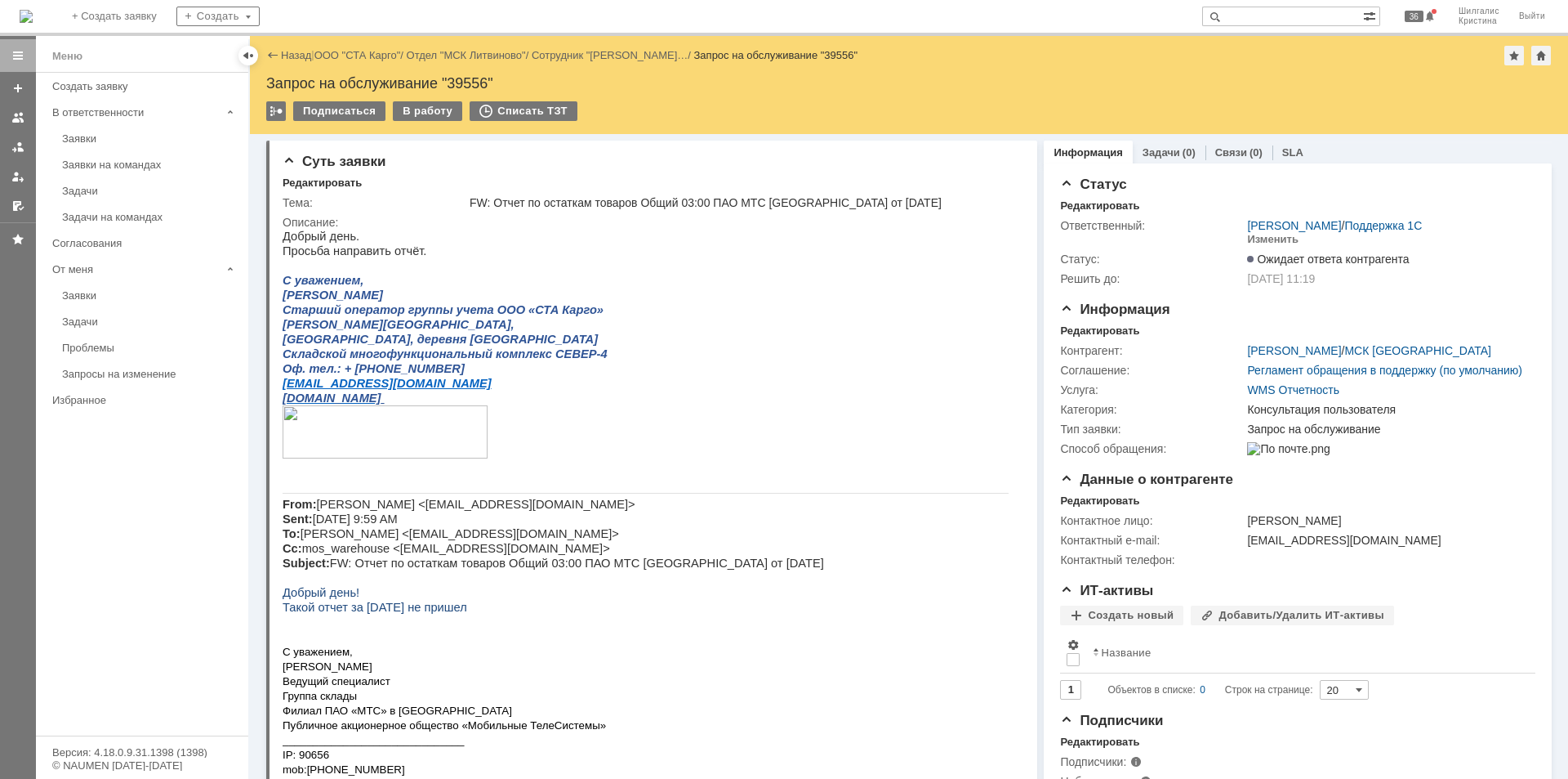
click at [566, 197] on div "FW: Отчет по остаткам товаров Общий 03:00 ПАО МТС [GEOGRAPHIC_DATA] от [DATE]" at bounding box center [741, 203] width 544 height 13
drag, startPoint x: 1191, startPoint y: 587, endPoint x: 1111, endPoint y: 362, distance: 238.8
click at [356, 54] on link "ООО "СТА Карго"" at bounding box center [357, 55] width 86 height 12
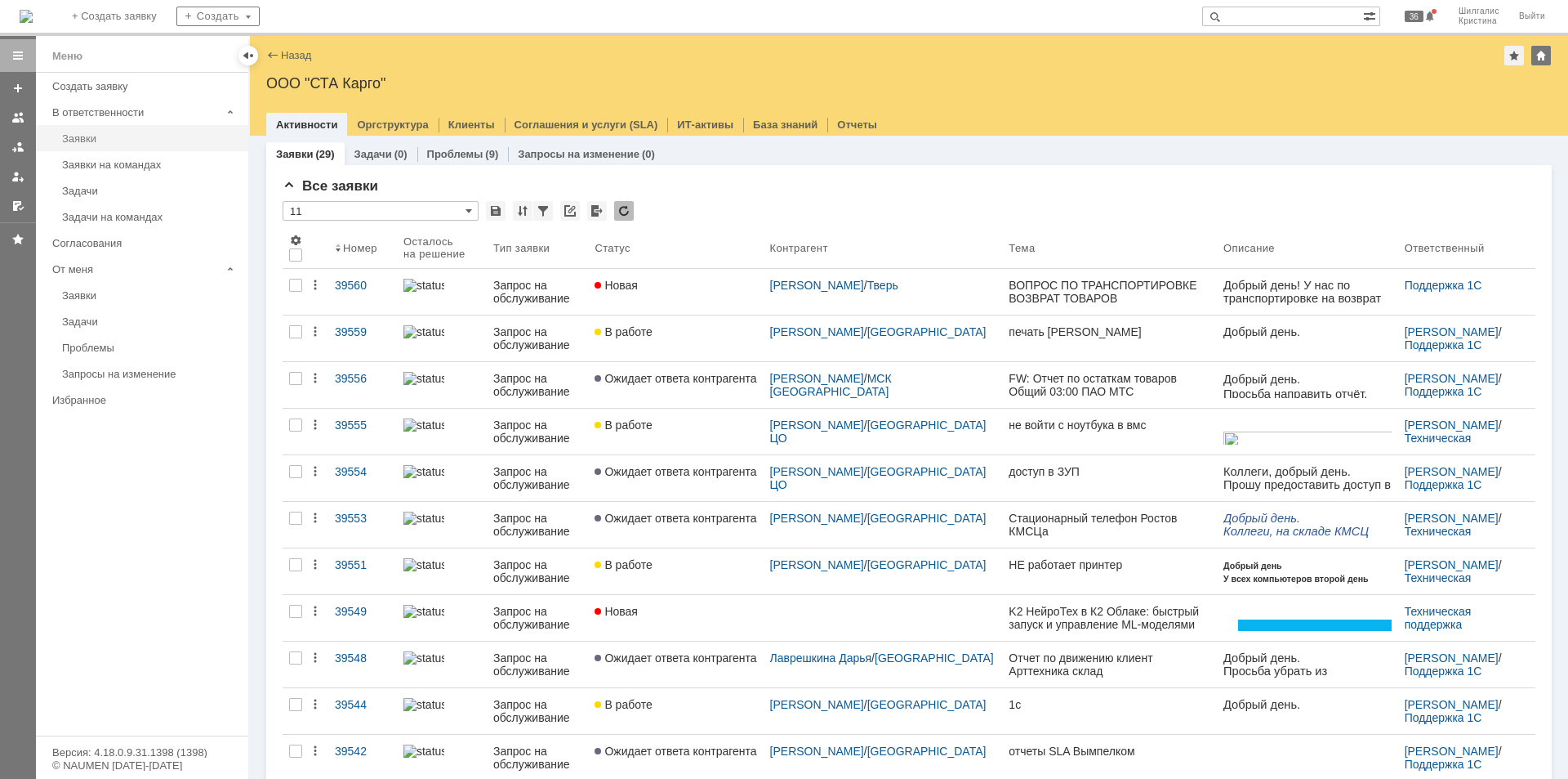
click at [69, 147] on link "Заявки" at bounding box center [150, 138] width 189 height 25
